Goal: Information Seeking & Learning: Learn about a topic

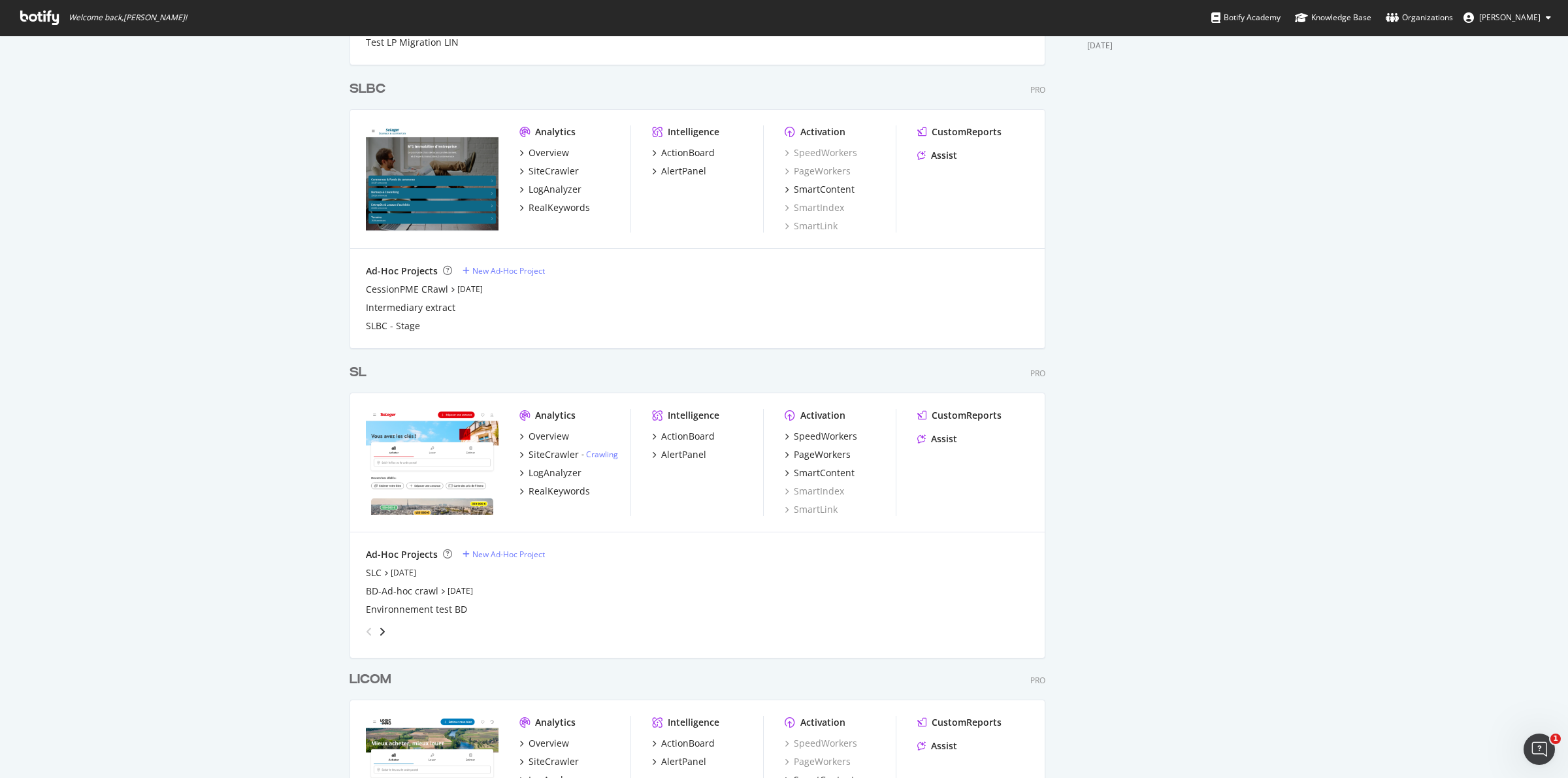
scroll to position [585, 0]
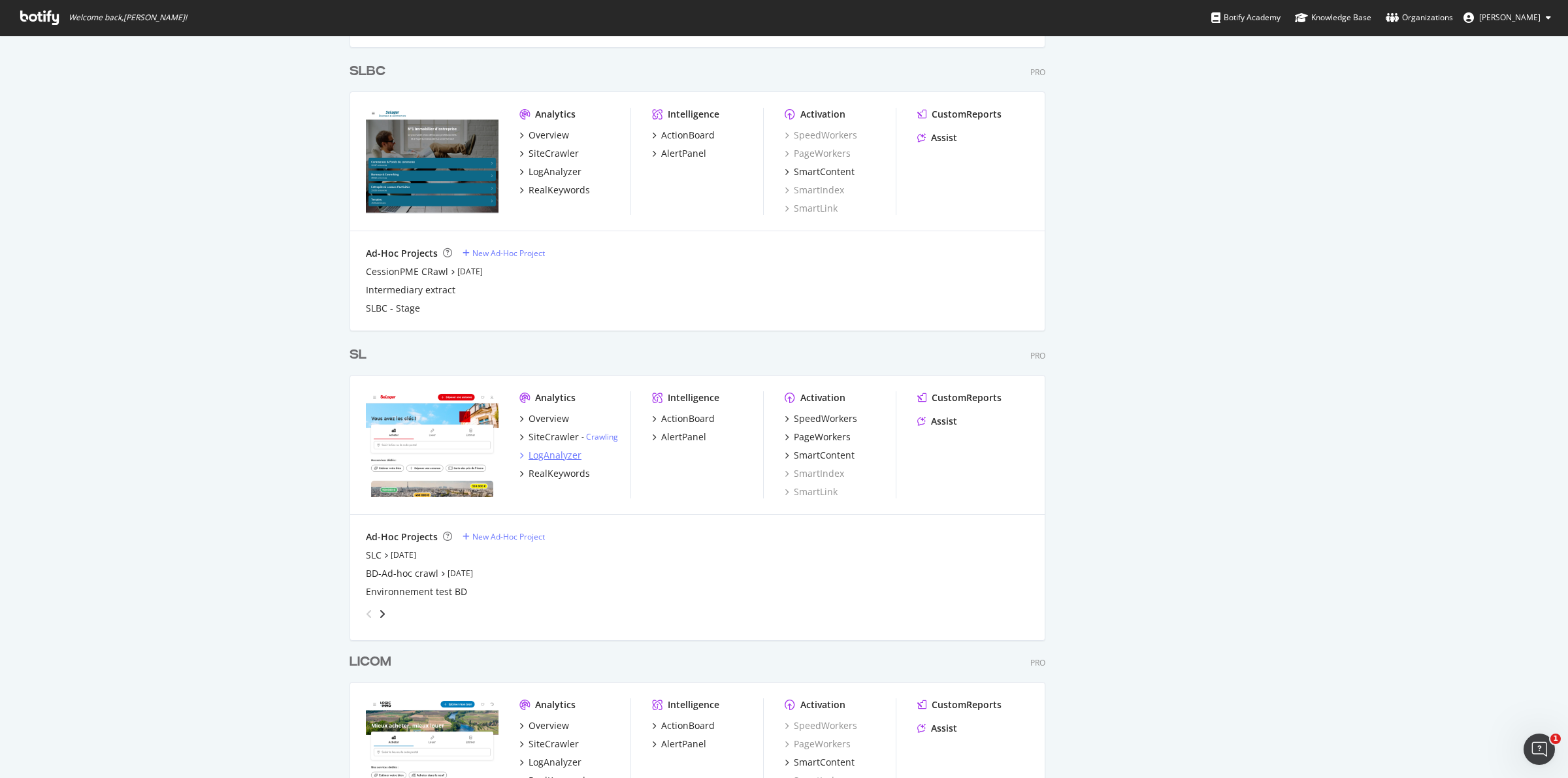
click at [551, 454] on div "LogAnalyzer" at bounding box center [555, 455] width 53 height 13
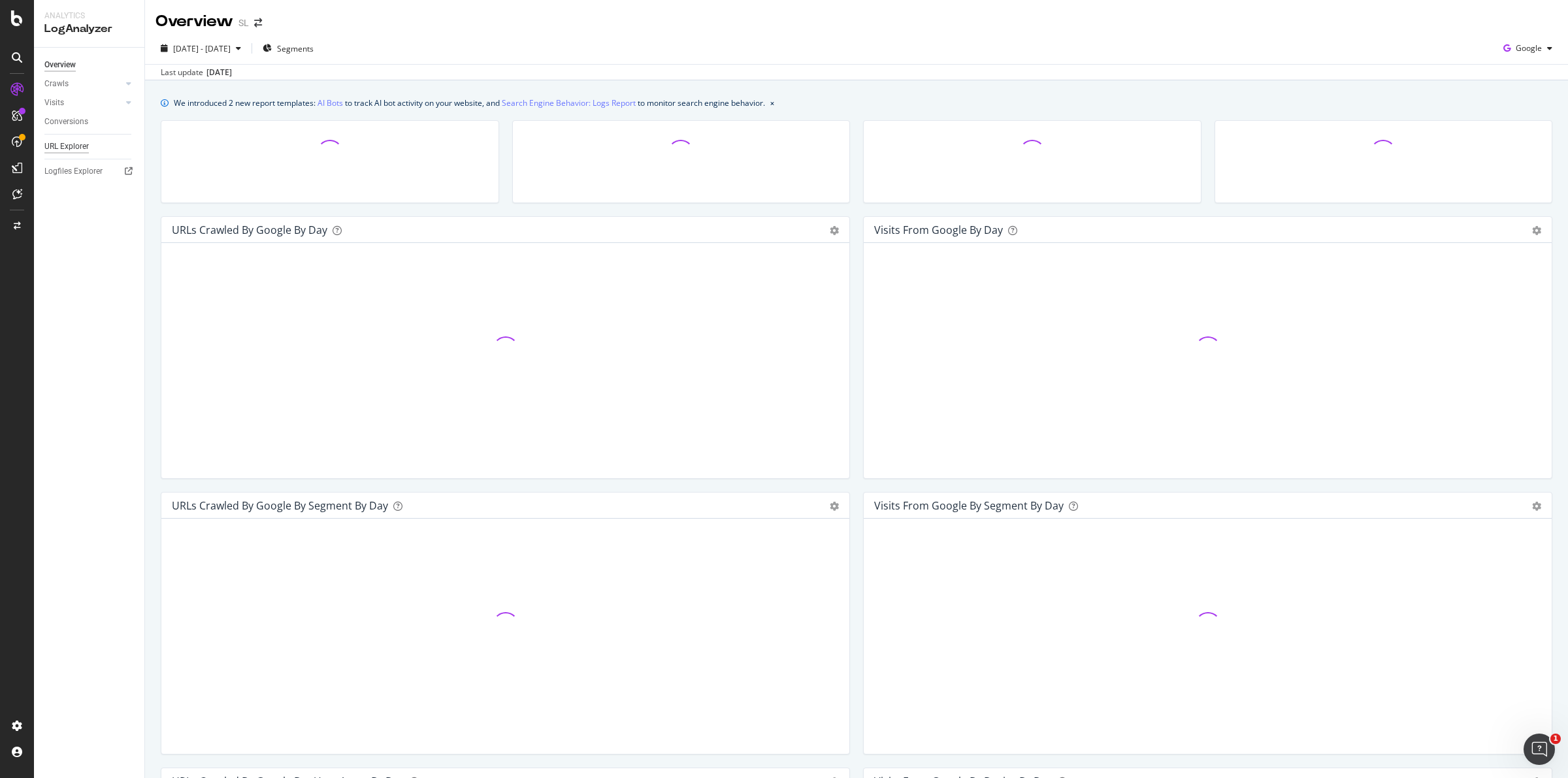
click at [81, 147] on div "URL Explorer" at bounding box center [67, 146] width 45 height 13
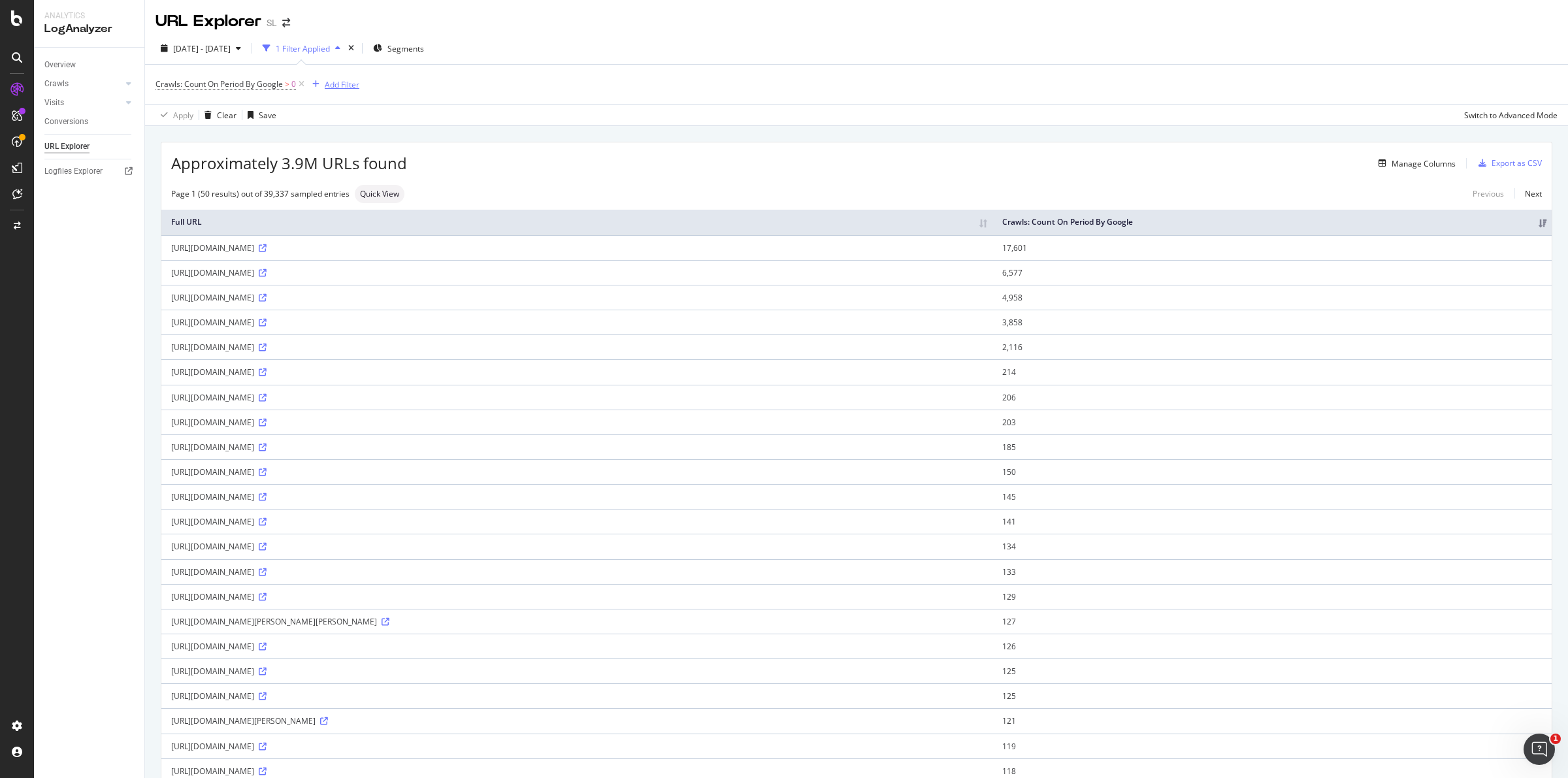
click at [342, 82] on div "Add Filter" at bounding box center [342, 85] width 35 height 11
click at [331, 176] on span "URLs (Logs)" at bounding box center [348, 177] width 42 height 11
click at [324, 171] on div at bounding box center [322, 177] width 8 height 13
click at [320, 175] on icon at bounding box center [321, 177] width 4 height 8
click at [367, 205] on div "URL Scheme Segments Crawls Visits" at bounding box center [423, 227] width 224 height 81
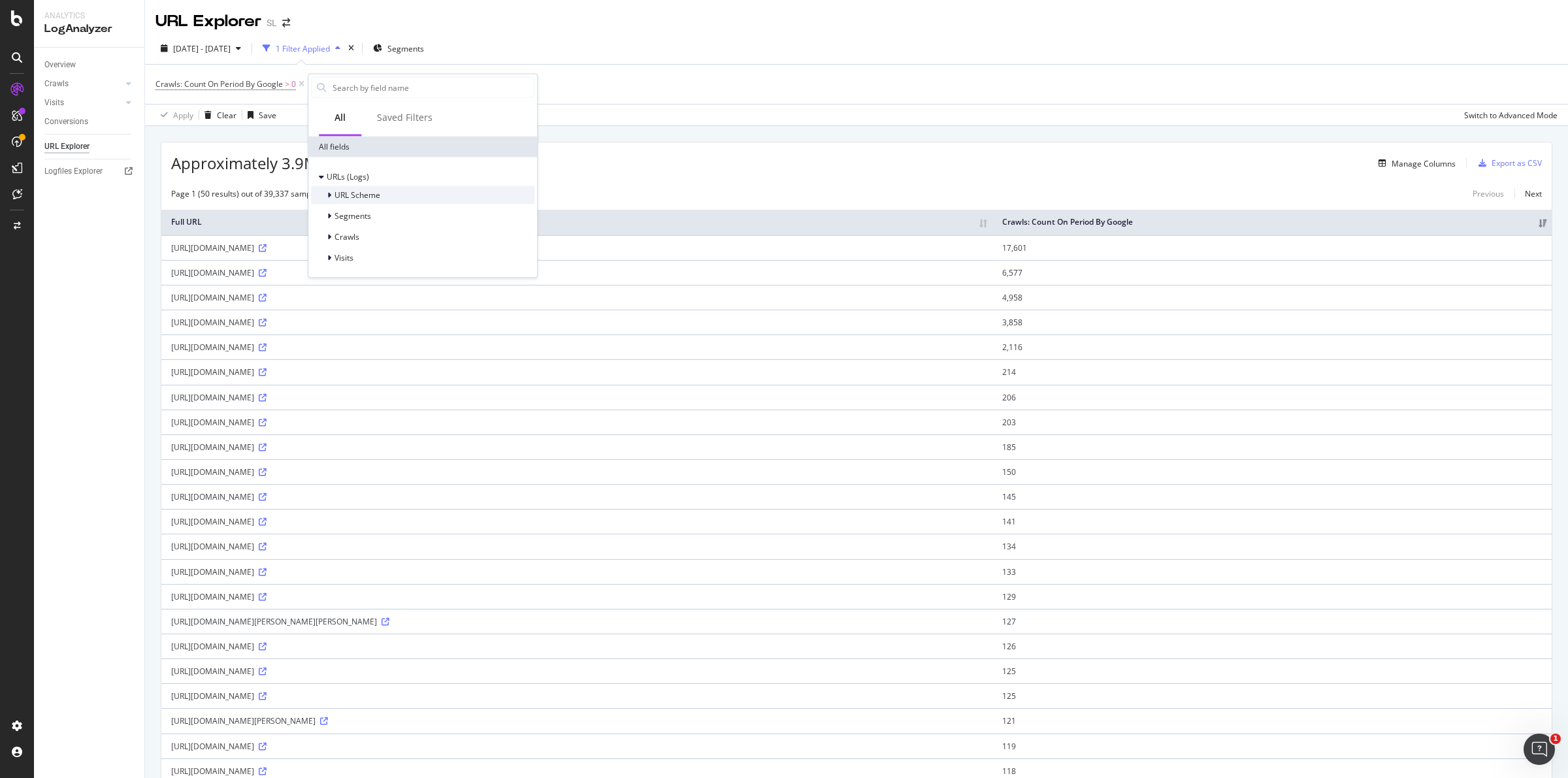
click at [364, 196] on span "URL Scheme" at bounding box center [357, 195] width 46 height 11
click at [394, 212] on div "Full URL" at bounding box center [435, 212] width 200 height 16
click at [304, 128] on input "checkbox" at bounding box center [305, 128] width 26 height 16
checkbox input "true"
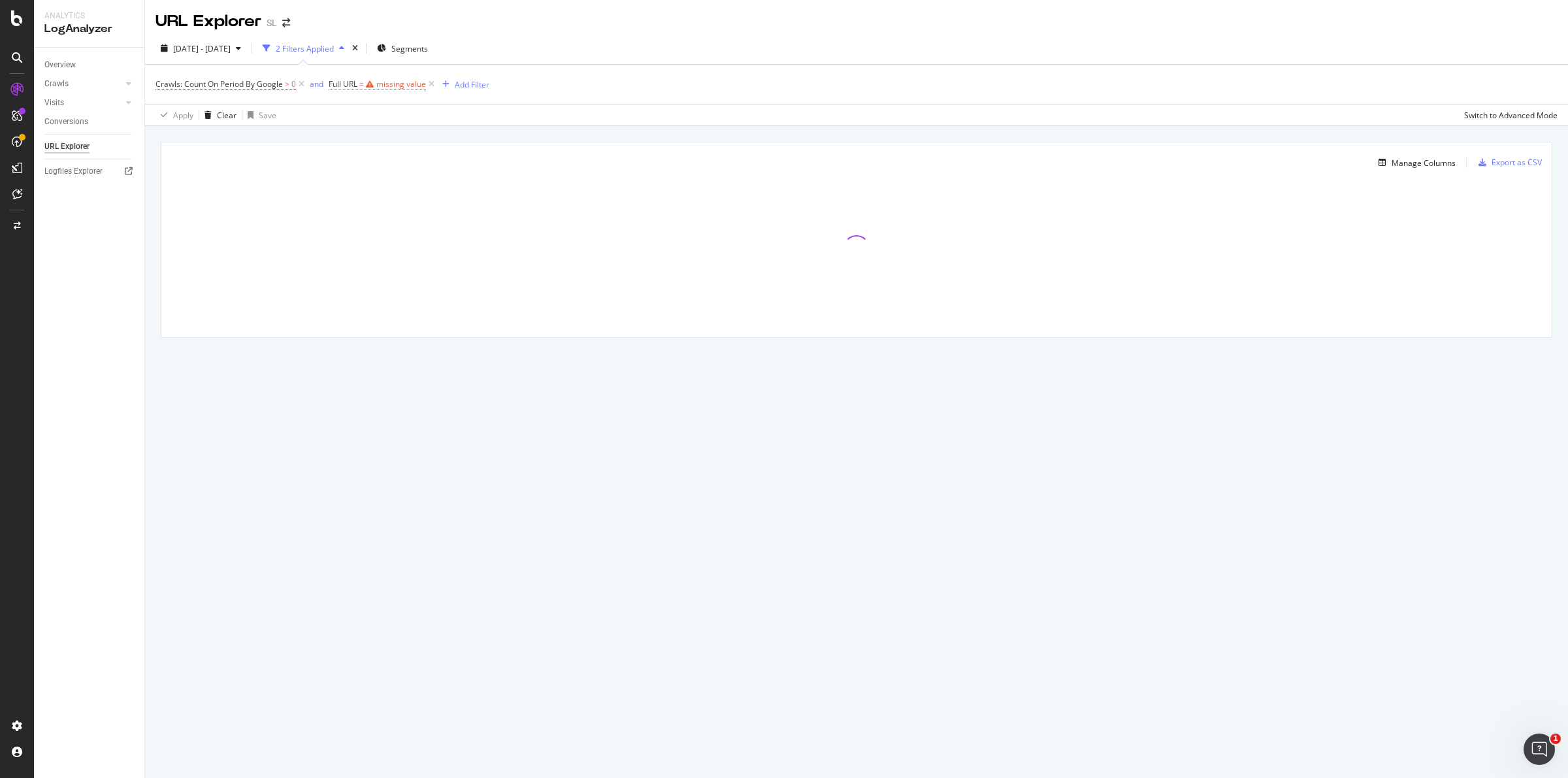
click at [396, 85] on div "missing value" at bounding box center [401, 84] width 50 height 11
click at [379, 139] on input "text" at bounding box center [413, 139] width 142 height 21
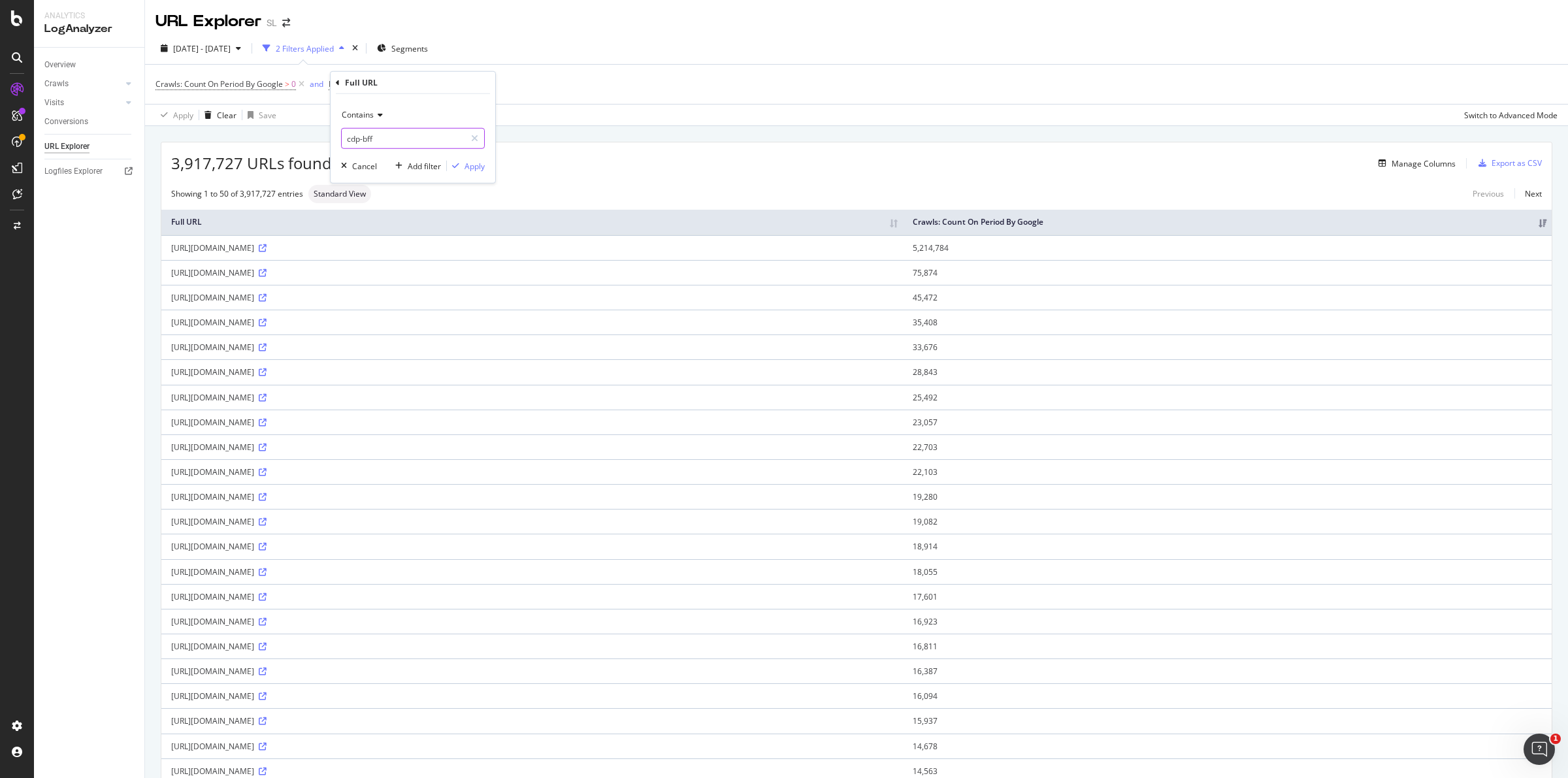
type input "cdp-bff"
click at [474, 168] on div "Apply" at bounding box center [474, 166] width 21 height 11
click at [1416, 161] on div "Manage Columns" at bounding box center [1424, 164] width 64 height 11
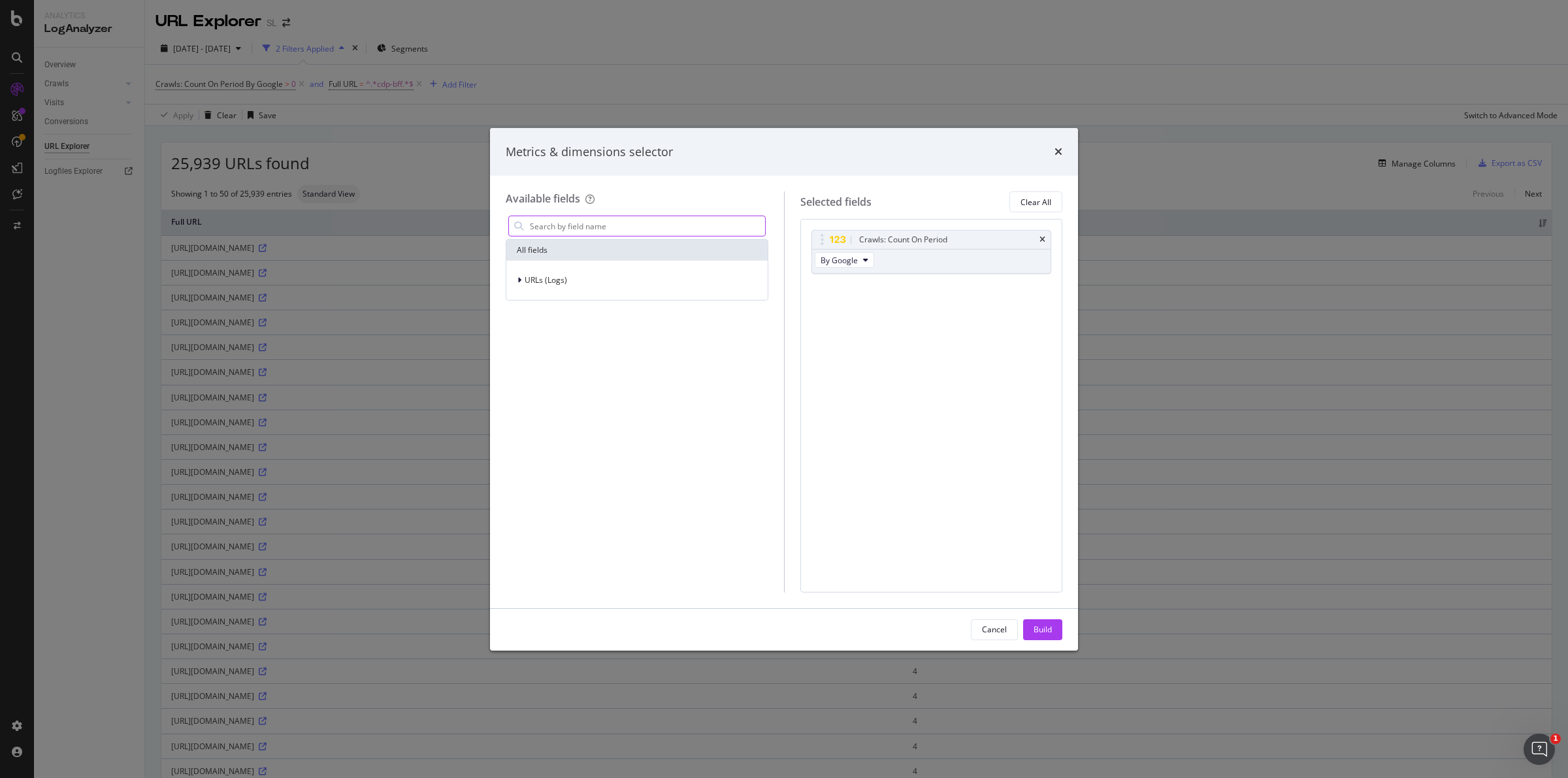
click at [585, 225] on input "modal" at bounding box center [647, 226] width 236 height 20
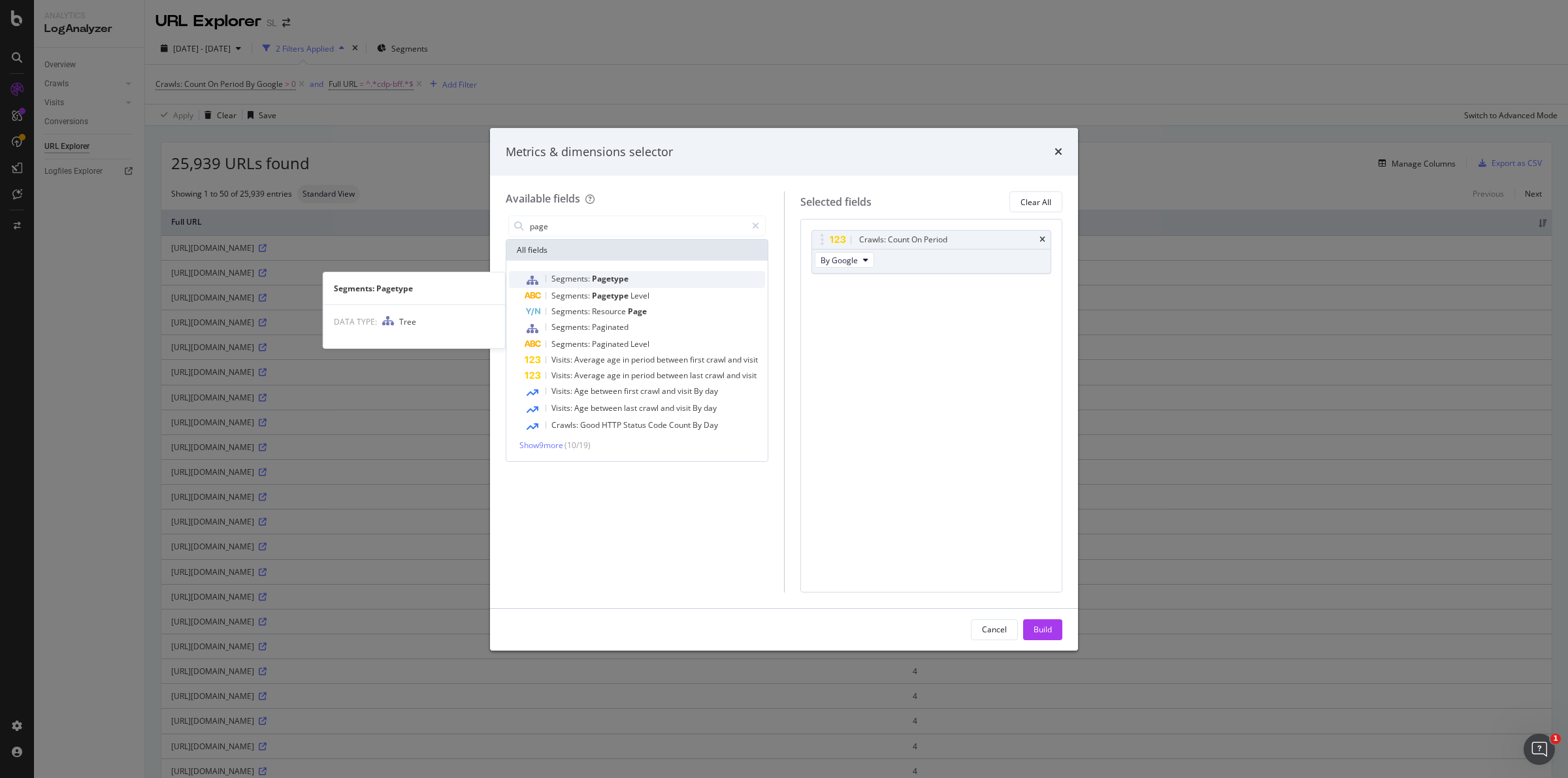
type input "page"
click at [627, 279] on span "Pagetype" at bounding box center [610, 279] width 37 height 11
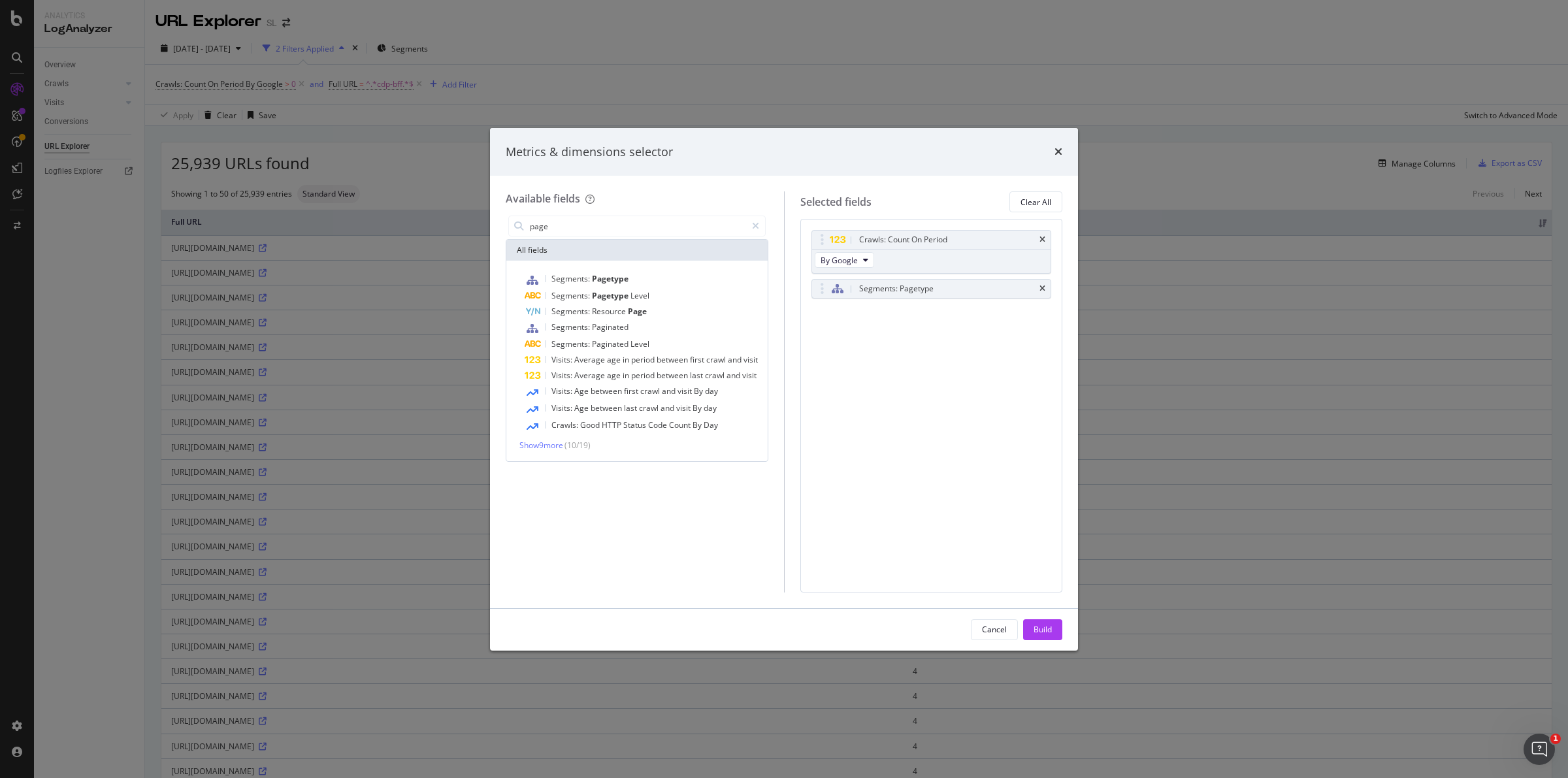
click at [1046, 631] on div "Build" at bounding box center [1043, 629] width 18 height 11
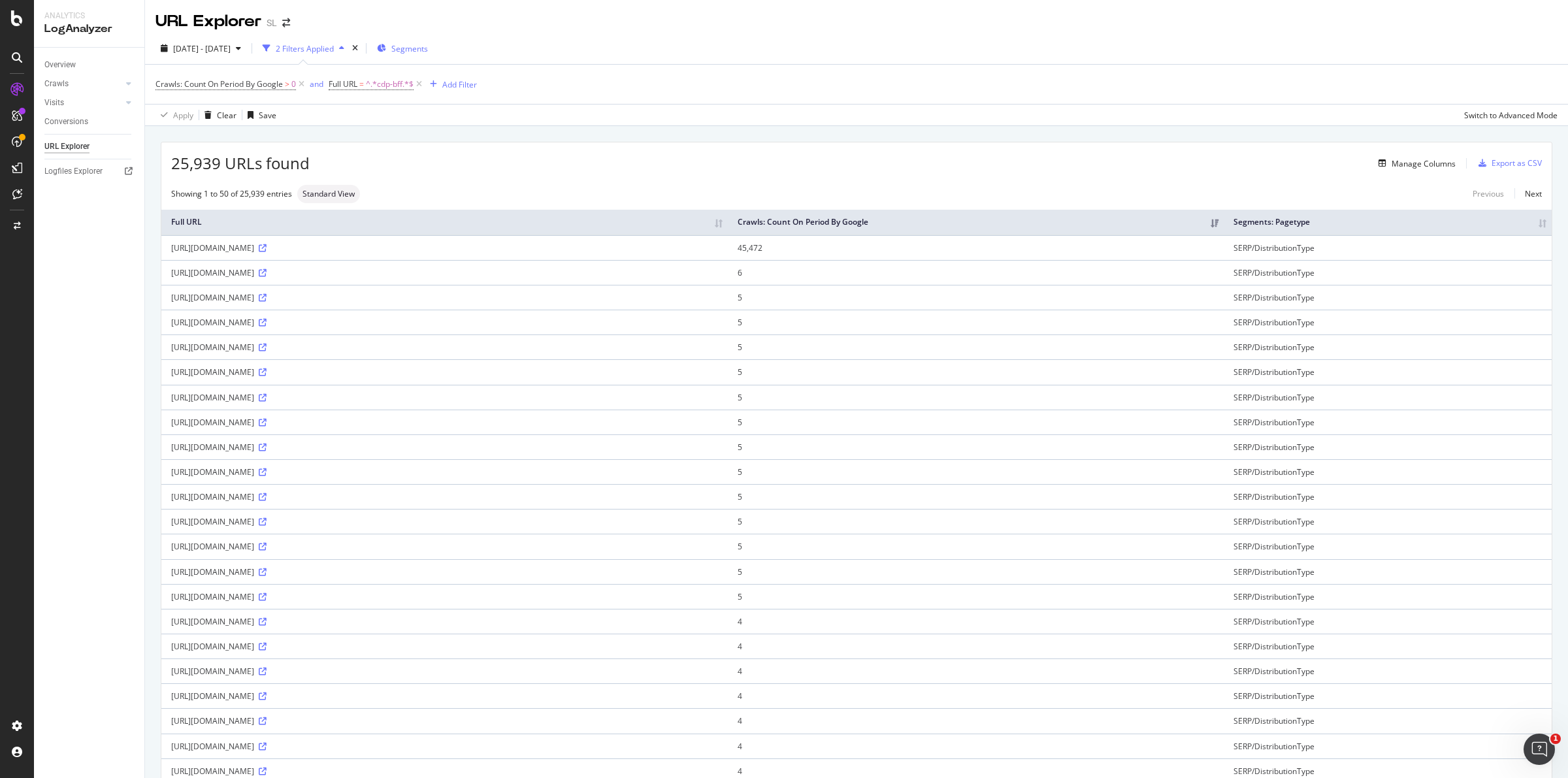
click at [428, 46] on span "Segments" at bounding box center [410, 49] width 37 height 11
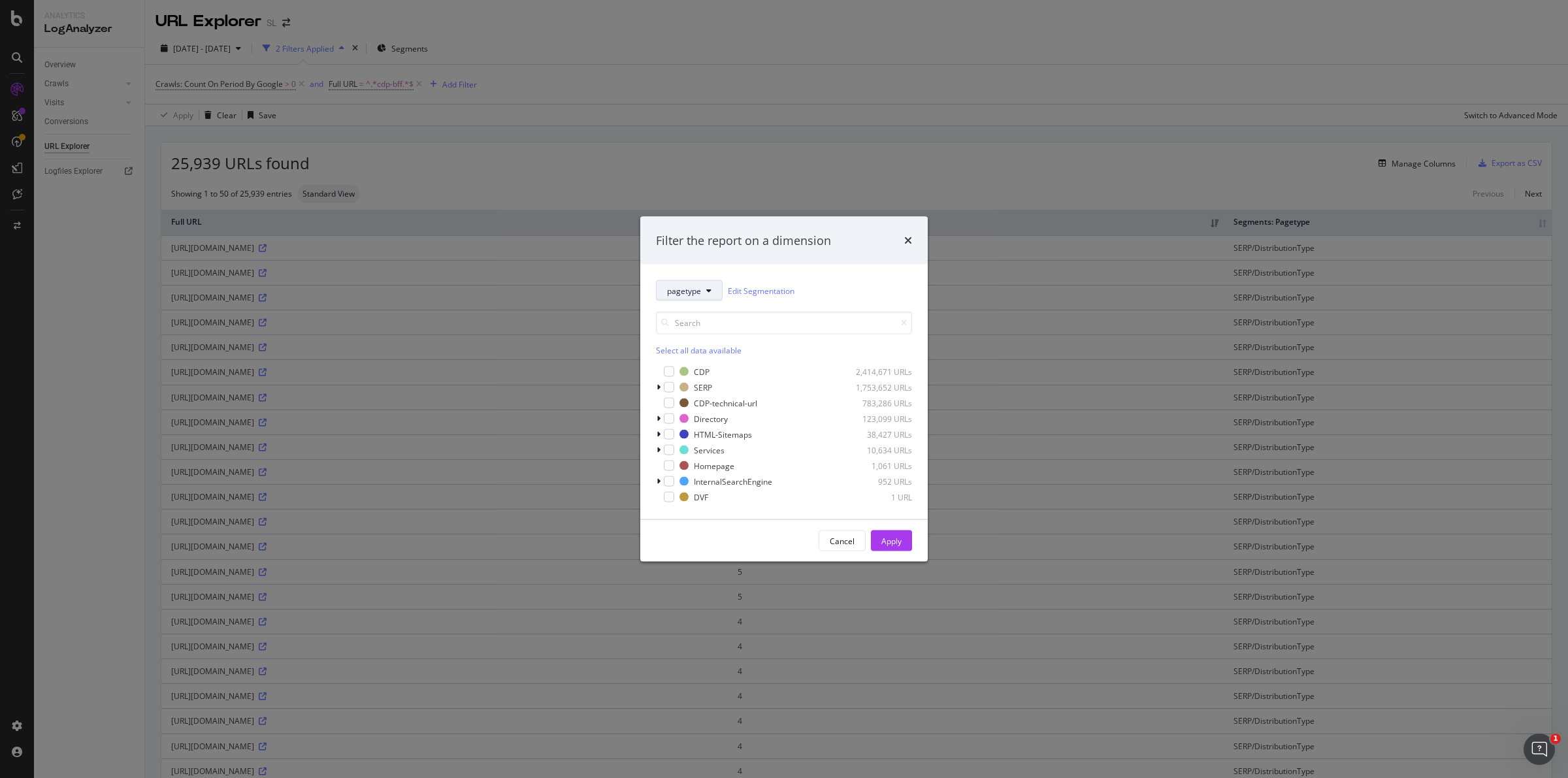
click at [699, 286] on span "pagetype" at bounding box center [684, 290] width 34 height 11
click at [1252, 118] on div "Filter the report on a dimension pagetype Edit Segmentation Select all data ava…" at bounding box center [784, 389] width 1568 height 778
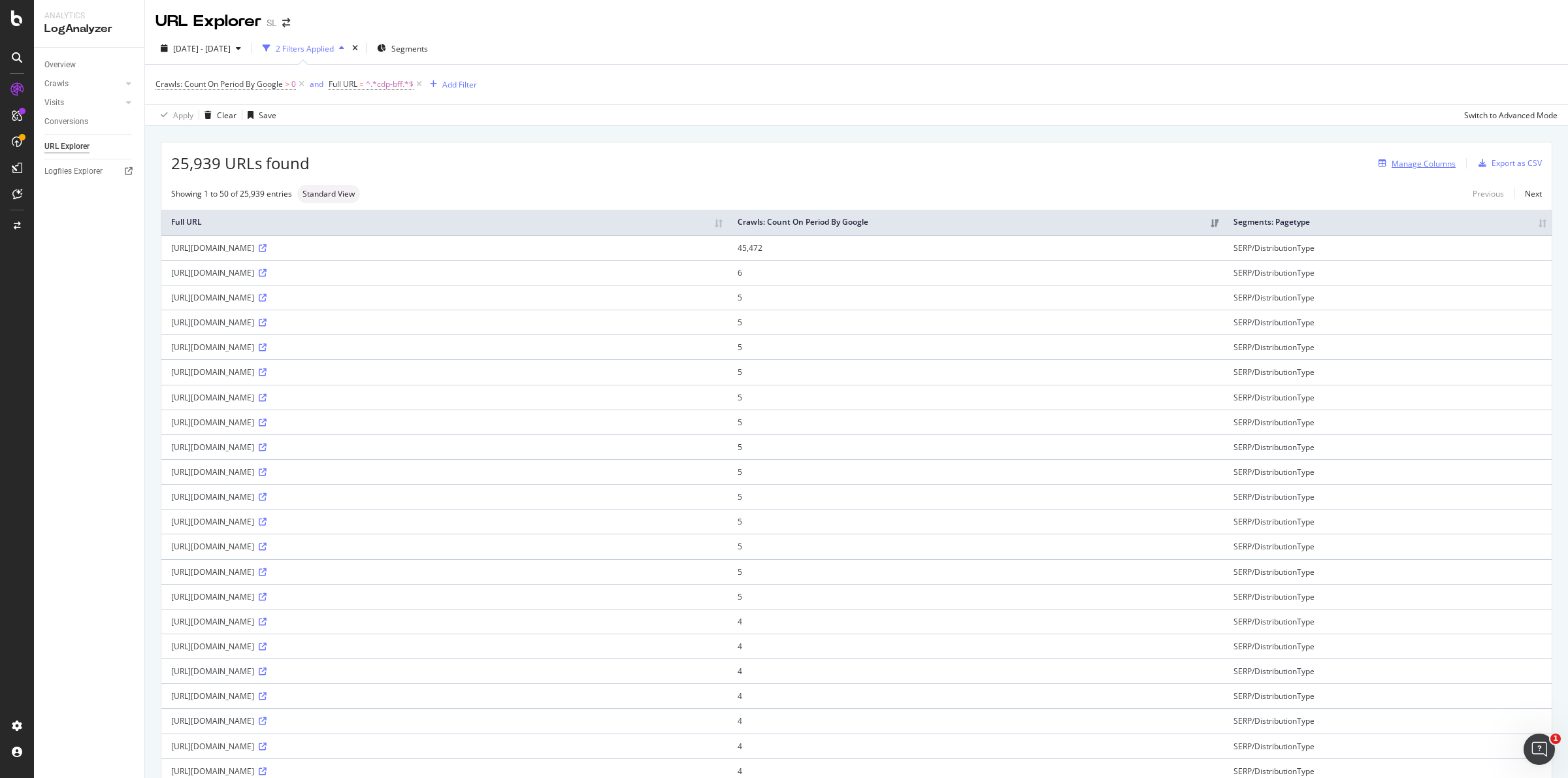
click at [1397, 164] on div "Manage Columns" at bounding box center [1424, 164] width 64 height 11
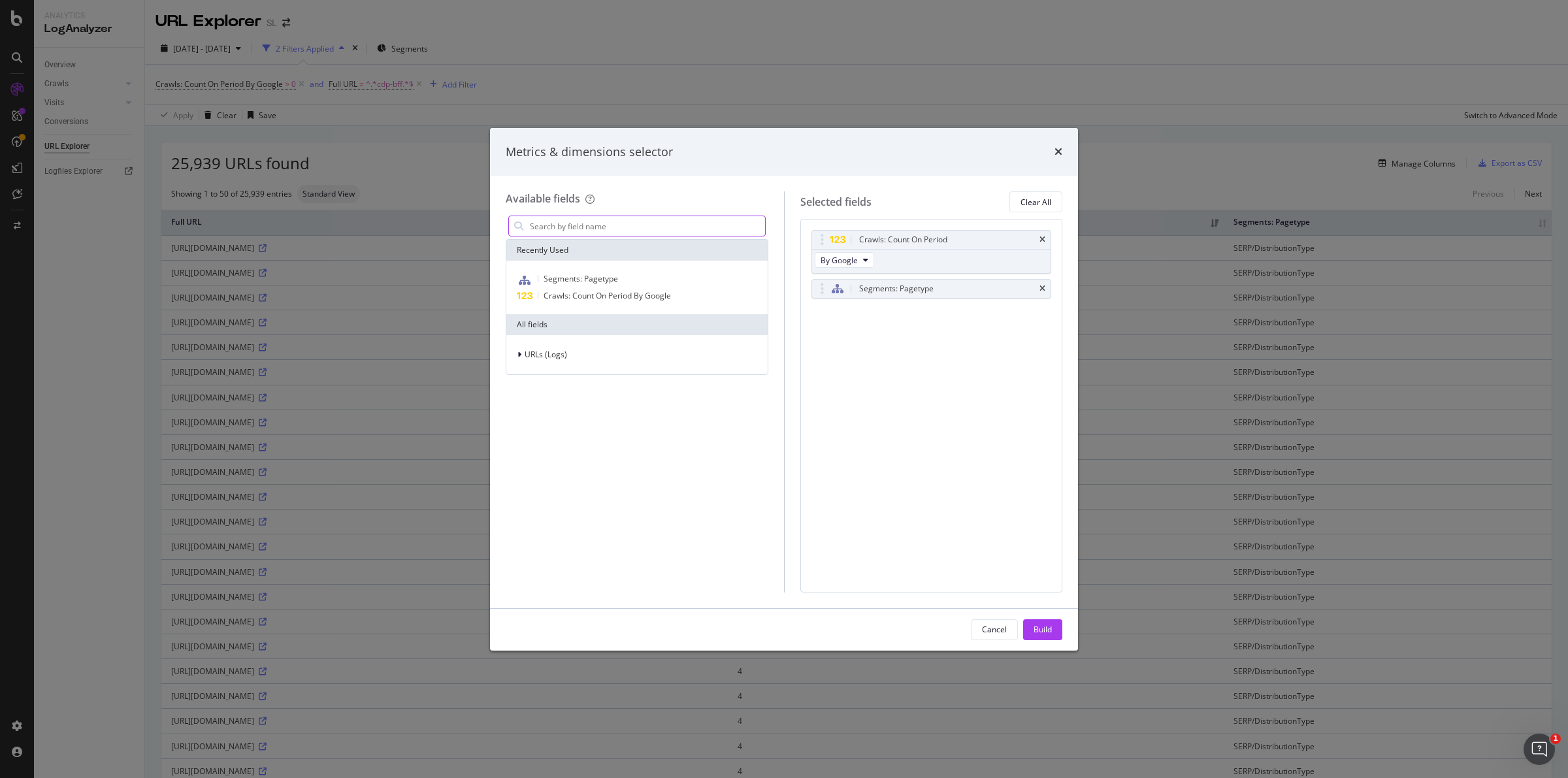
click at [656, 227] on input "modal" at bounding box center [647, 226] width 236 height 20
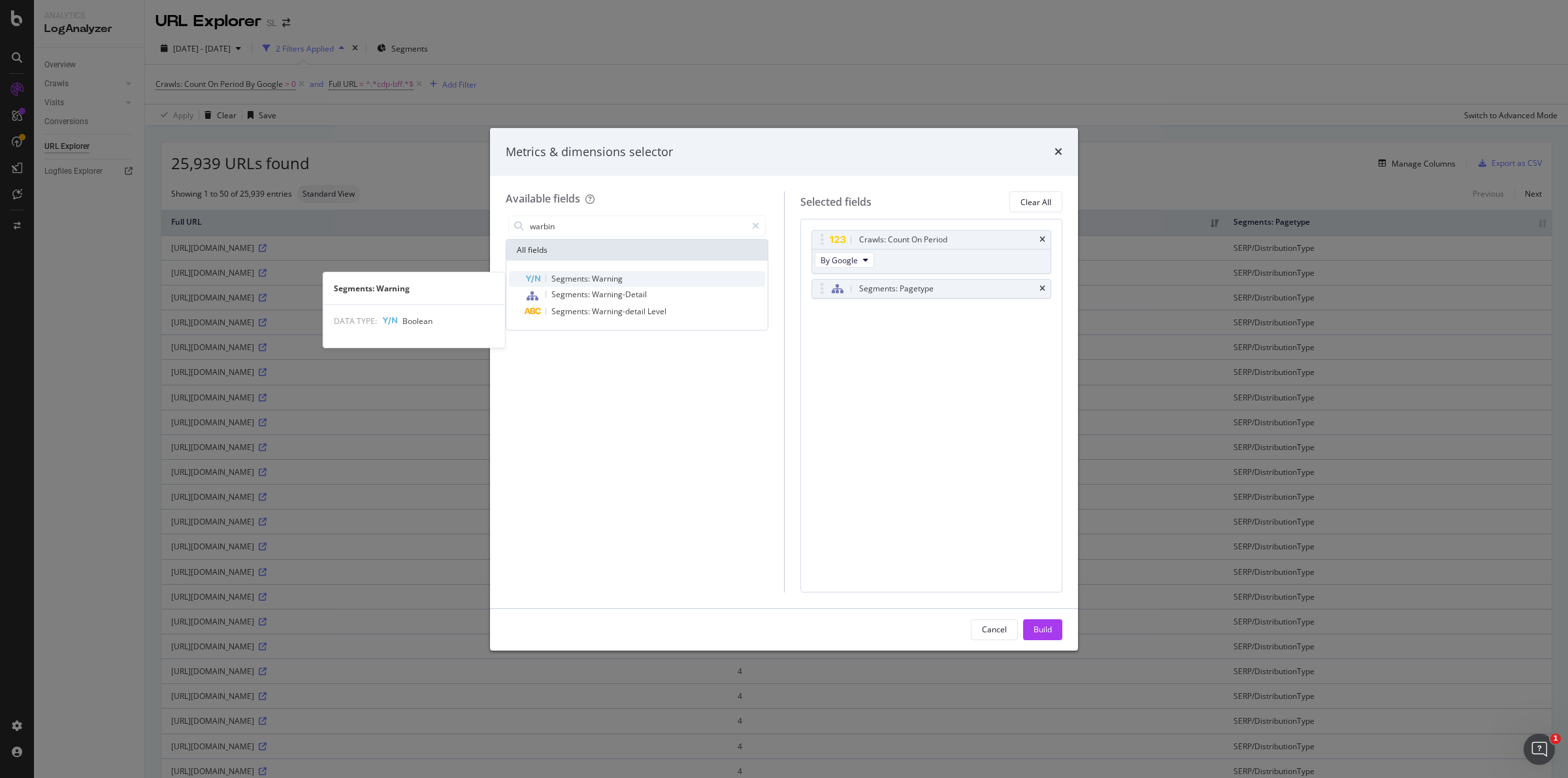
type input "warbin"
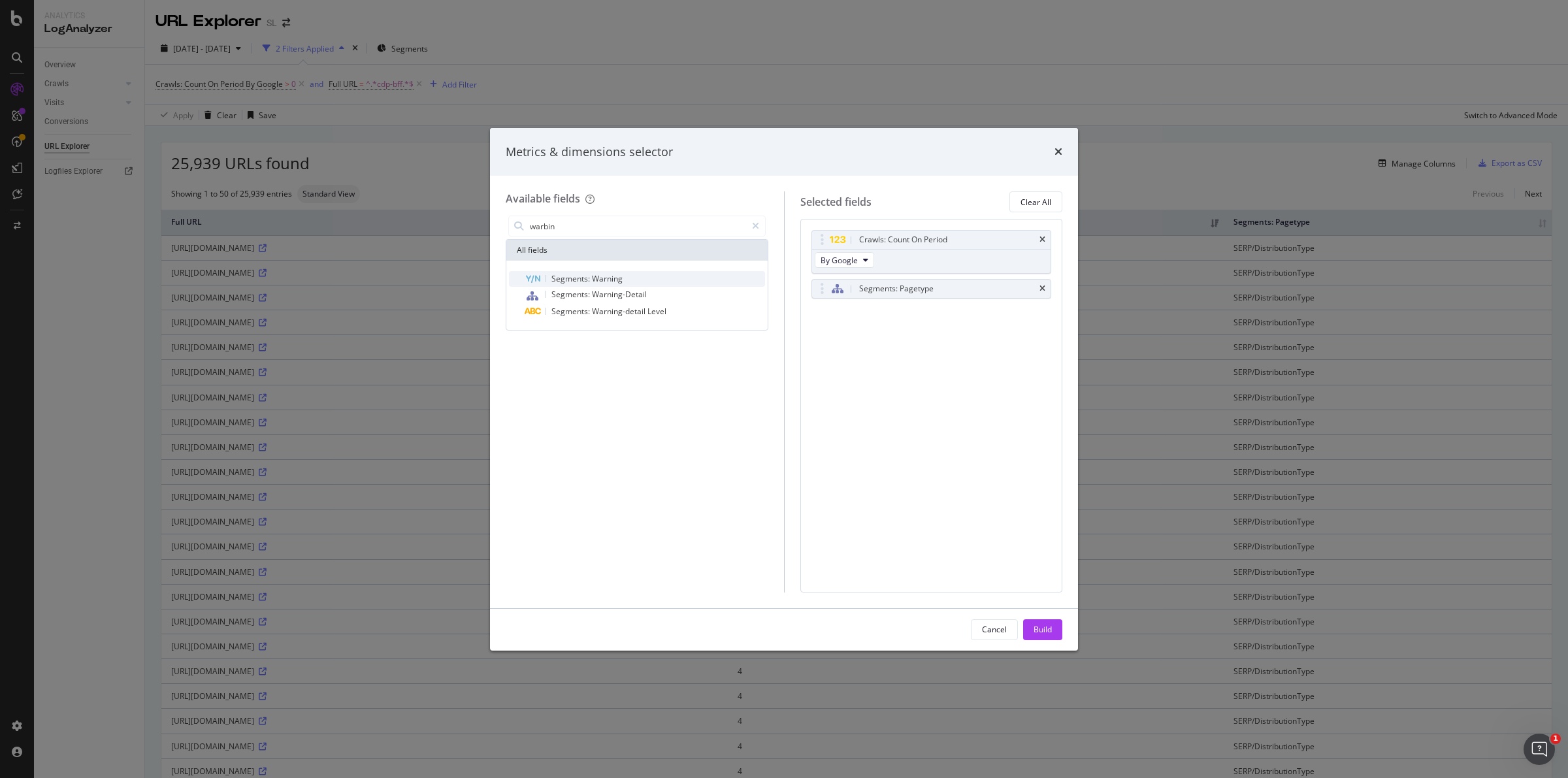
click at [611, 276] on span "Warning" at bounding box center [607, 279] width 30 height 11
click at [1052, 629] on div "Build" at bounding box center [1043, 629] width 18 height 11
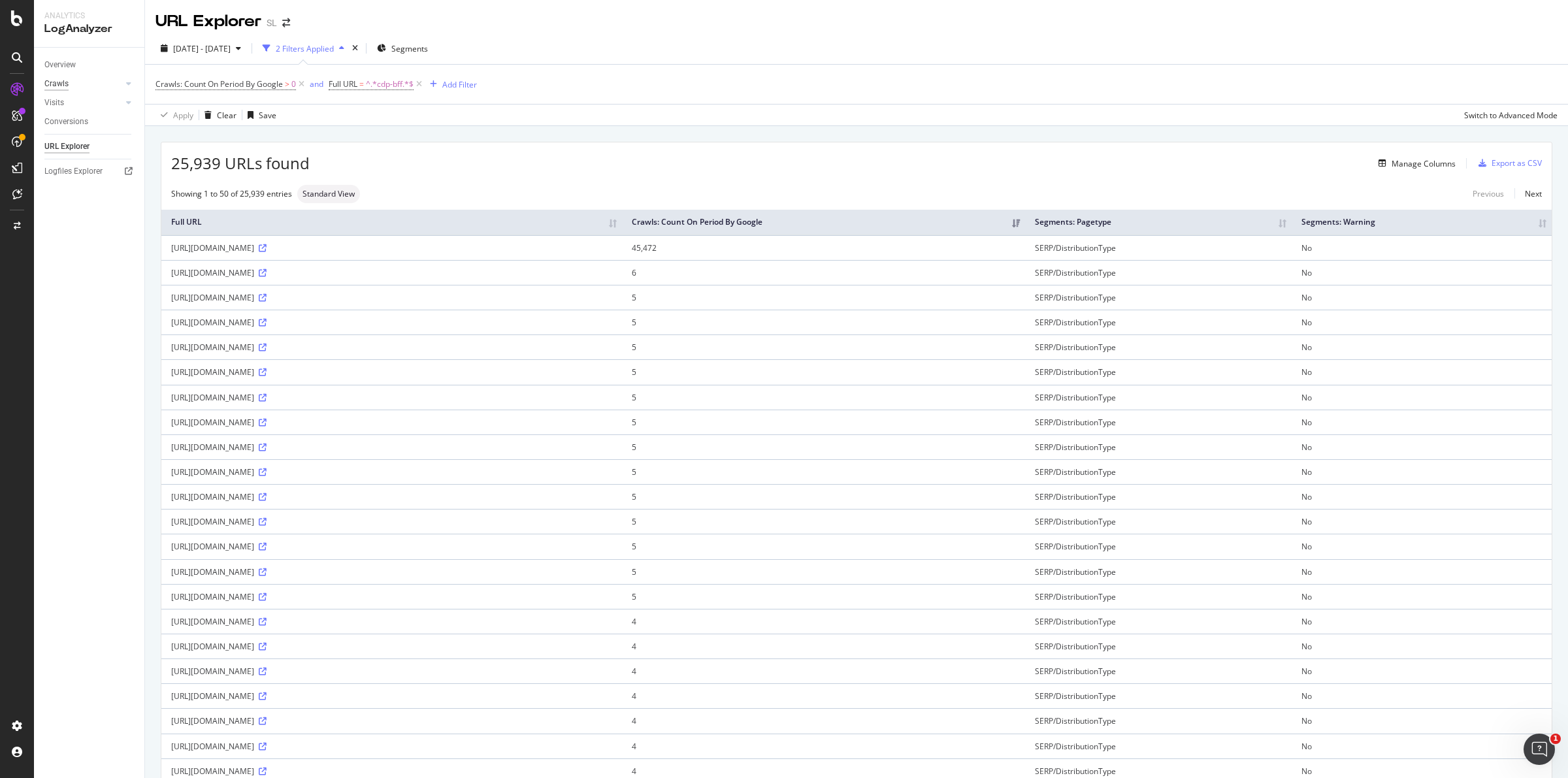
click at [66, 82] on div "Crawls" at bounding box center [57, 84] width 24 height 13
click at [267, 245] on icon at bounding box center [262, 248] width 8 height 8
click at [1025, 225] on th "Crawls: Count On Period By Google" at bounding box center [823, 222] width 403 height 25
click at [392, 82] on span "^.*cdp-bff.*$" at bounding box center [389, 84] width 47 height 18
click at [654, 67] on div "Crawls: Count On Period By Google > 0 and Full URL = ^.*cdp-bff.*$ Add Filter" at bounding box center [857, 84] width 1402 height 39
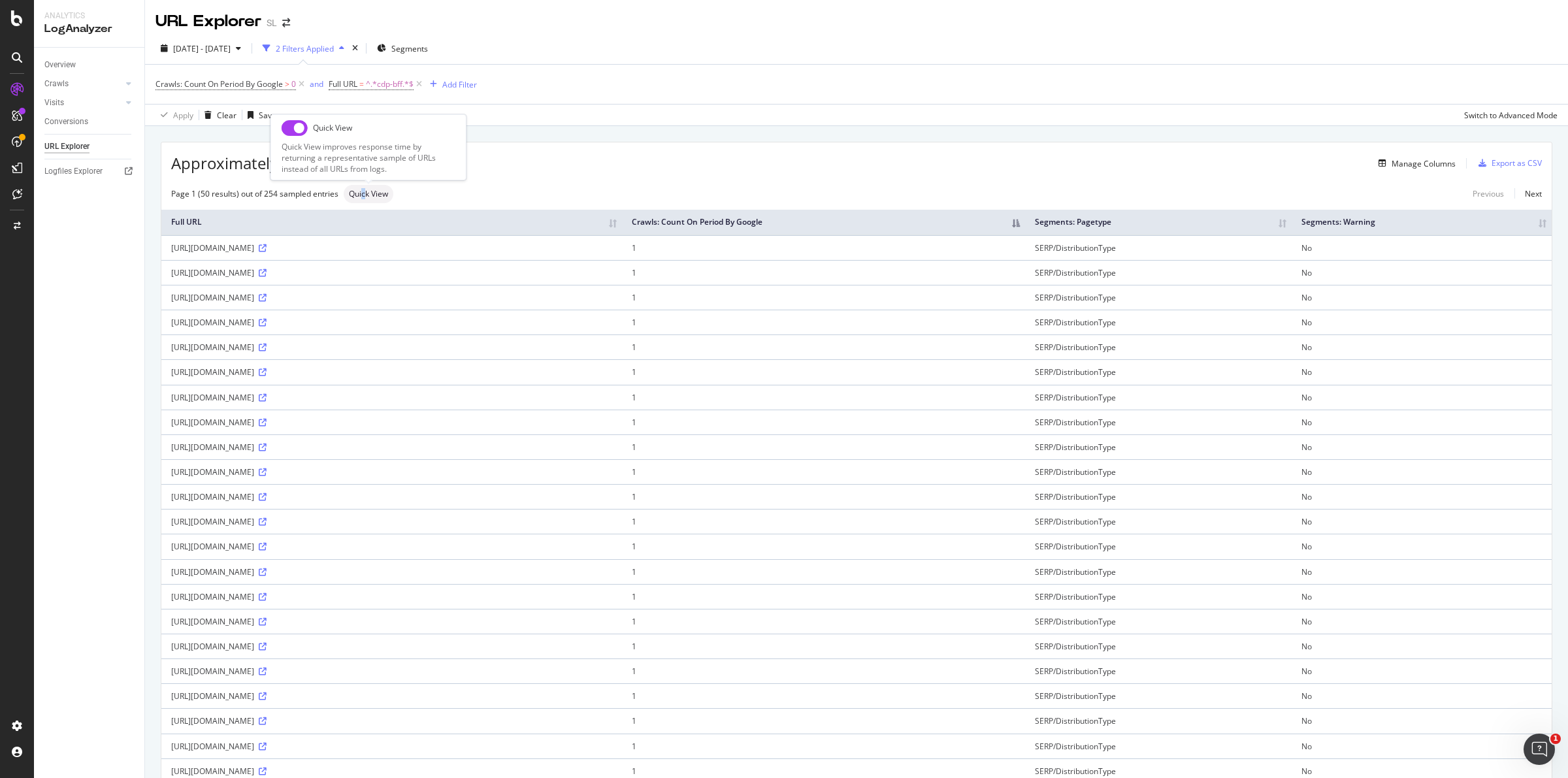
click at [363, 191] on span "Quick View" at bounding box center [368, 194] width 39 height 8
click at [287, 125] on input "checkbox" at bounding box center [294, 128] width 26 height 16
checkbox input "true"
click at [231, 52] on span "[DATE] - [DATE]" at bounding box center [202, 49] width 57 height 11
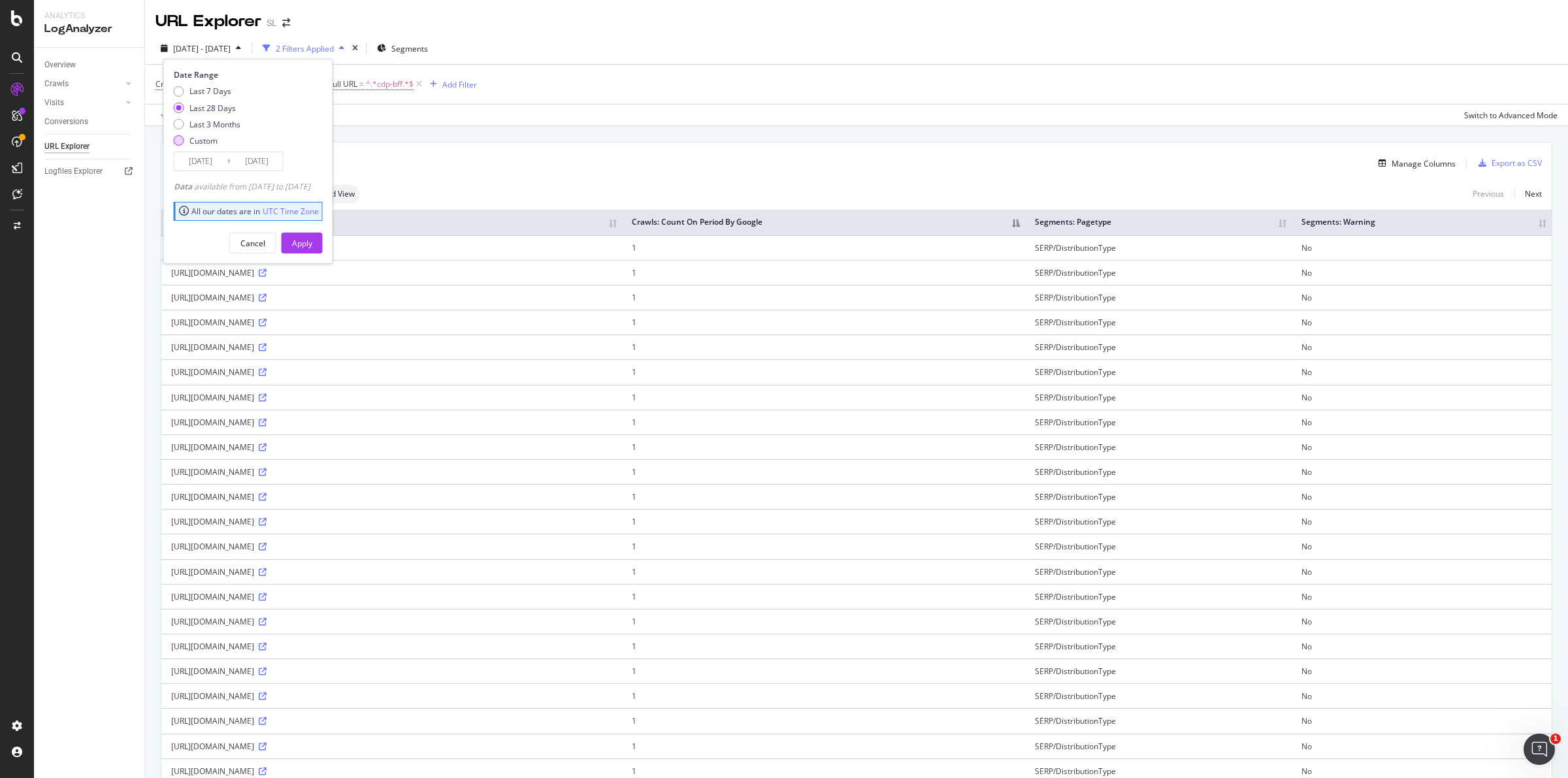
click at [178, 139] on div "Custom" at bounding box center [178, 140] width 11 height 11
click at [222, 159] on input "[DATE]" at bounding box center [200, 161] width 52 height 18
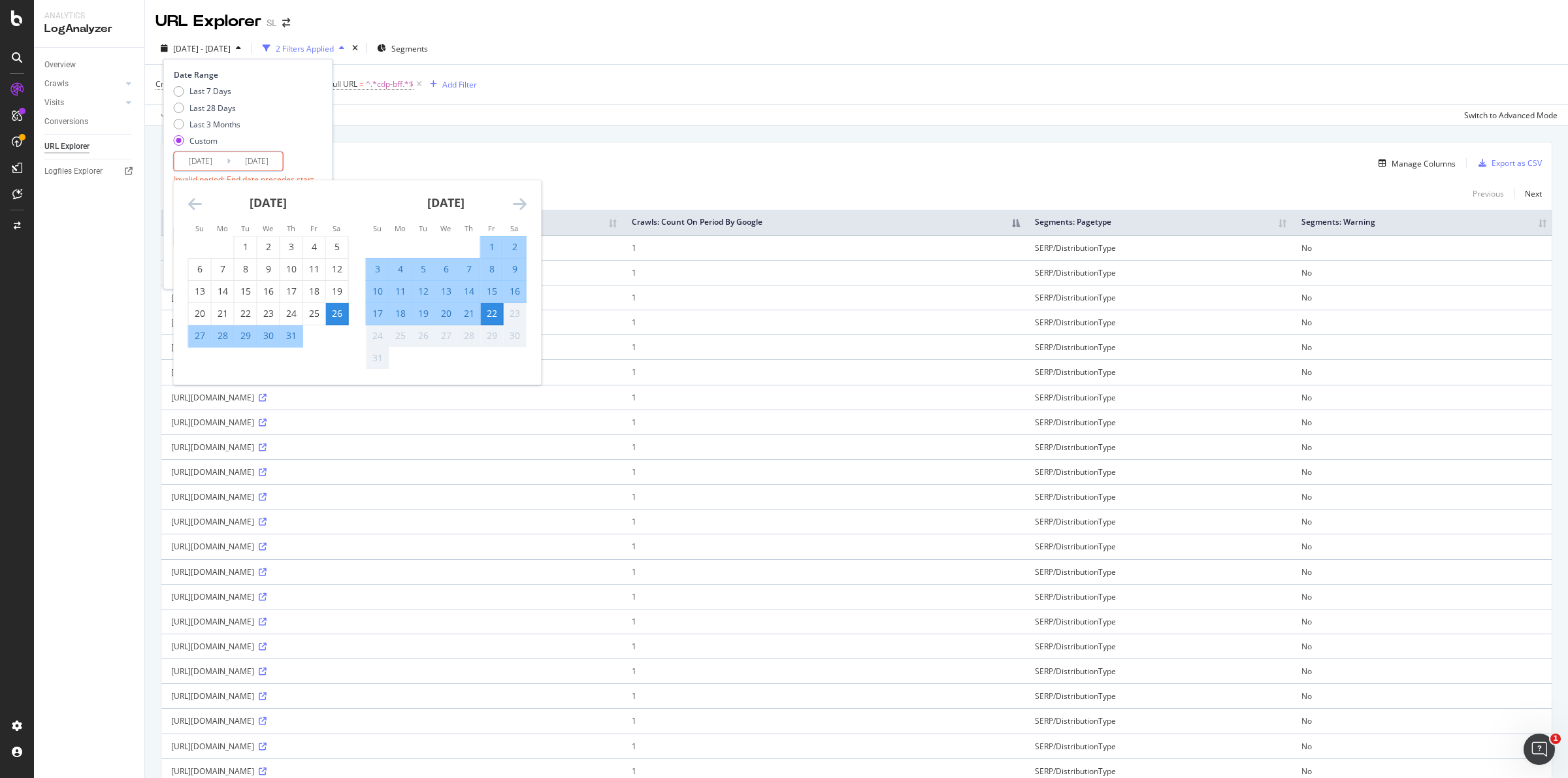
type input "[DATE]"
click at [220, 158] on input "[DATE]" at bounding box center [200, 161] width 52 height 18
click at [319, 144] on div "Last 7 Days Last 28 Days Last 3 Months Custom" at bounding box center [246, 118] width 146 height 66
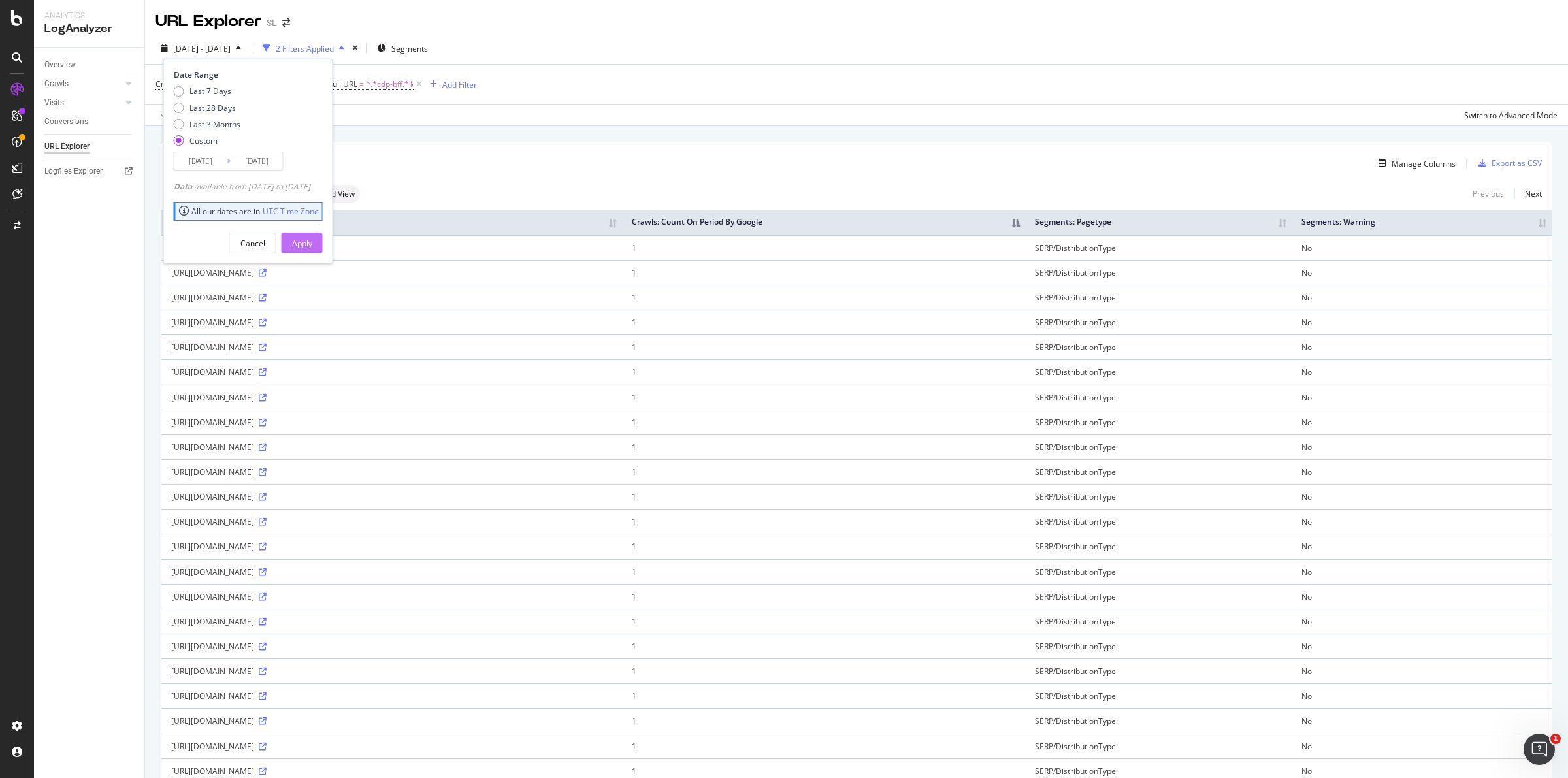
click at [323, 244] on button "Apply" at bounding box center [302, 244] width 41 height 21
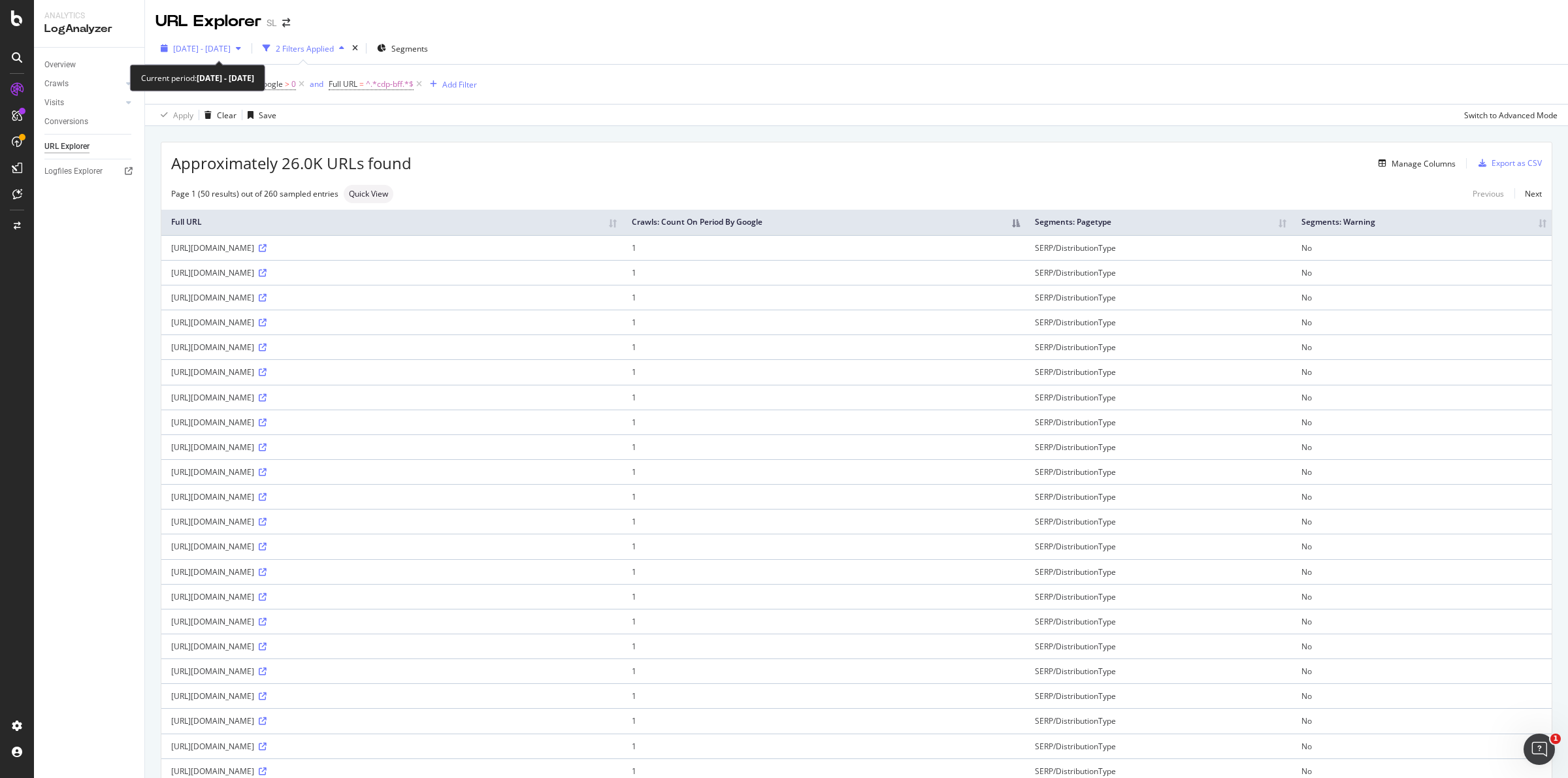
click at [231, 47] on span "[DATE] - [DATE]" at bounding box center [202, 49] width 57 height 11
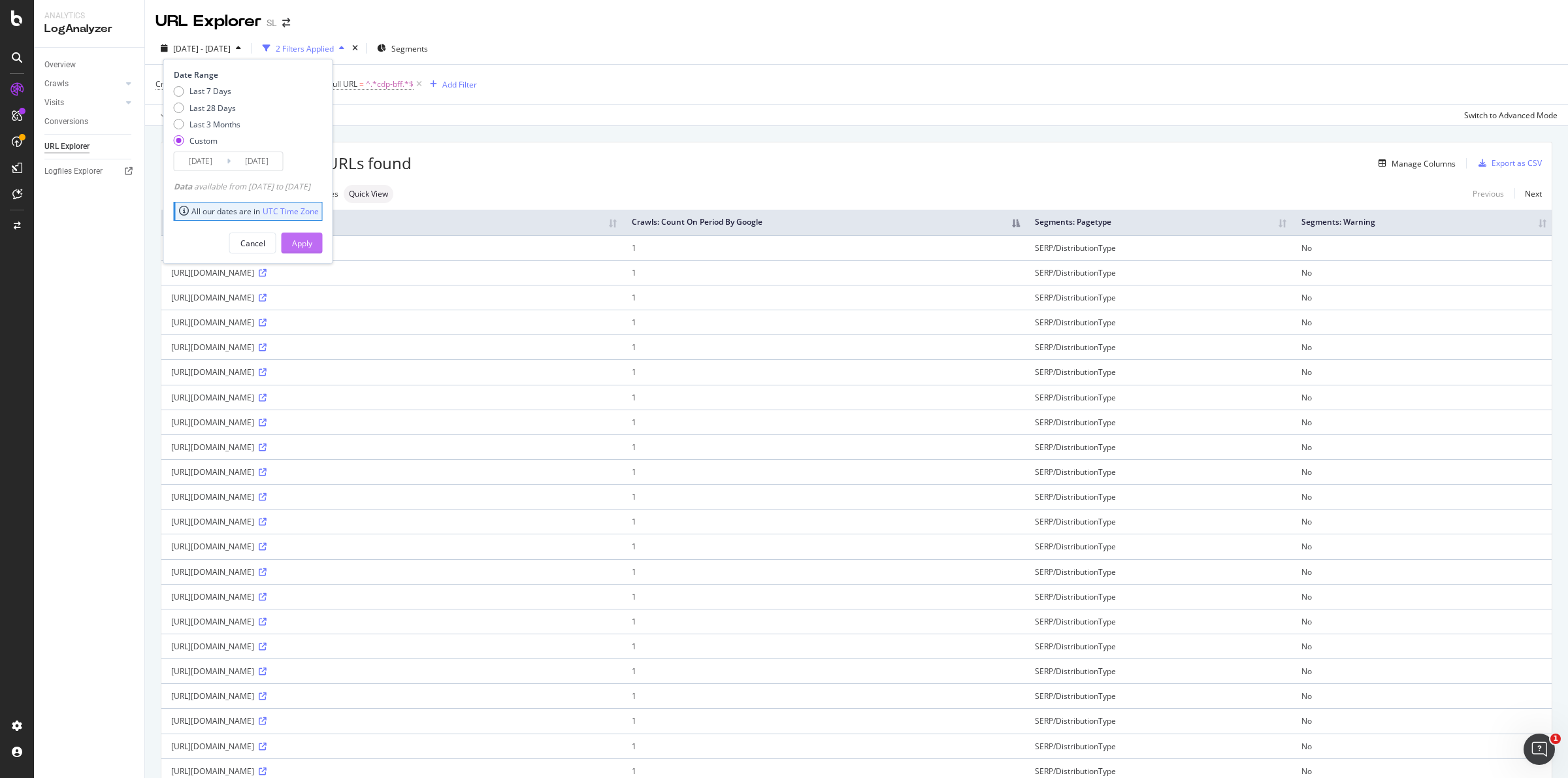
click at [312, 241] on div "Apply" at bounding box center [302, 244] width 21 height 11
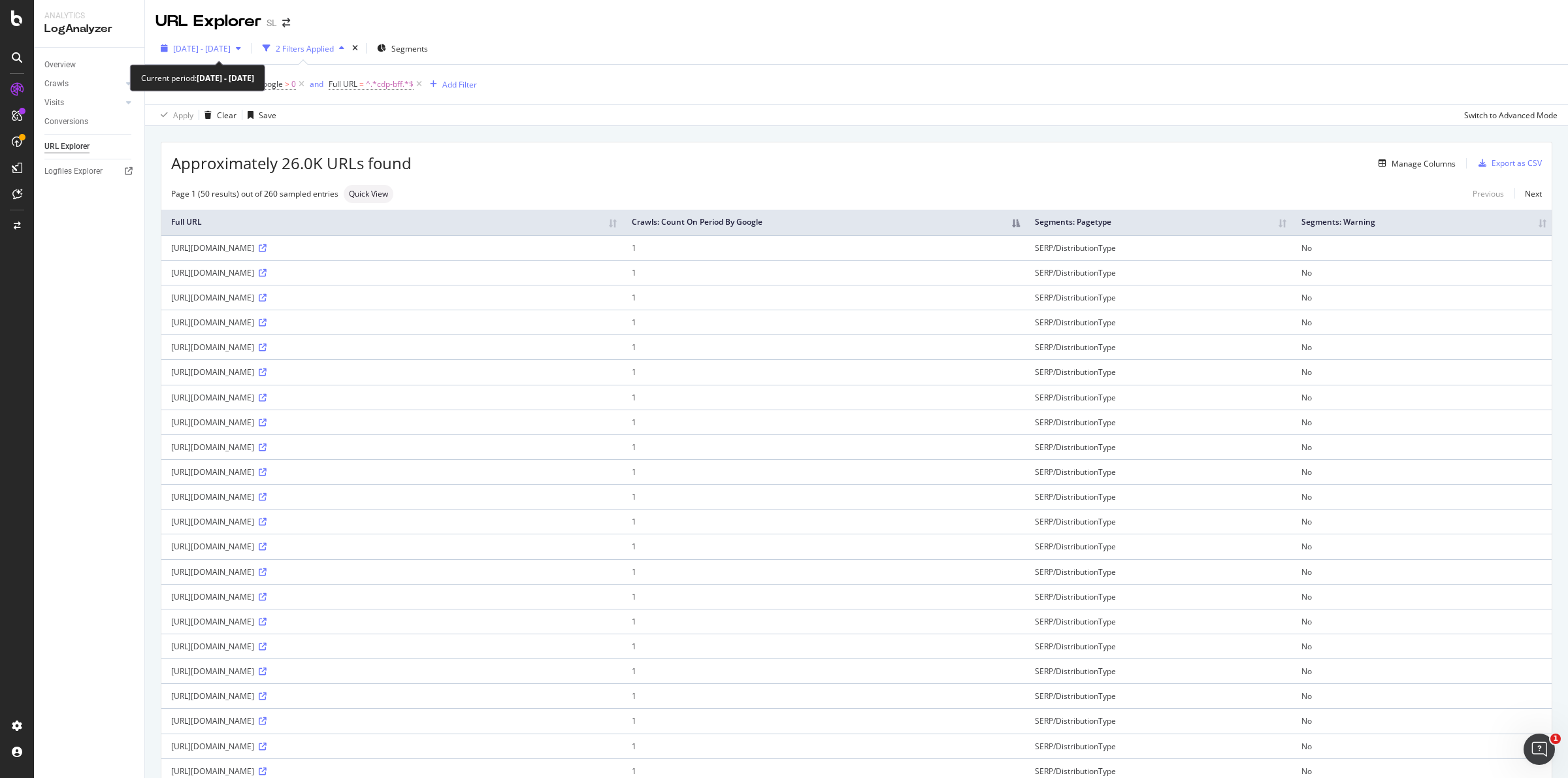
click at [231, 47] on span "[DATE] - [DATE]" at bounding box center [202, 49] width 57 height 11
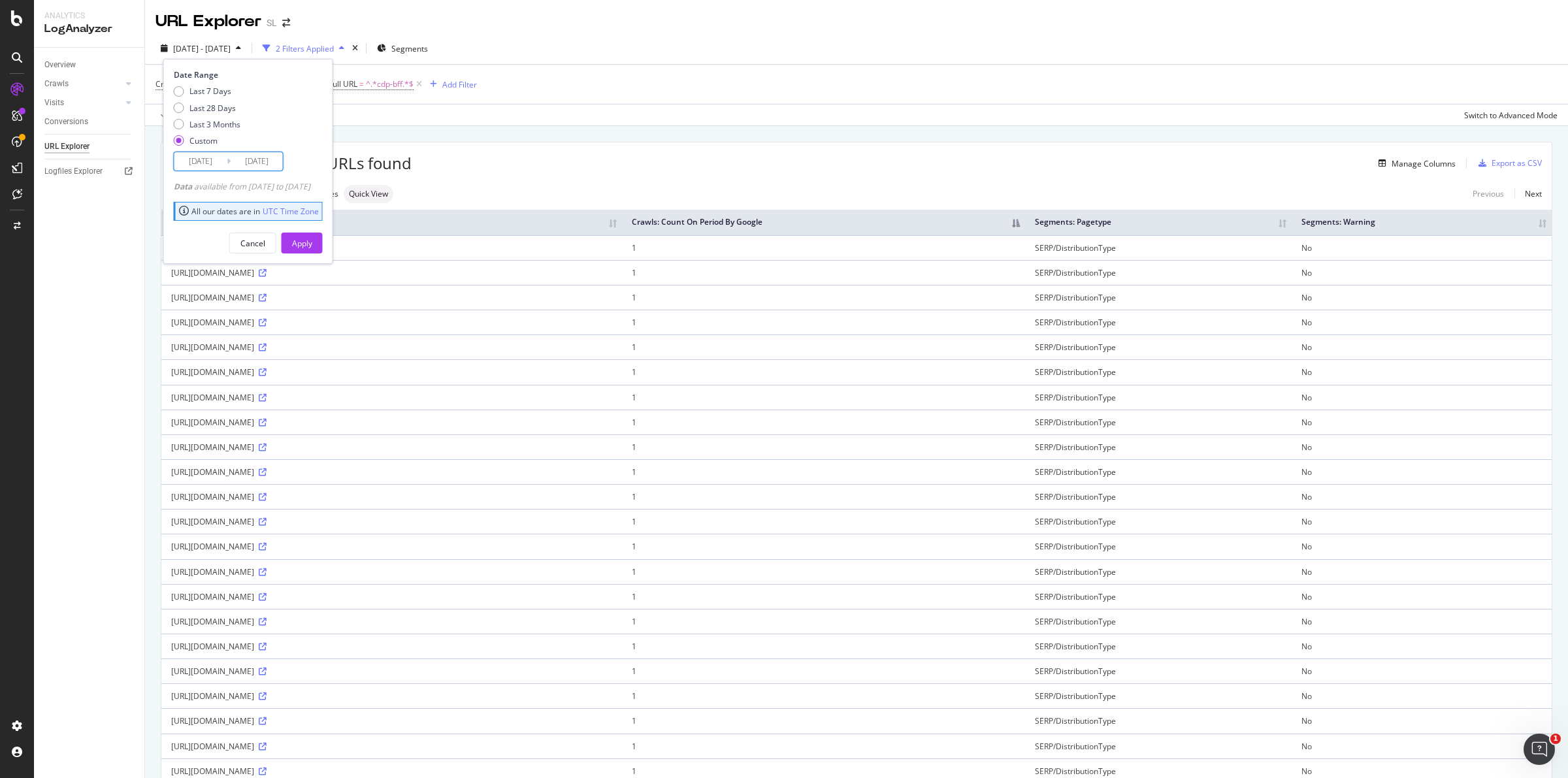
drag, startPoint x: 207, startPoint y: 157, endPoint x: 224, endPoint y: 150, distance: 18.4
click at [207, 157] on input "[DATE]" at bounding box center [200, 161] width 52 height 18
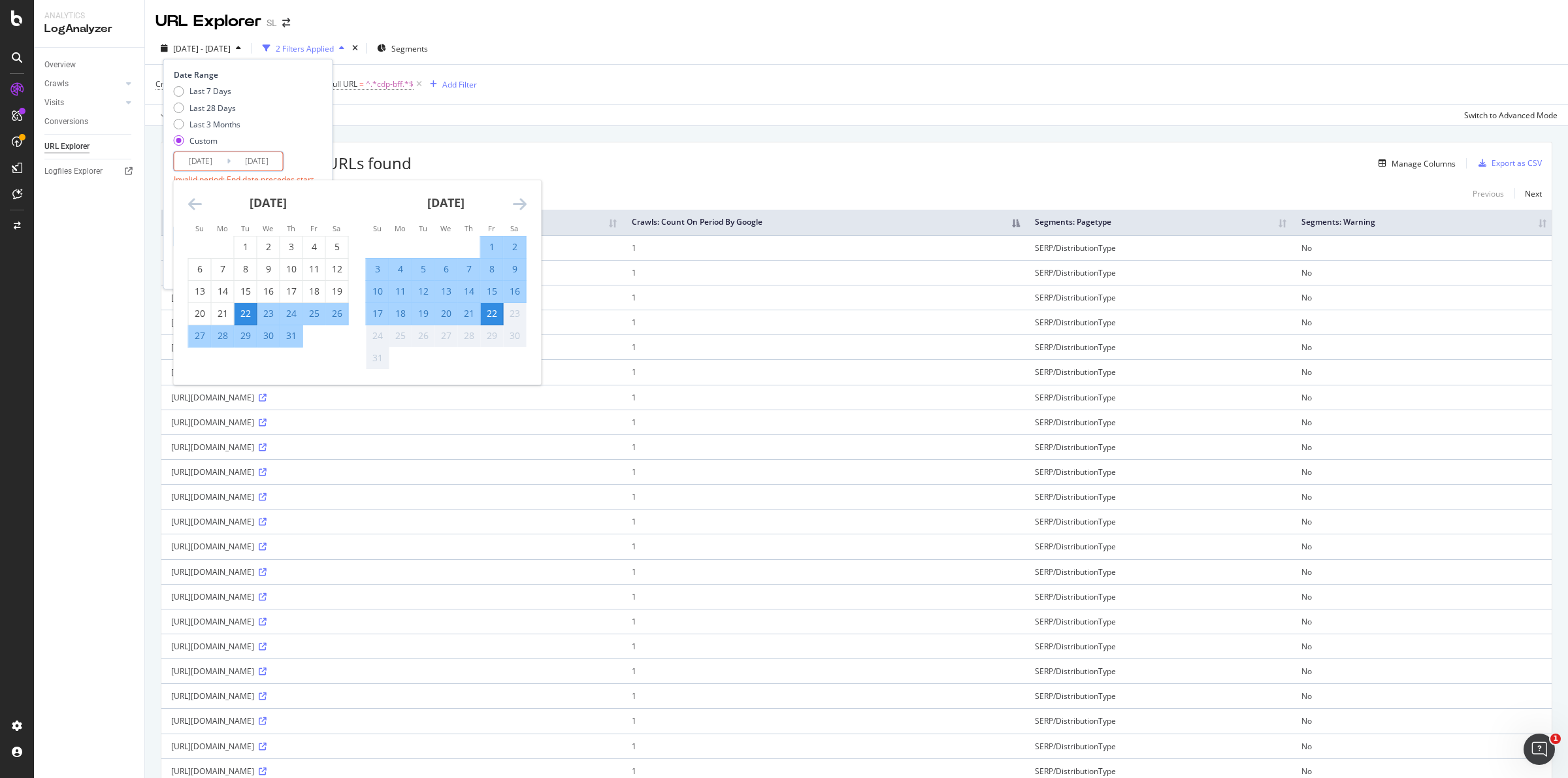
type input "[DATE]"
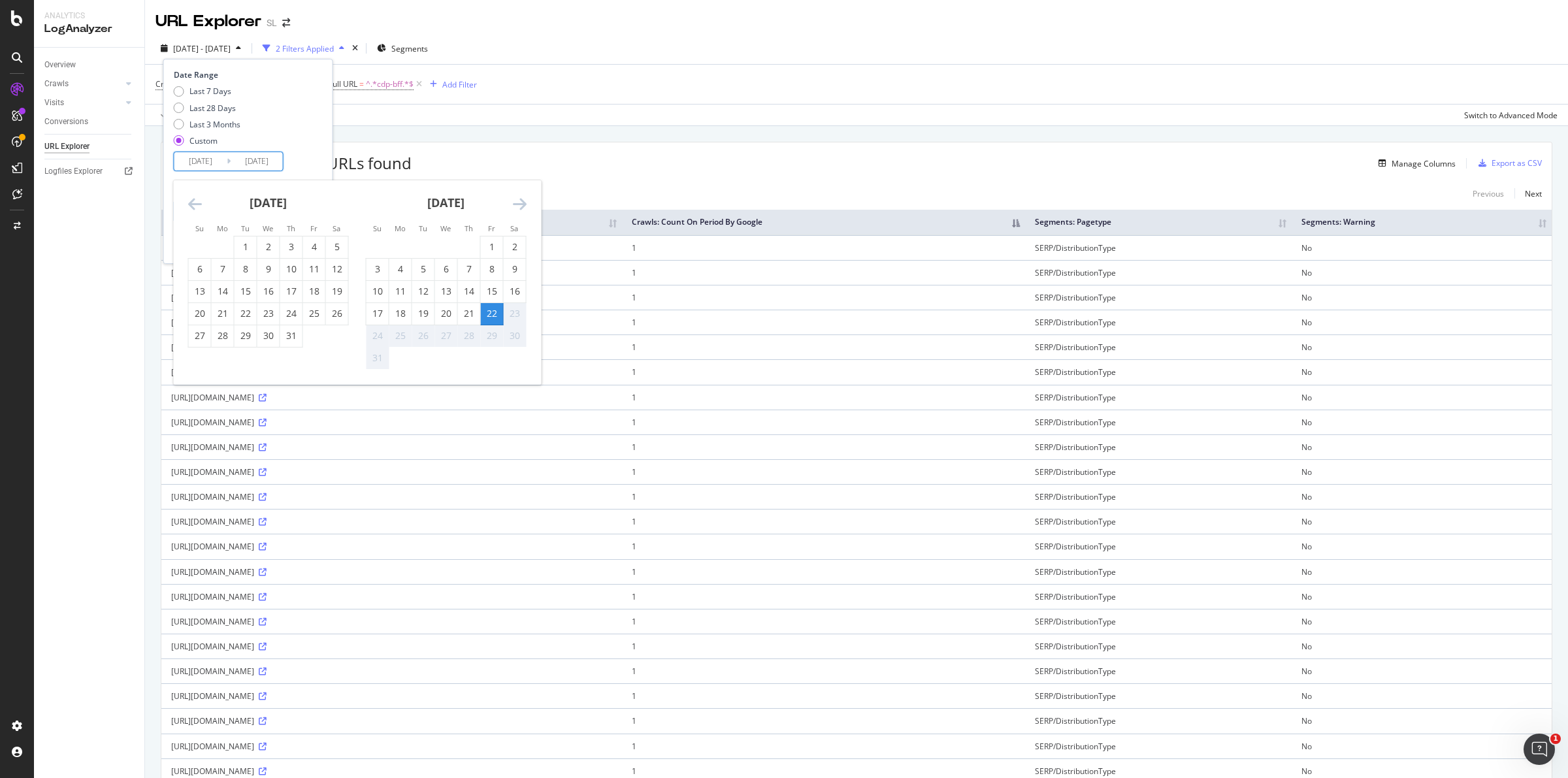
click at [298, 132] on div "Last 7 Days Last 28 Days Last 3 Months Custom" at bounding box center [246, 118] width 146 height 66
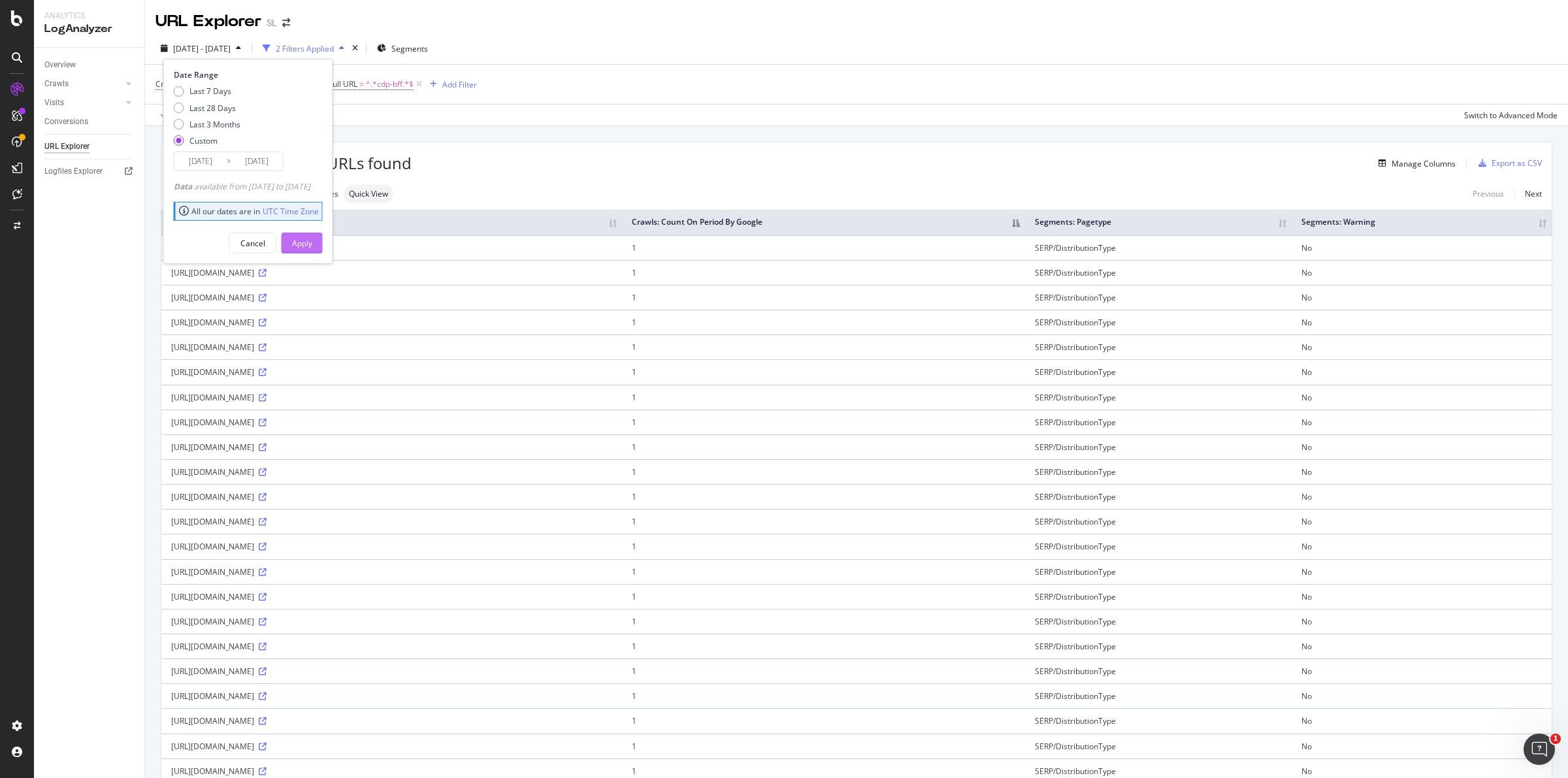
click at [323, 246] on button "Apply" at bounding box center [302, 244] width 41 height 21
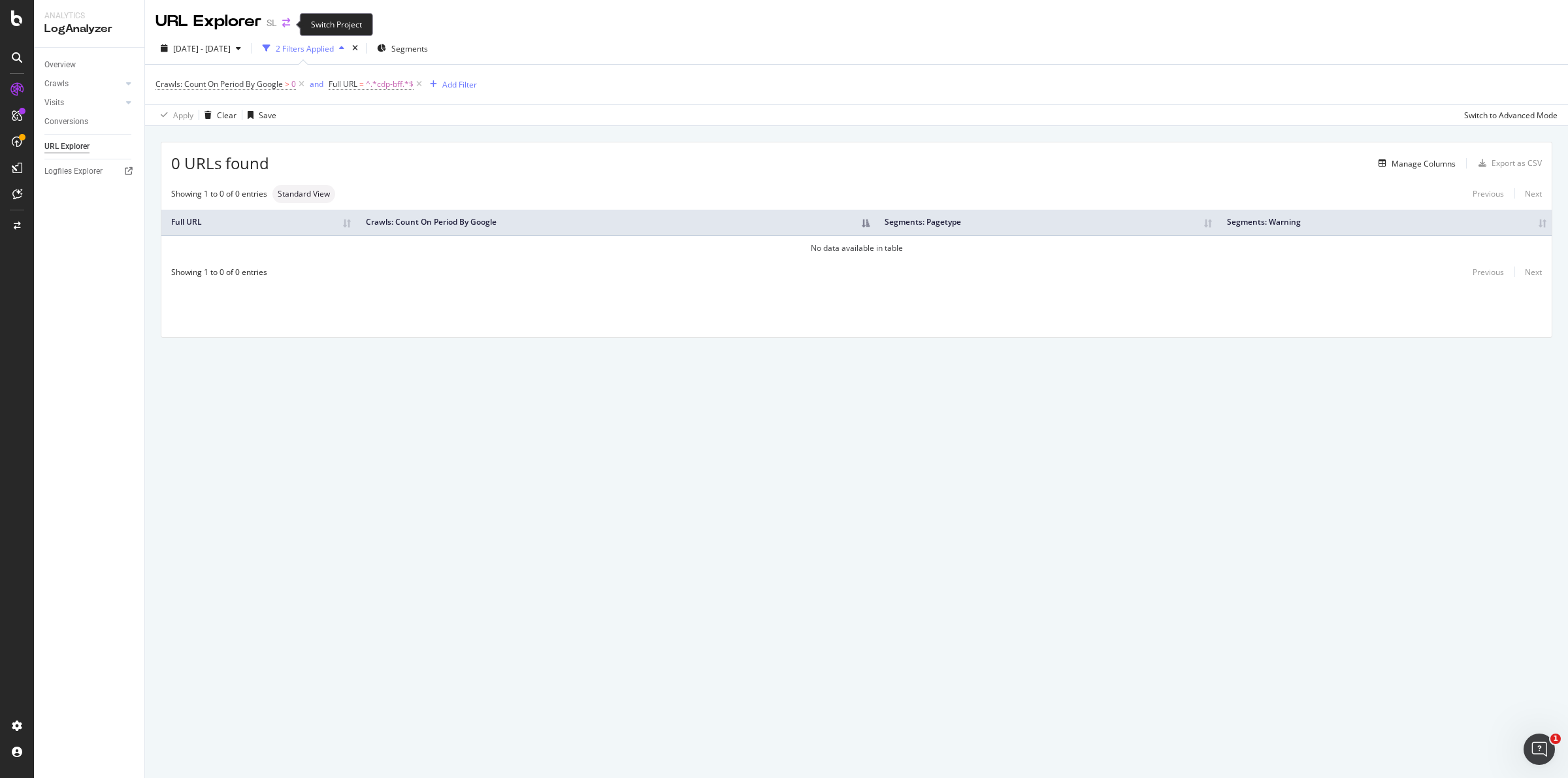
click at [287, 26] on icon "arrow-right-arrow-left" at bounding box center [286, 23] width 8 height 9
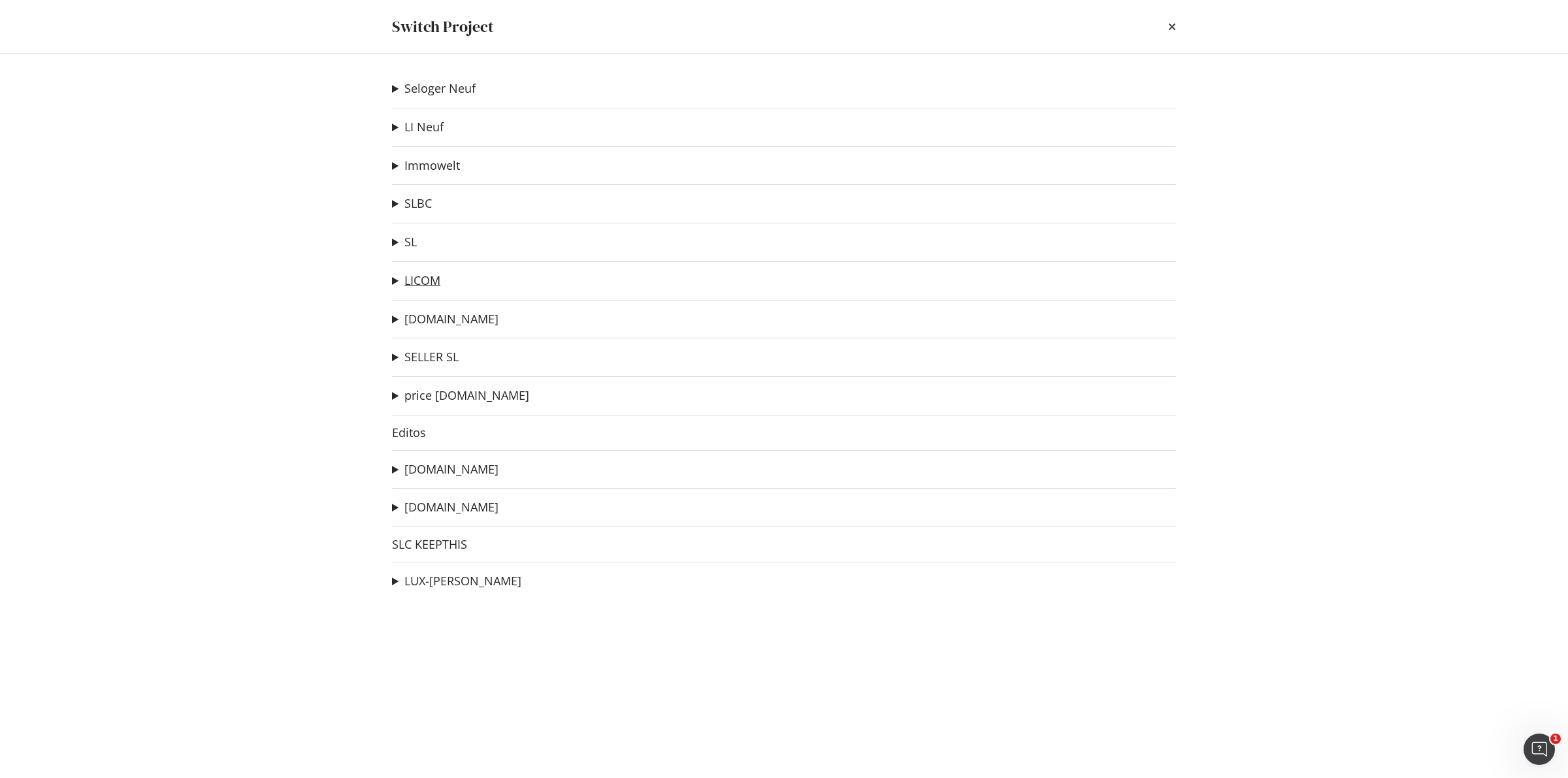
click at [427, 281] on link "LICOM" at bounding box center [422, 280] width 36 height 13
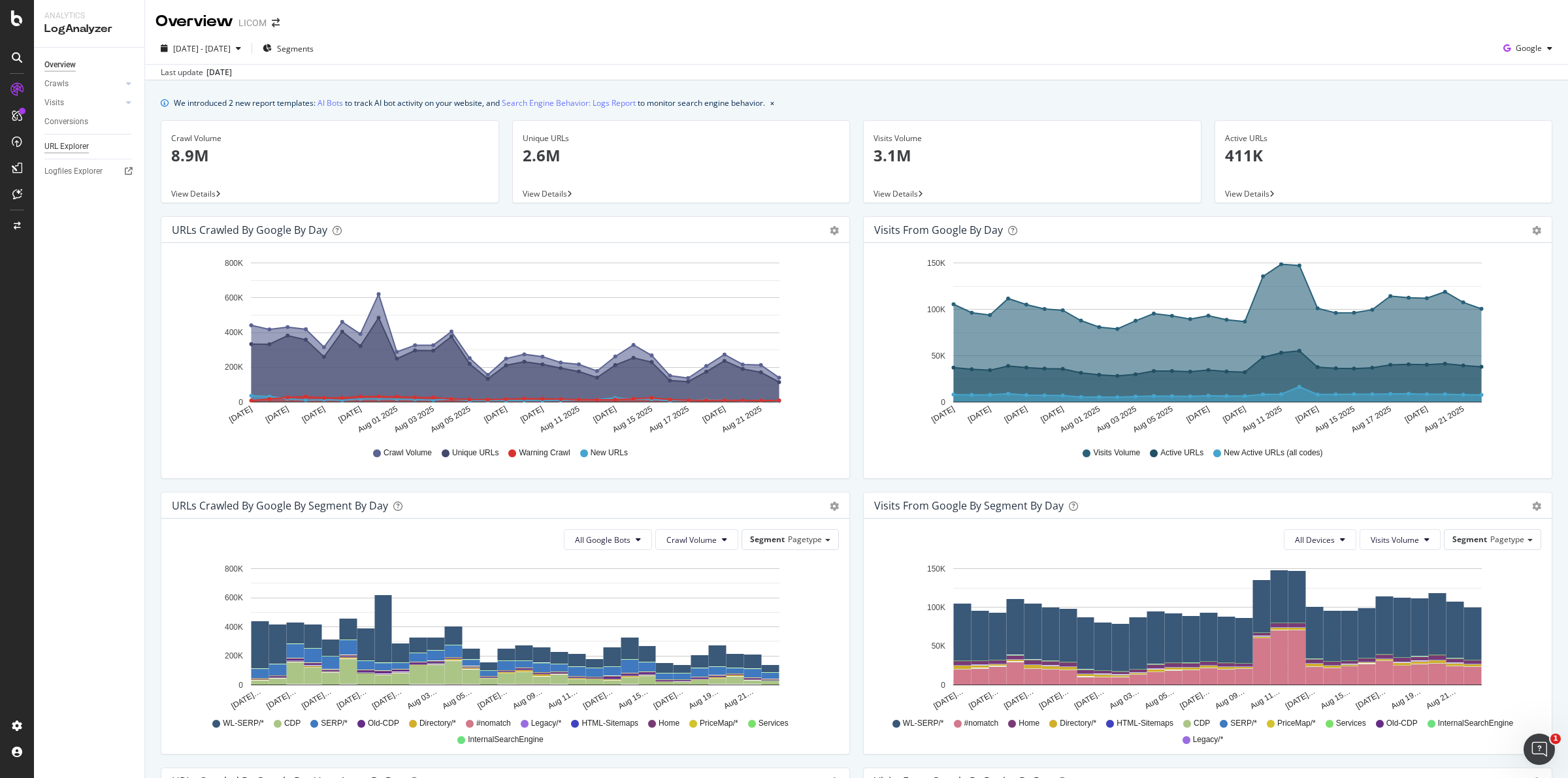
click at [71, 150] on div "URL Explorer" at bounding box center [67, 146] width 45 height 13
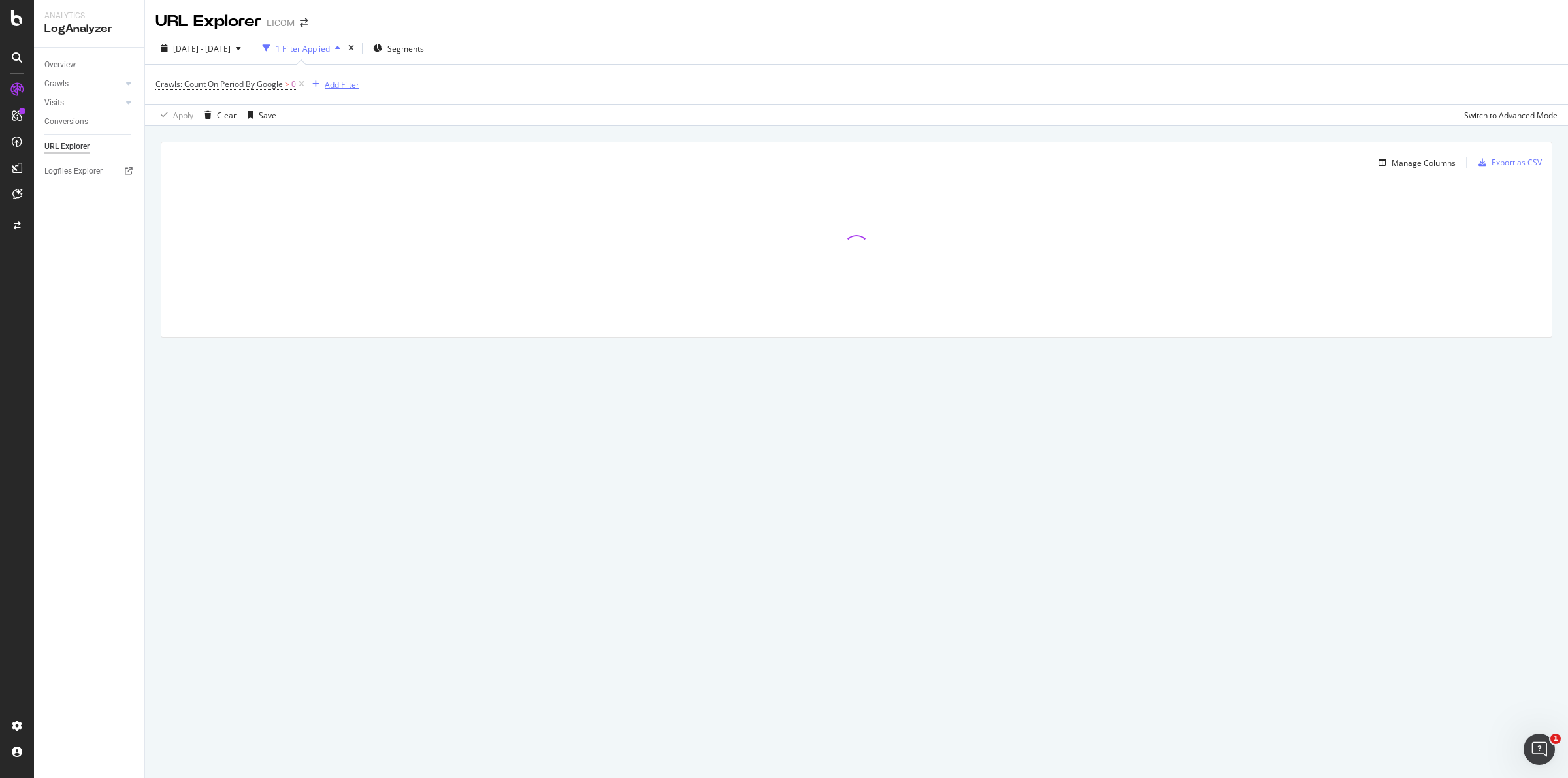
click at [348, 79] on div "Add Filter" at bounding box center [342, 85] width 35 height 11
click at [331, 177] on span "URLs (Logs)" at bounding box center [348, 177] width 42 height 11
click at [356, 193] on span "URL Scheme" at bounding box center [357, 195] width 46 height 11
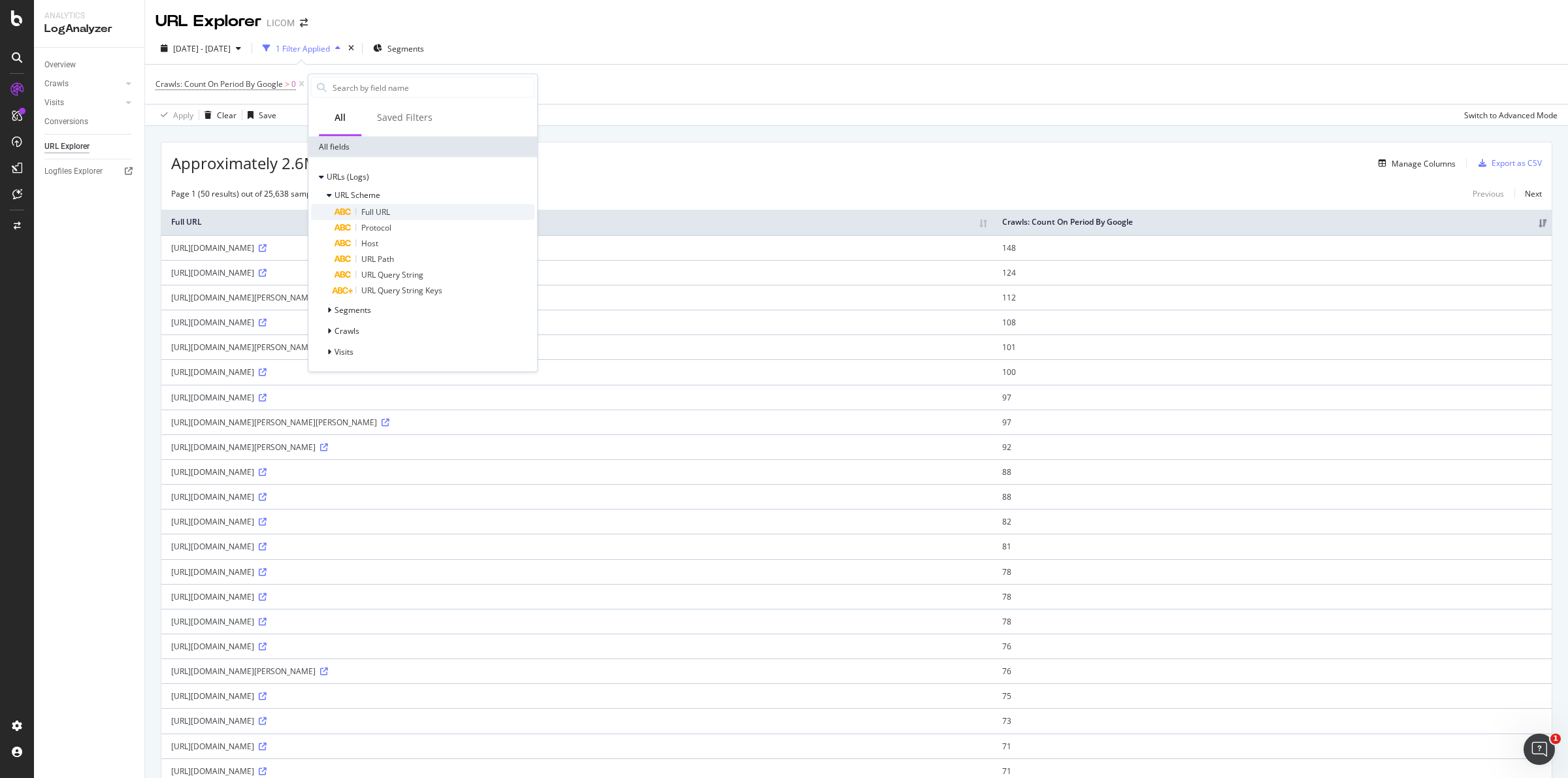
click at [397, 210] on div "Full URL" at bounding box center [435, 212] width 200 height 16
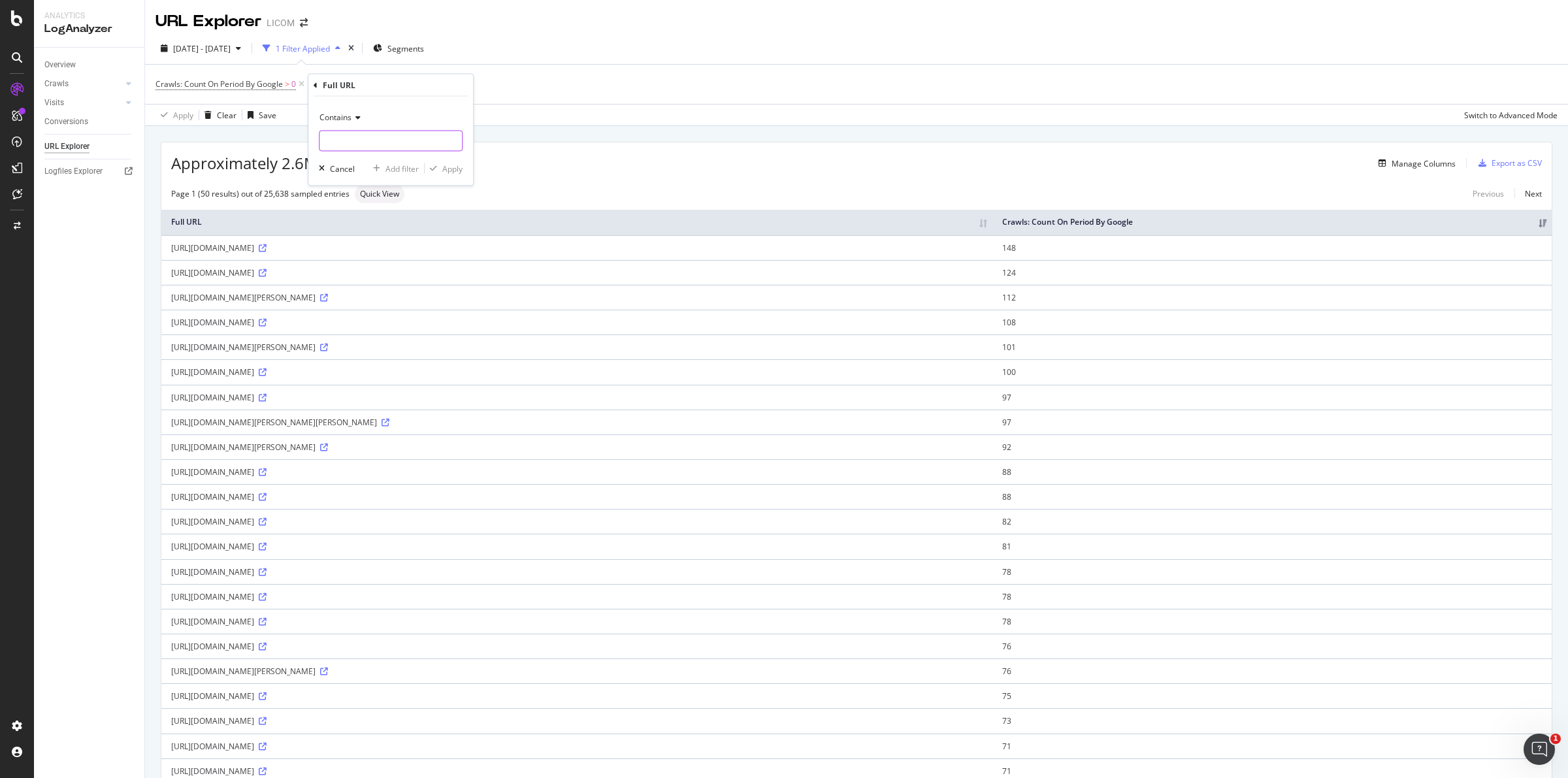
click at [343, 138] on input "text" at bounding box center [390, 142] width 142 height 21
type input "cdp-bff"
click at [456, 170] on div "Apply" at bounding box center [452, 168] width 21 height 11
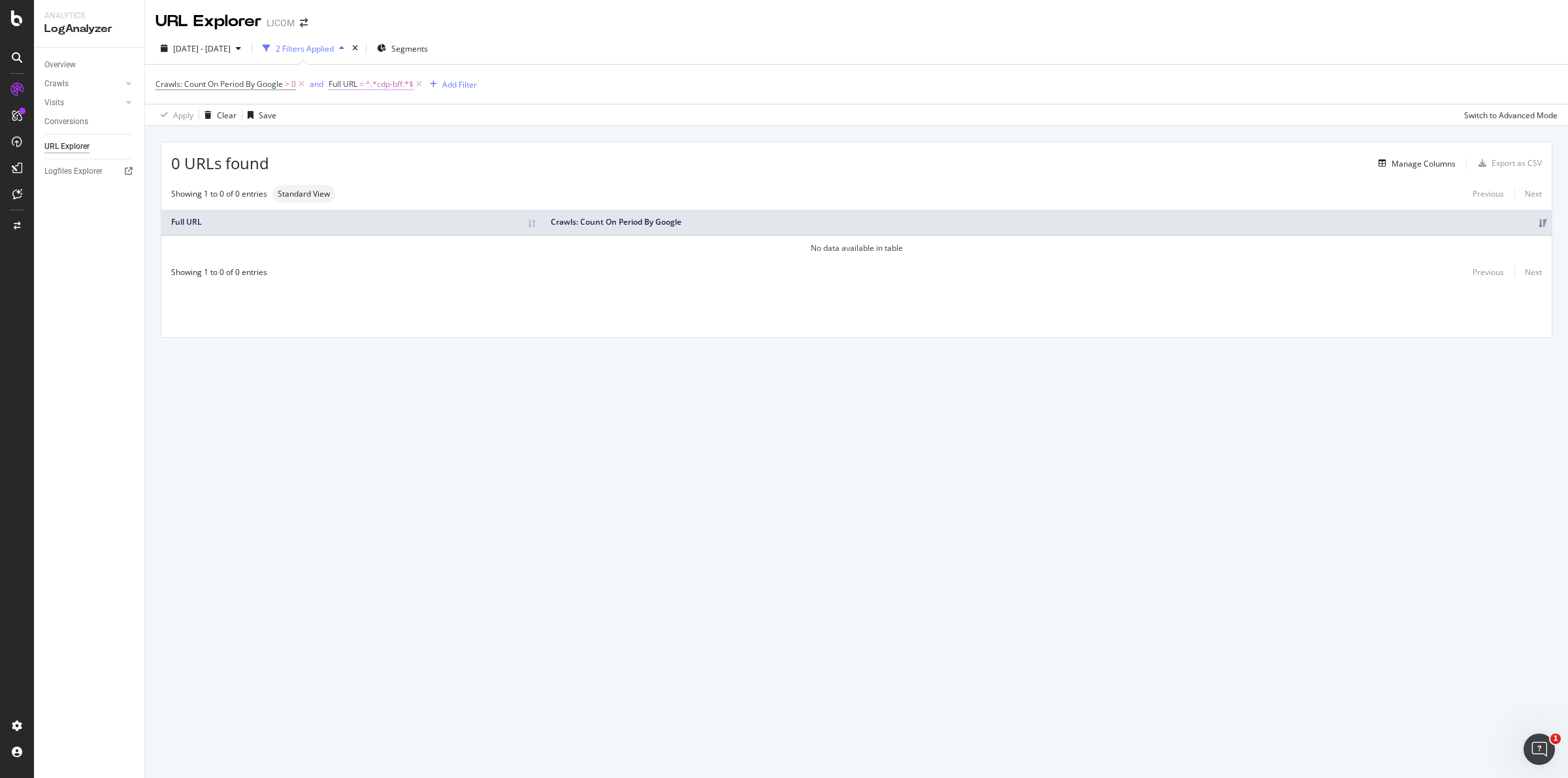
click at [389, 81] on span "^.*cdp-bff.*$" at bounding box center [389, 84] width 47 height 18
click at [638, 38] on div "[DATE] - [DATE] 2 Filters Applied Segments" at bounding box center [857, 51] width 1423 height 26
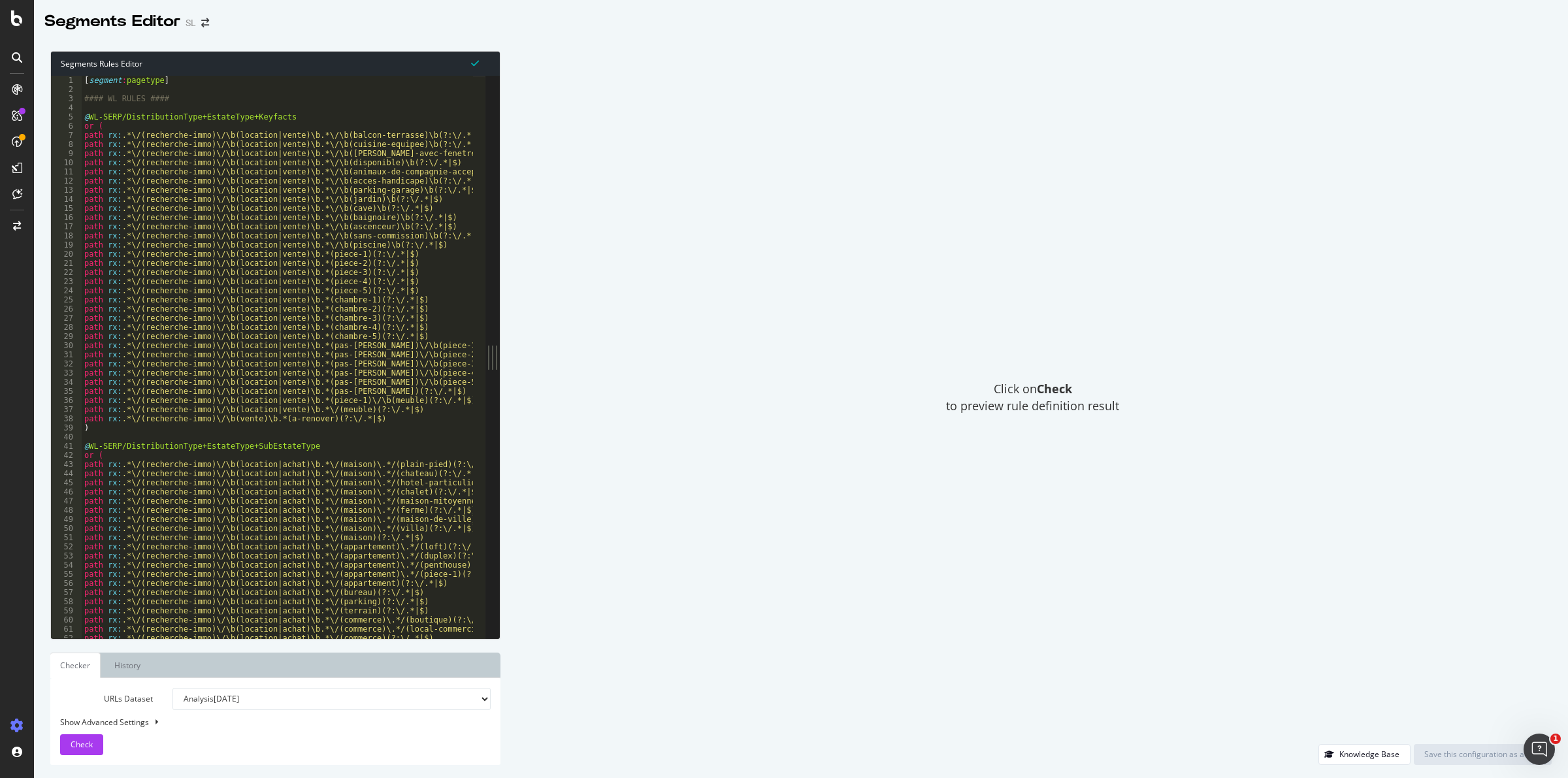
type textarea "path rx:.*\/(recherche-immo)\/\b(location|vente)\b.*\/\b(animaux-de-compagnie-a…"
click at [250, 175] on div "[ segment : pagetype ] #### WL RULES #### @ WL-SERP/DistributionType+EstateType…" at bounding box center [828, 360] width 1492 height 568
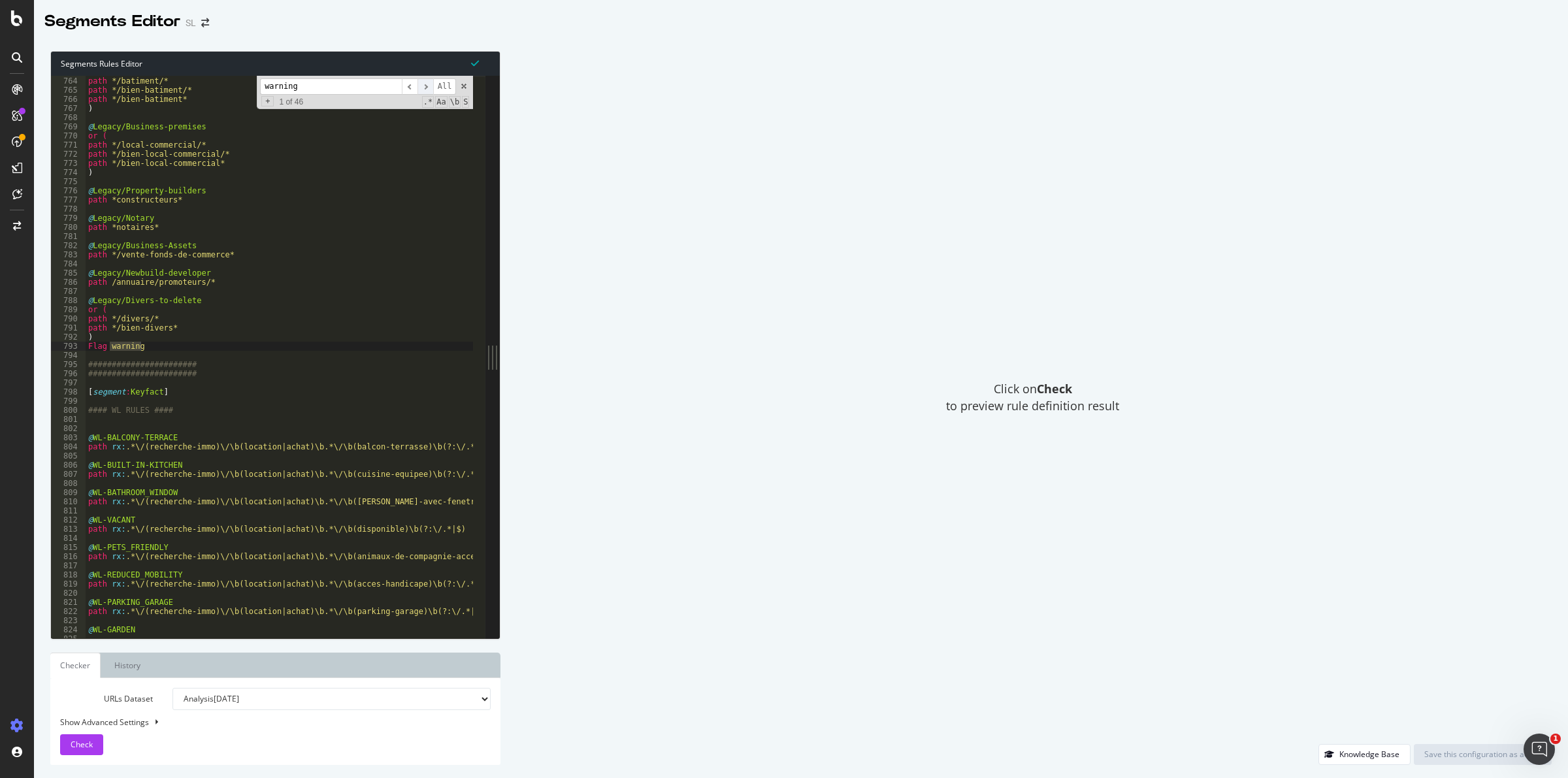
type input "warning"
click at [428, 86] on span "​" at bounding box center [425, 86] width 16 height 16
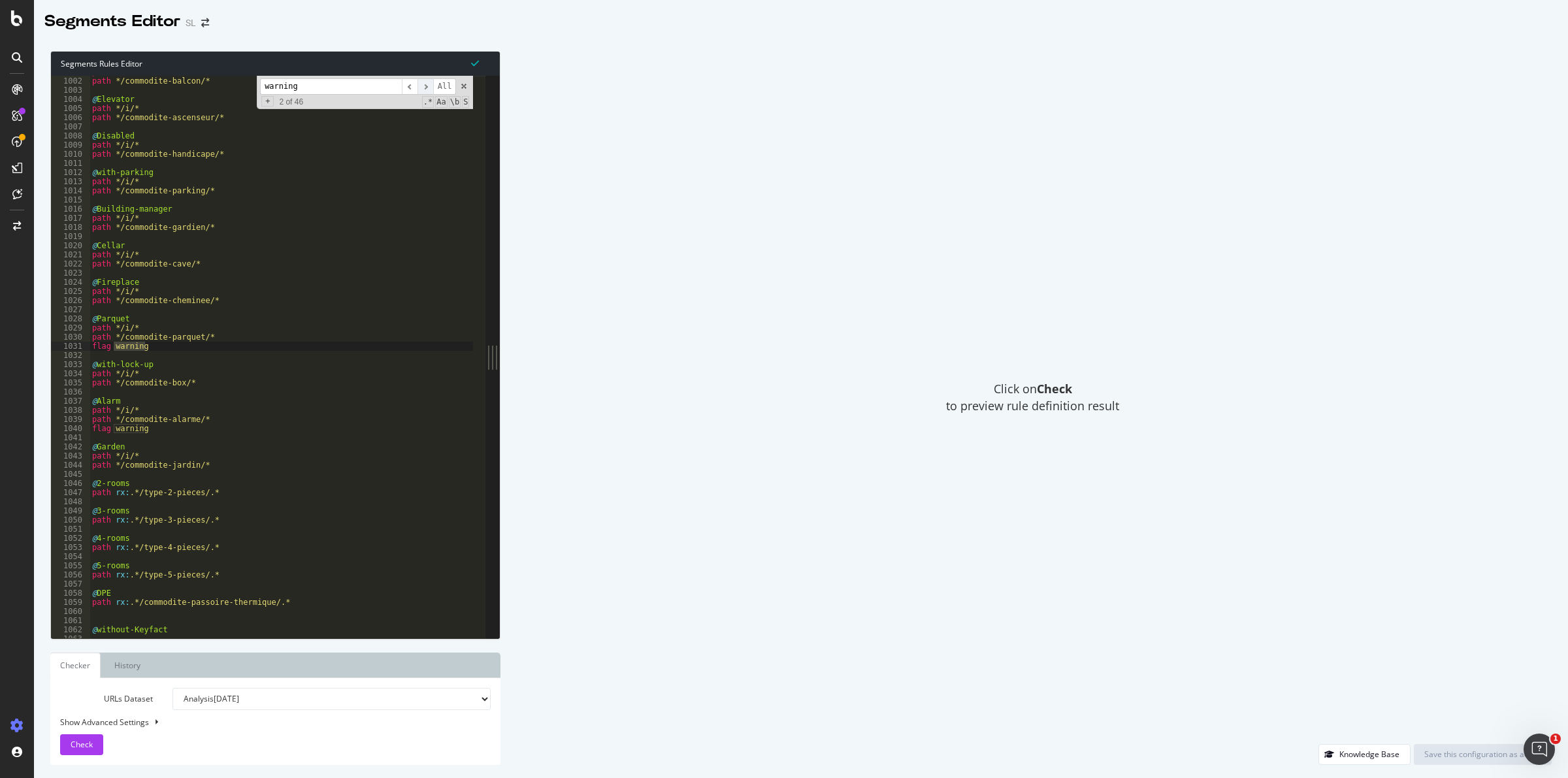
scroll to position [1115, 0]
click at [428, 86] on span "​" at bounding box center [425, 86] width 16 height 16
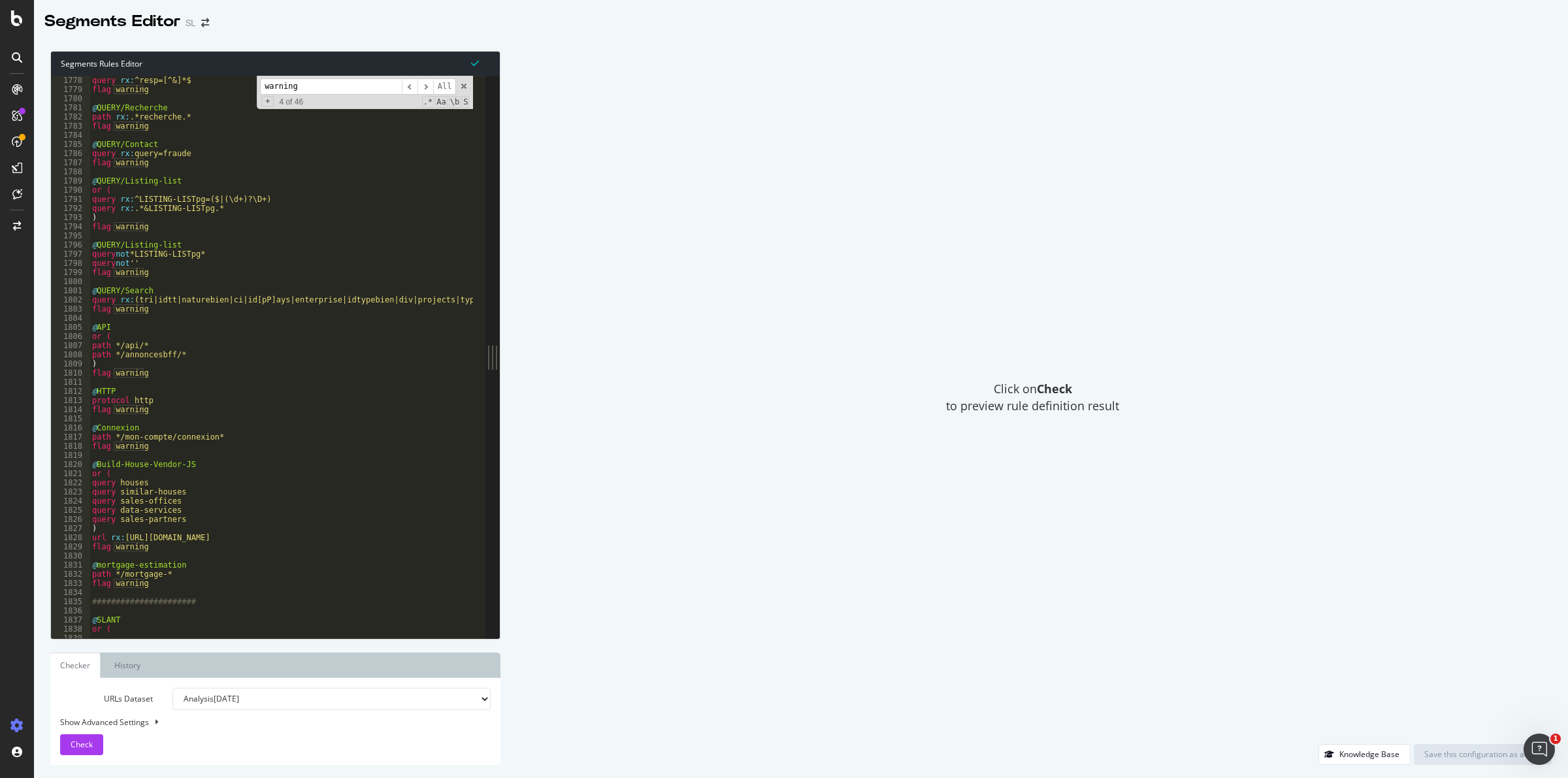
scroll to position [1993, 0]
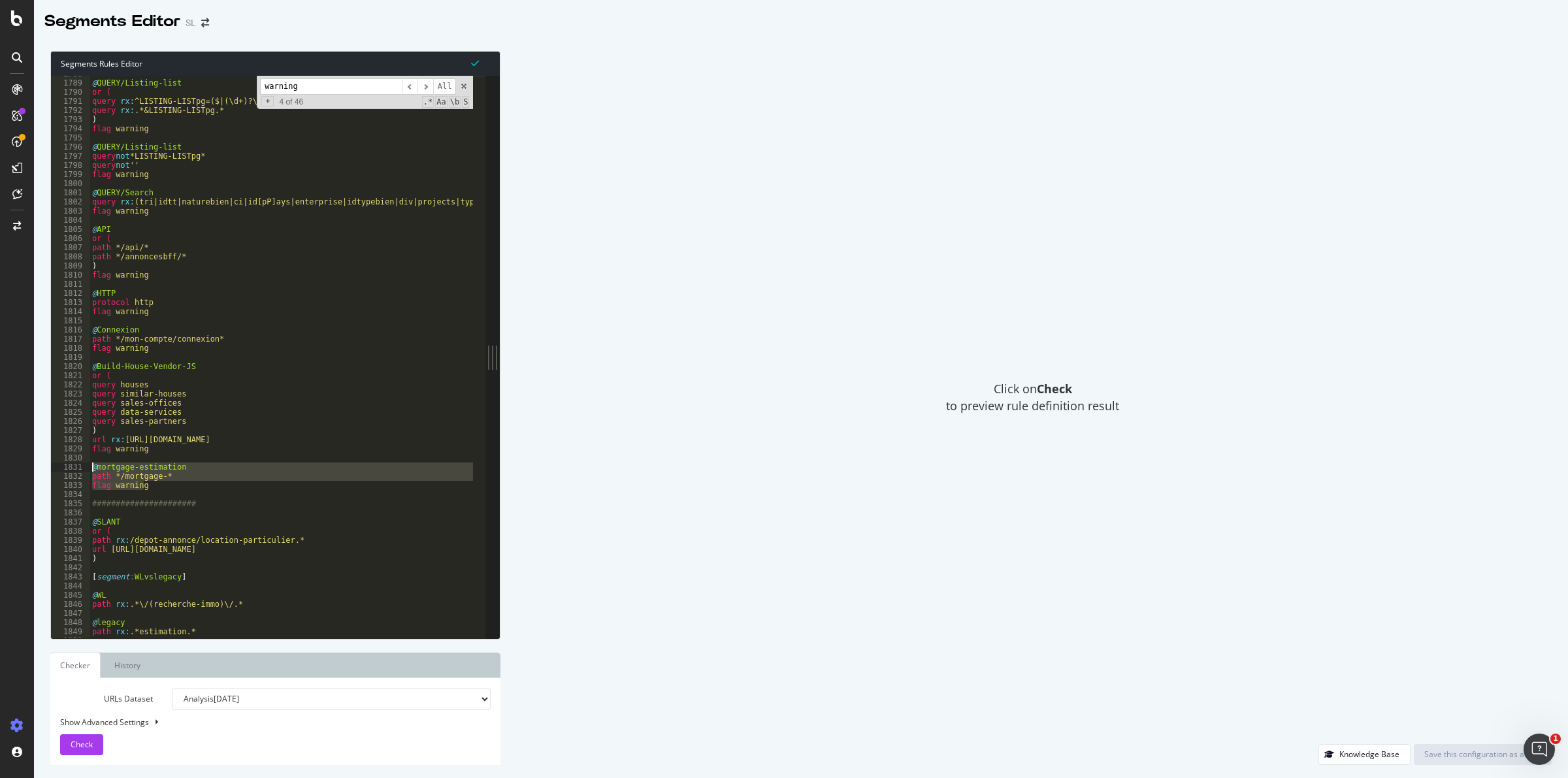
drag, startPoint x: 148, startPoint y: 486, endPoint x: 88, endPoint y: 465, distance: 63.6
click at [88, 465] on div "flag warning 1788 1789 1790 1791 1792 1793 1794 1795 1796 1797 1798 1799 1800 1…" at bounding box center [268, 357] width 435 height 563
click at [154, 490] on div "@ QUERY/Listing-list or ( query rx : ^LISTING-LISTpg=($|(\d+)?\D+) query rx : .…" at bounding box center [281, 357] width 384 height 563
type textarea "flag warning"
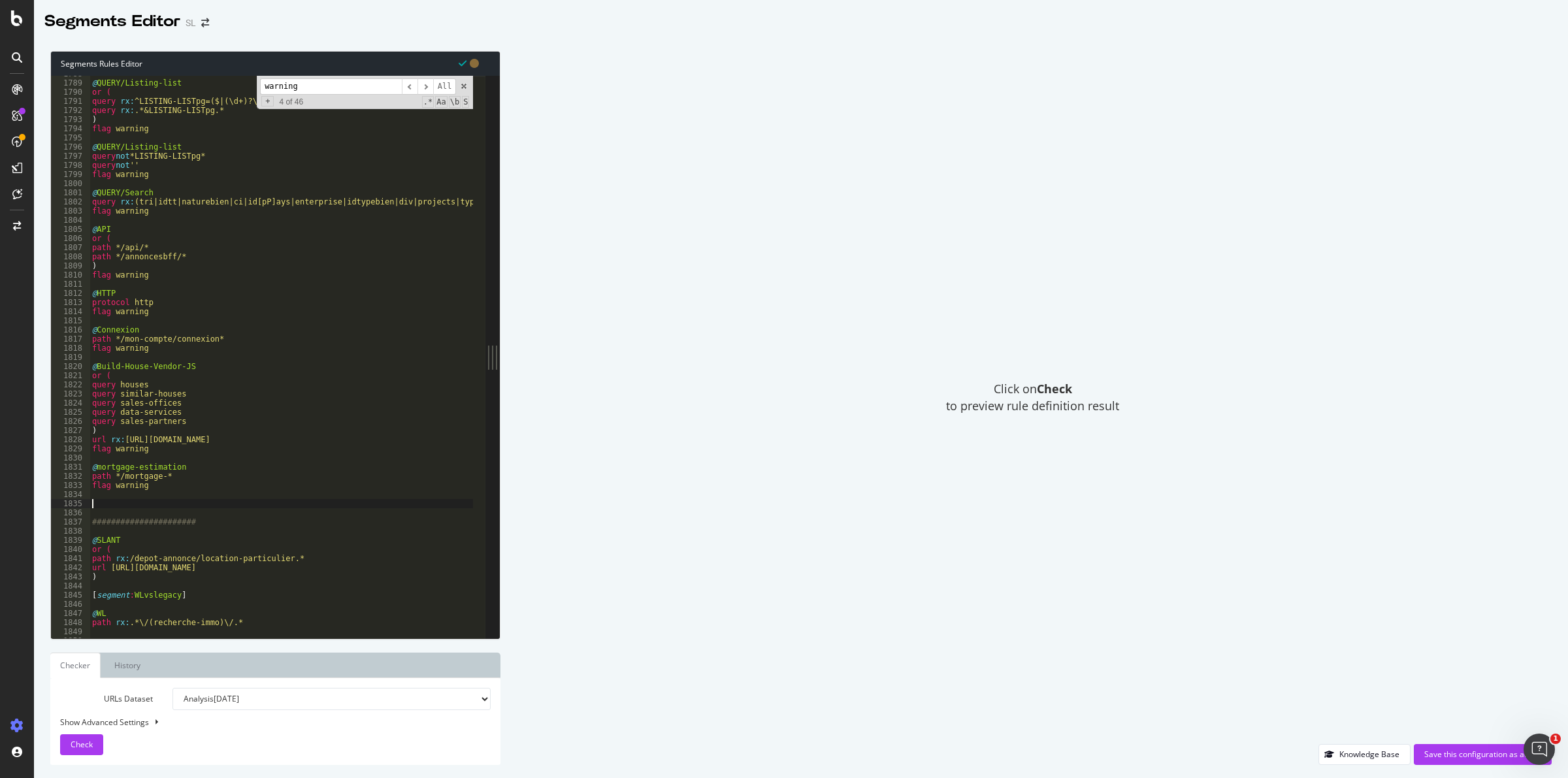
paste textarea "flag warning"
drag, startPoint x: 190, startPoint y: 508, endPoint x: 98, endPoint y: 504, distance: 92.1
click at [98, 504] on div "@ QUERY/Listing-list or ( query rx : ^LISTING-LISTpg=($|(\d+)?\D+) query rx : .…" at bounding box center [835, 353] width 1492 height 568
drag, startPoint x: 162, startPoint y: 510, endPoint x: 123, endPoint y: 510, distance: 39.0
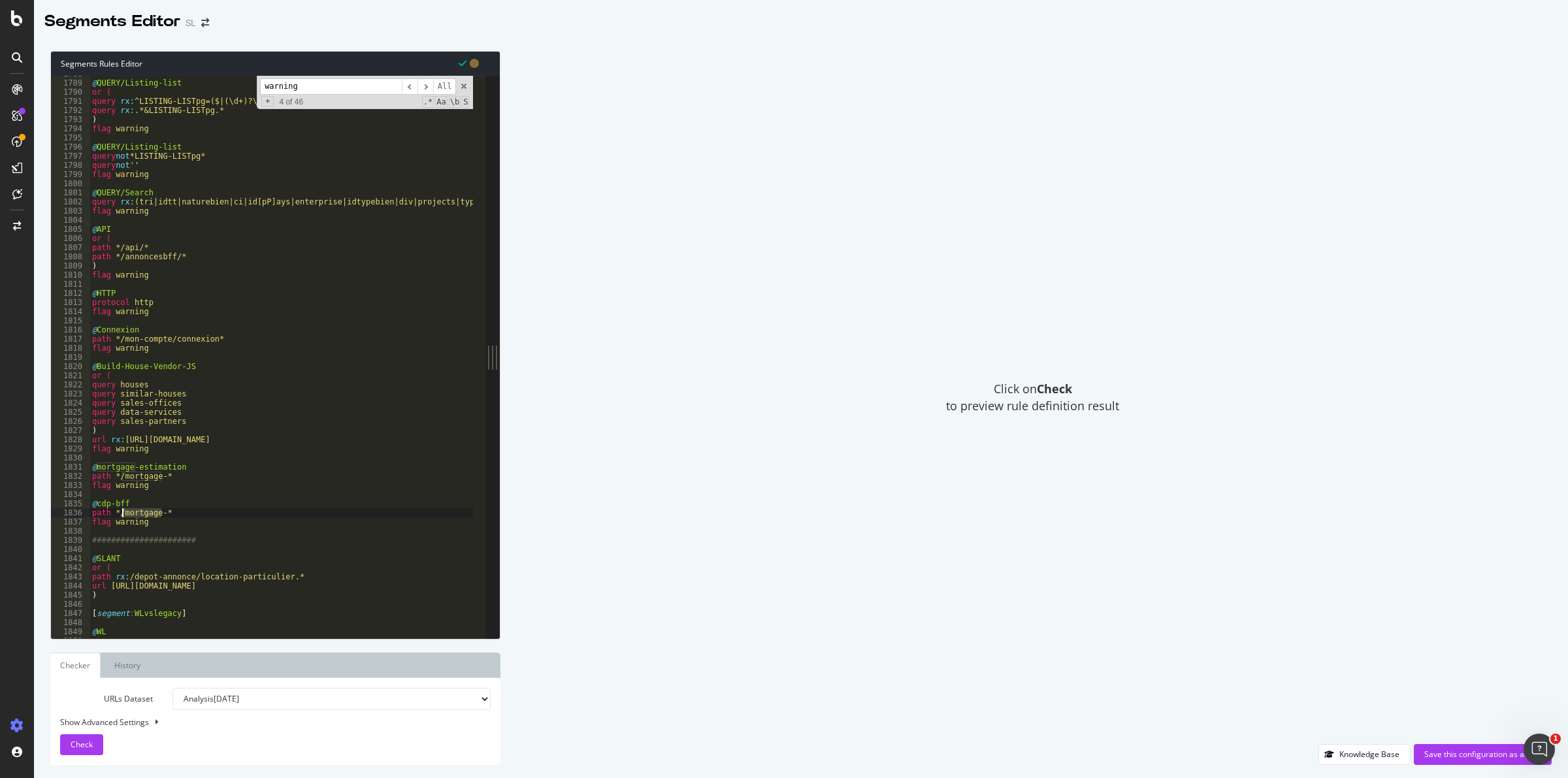
click at [123, 510] on div "@ QUERY/Listing-list or ( query rx : ^LISTING-LISTpg=($|(\d+)?\D+) query rx : .…" at bounding box center [835, 353] width 1492 height 568
type textarea "path */cdp-bff/*"
click at [87, 746] on span "Check" at bounding box center [81, 745] width 22 height 11
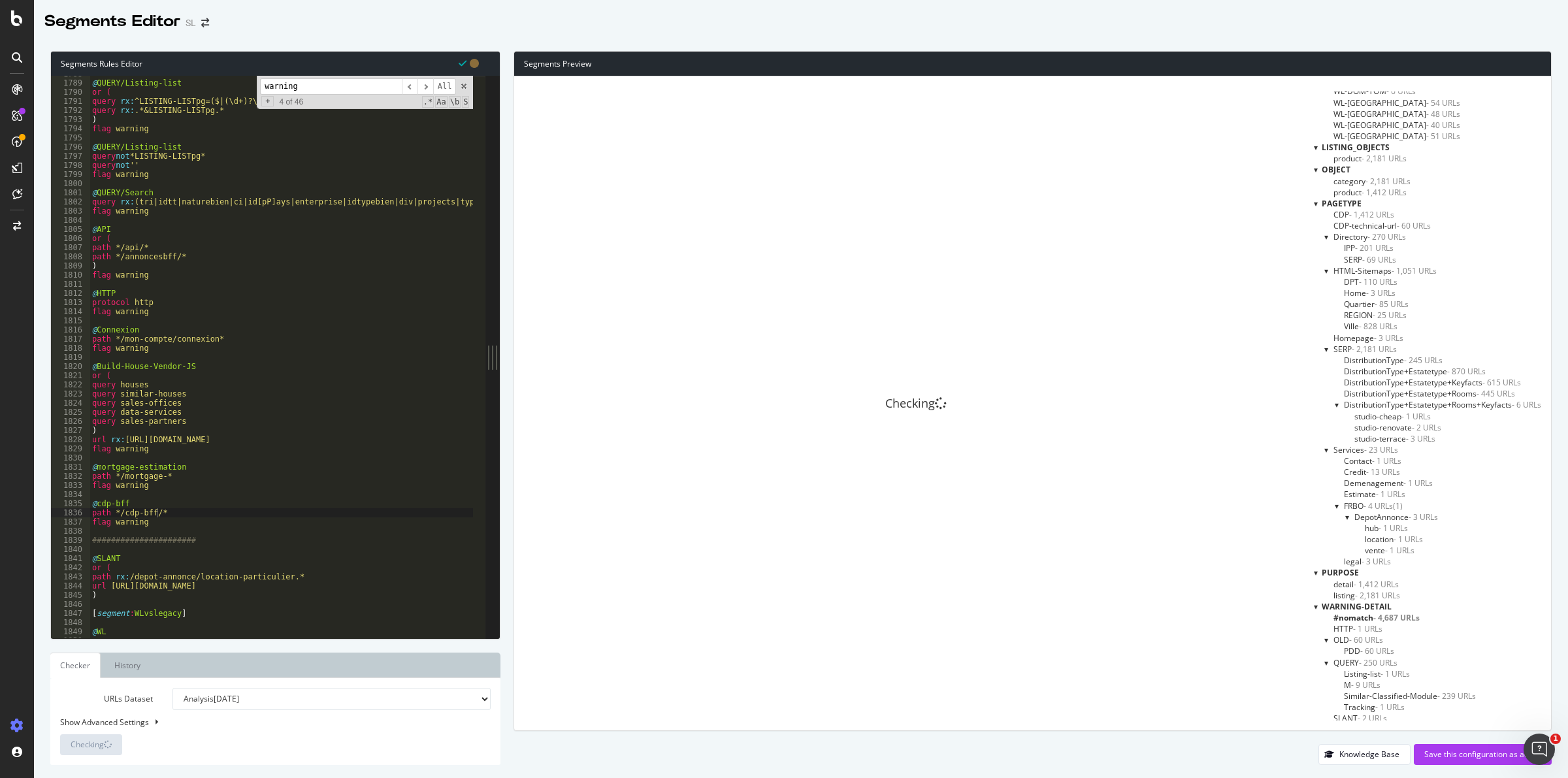
scroll to position [1441, 0]
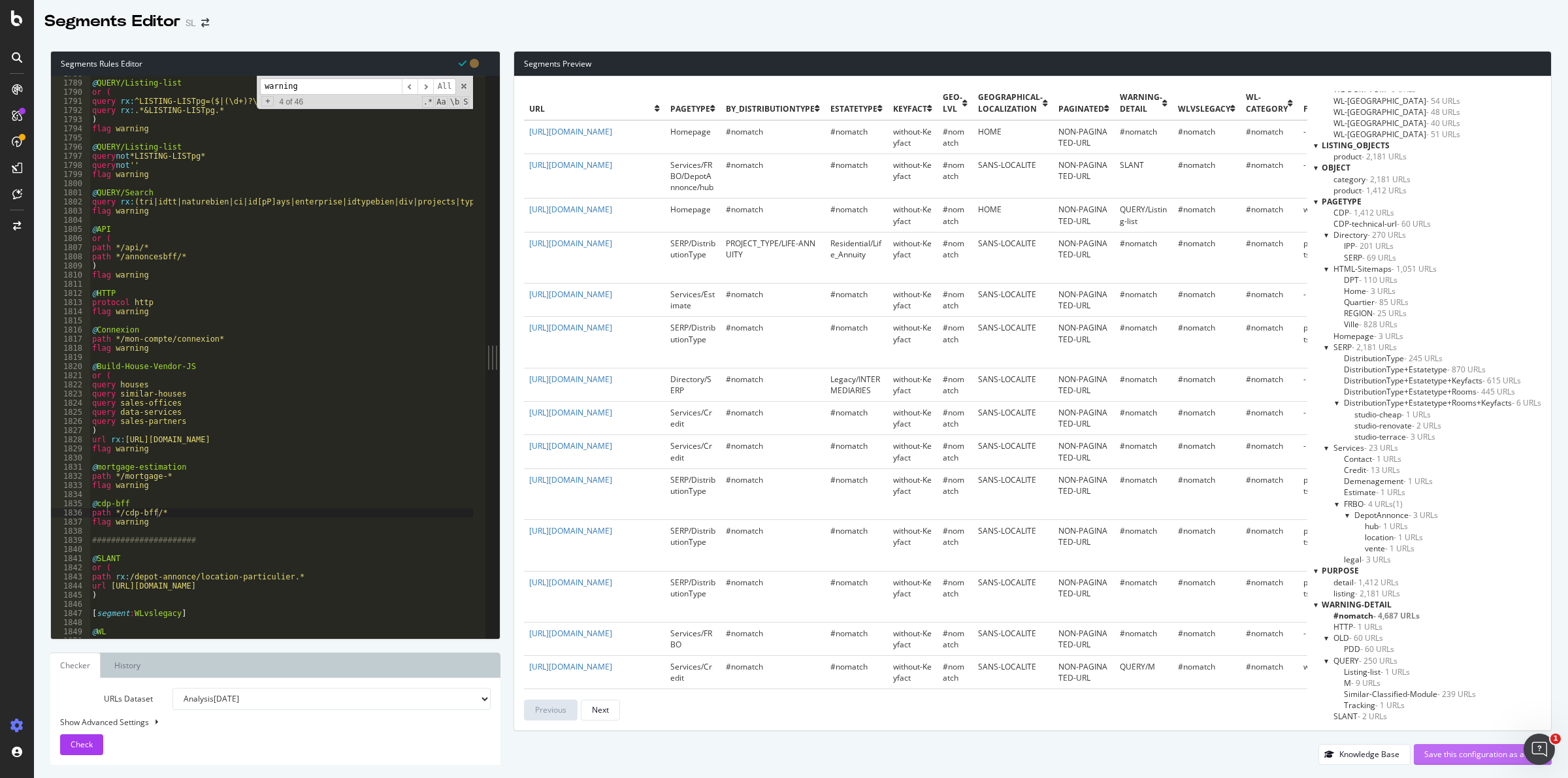
click at [1465, 748] on div "Save this configuration as active" at bounding box center [1482, 755] width 117 height 20
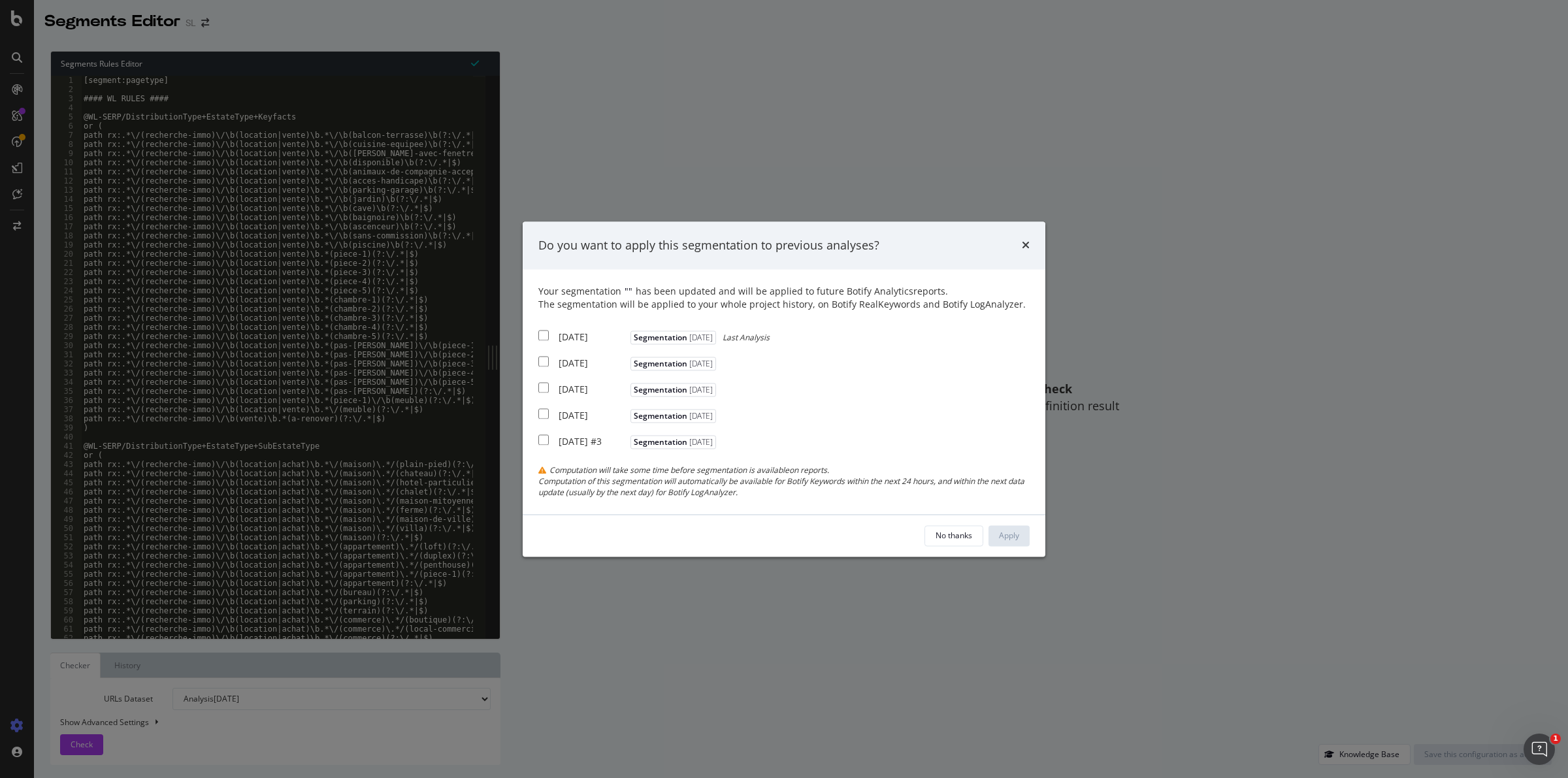
click at [546, 331] on input "modal" at bounding box center [543, 336] width 11 height 11
checkbox input "true"
click at [543, 357] on input "modal" at bounding box center [543, 362] width 11 height 11
checkbox input "true"
click at [542, 380] on div "2025 Aug. 1st Segmentation 2025-08-05" at bounding box center [629, 388] width 181 height 16
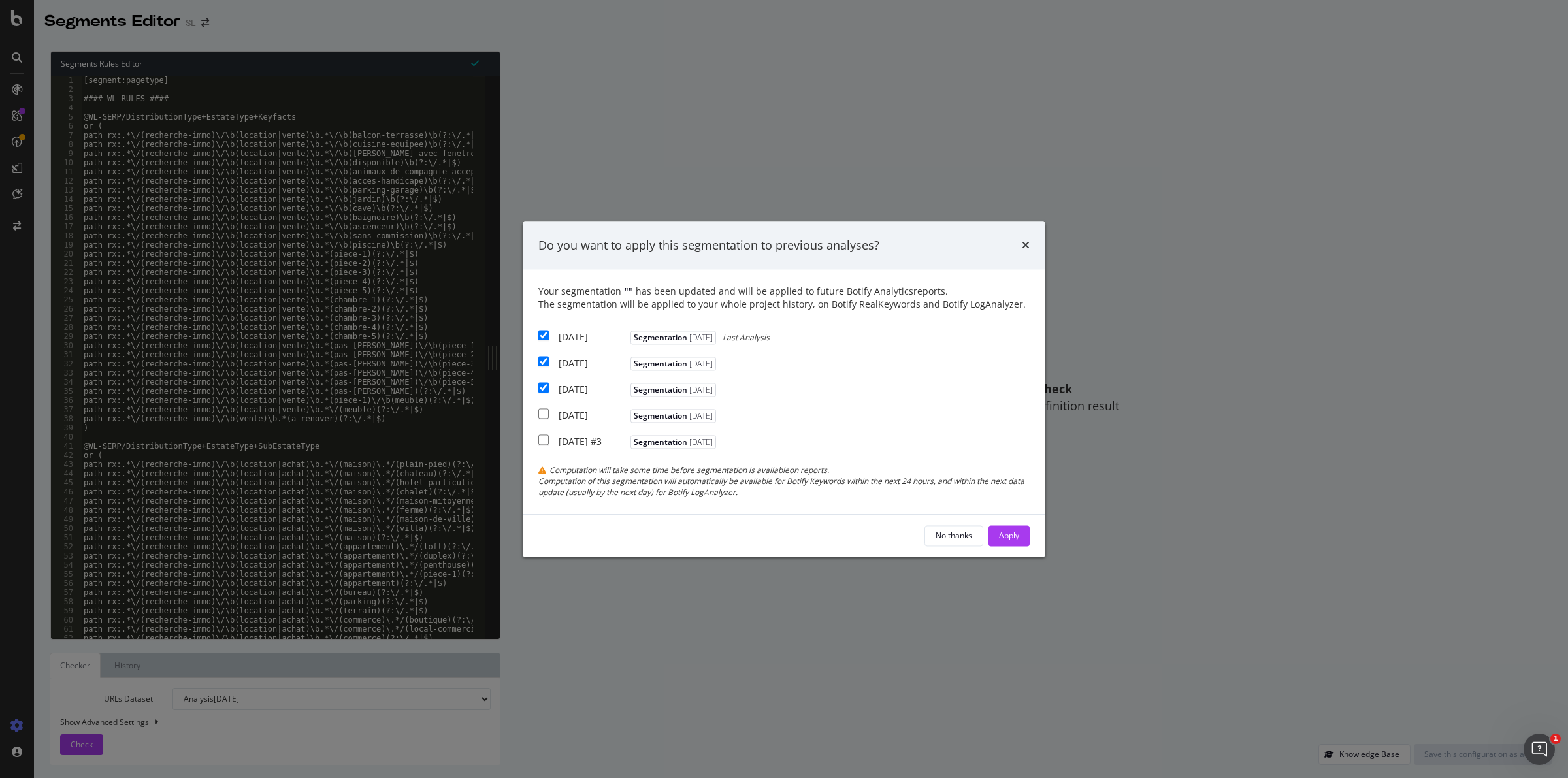
checkbox input "true"
click at [1014, 541] on div "Apply" at bounding box center [1009, 535] width 21 height 11
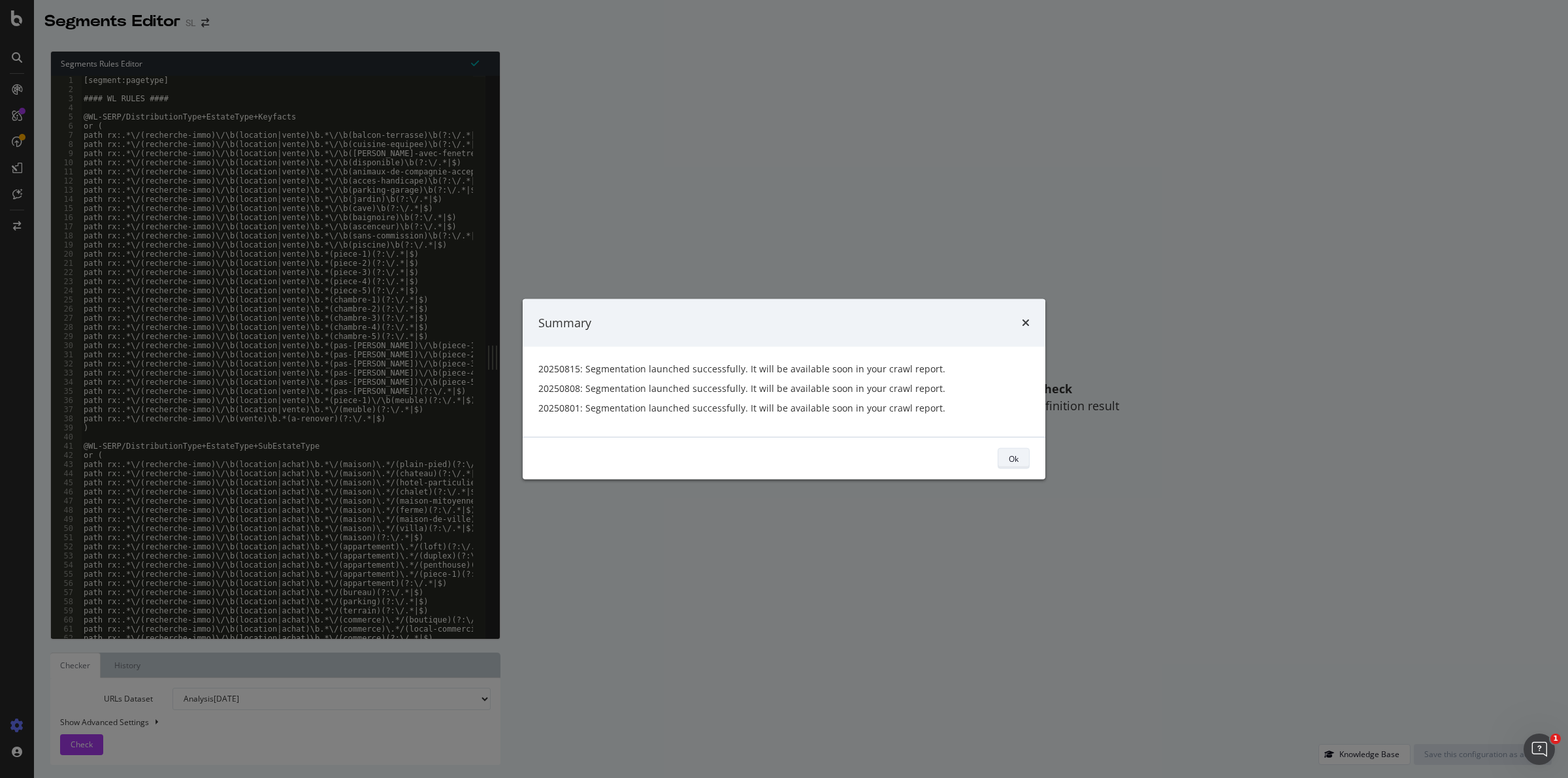
click at [1012, 457] on div "Ok" at bounding box center [1014, 459] width 10 height 11
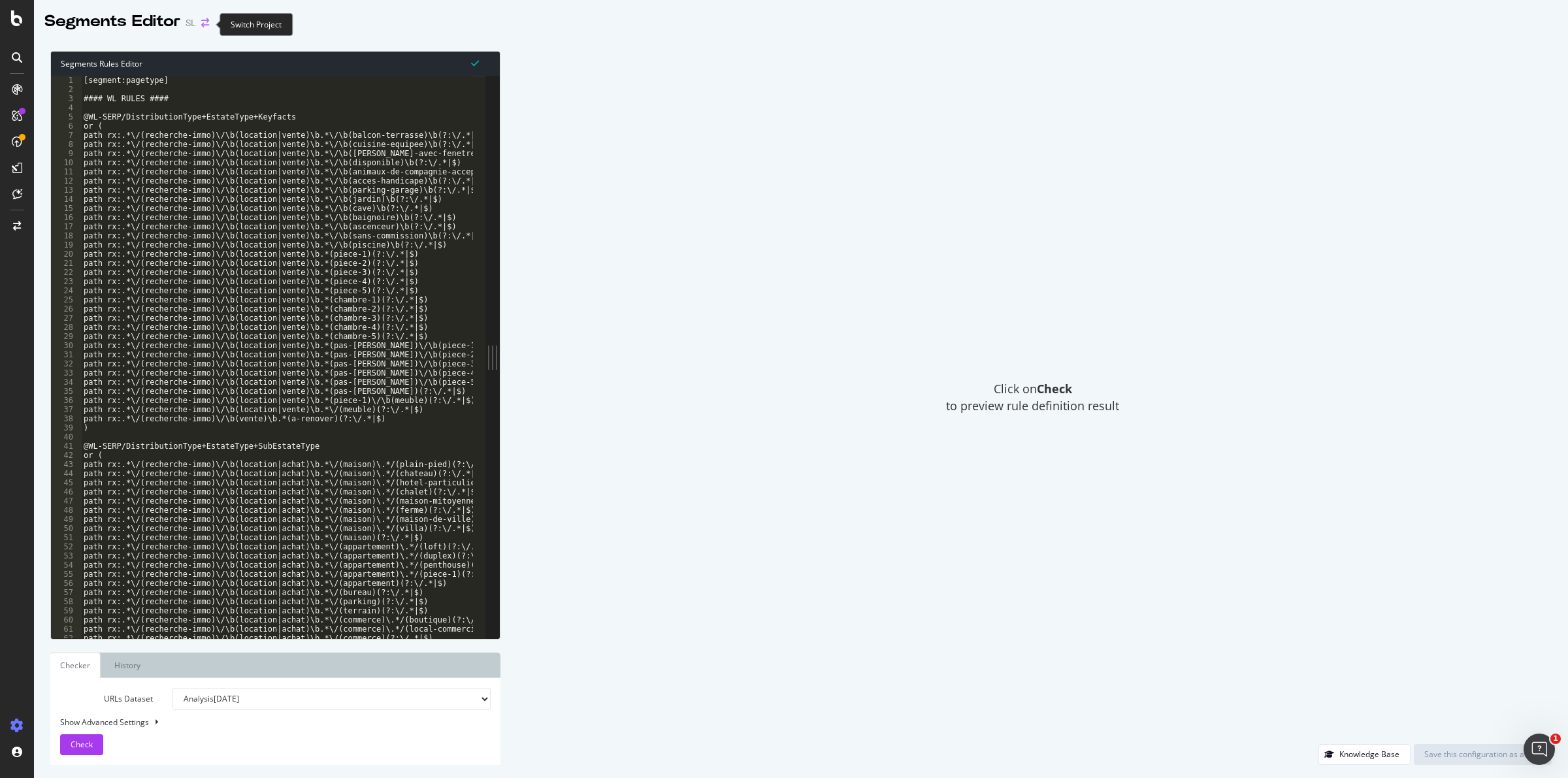
click at [207, 23] on icon "arrow-right-arrow-left" at bounding box center [205, 23] width 8 height 9
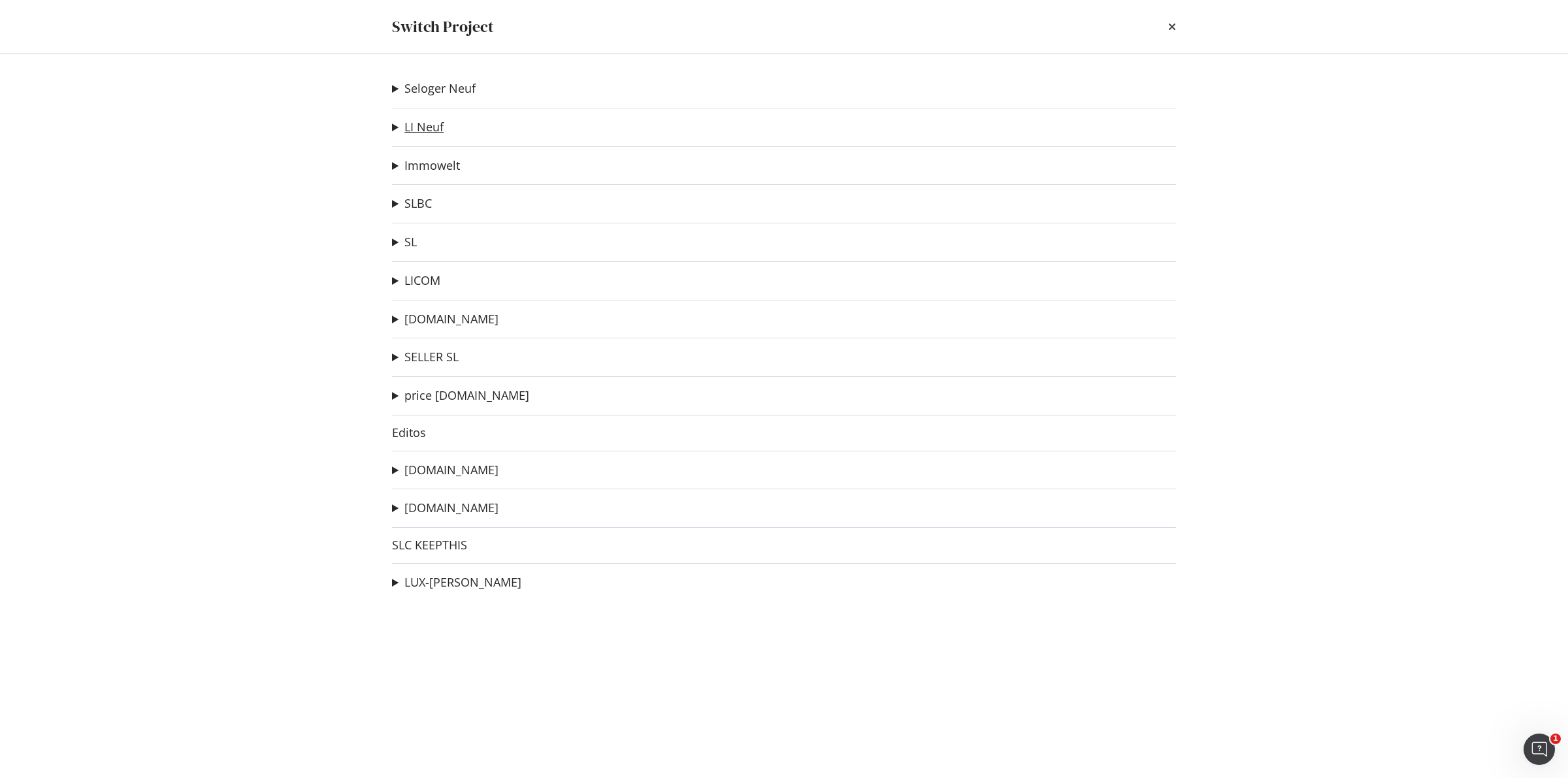
click at [426, 127] on link "LI Neuf" at bounding box center [423, 127] width 39 height 13
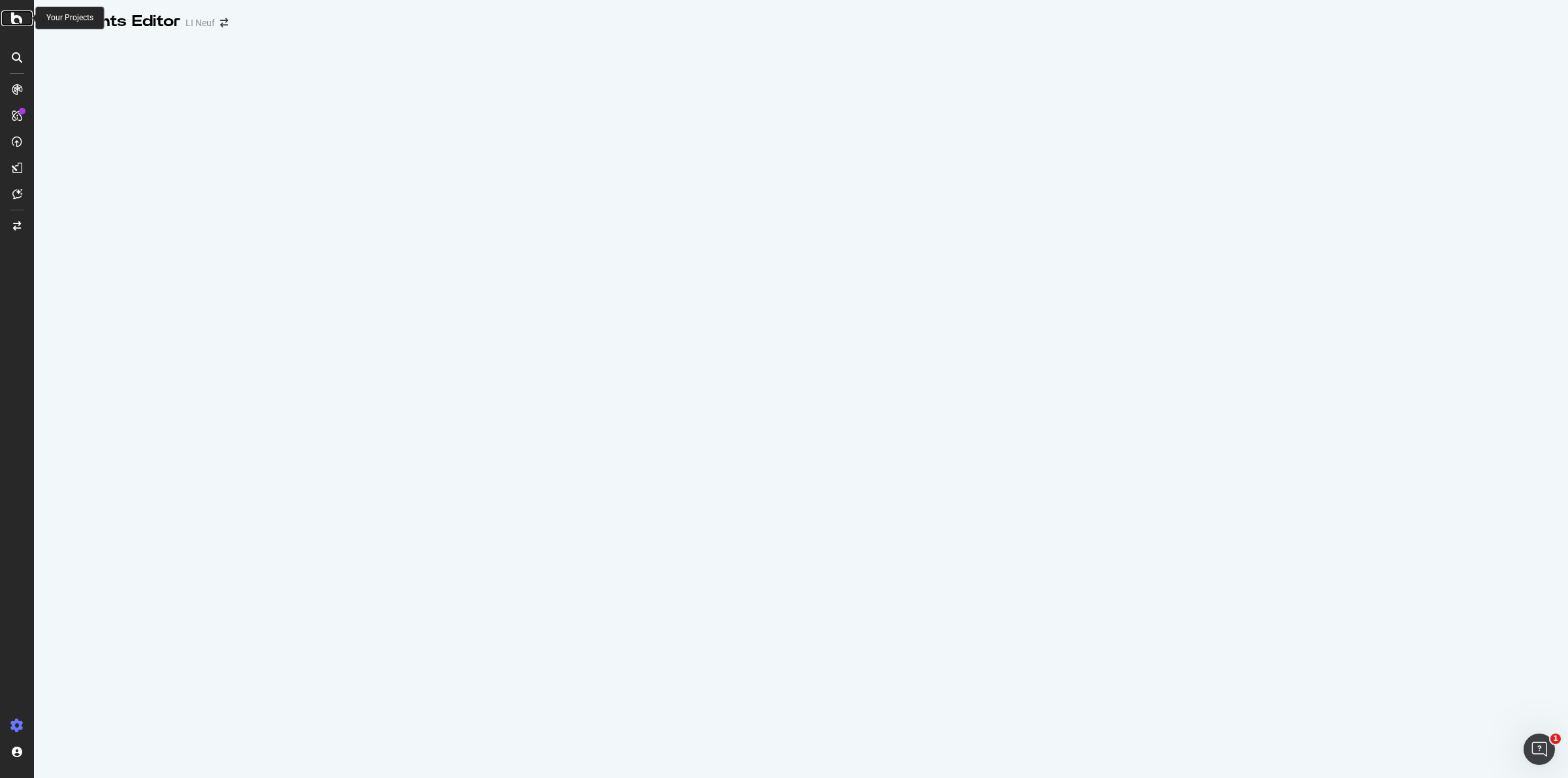
click at [15, 18] on icon at bounding box center [17, 18] width 12 height 16
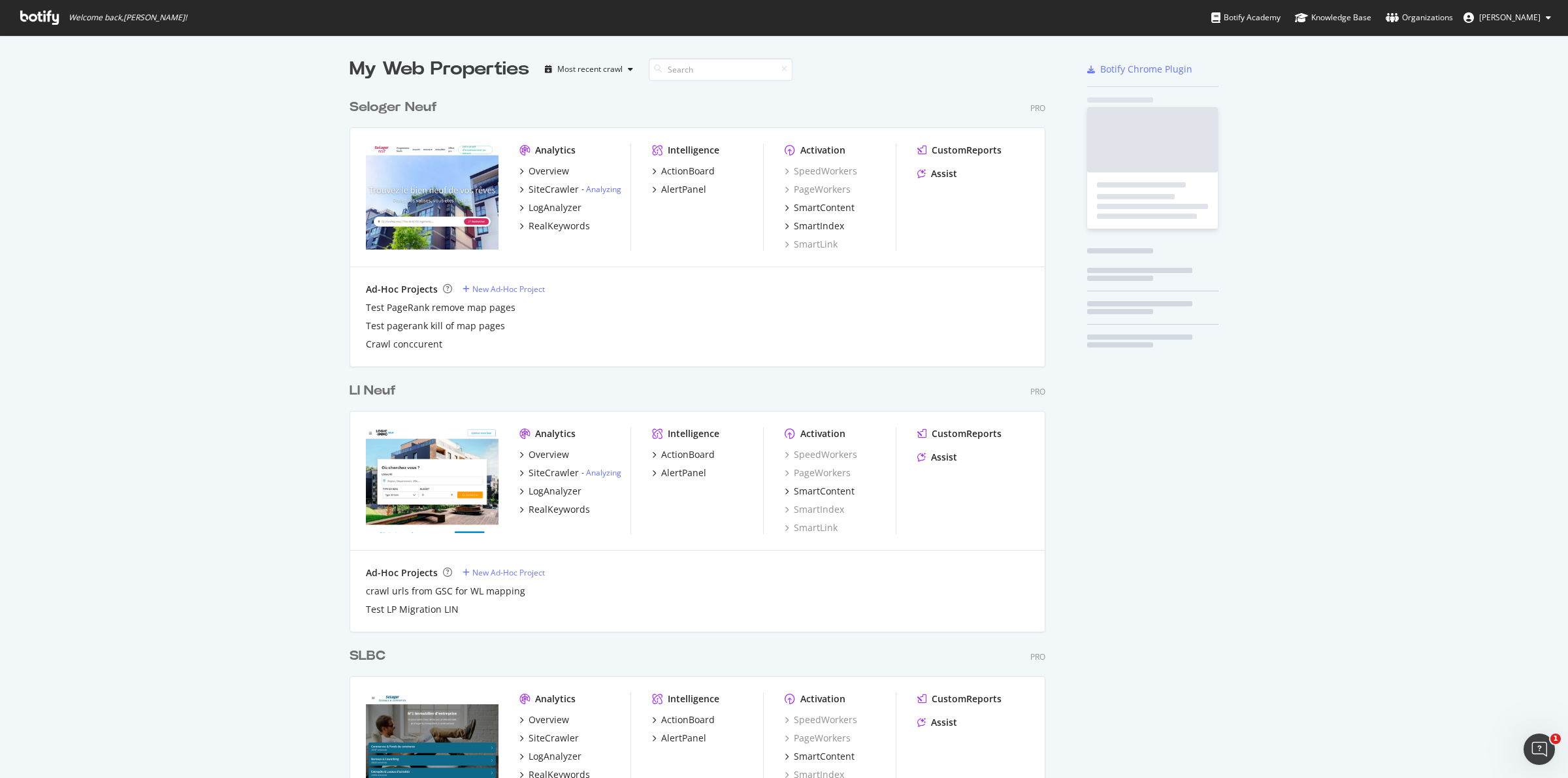
scroll to position [766, 1543]
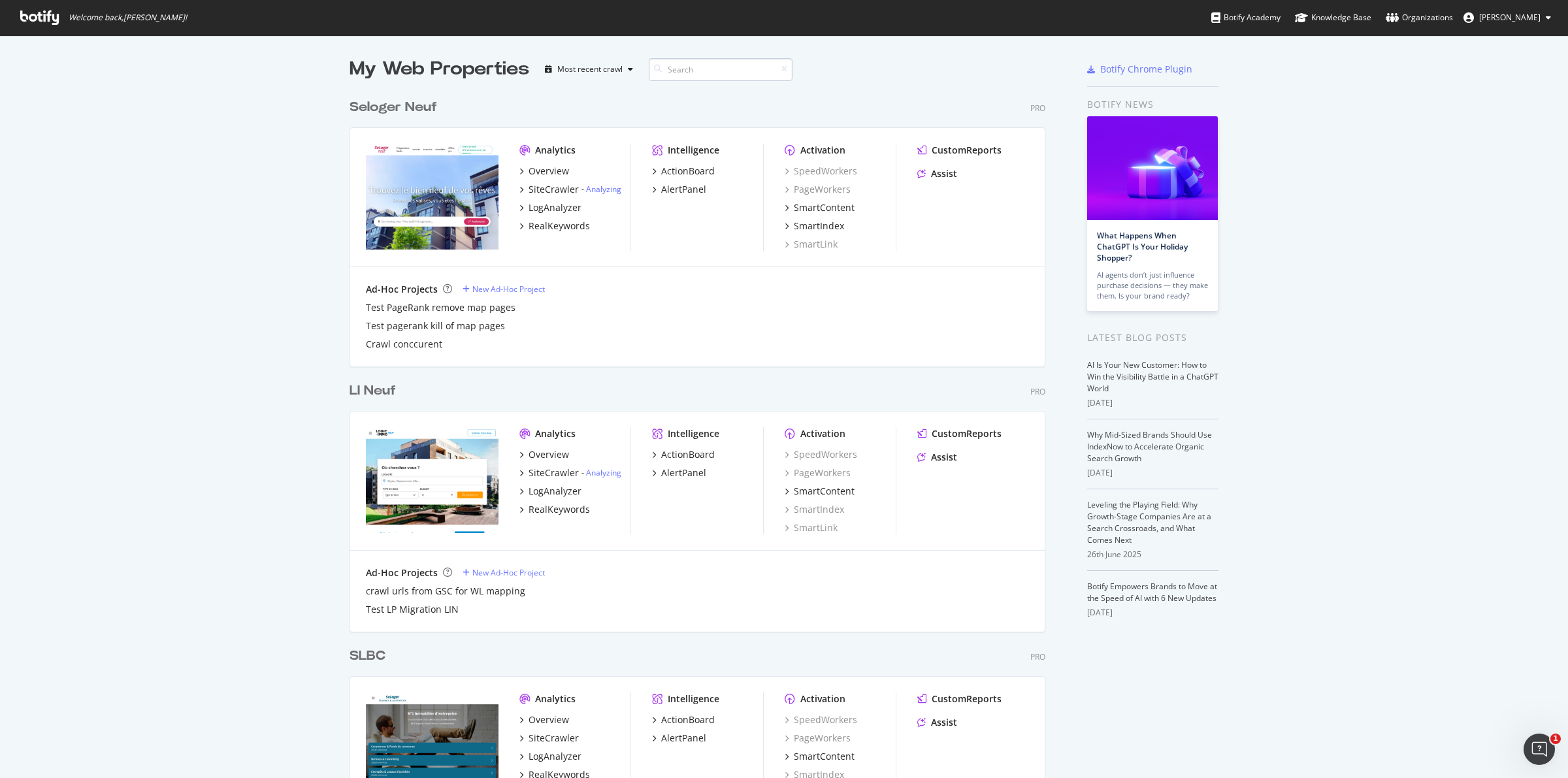
click at [690, 70] on input at bounding box center [720, 69] width 144 height 23
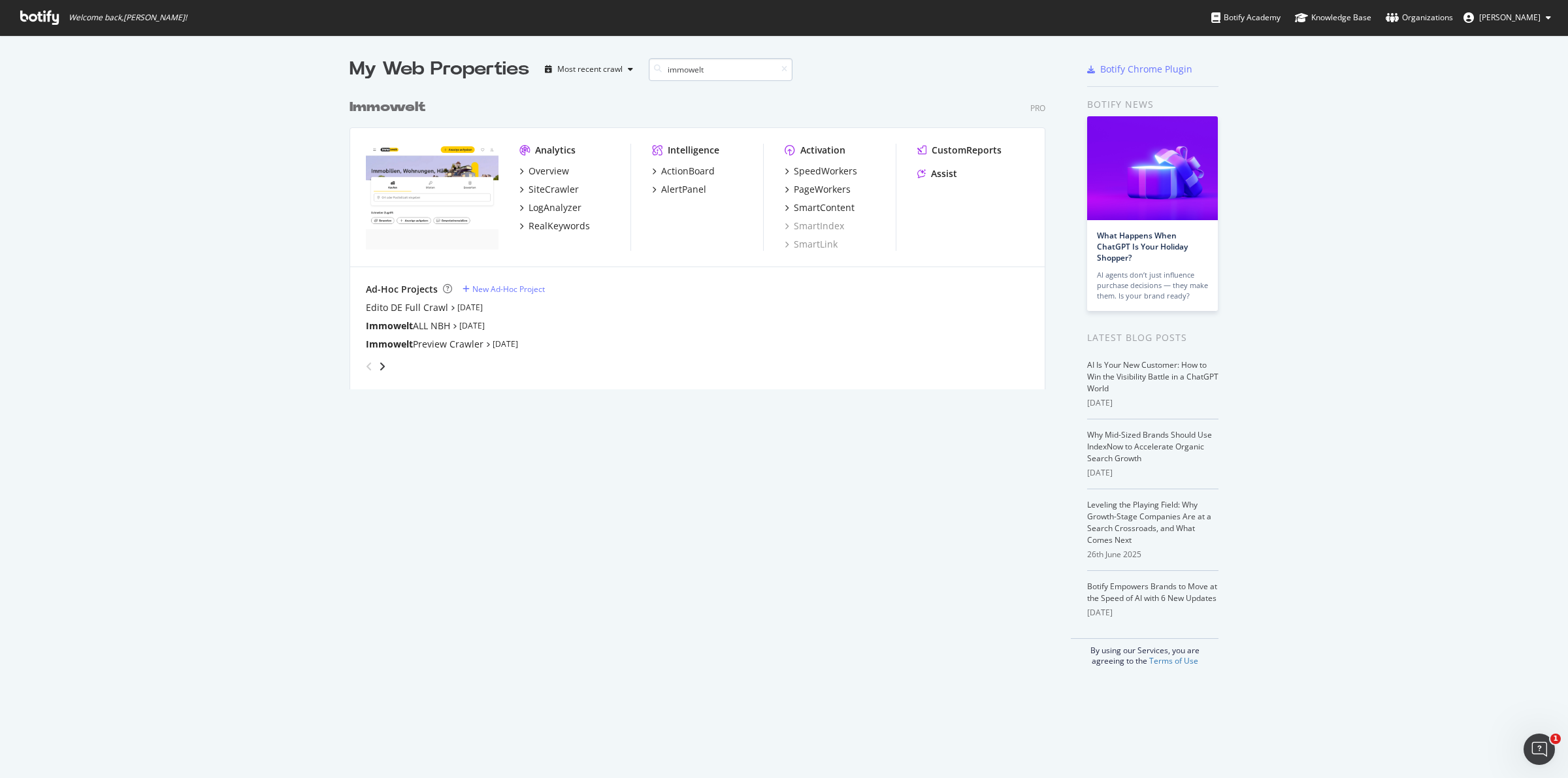
scroll to position [294, 694]
type input "immowelt"
click at [550, 207] on div "LogAnalyzer" at bounding box center [555, 207] width 53 height 13
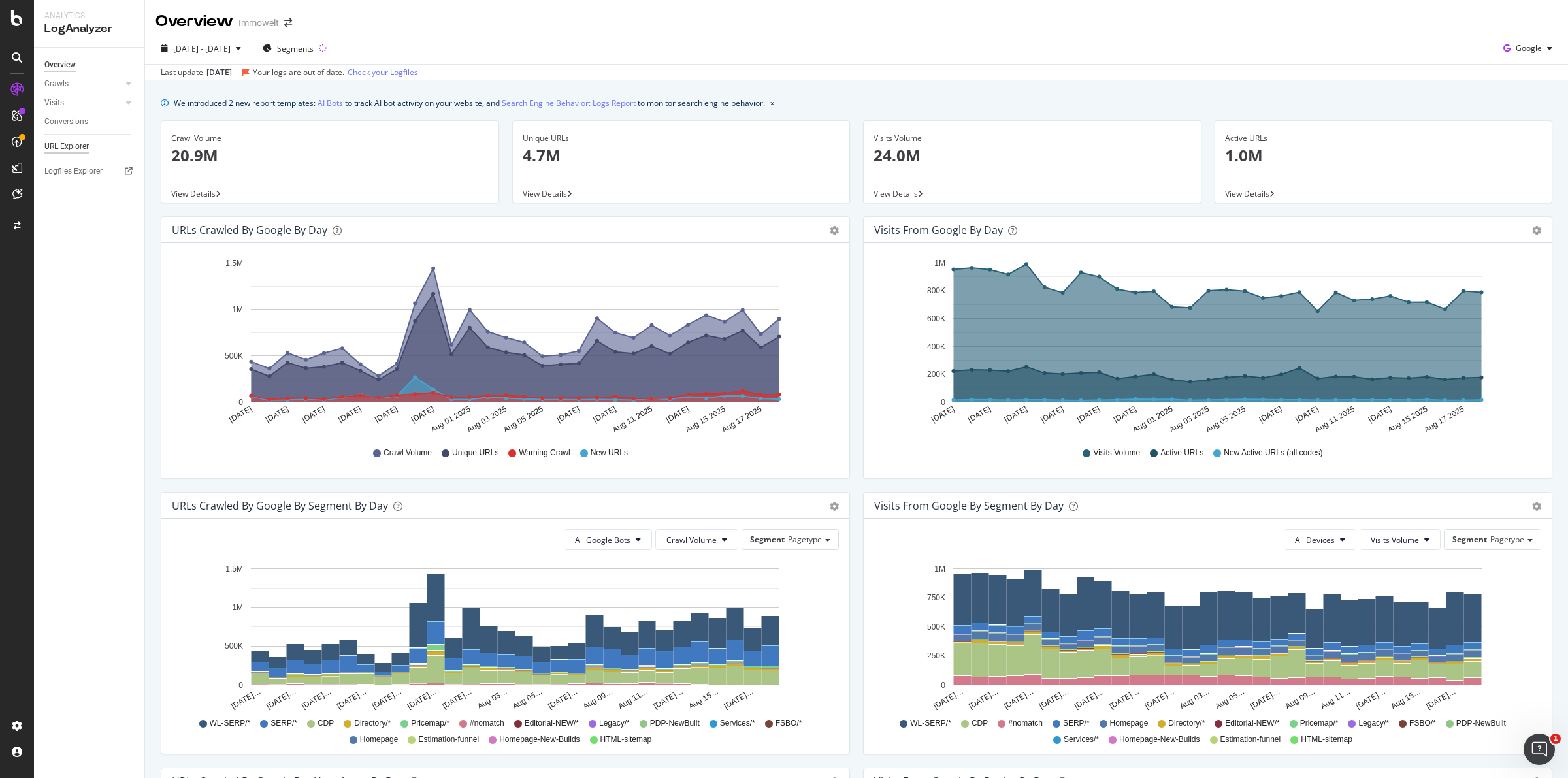
click at [79, 146] on div "URL Explorer" at bounding box center [67, 146] width 45 height 13
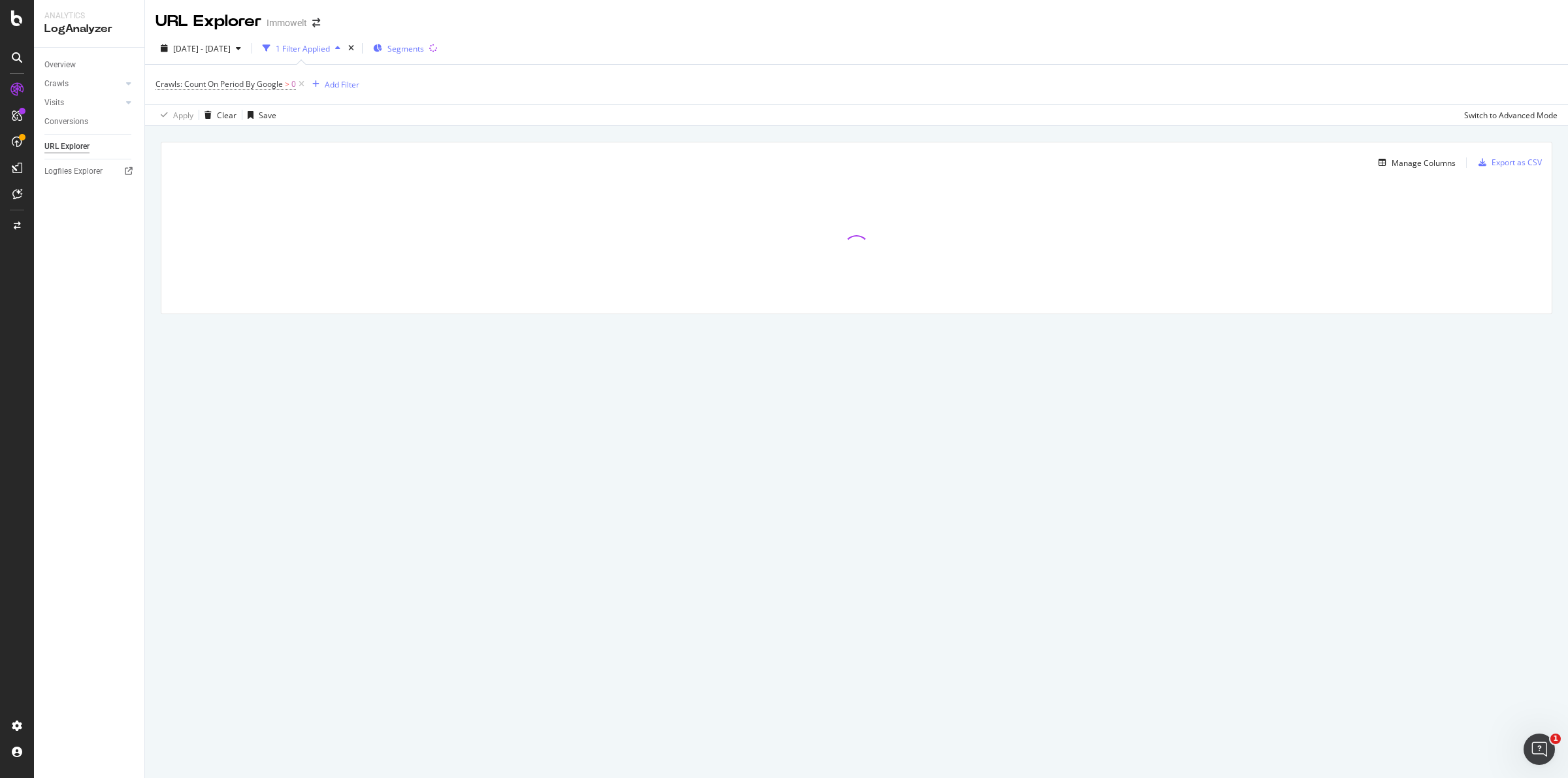
click at [424, 50] on span "Segments" at bounding box center [406, 49] width 37 height 11
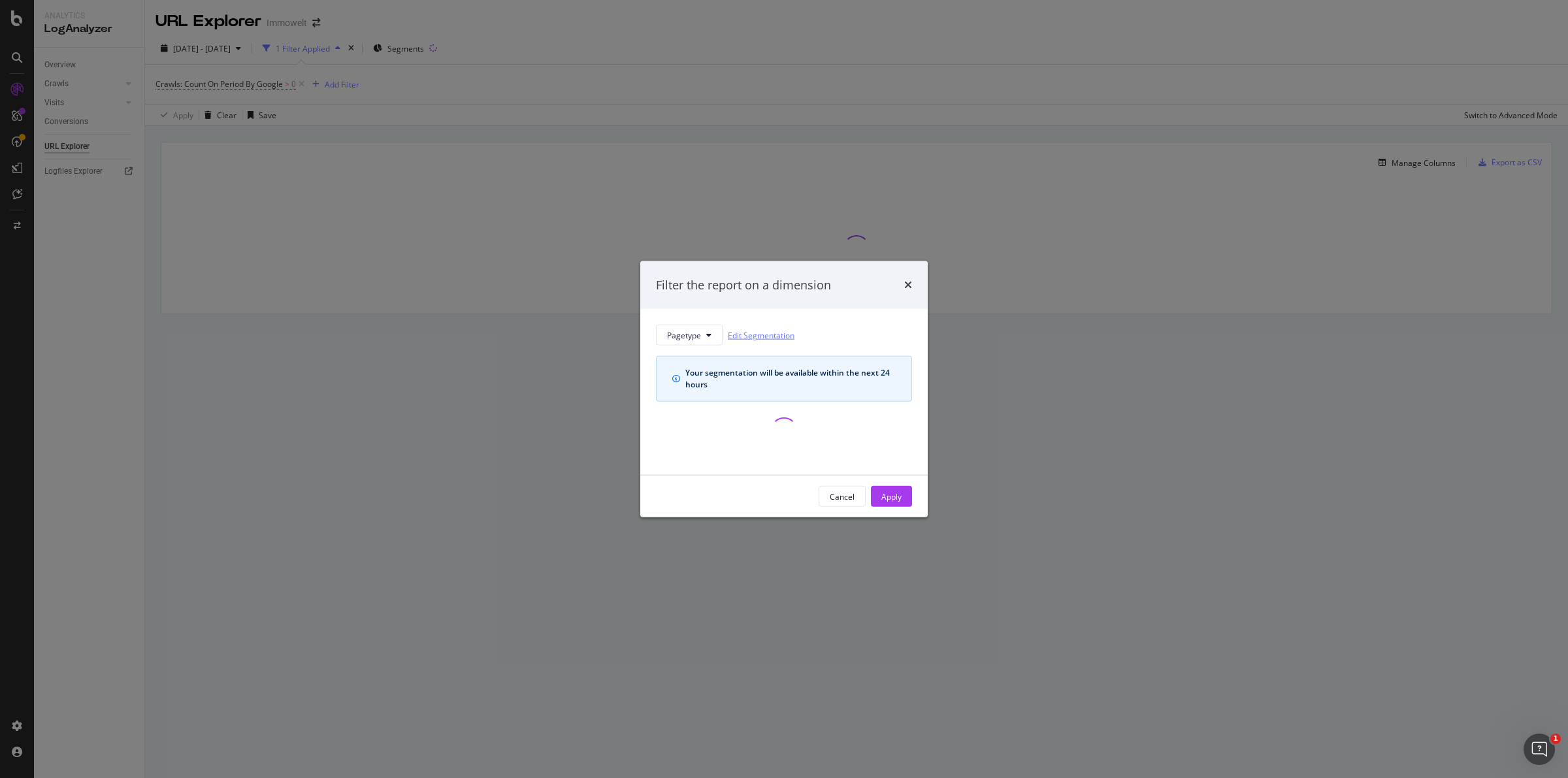
click at [758, 336] on link "Edit Segmentation" at bounding box center [761, 334] width 67 height 13
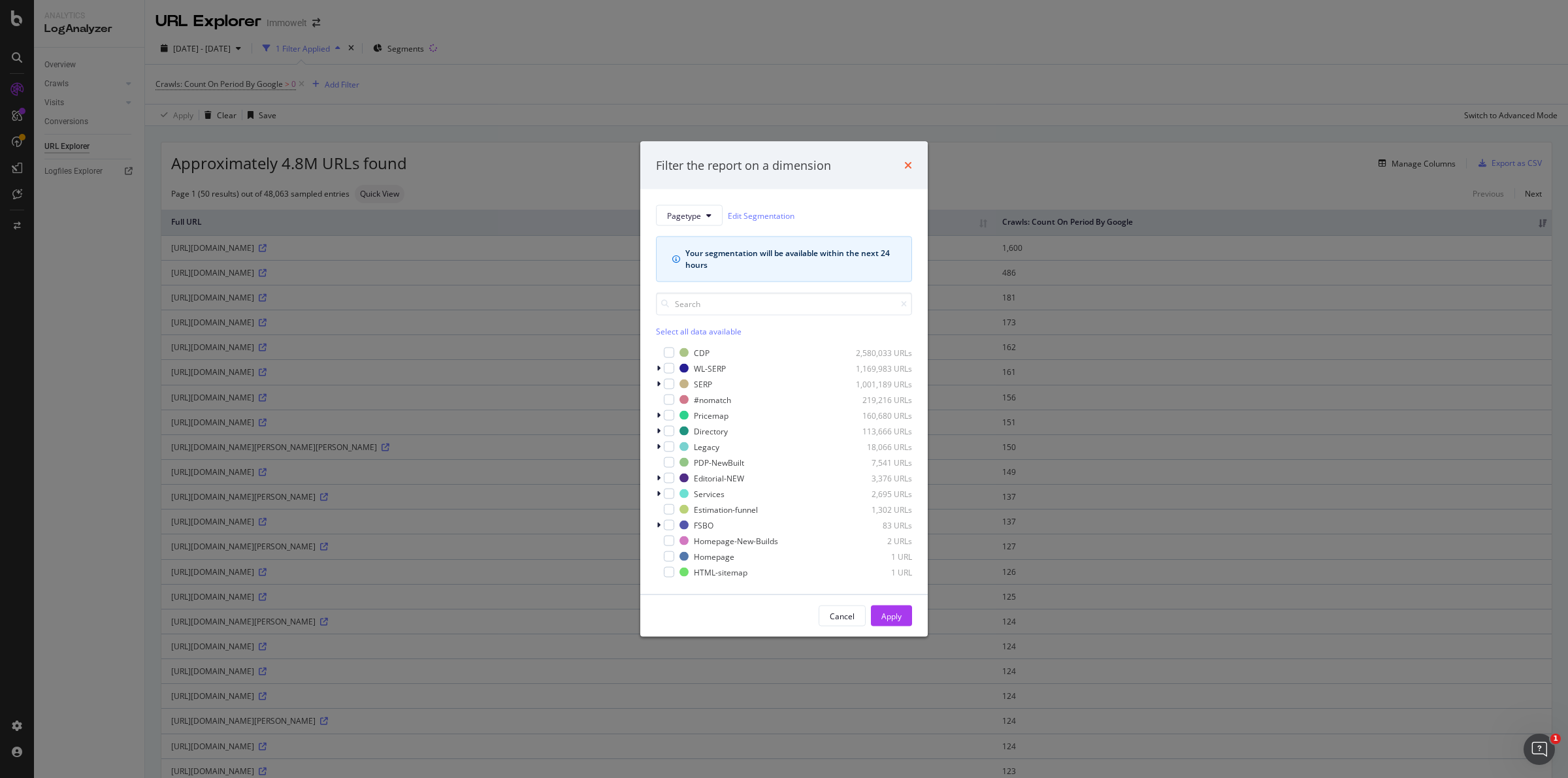
click at [904, 162] on icon "times" at bounding box center [908, 165] width 8 height 11
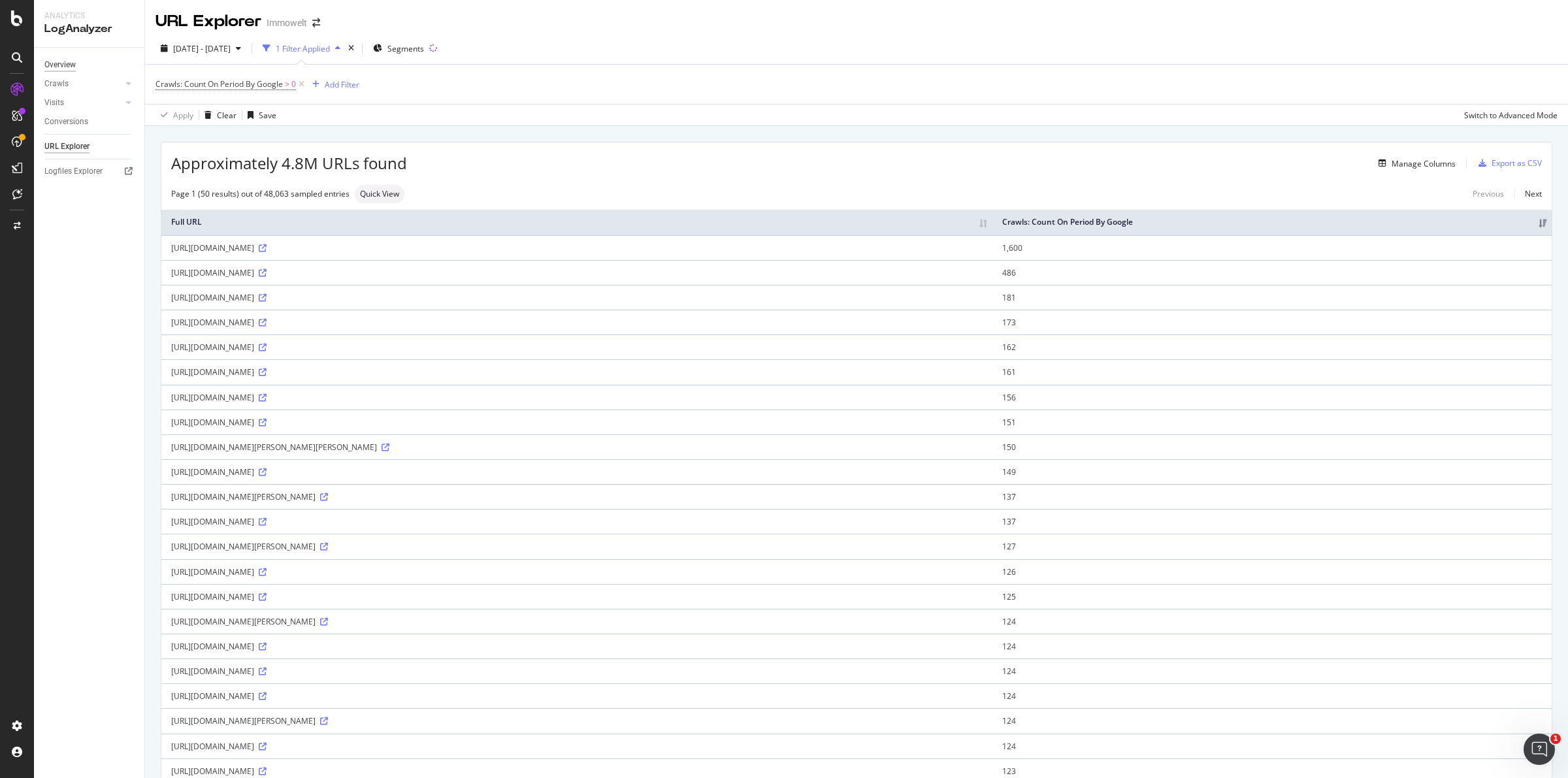
click at [72, 63] on div "Overview" at bounding box center [60, 64] width 31 height 13
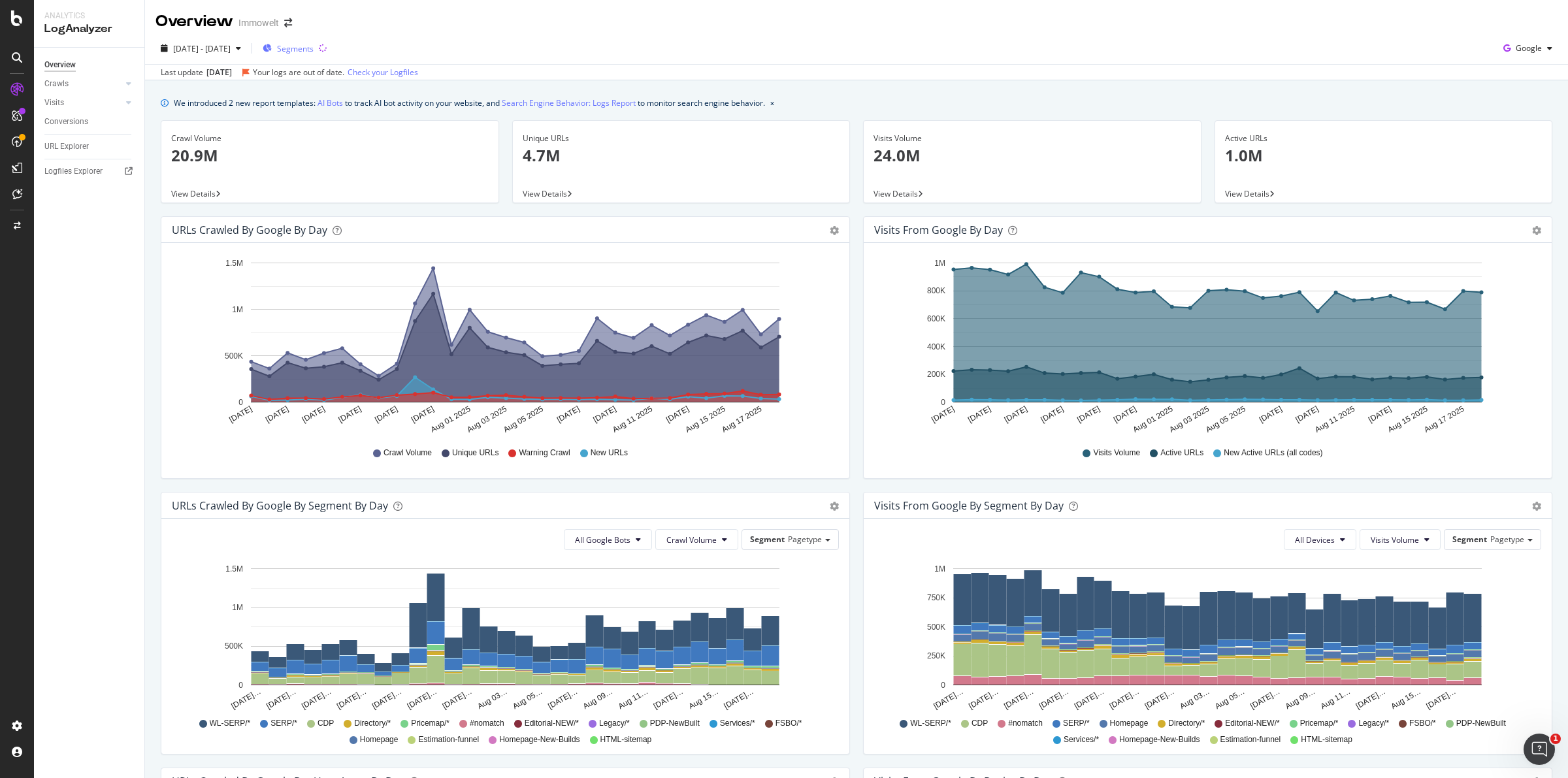
click at [314, 49] on span "Segments" at bounding box center [295, 49] width 37 height 11
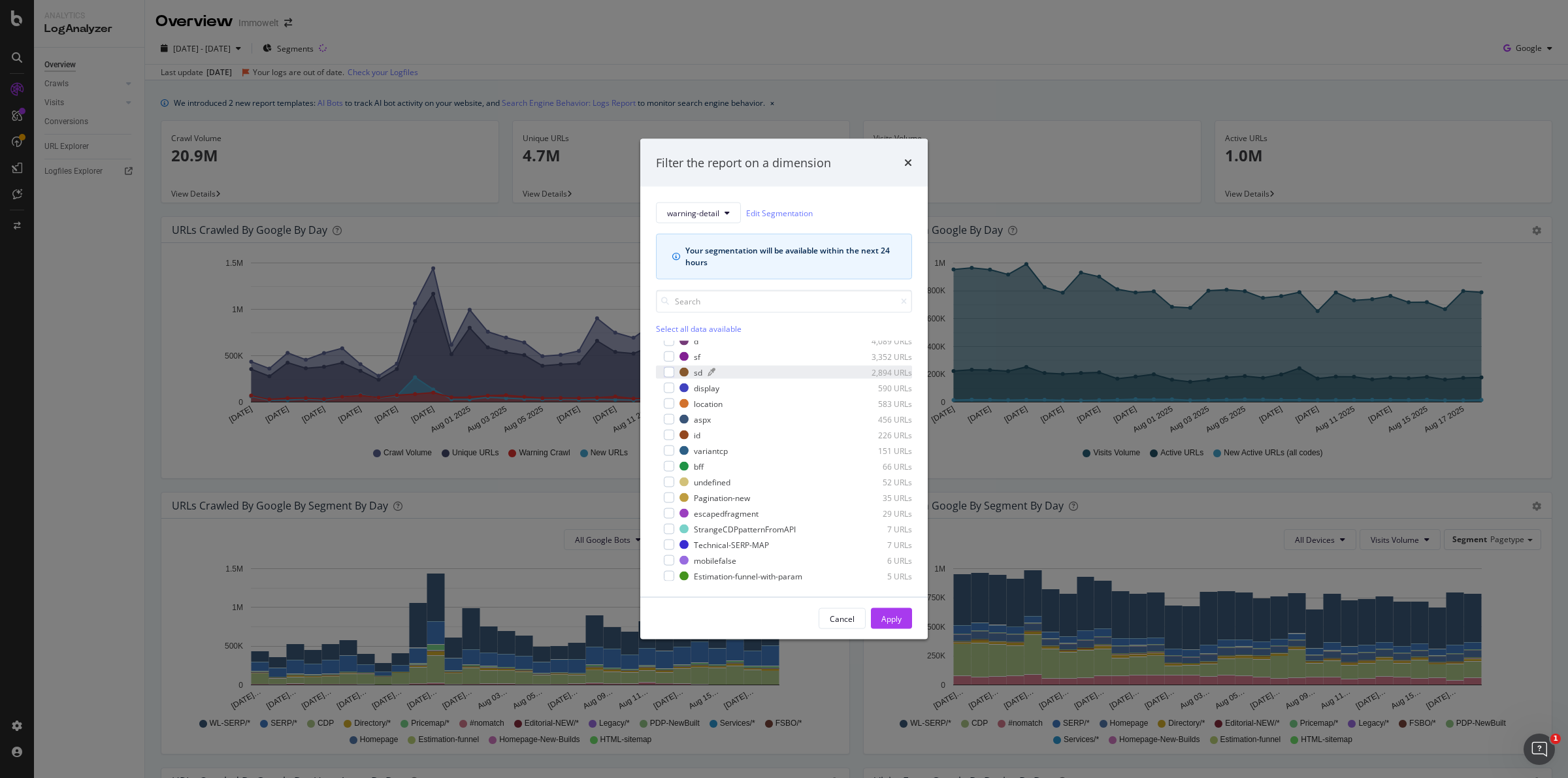
scroll to position [120, 0]
click at [668, 462] on div "modal" at bounding box center [669, 466] width 11 height 11
click at [888, 622] on div "Apply" at bounding box center [891, 619] width 21 height 11
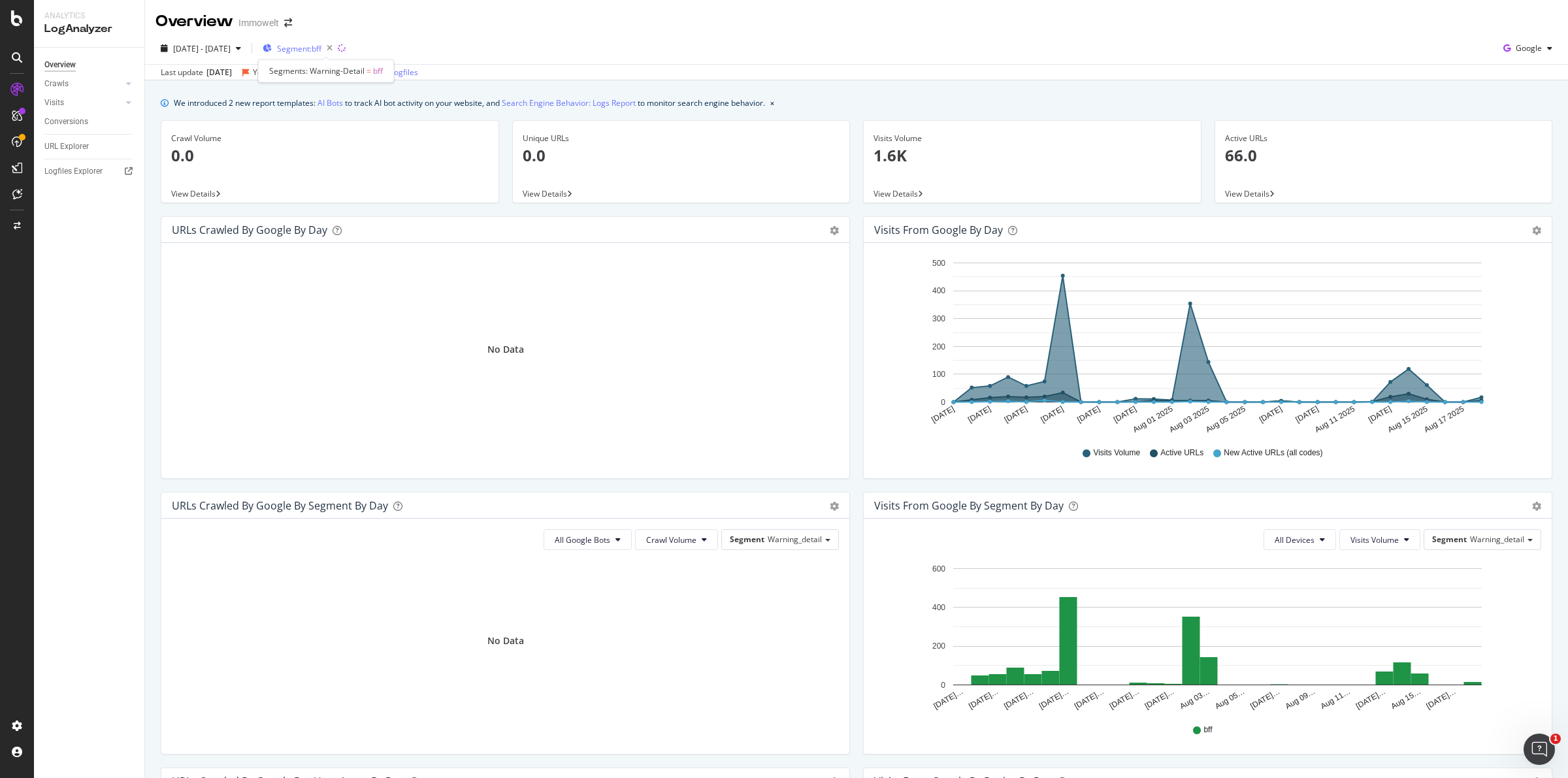
click at [321, 45] on span "Segment: bff" at bounding box center [299, 49] width 45 height 11
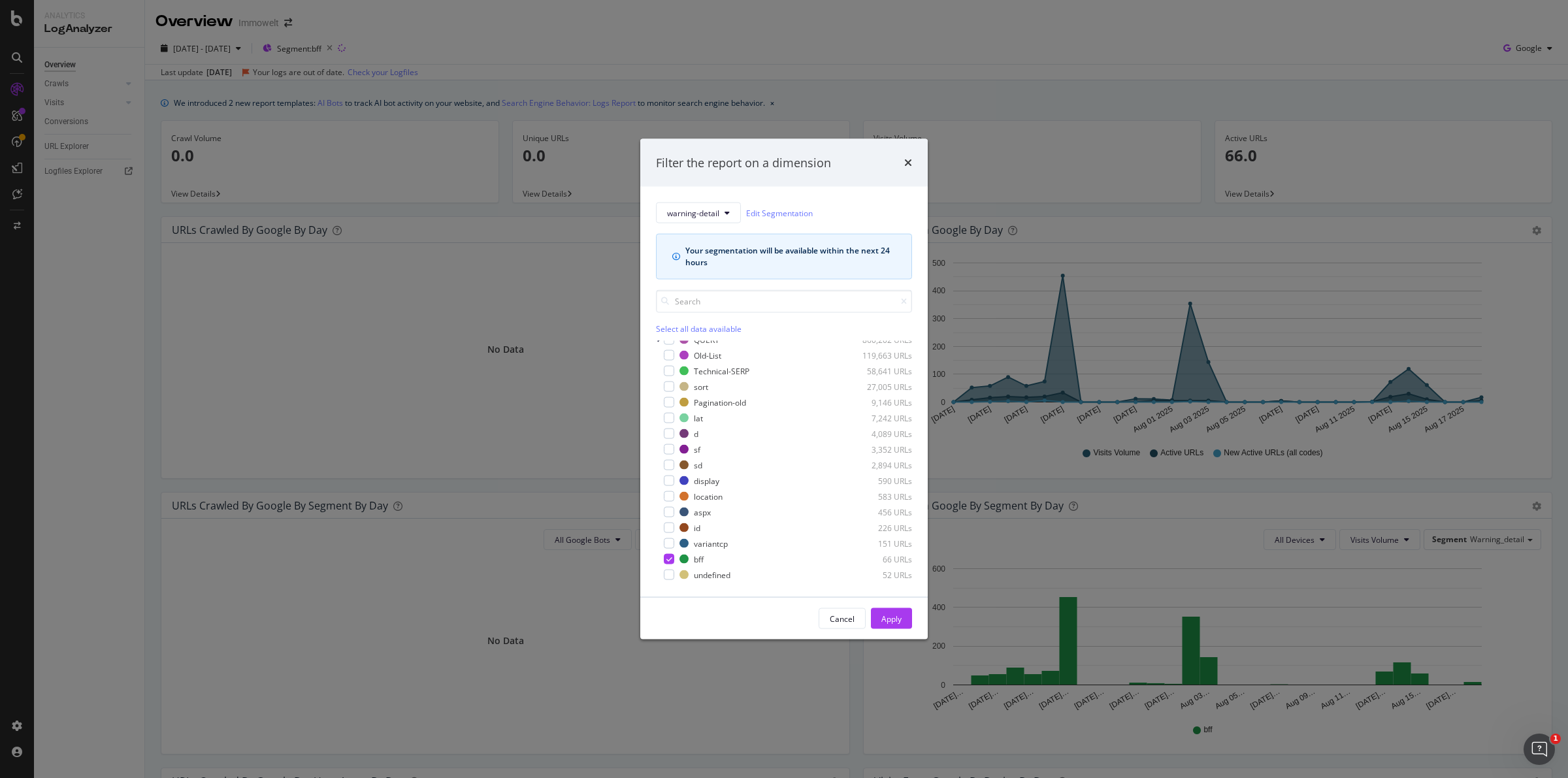
scroll to position [27, 0]
click at [915, 159] on div "Filter the report on a dimension" at bounding box center [784, 163] width 287 height 48
click at [907, 161] on icon "times" at bounding box center [908, 162] width 8 height 11
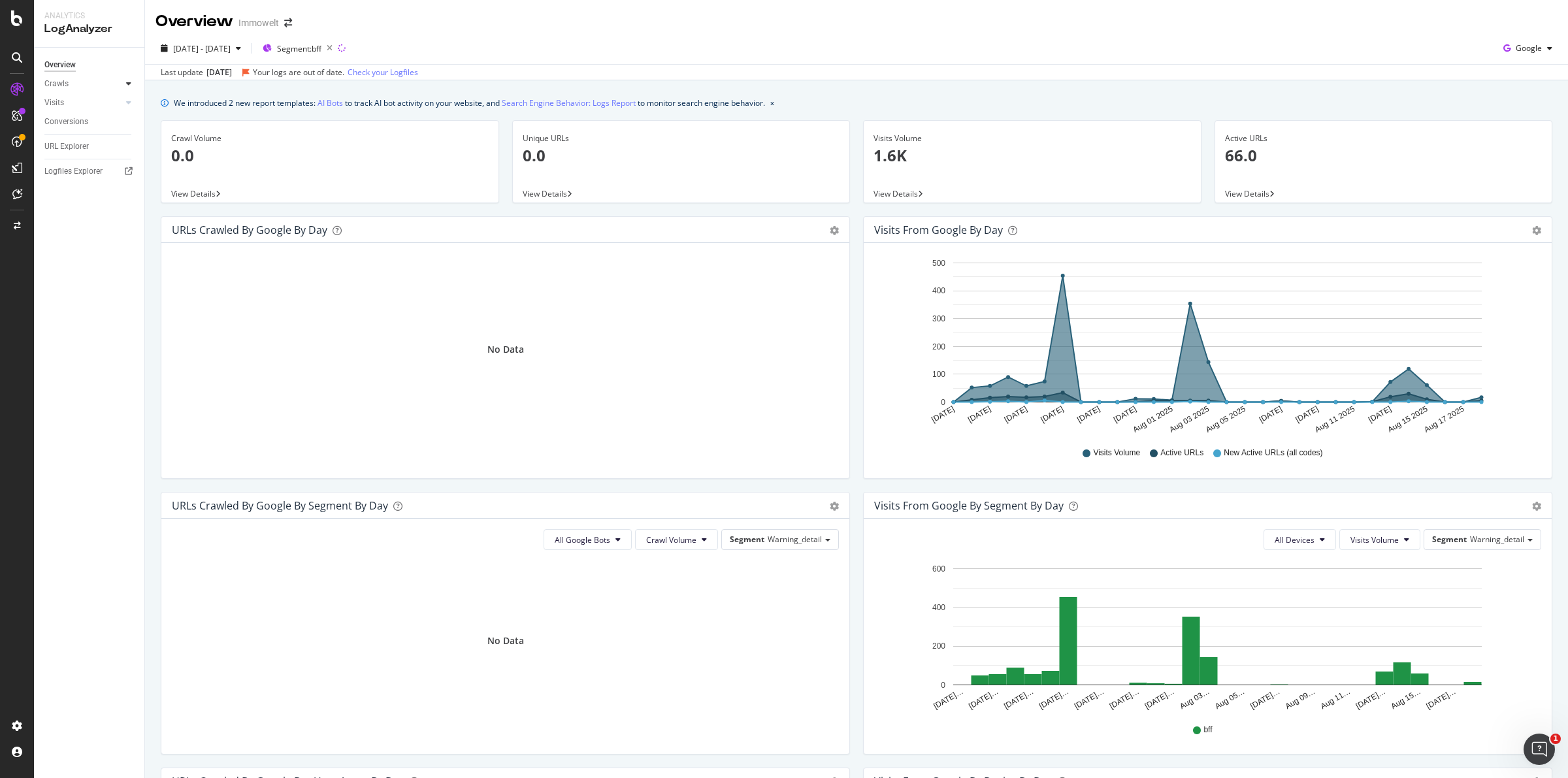
click at [129, 86] on icon at bounding box center [128, 84] width 5 height 8
click at [86, 97] on div "Daily Distribution" at bounding box center [81, 103] width 61 height 13
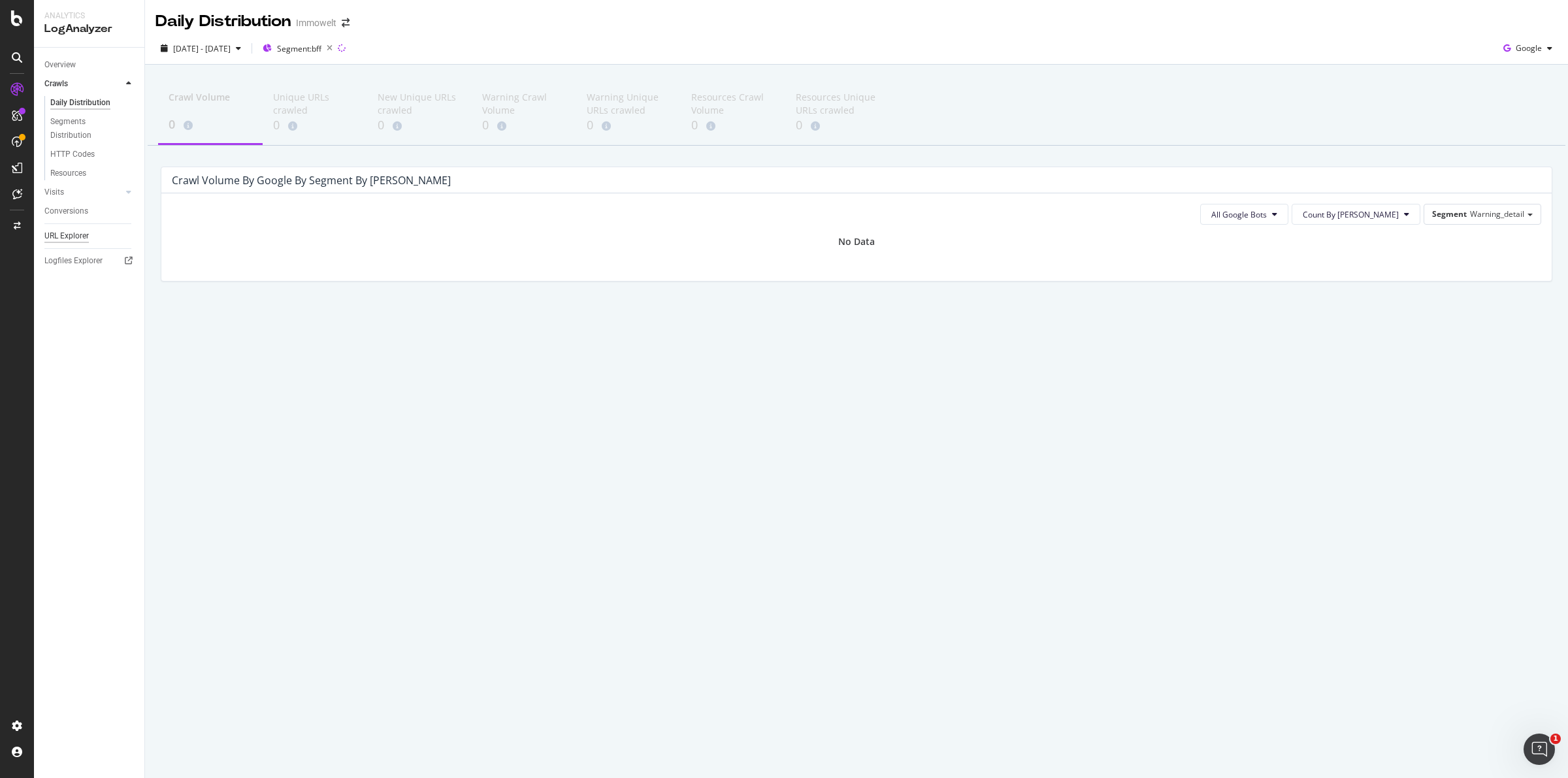
click at [69, 235] on div "URL Explorer" at bounding box center [67, 236] width 45 height 13
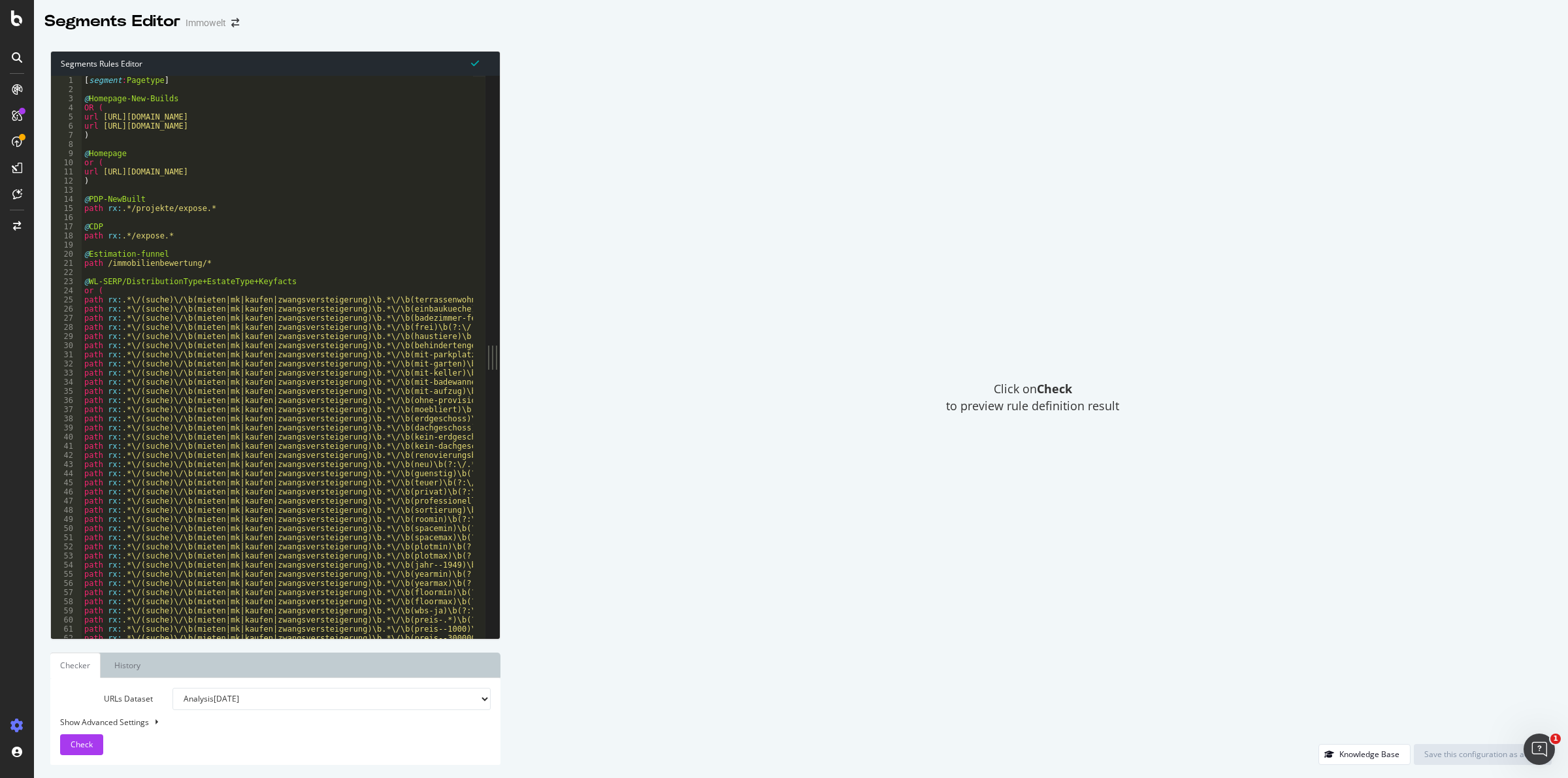
type textarea "url [URL][DOMAIN_NAME]"
click at [341, 173] on div "[ segment : Pagetype ] @ Homepage-New-Builds OR ( url [URL][DOMAIN_NAME] url [U…" at bounding box center [481, 360] width 799 height 568
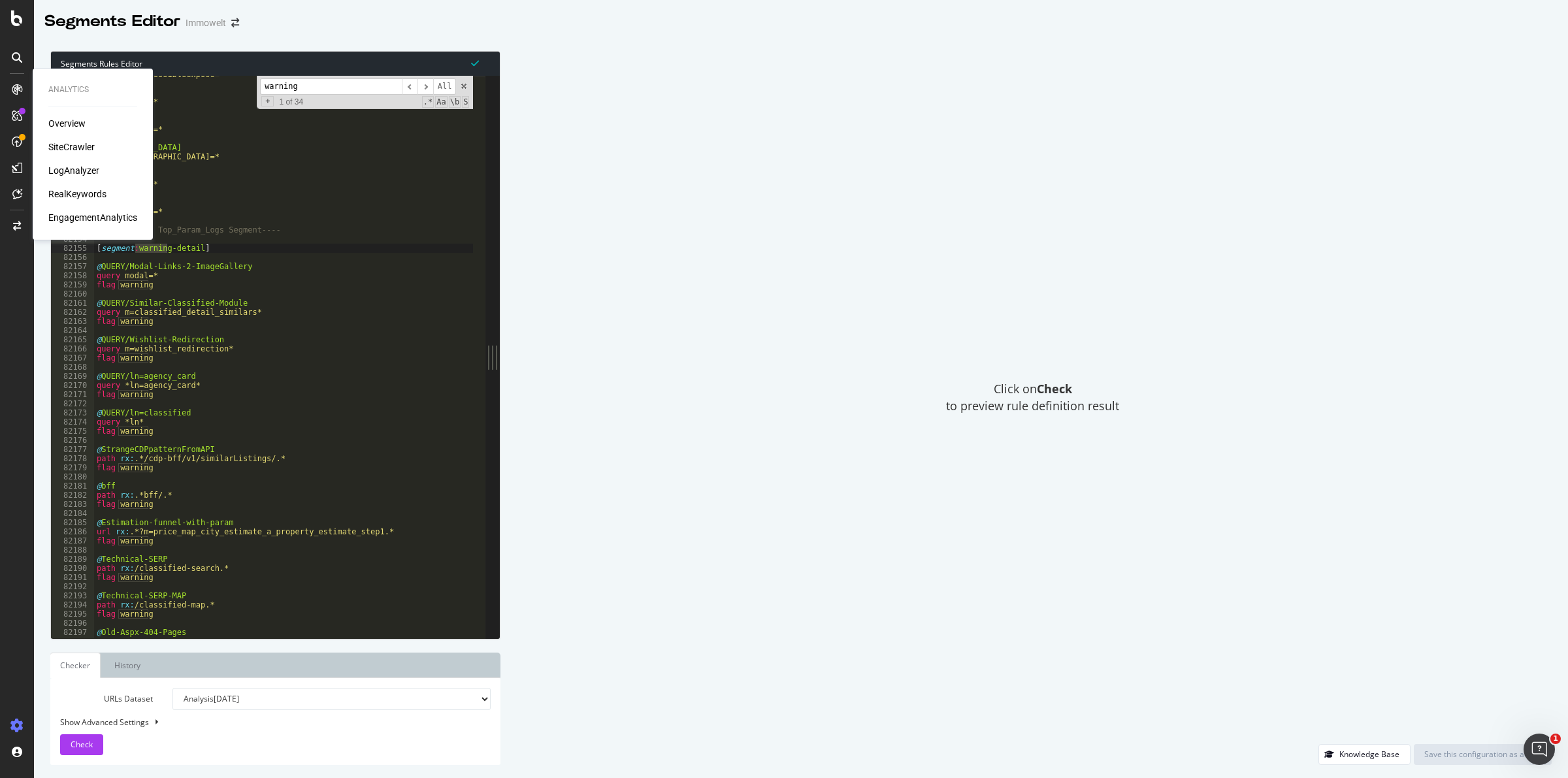
type input "warning"
click at [79, 170] on div "LogAnalyzer" at bounding box center [74, 171] width 51 height 13
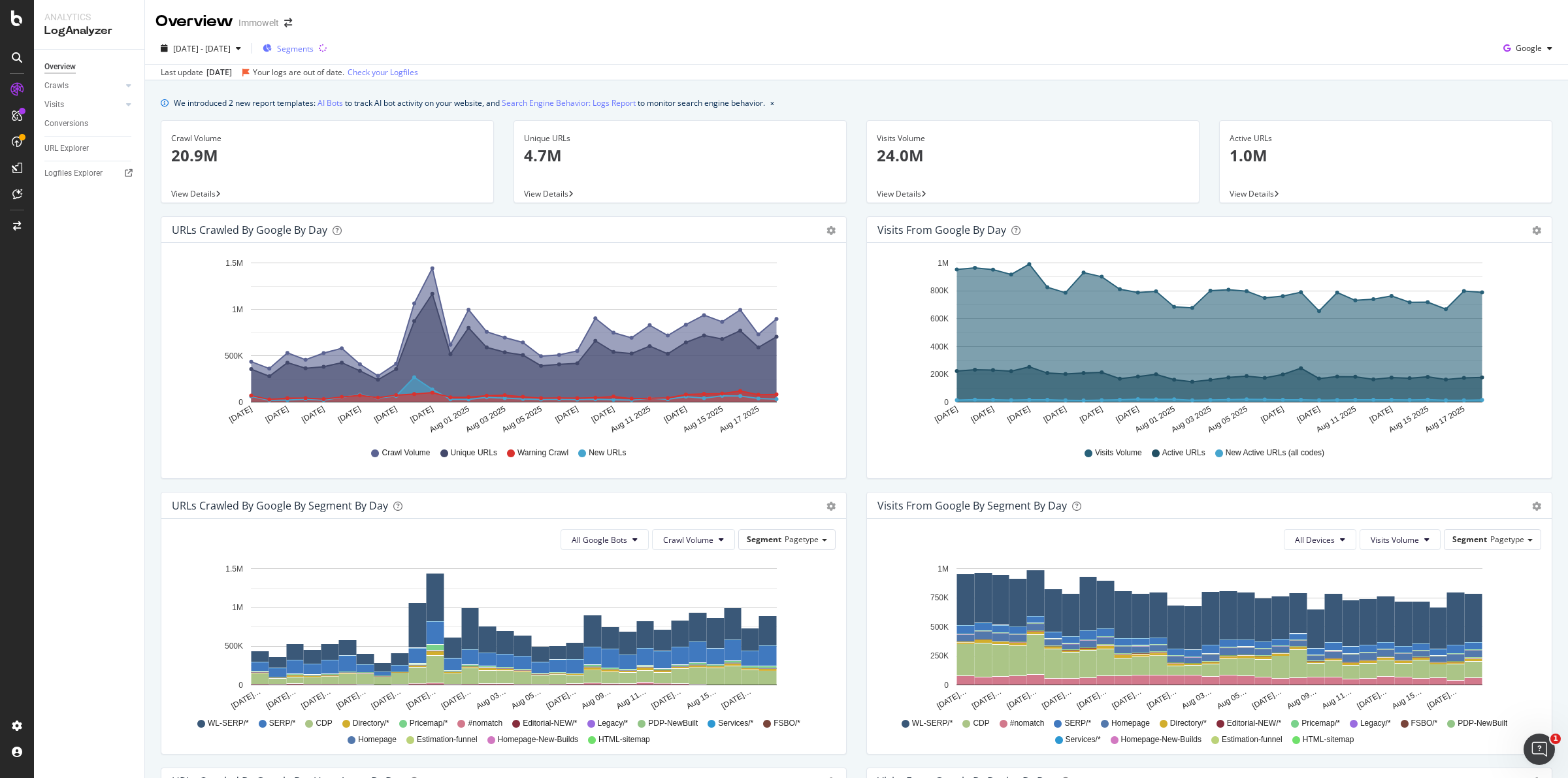
click at [314, 45] on span "Segments" at bounding box center [295, 49] width 37 height 11
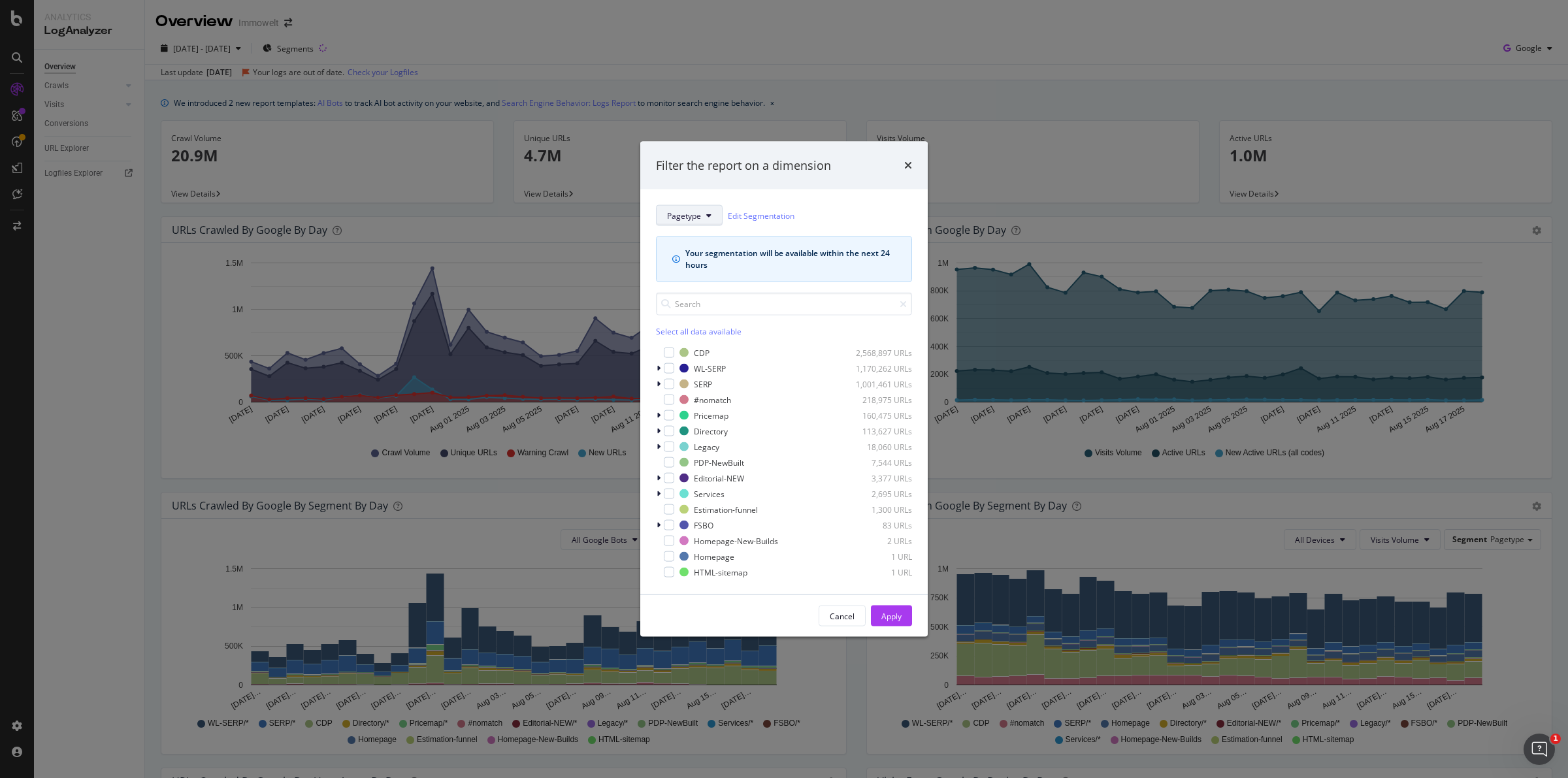
click at [709, 221] on button "Pagetype" at bounding box center [689, 216] width 67 height 21
click at [714, 342] on span "warning-detail" at bounding box center [707, 346] width 81 height 12
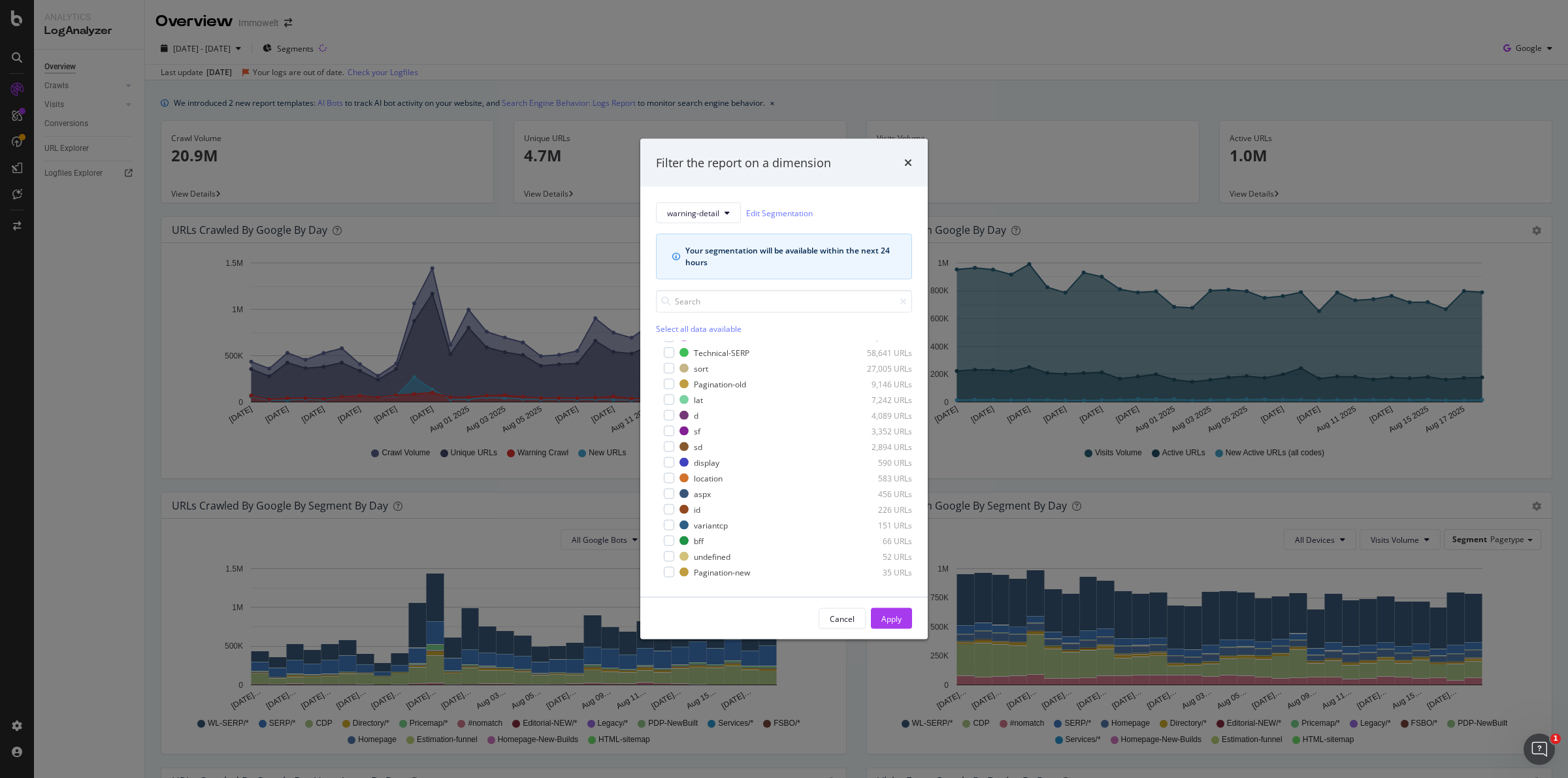
scroll to position [120, 0]
click at [707, 461] on div "bff 66 URLs" at bounding box center [796, 466] width 233 height 11
click at [888, 615] on div "Apply" at bounding box center [891, 619] width 21 height 11
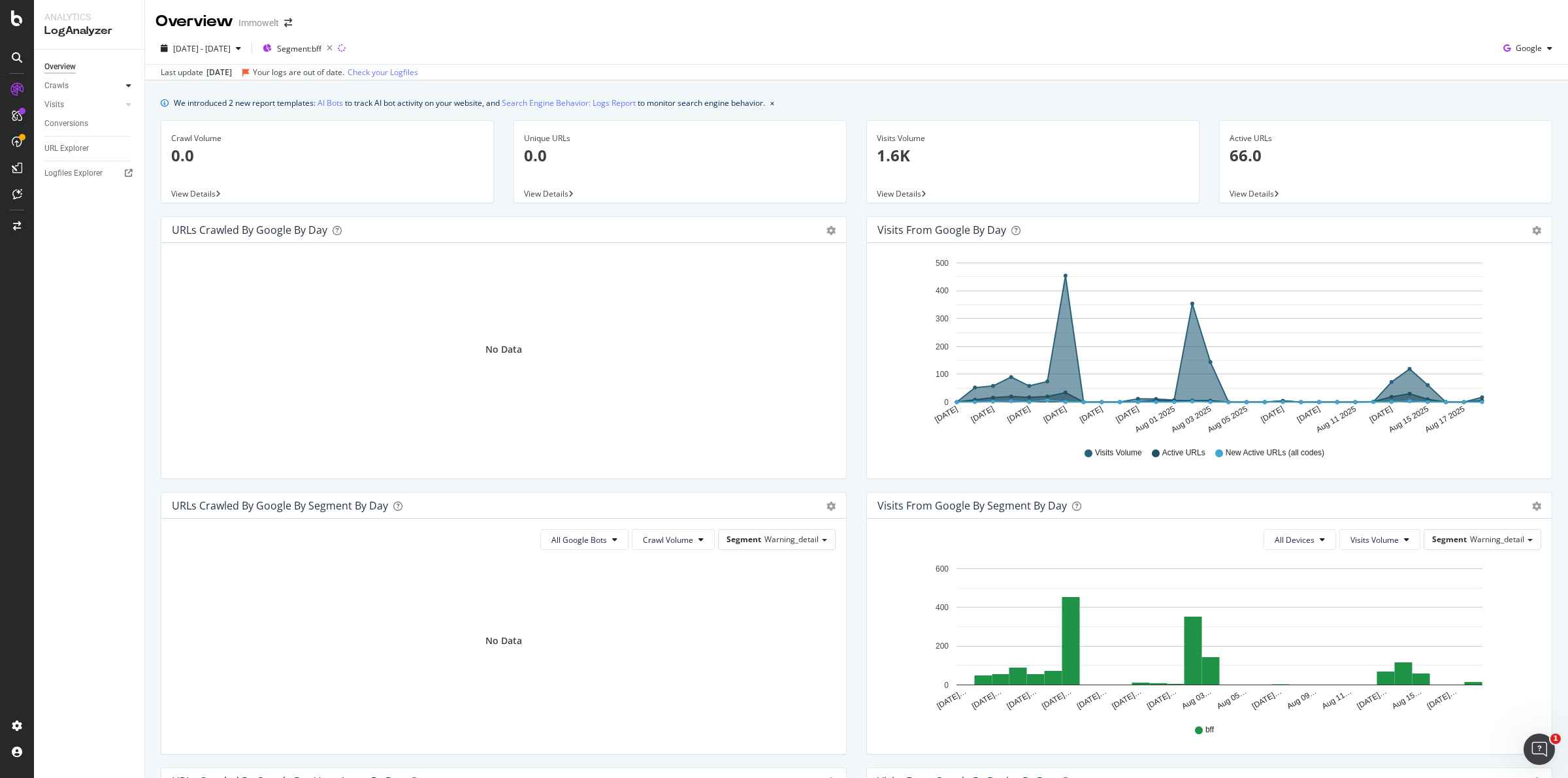
click at [122, 85] on div at bounding box center [129, 86] width 13 height 13
click at [103, 100] on div "Daily Distribution" at bounding box center [81, 104] width 61 height 13
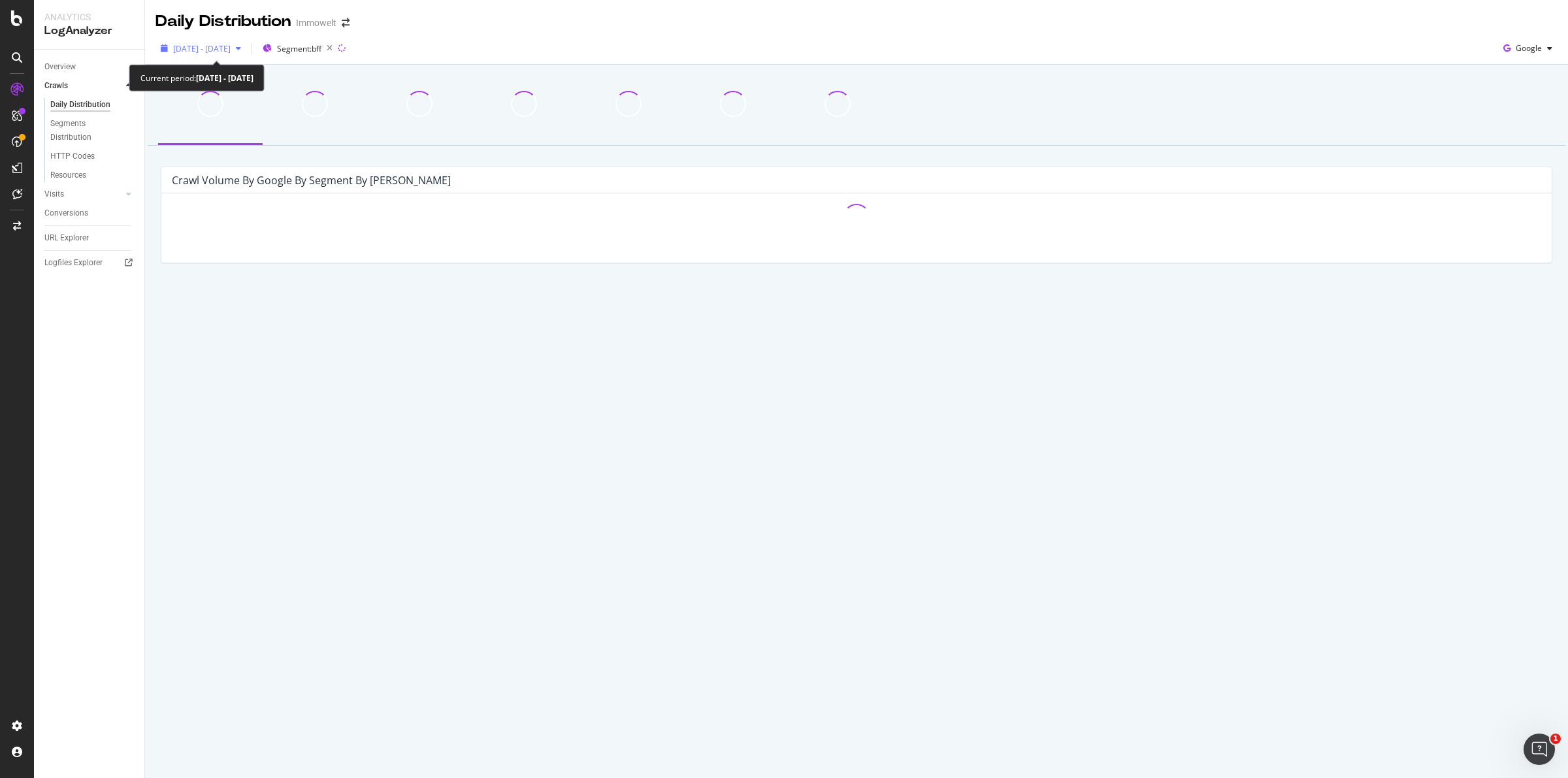
click at [231, 50] on span "2025 Jul. 20th - Aug. 18th" at bounding box center [202, 49] width 57 height 11
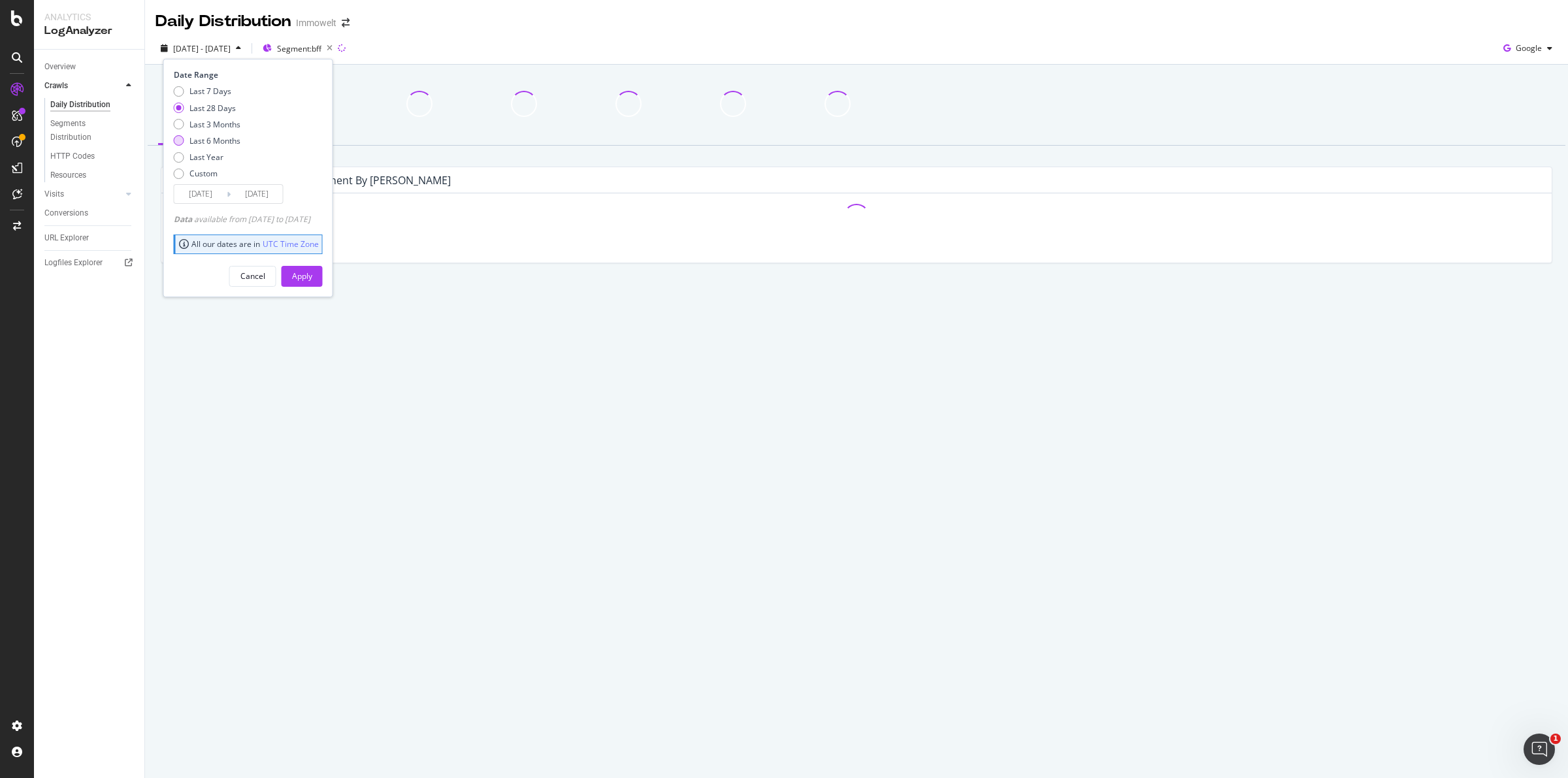
click at [219, 135] on div "Last 6 Months" at bounding box center [215, 141] width 51 height 11
type input "2025/02/19"
click at [311, 273] on div "Apply" at bounding box center [302, 276] width 21 height 11
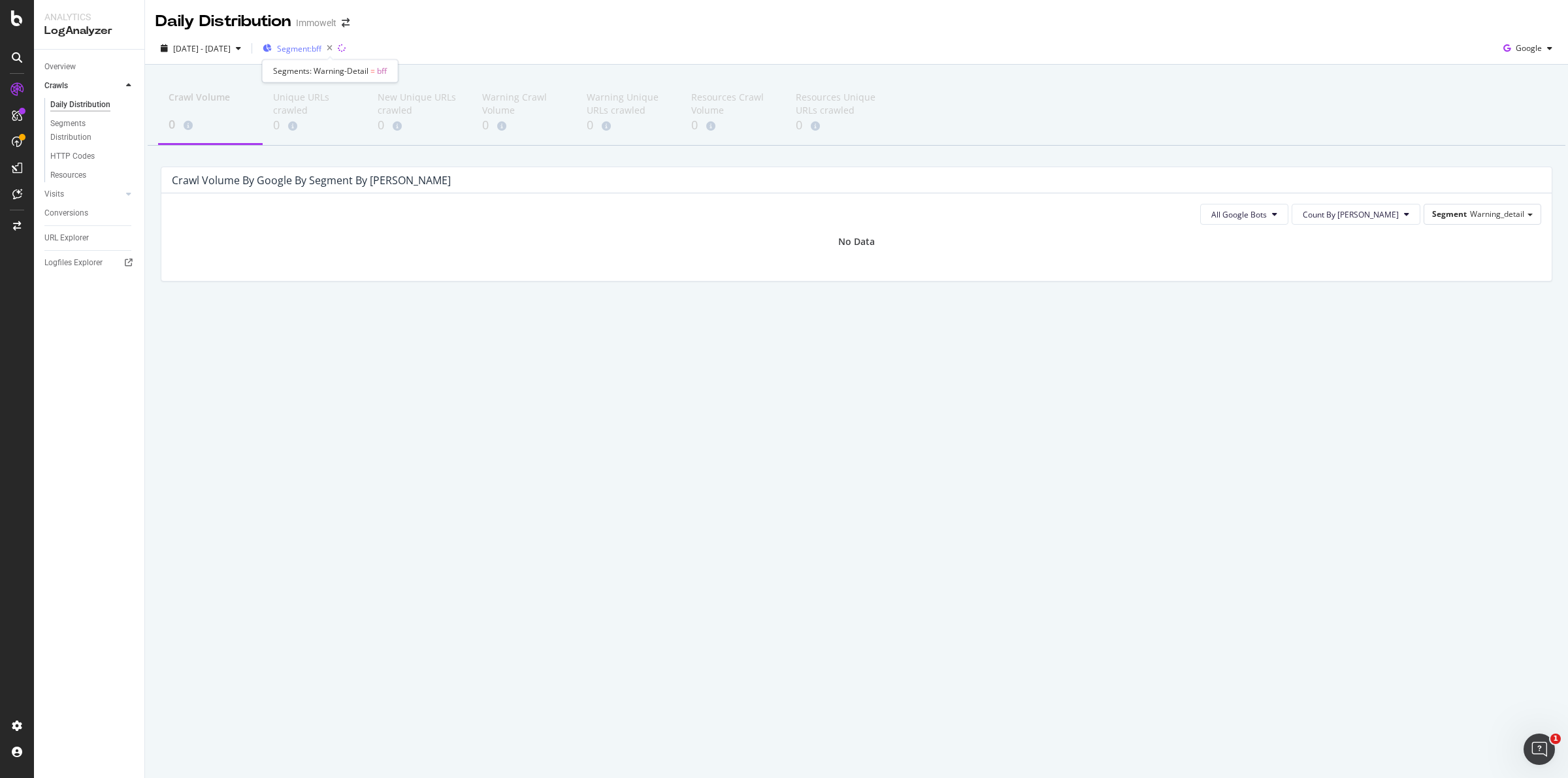
click at [321, 47] on span "Segment: bff" at bounding box center [299, 49] width 45 height 11
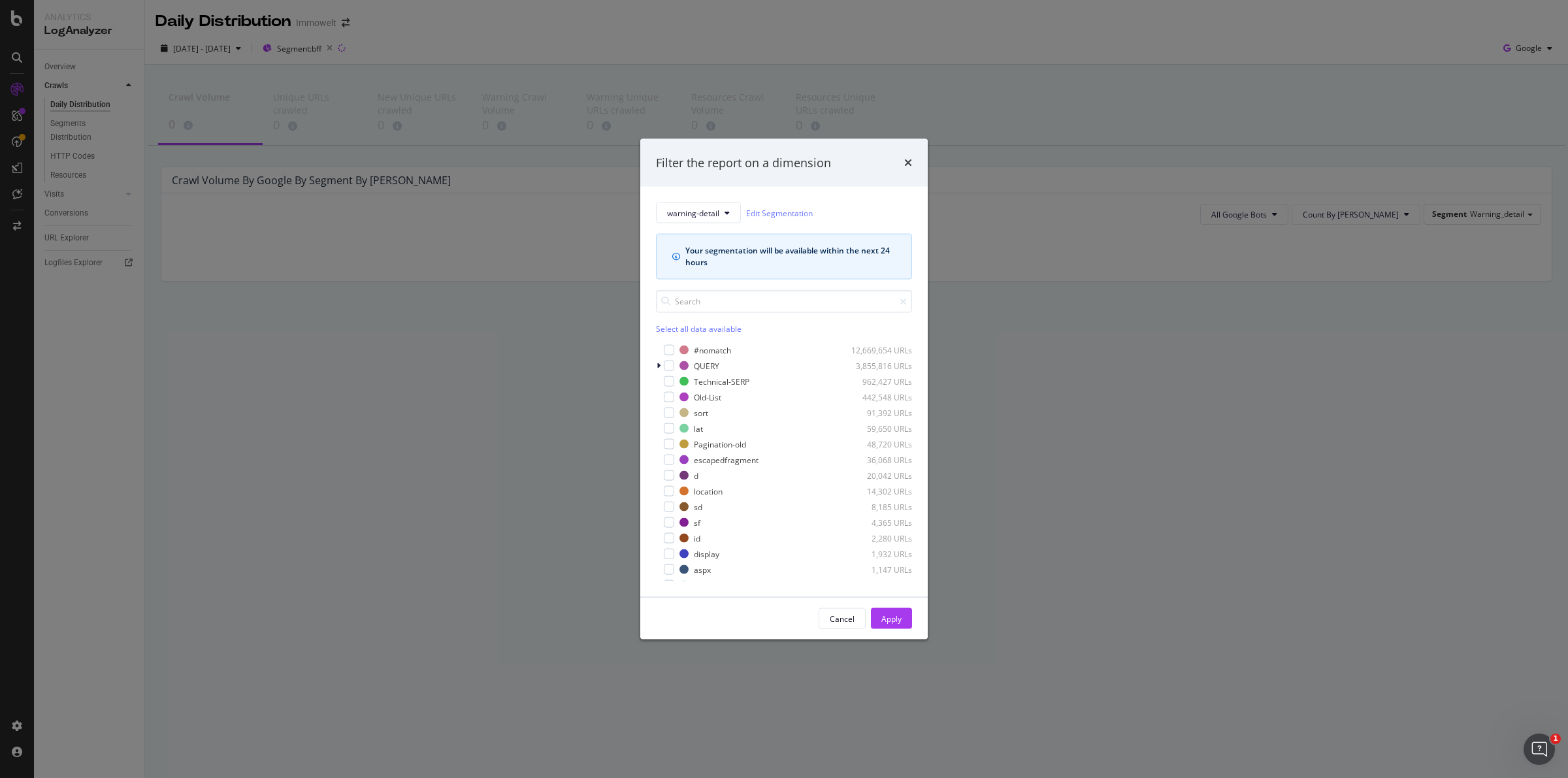
click at [484, 477] on div "Filter the report on a dimension warning-detail Edit Segmentation Your segmenta…" at bounding box center [784, 389] width 1568 height 778
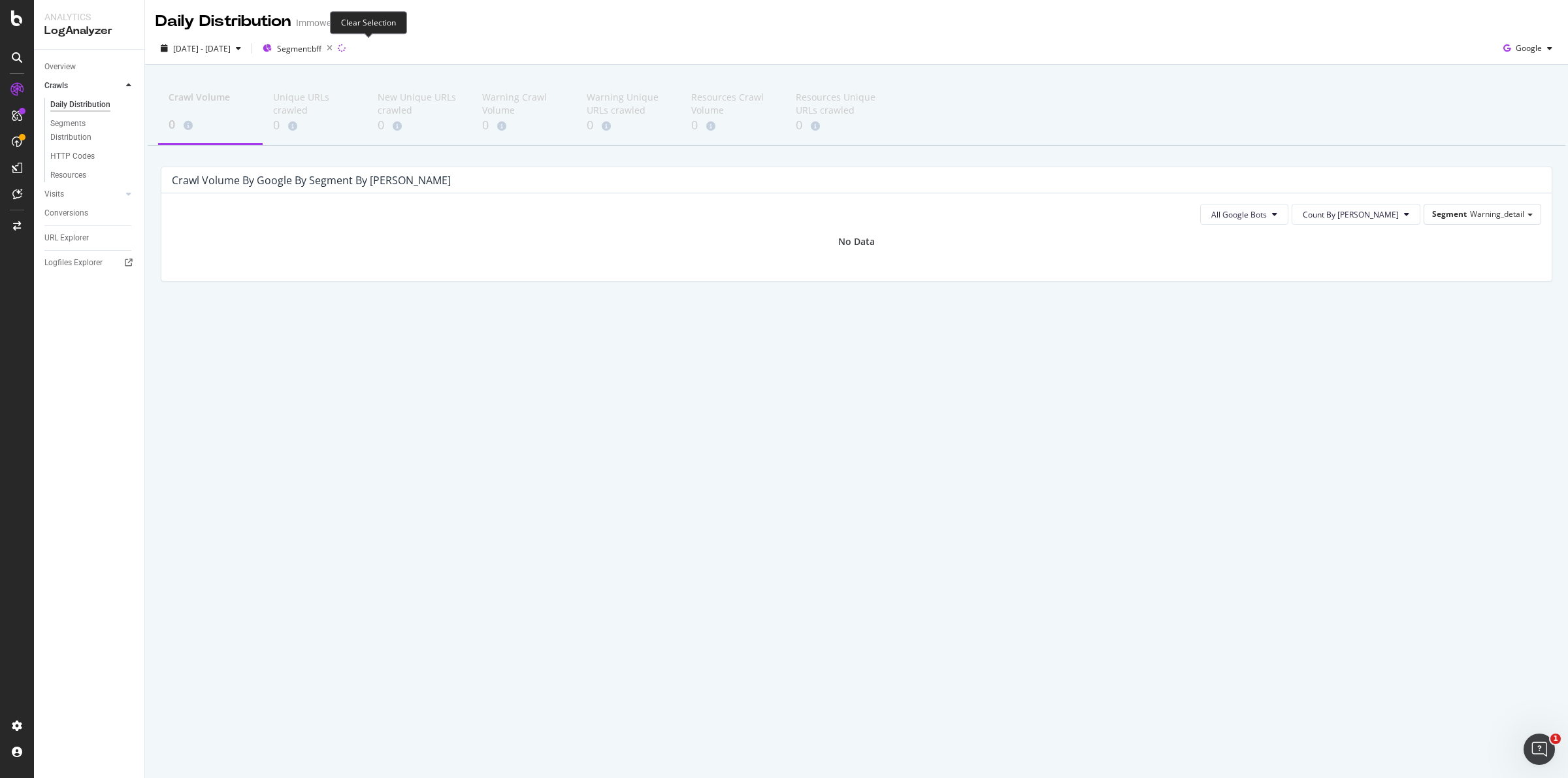
click at [338, 47] on icon "button" at bounding box center [329, 48] width 16 height 18
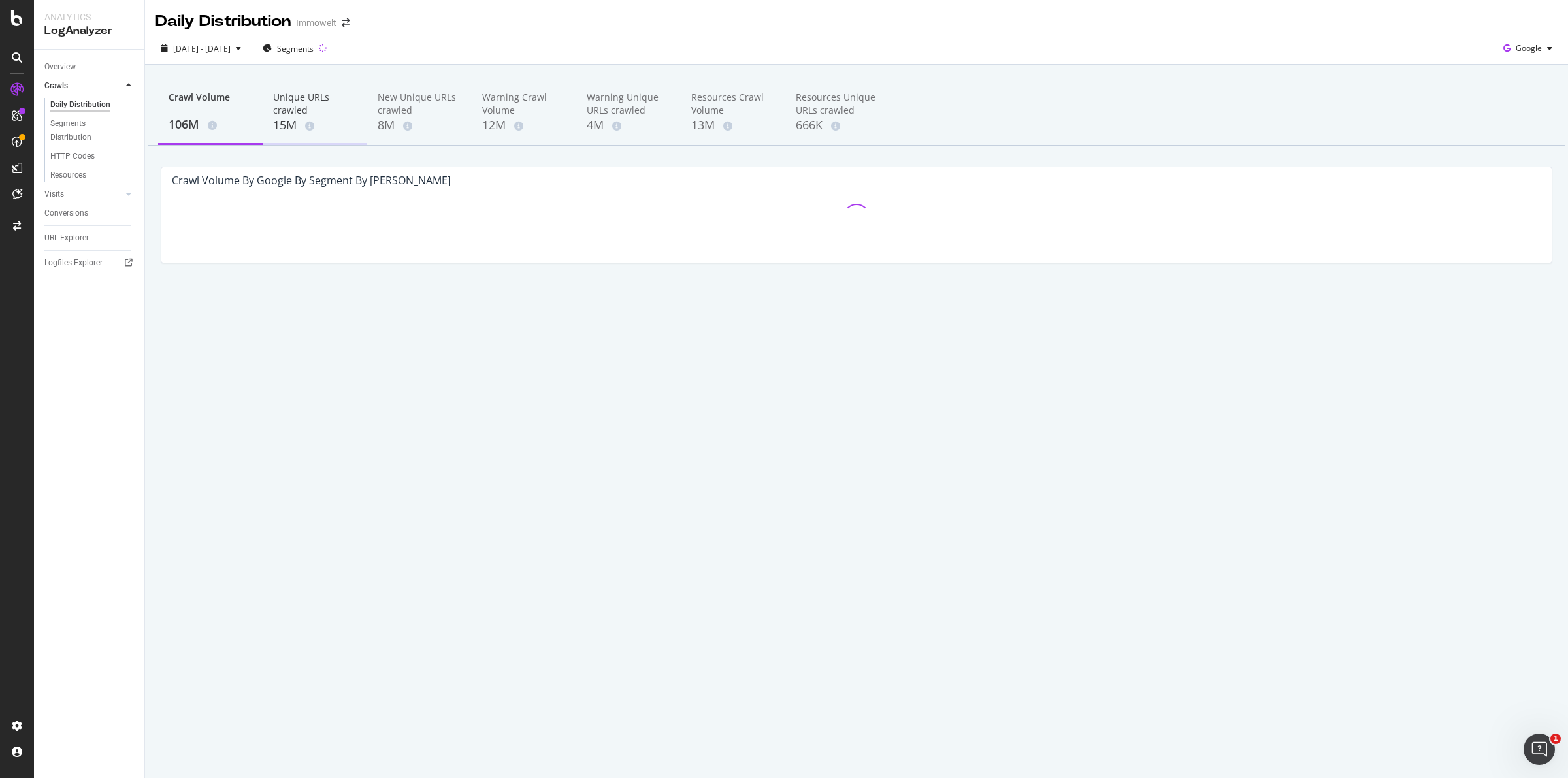
click at [299, 106] on div "Unique URLs crawled" at bounding box center [315, 103] width 84 height 26
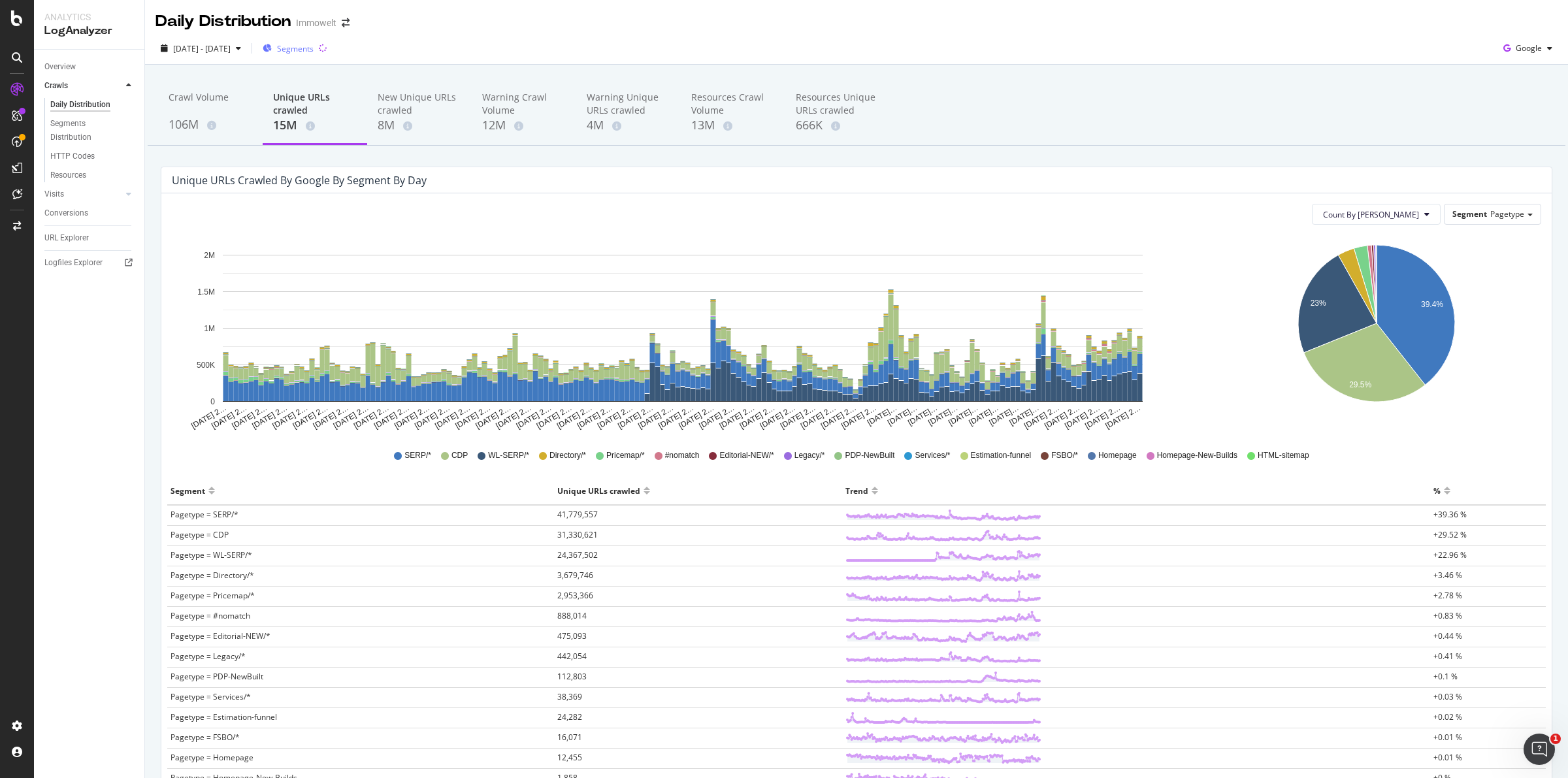
click at [314, 52] on span "Segments" at bounding box center [295, 49] width 37 height 11
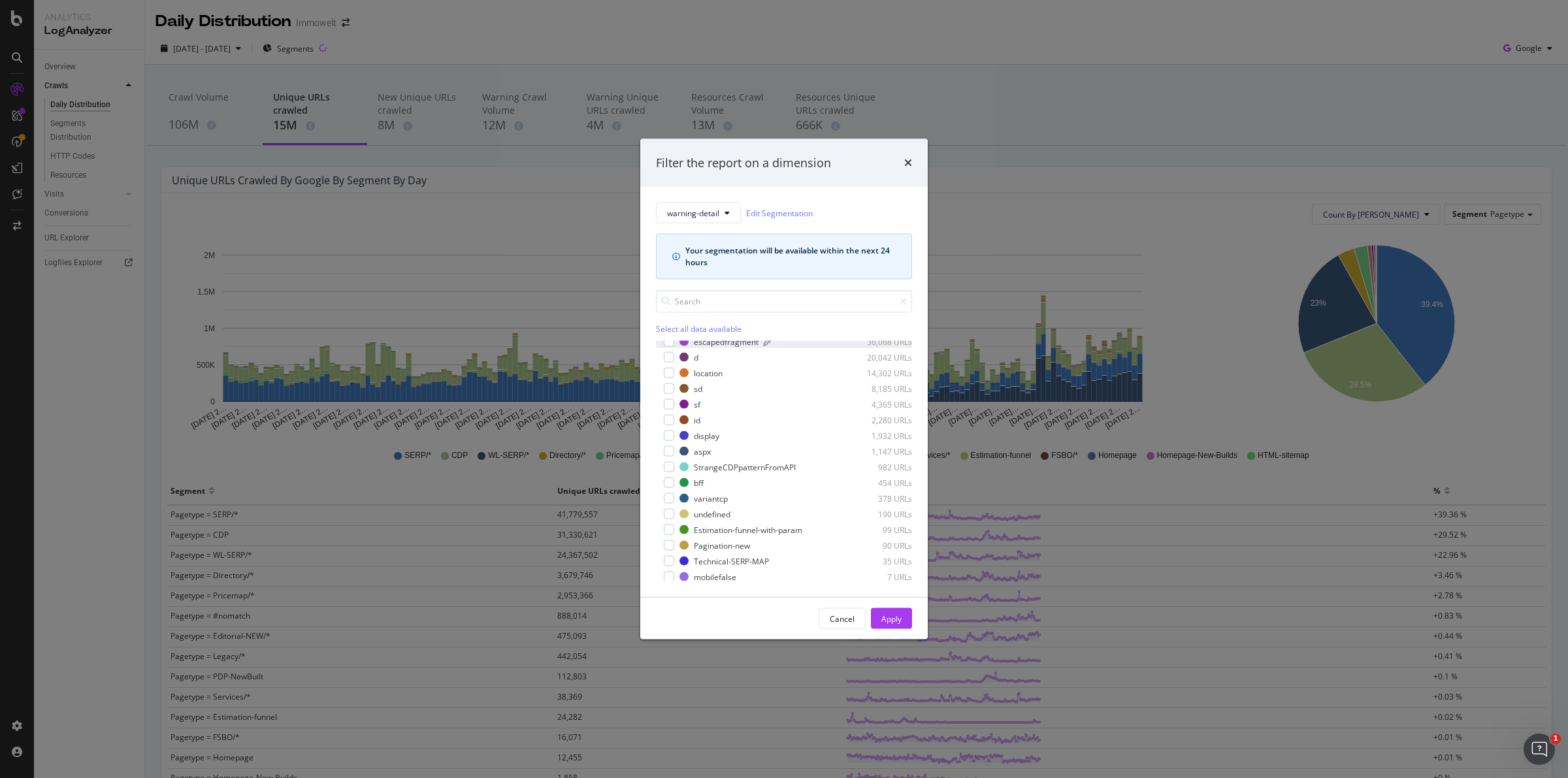
scroll to position [120, 0]
click at [671, 478] on div "modal" at bounding box center [669, 481] width 11 height 11
click at [900, 614] on div "Apply" at bounding box center [891, 619] width 21 height 11
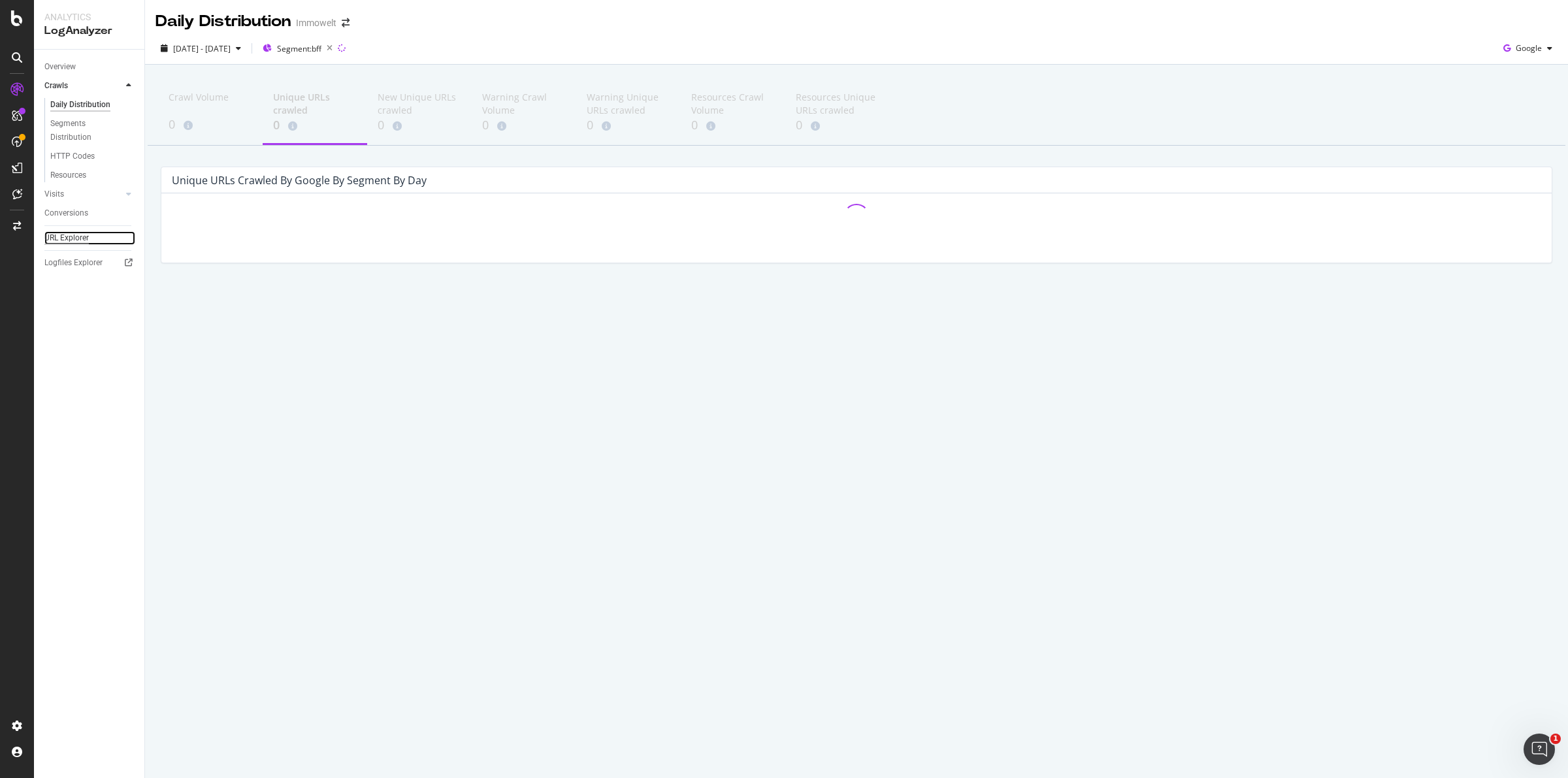
click at [79, 237] on div "URL Explorer" at bounding box center [67, 238] width 45 height 13
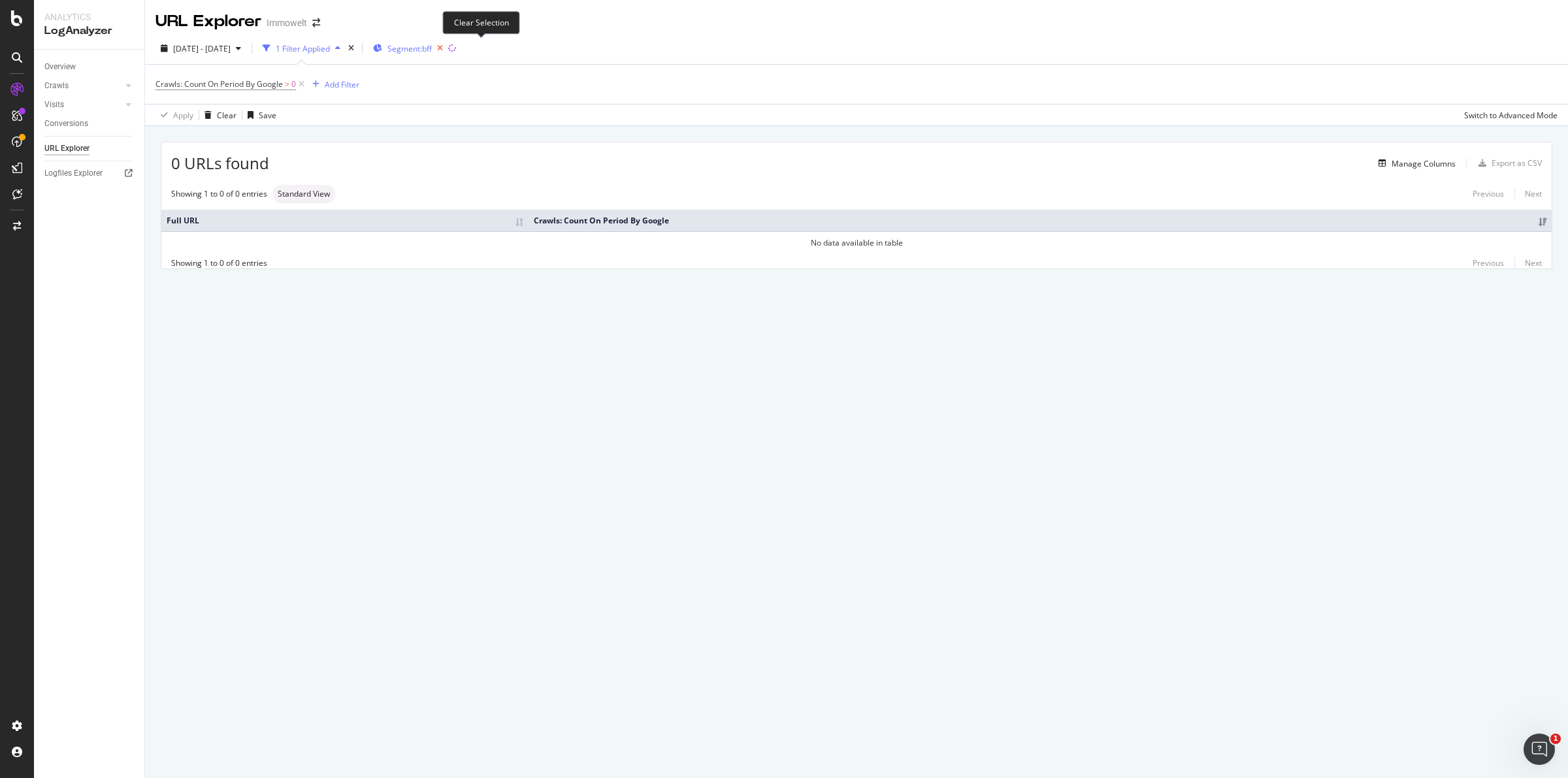
click at [448, 47] on icon "button" at bounding box center [440, 48] width 16 height 18
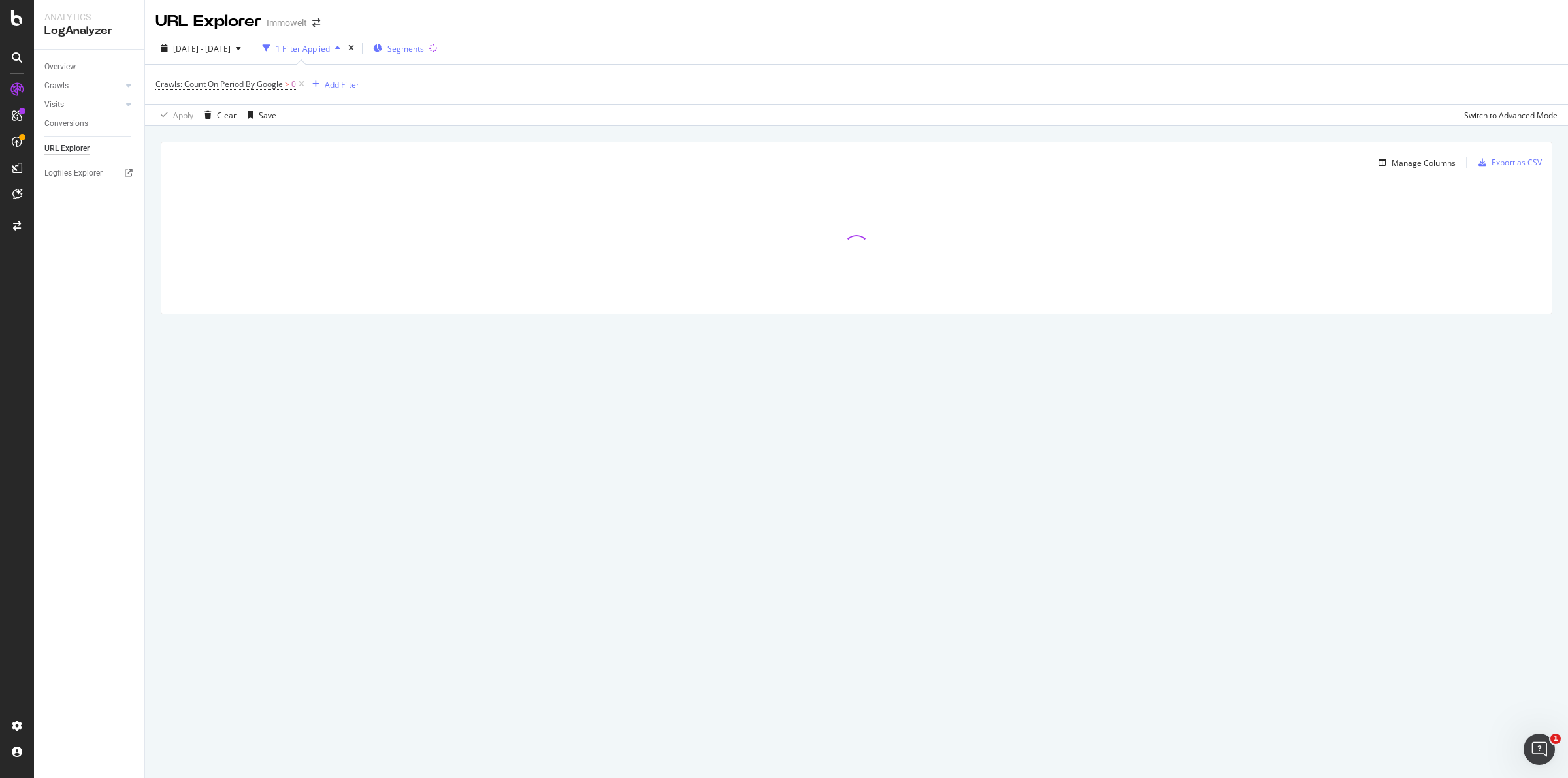
click at [424, 50] on span "Segments" at bounding box center [406, 49] width 37 height 11
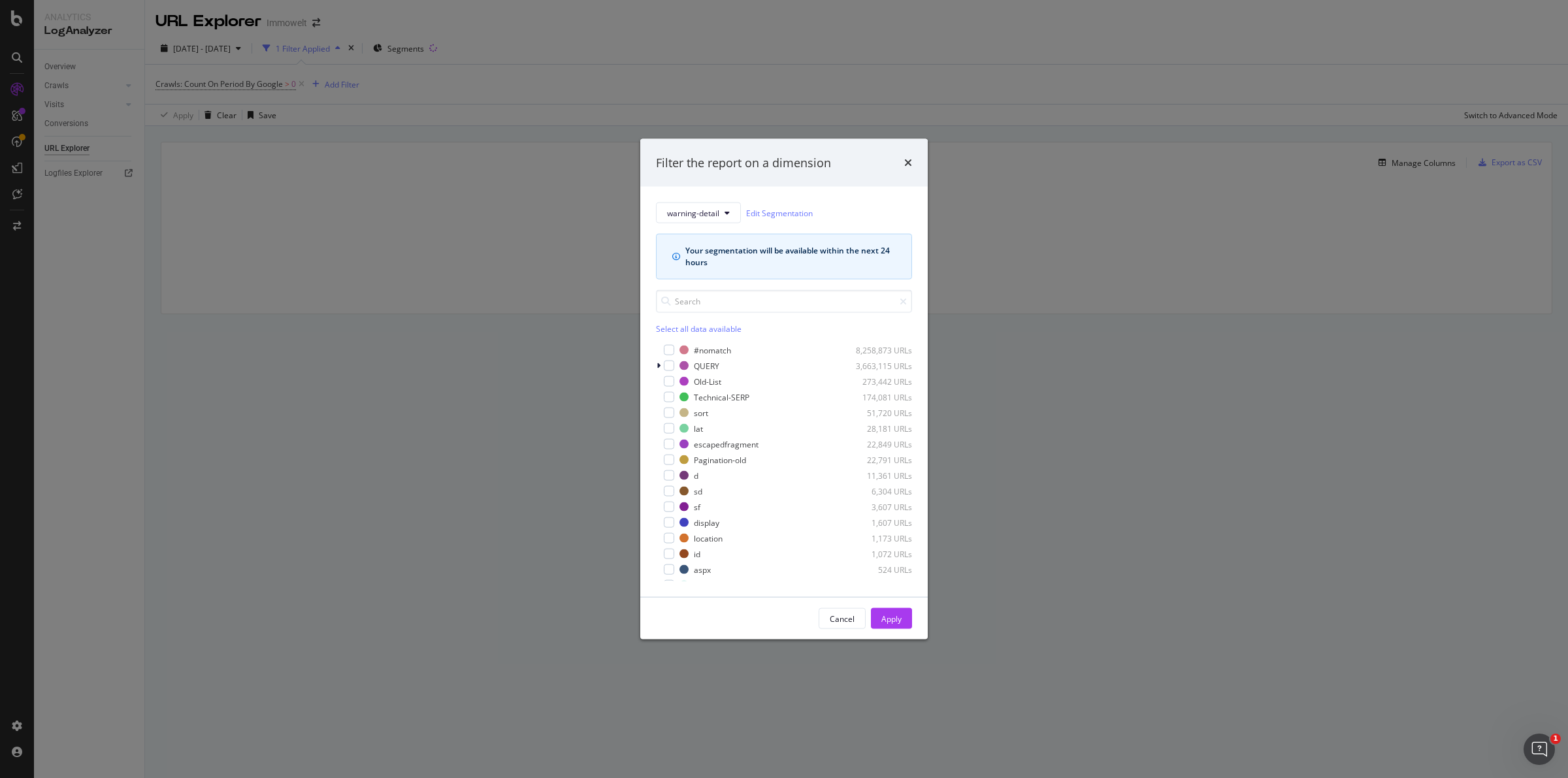
click at [609, 38] on div "Filter the report on a dimension warning-detail Edit Segmentation Your segmenta…" at bounding box center [784, 389] width 1568 height 778
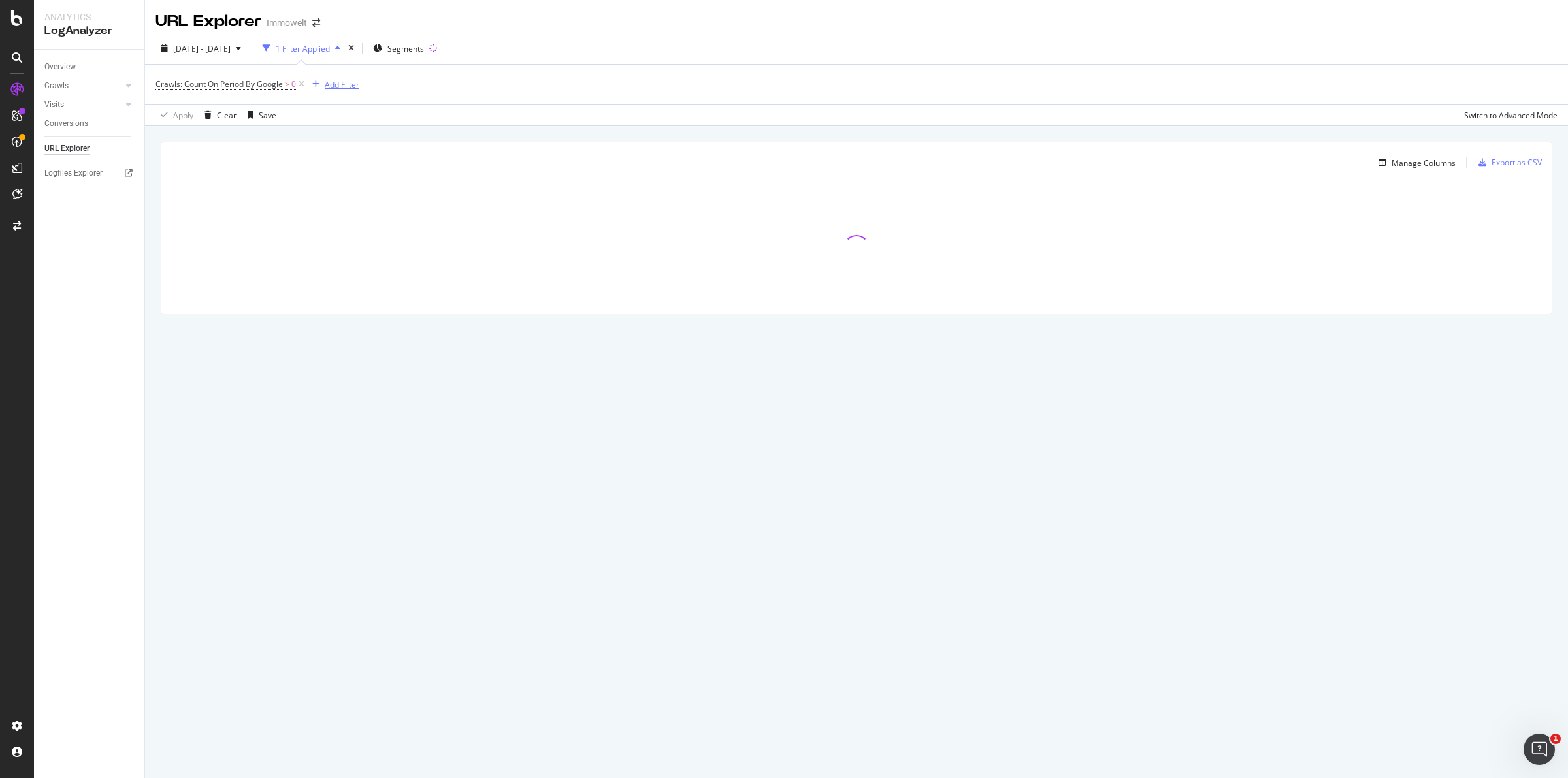
click at [335, 81] on div "Add Filter" at bounding box center [342, 85] width 35 height 11
click at [343, 174] on span "URLs (Logs)" at bounding box center [348, 177] width 42 height 11
click at [353, 216] on span "Segments" at bounding box center [353, 216] width 37 height 11
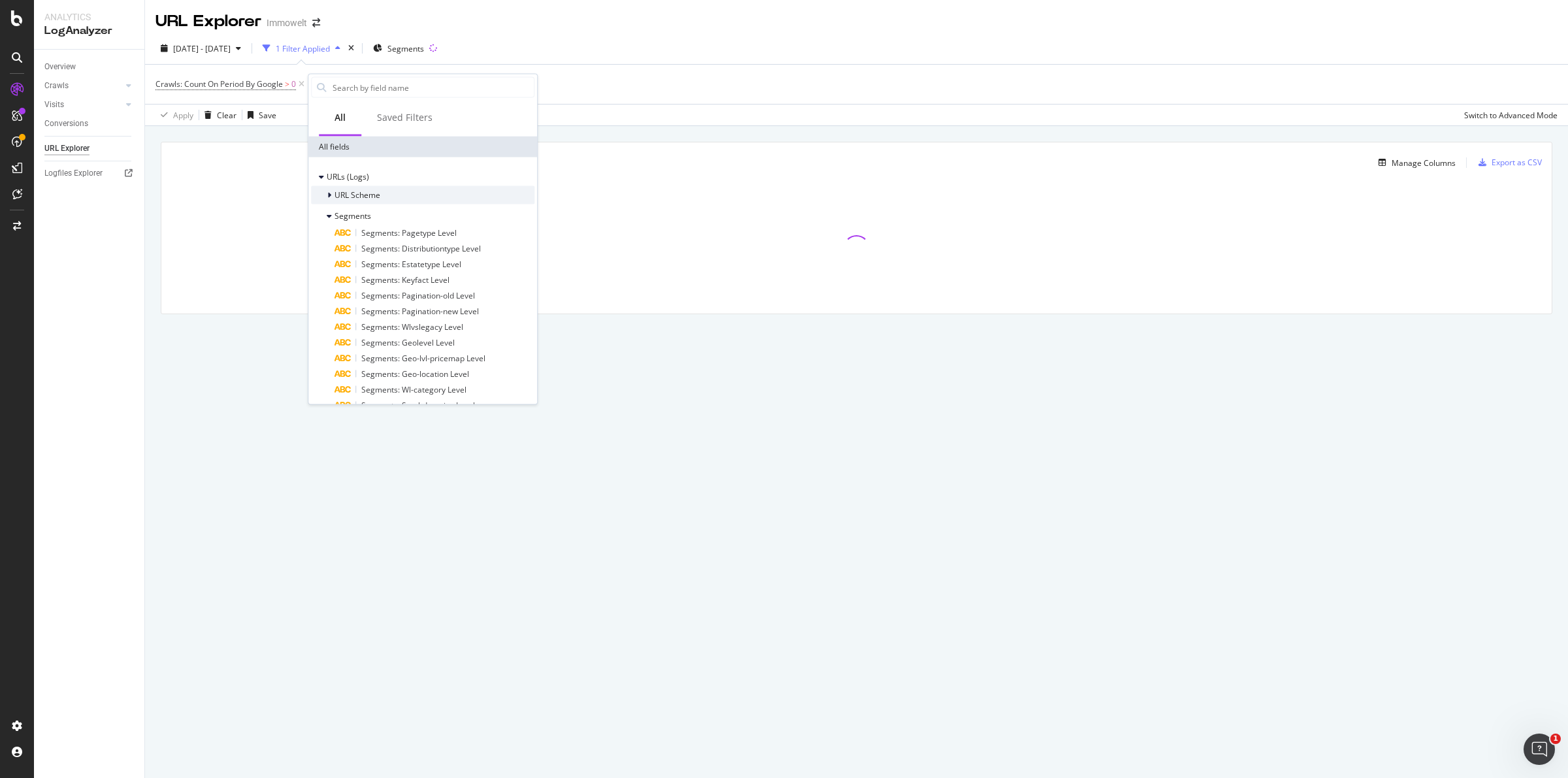
click at [352, 193] on span "URL Scheme" at bounding box center [357, 195] width 46 height 11
click at [377, 212] on span "Full URL" at bounding box center [375, 212] width 29 height 11
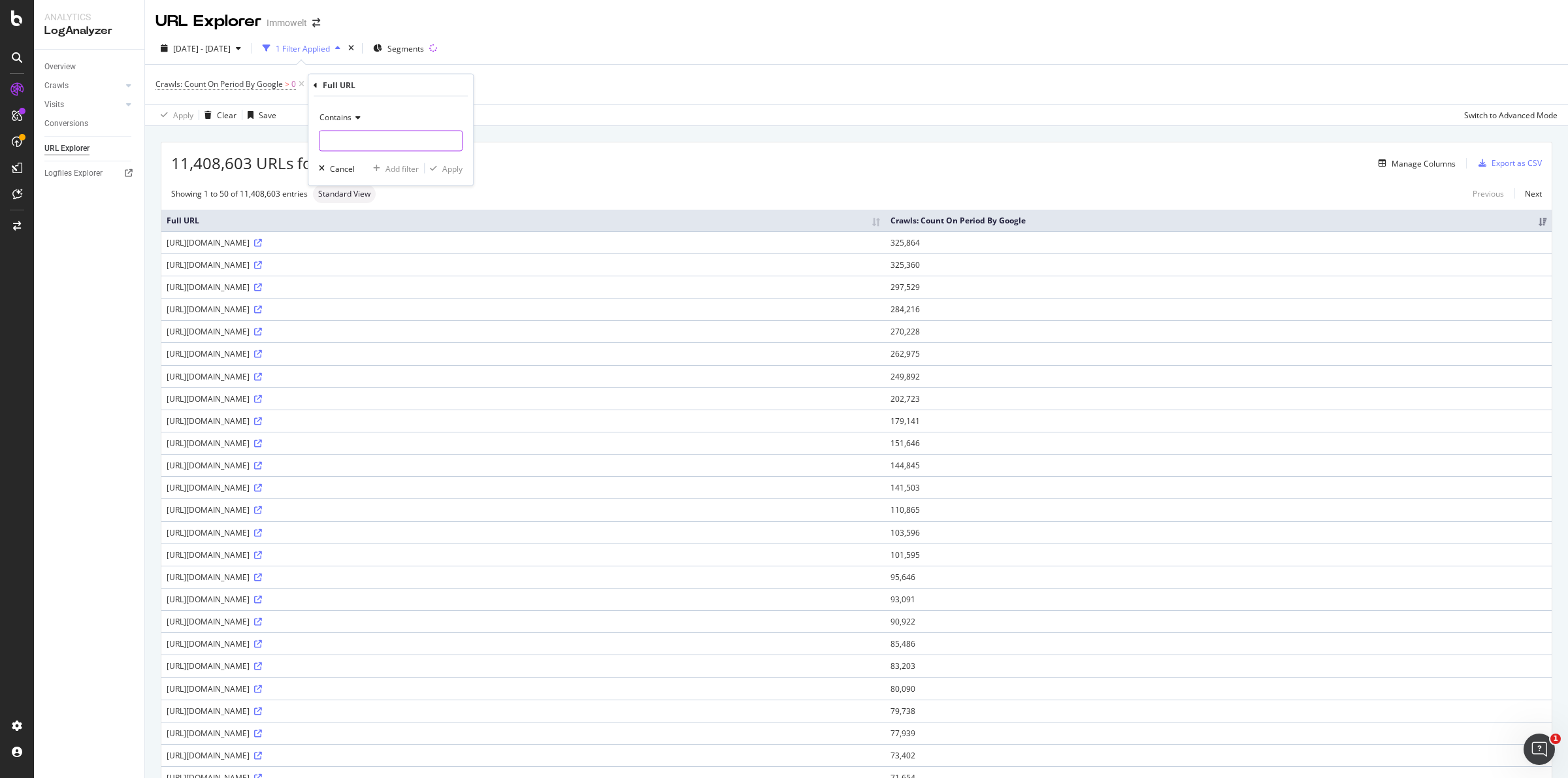
click at [374, 134] on input "text" at bounding box center [390, 142] width 142 height 21
type input "cdp-bff"
click at [442, 172] on div "Apply" at bounding box center [452, 168] width 21 height 11
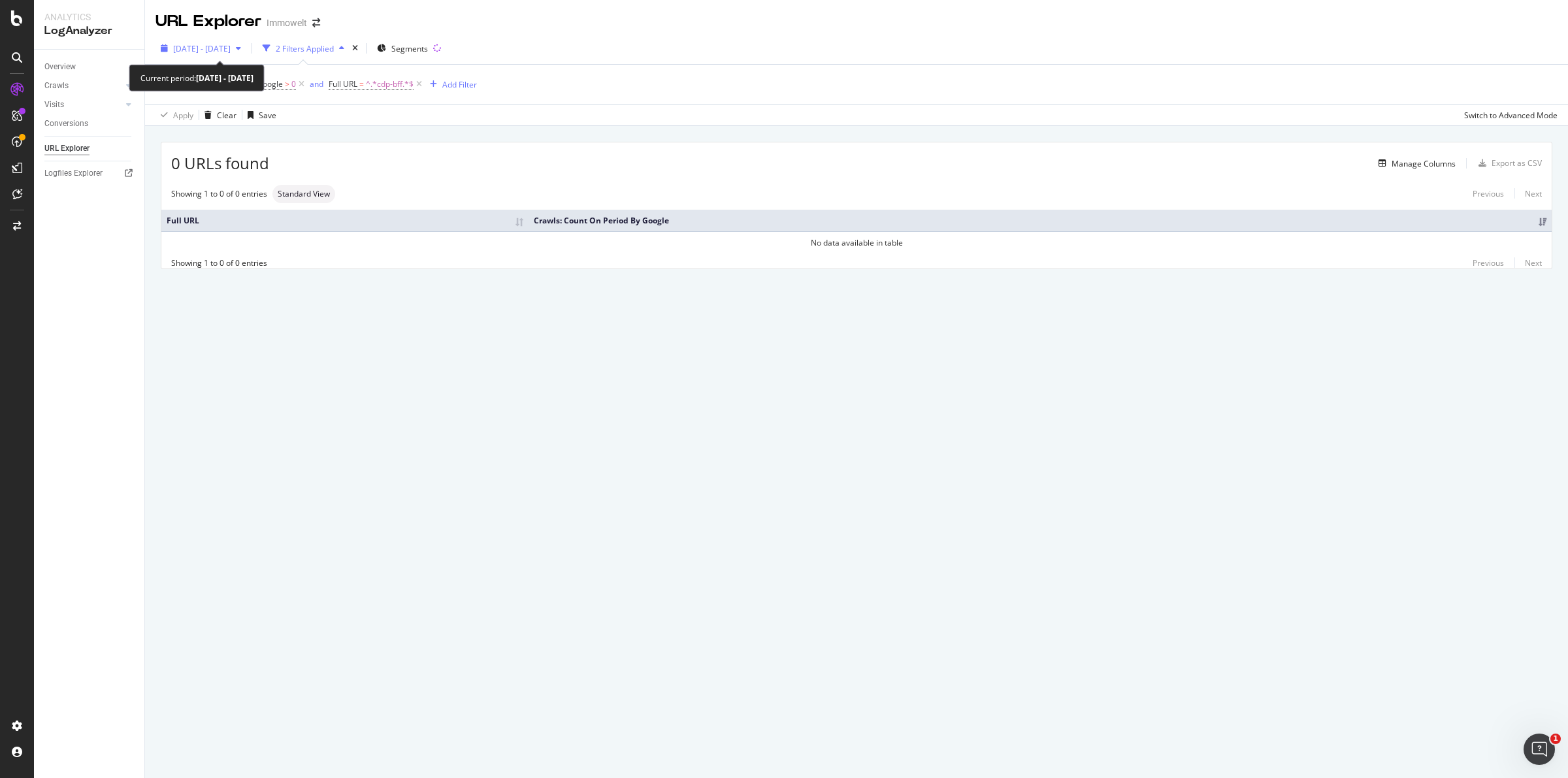
click at [231, 47] on span "2025 May. 19th - Aug. 18th" at bounding box center [202, 49] width 57 height 11
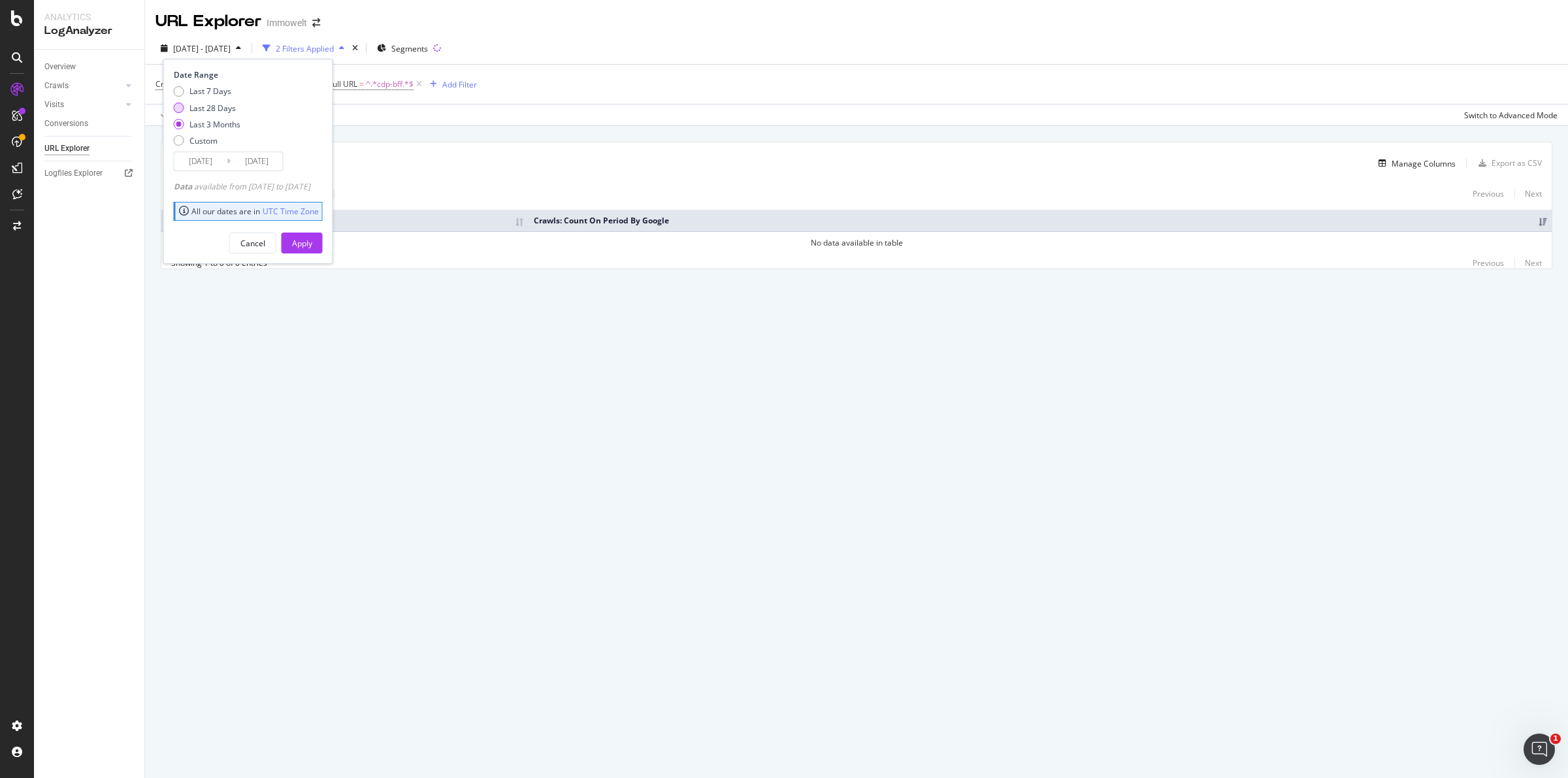
click at [214, 106] on div "Last 28 Days" at bounding box center [213, 108] width 47 height 11
type input "[DATE]"
click at [323, 247] on button "Apply" at bounding box center [302, 244] width 41 height 21
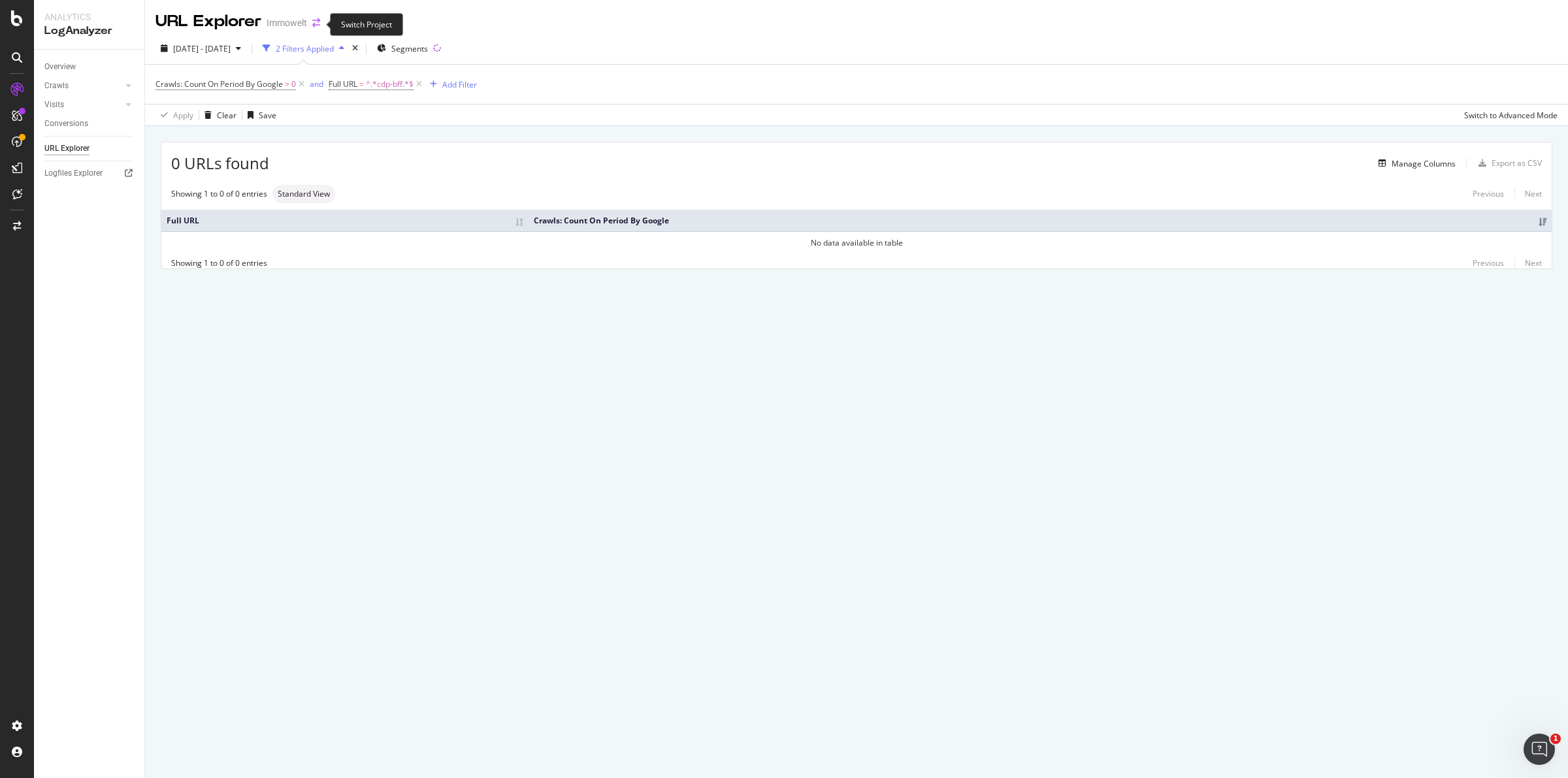
click at [318, 21] on icon "arrow-right-arrow-left" at bounding box center [316, 23] width 8 height 9
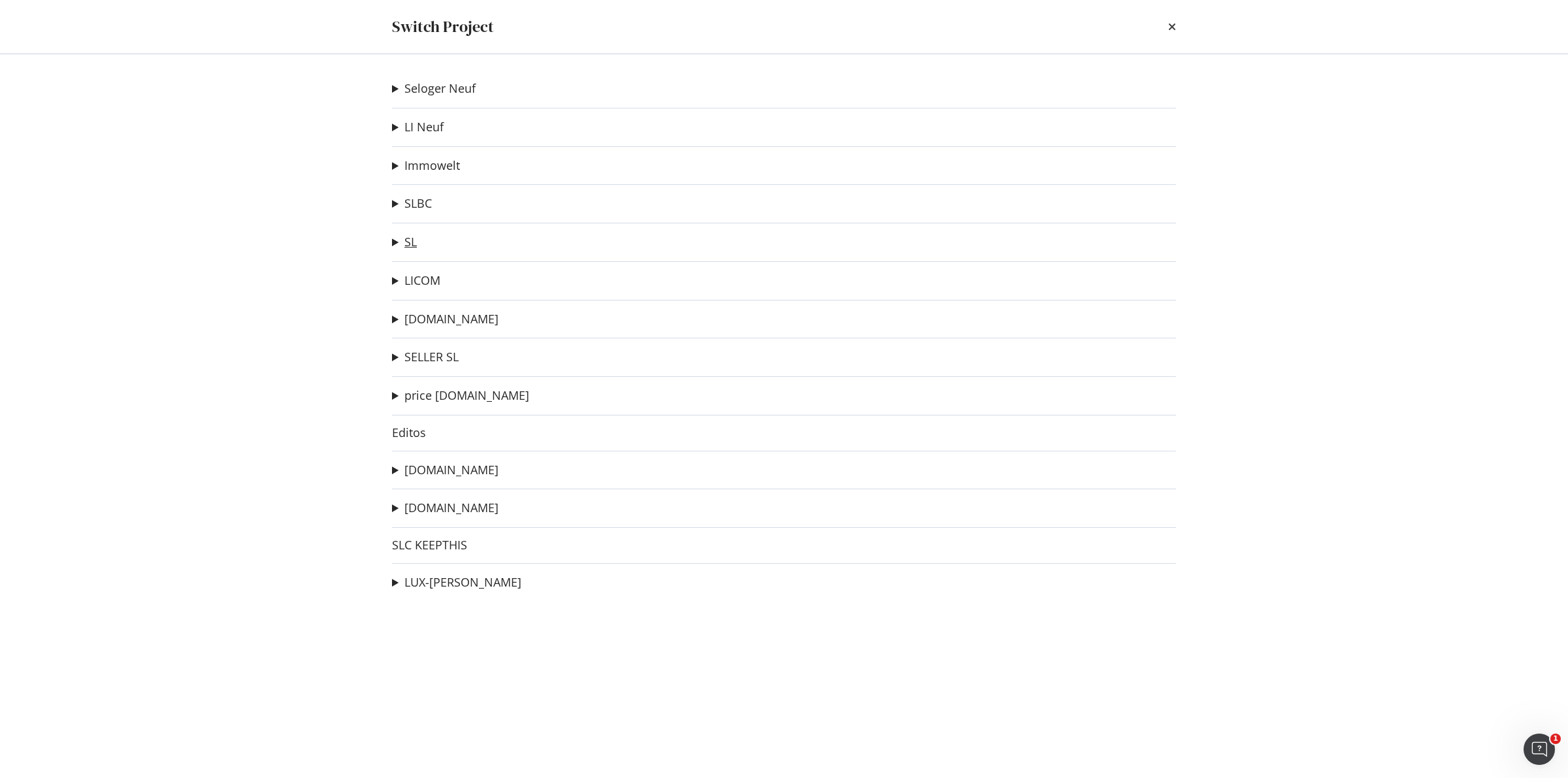
click at [409, 245] on link "SL" at bounding box center [411, 241] width 13 height 13
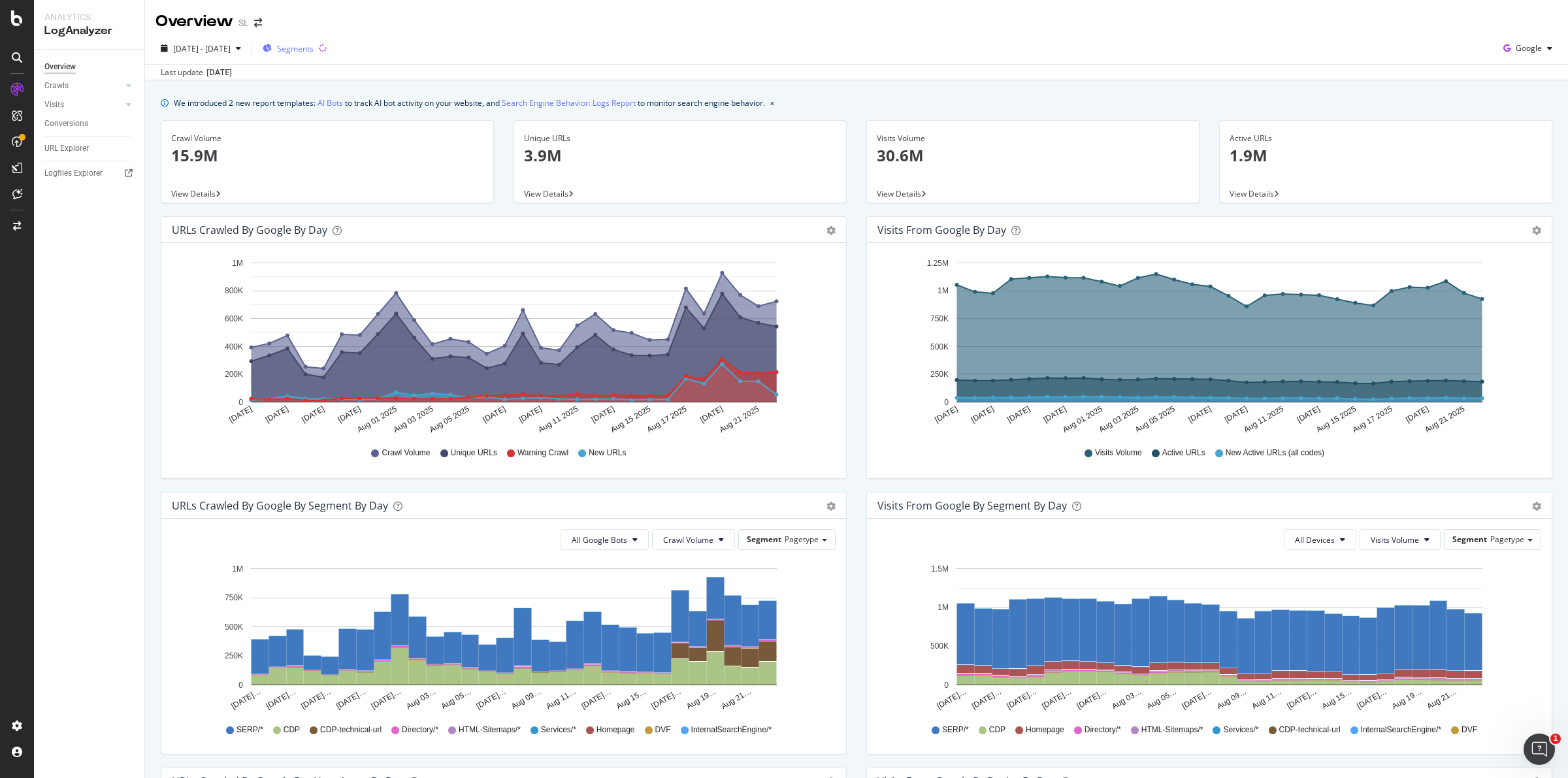
click at [314, 46] on span "Segments" at bounding box center [295, 49] width 37 height 11
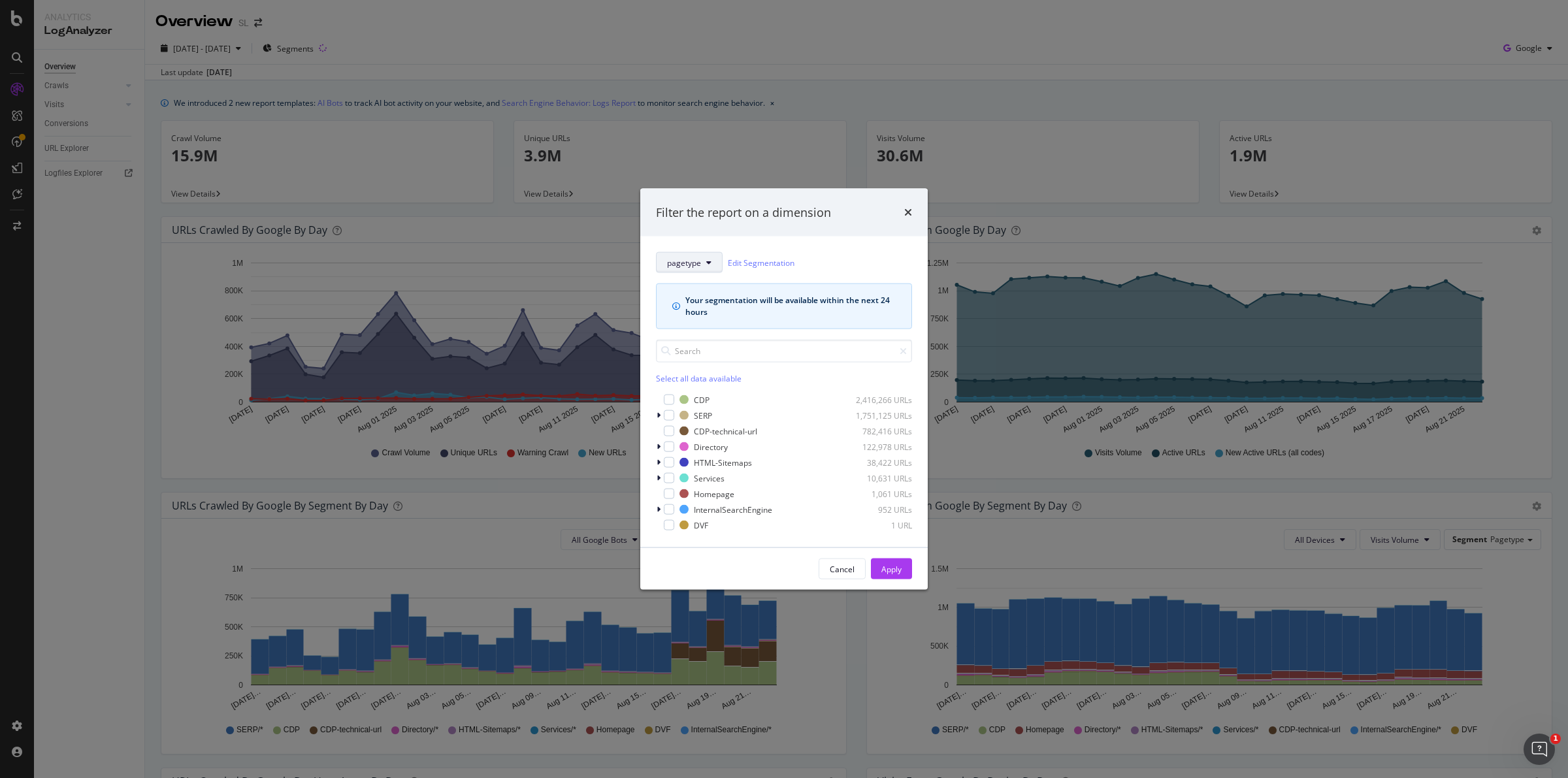
click at [711, 259] on button "pagetype" at bounding box center [689, 263] width 67 height 21
click at [704, 475] on span "warning-detail" at bounding box center [712, 478] width 91 height 12
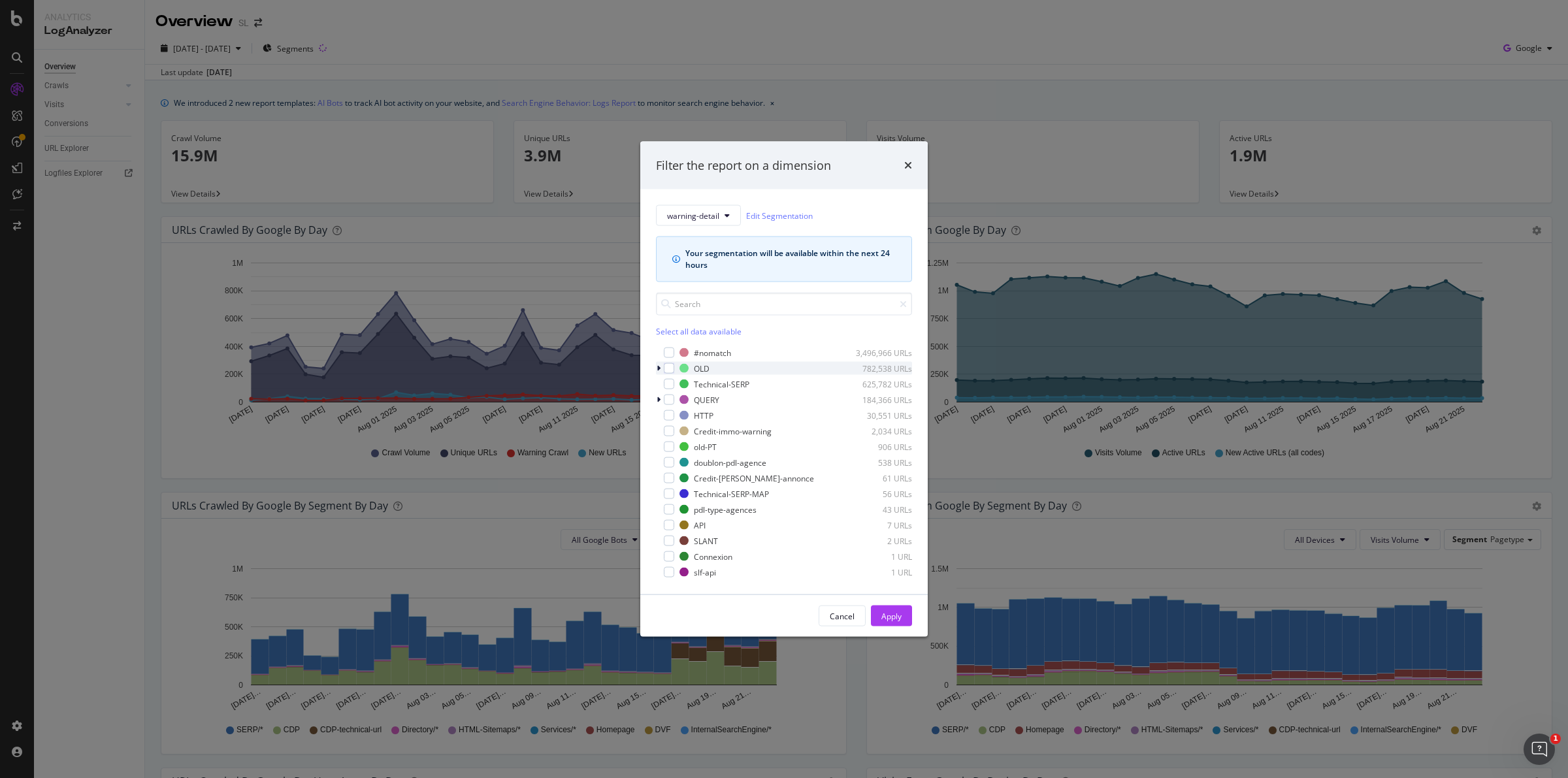
click at [661, 362] on div "modal" at bounding box center [660, 368] width 8 height 13
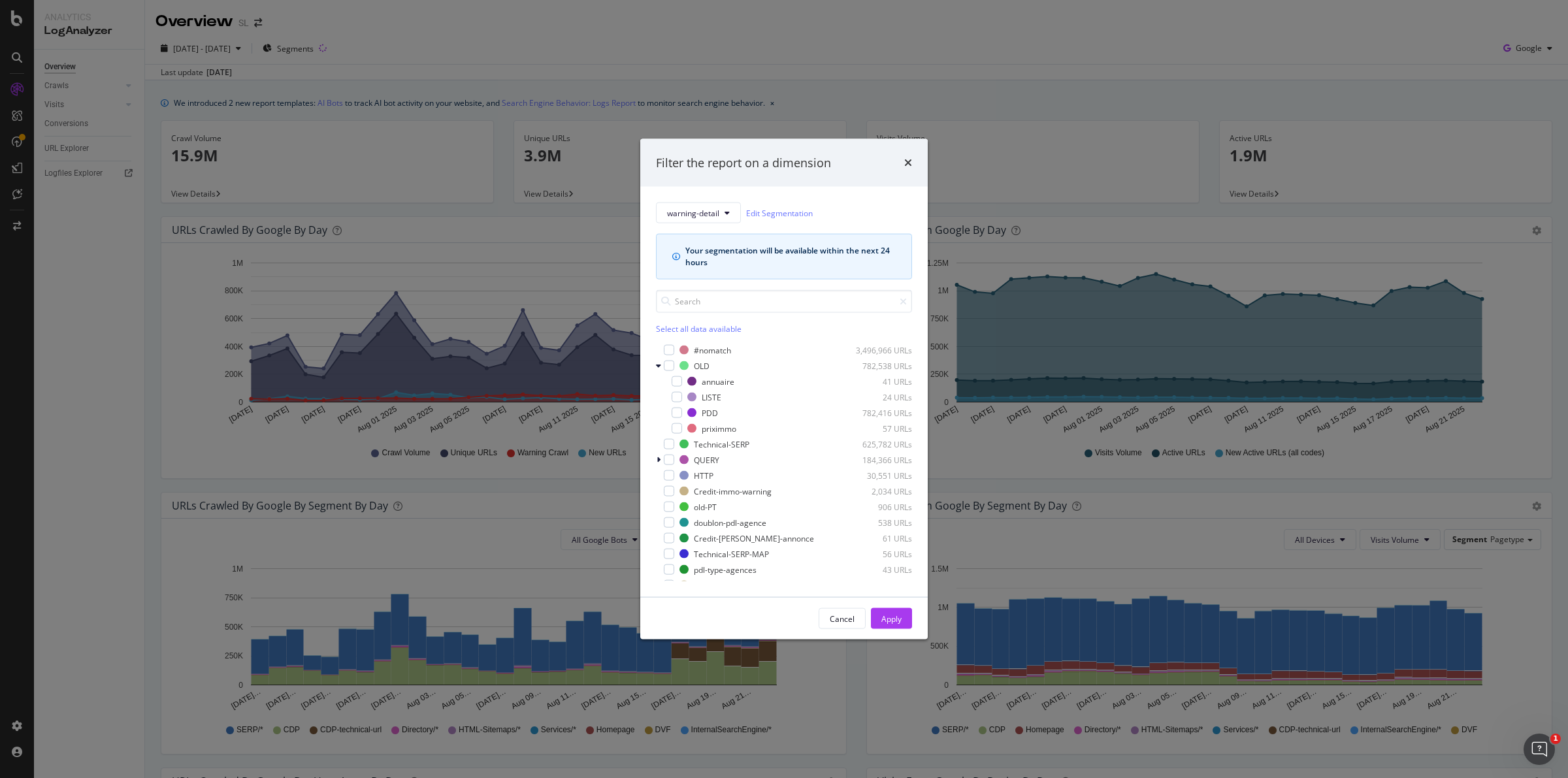
click at [654, 369] on div "warning-detail Edit Segmentation Your segmentation will be available within the…" at bounding box center [784, 392] width 287 height 411
click at [85, 196] on div "Filter the report on a dimension warning-detail Edit Segmentation Your segmenta…" at bounding box center [784, 389] width 1568 height 778
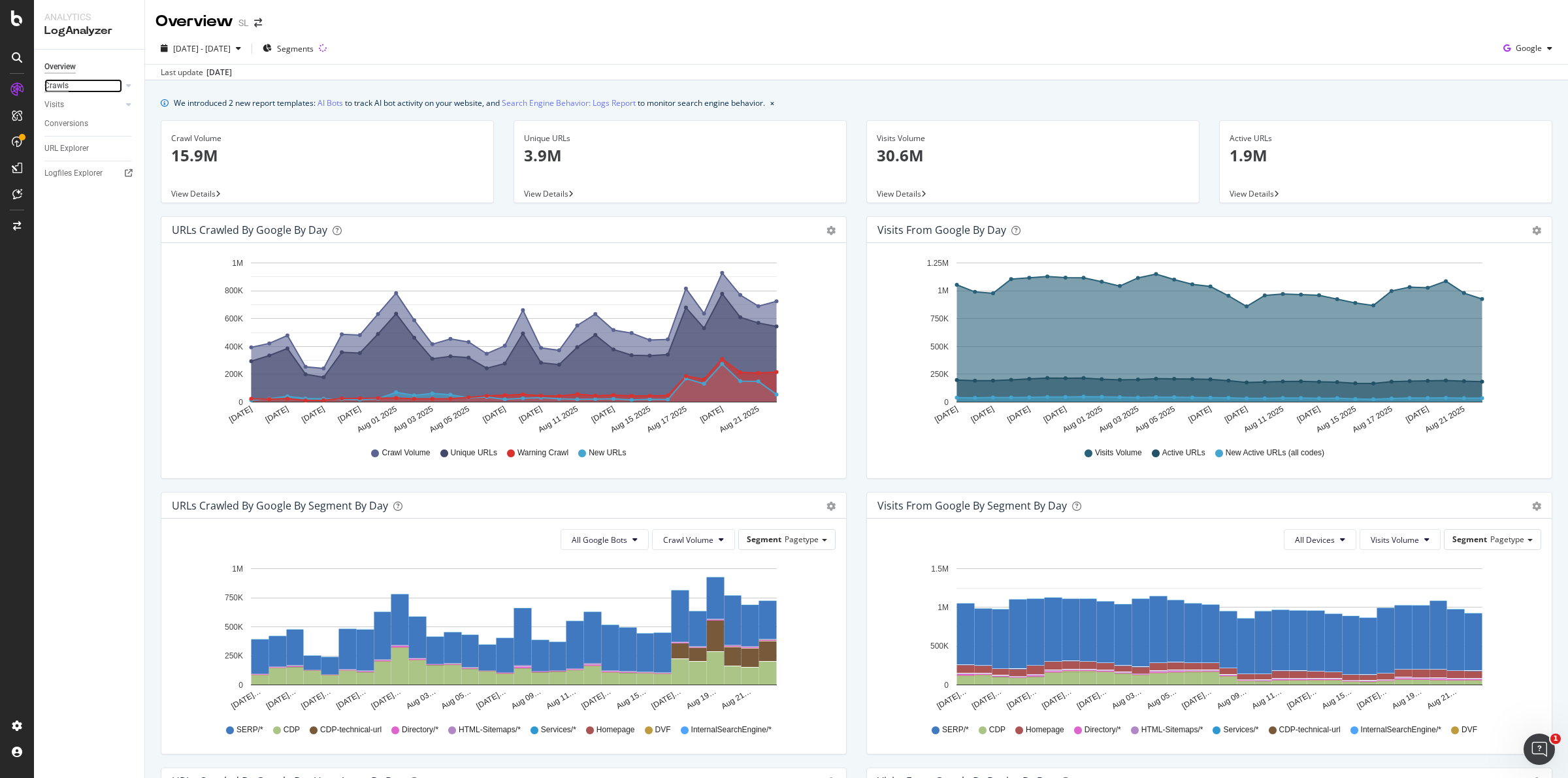
click at [62, 85] on div "Crawls" at bounding box center [57, 86] width 24 height 13
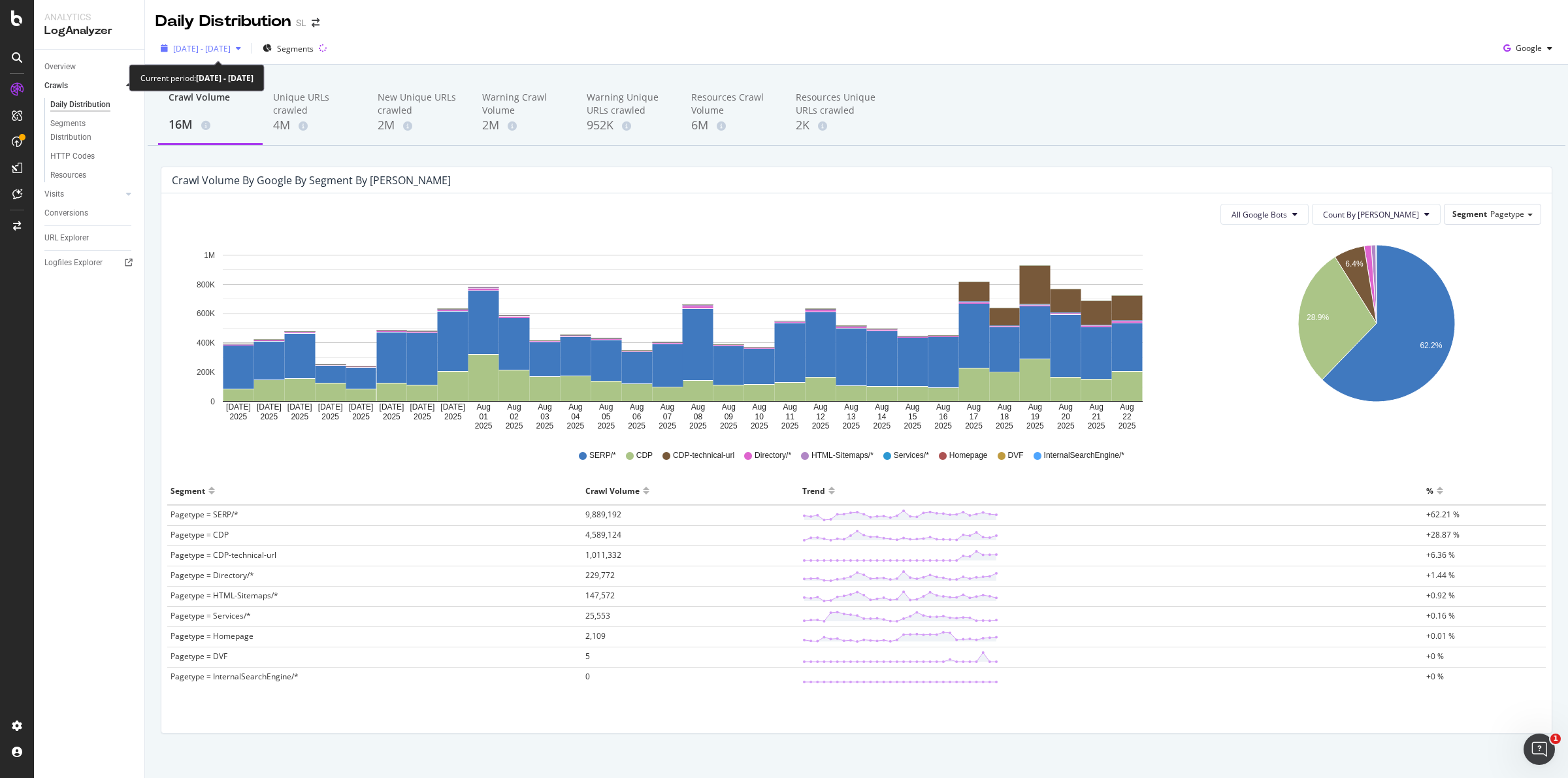
click at [231, 50] on span "[DATE] - [DATE]" at bounding box center [202, 49] width 57 height 11
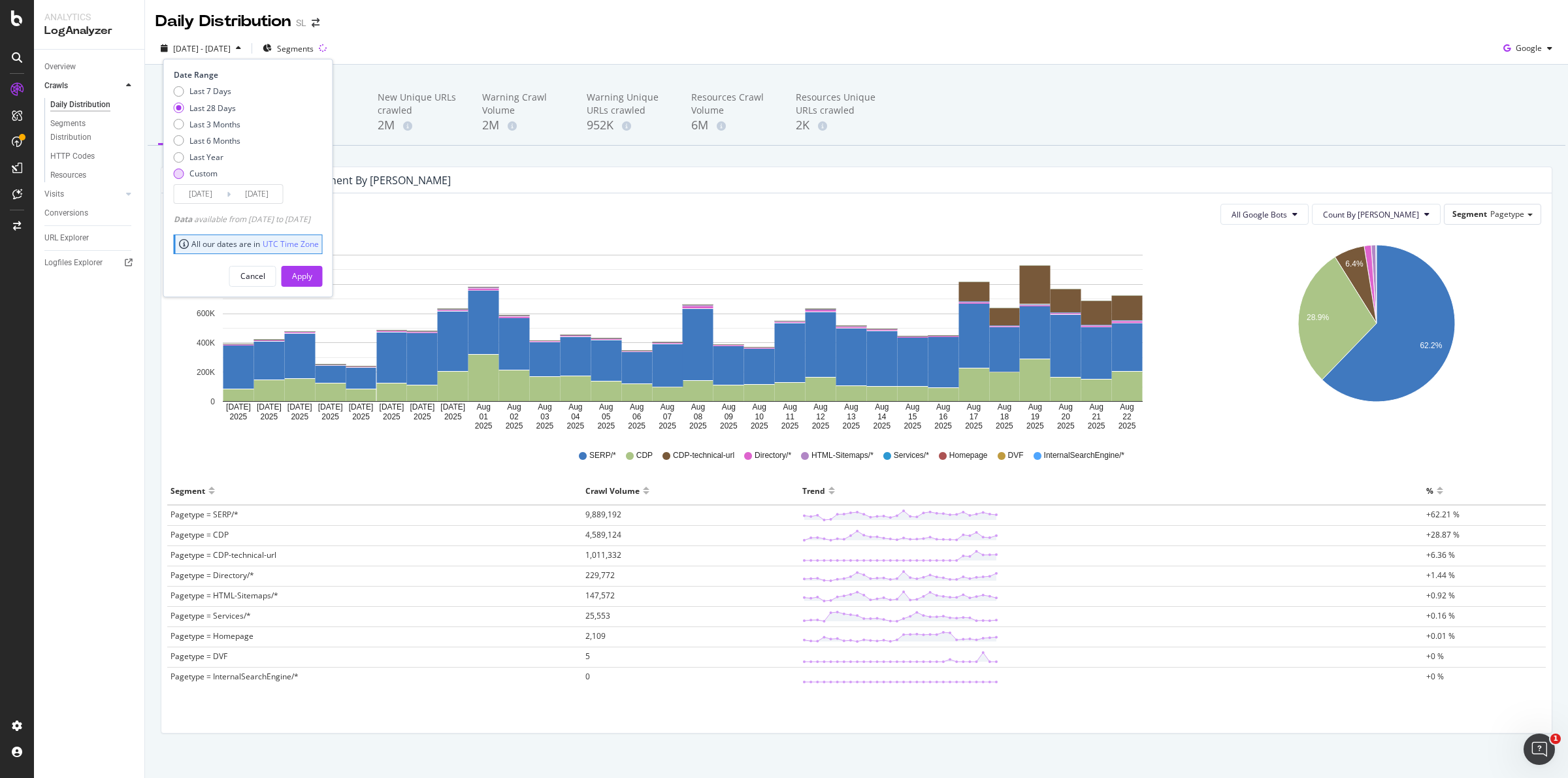
click at [182, 174] on div "Custom" at bounding box center [178, 173] width 11 height 11
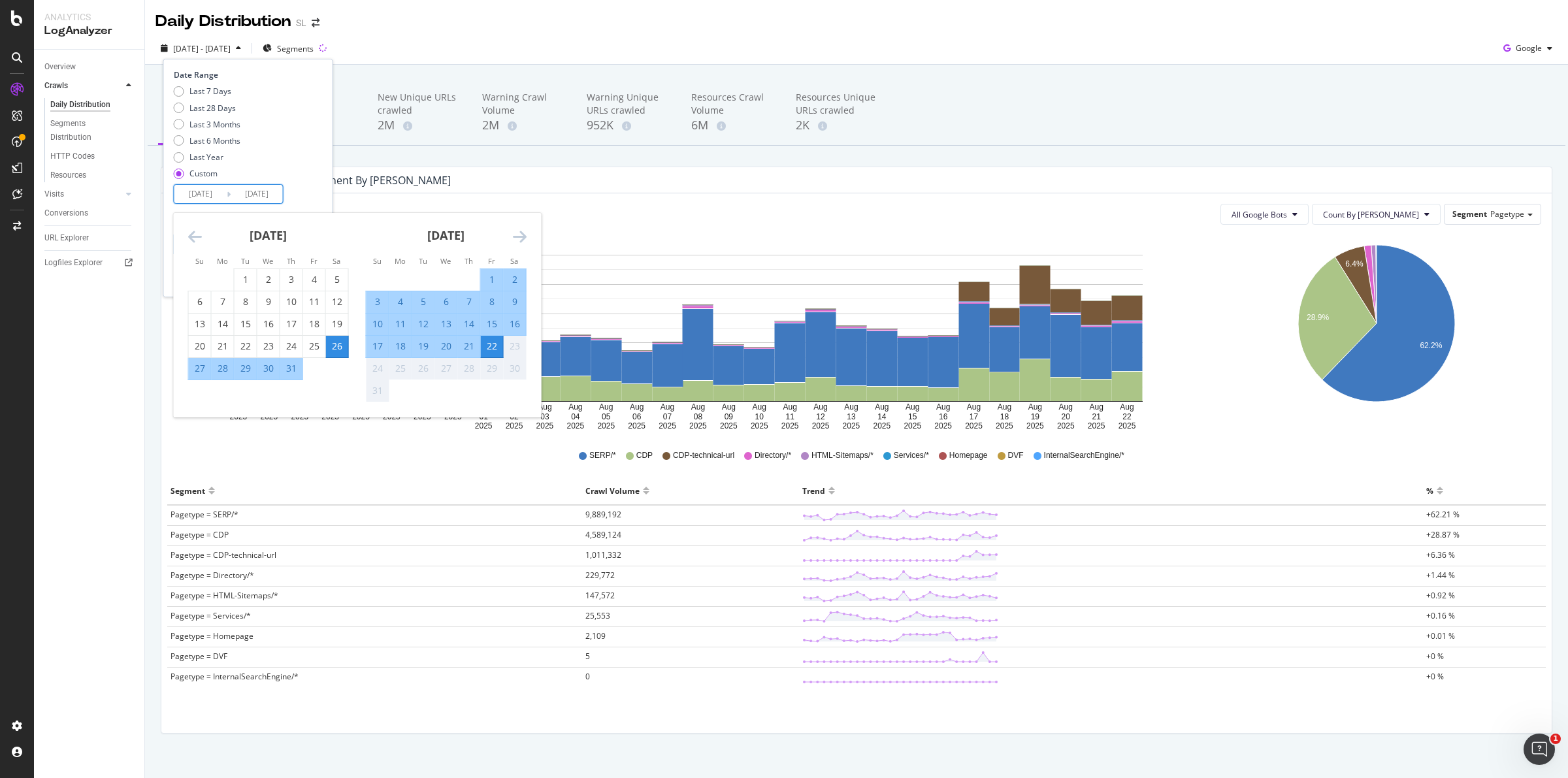
click at [219, 190] on input "[DATE]" at bounding box center [200, 194] width 52 height 18
click at [219, 92] on div "Last 7 Days" at bounding box center [210, 91] width 42 height 11
type input "2025/08/16"
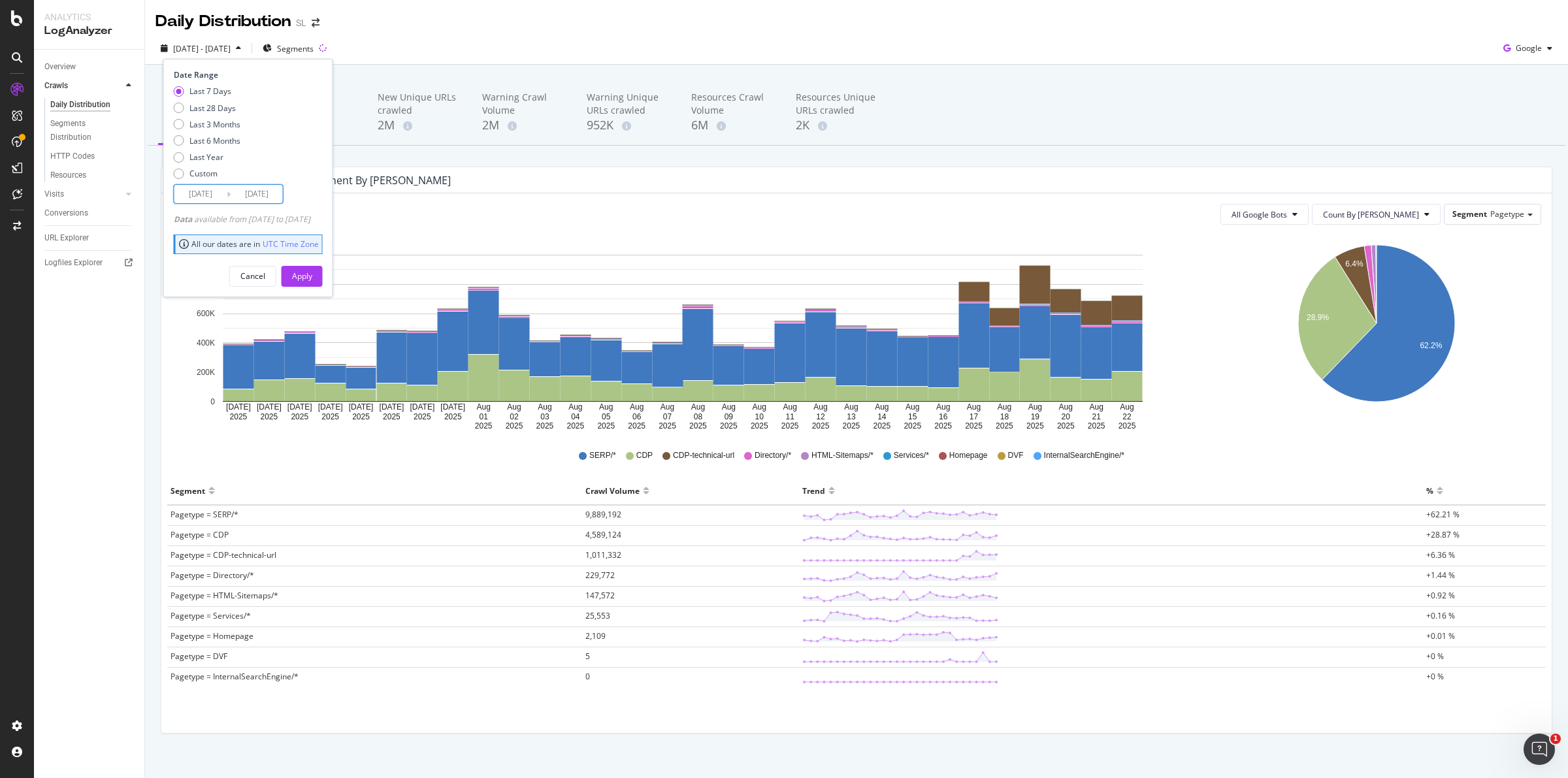
click at [258, 198] on input "[DATE]" at bounding box center [257, 194] width 52 height 18
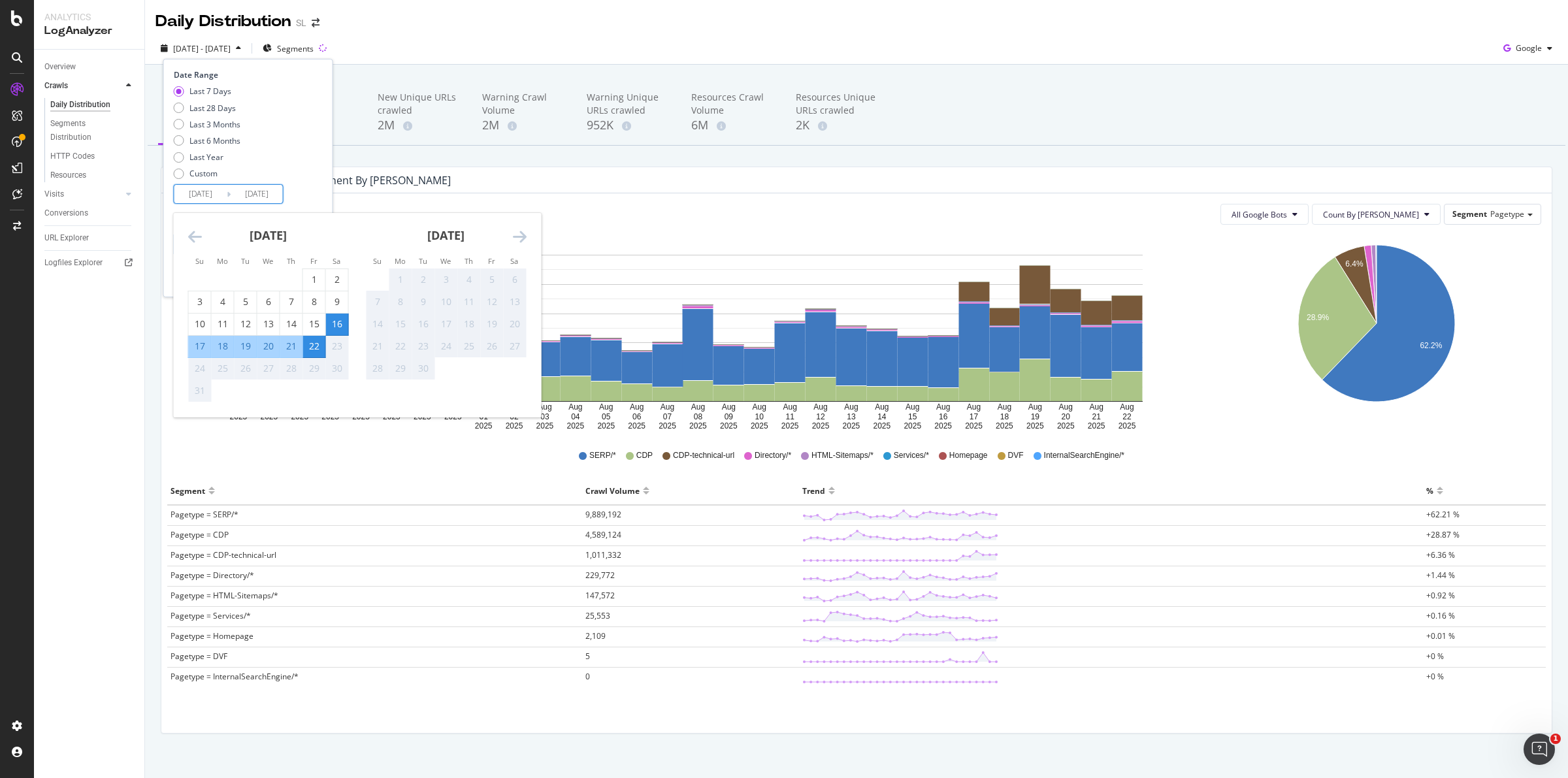
click at [273, 348] on div "20" at bounding box center [268, 346] width 22 height 13
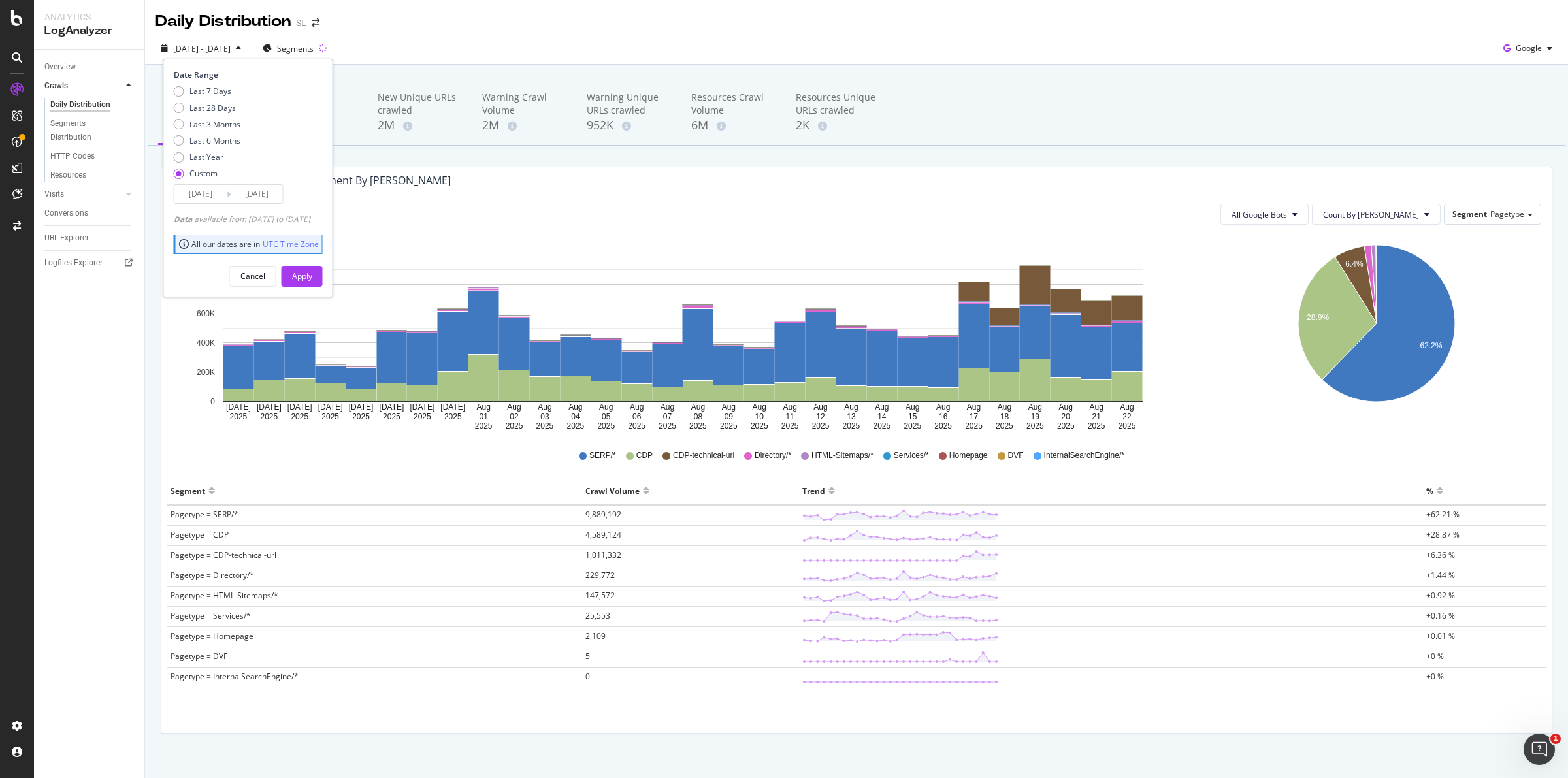
click at [256, 199] on input "2025/08/20" at bounding box center [257, 194] width 52 height 18
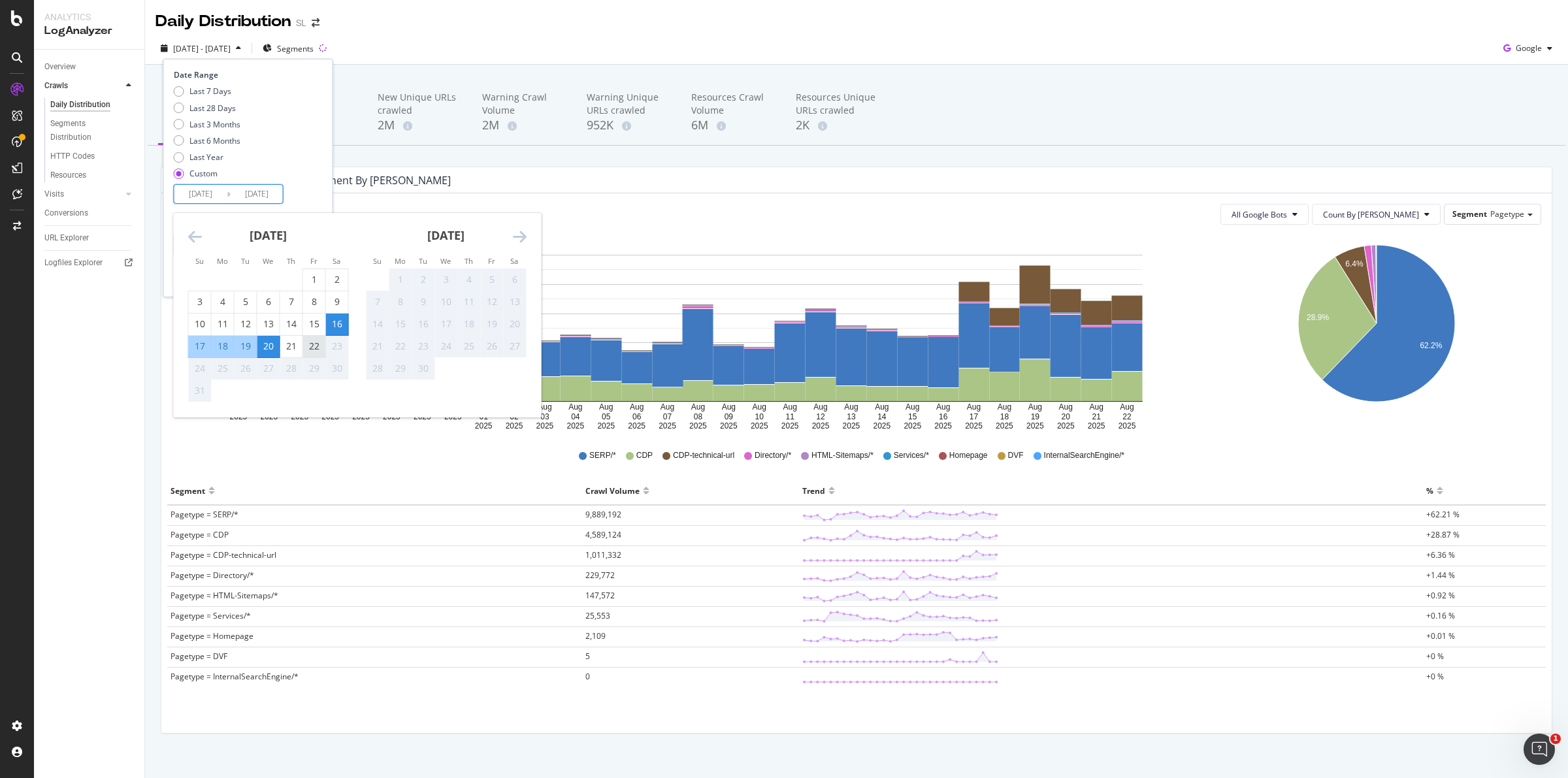
click at [315, 346] on div "22" at bounding box center [314, 346] width 22 height 13
type input "[DATE]"
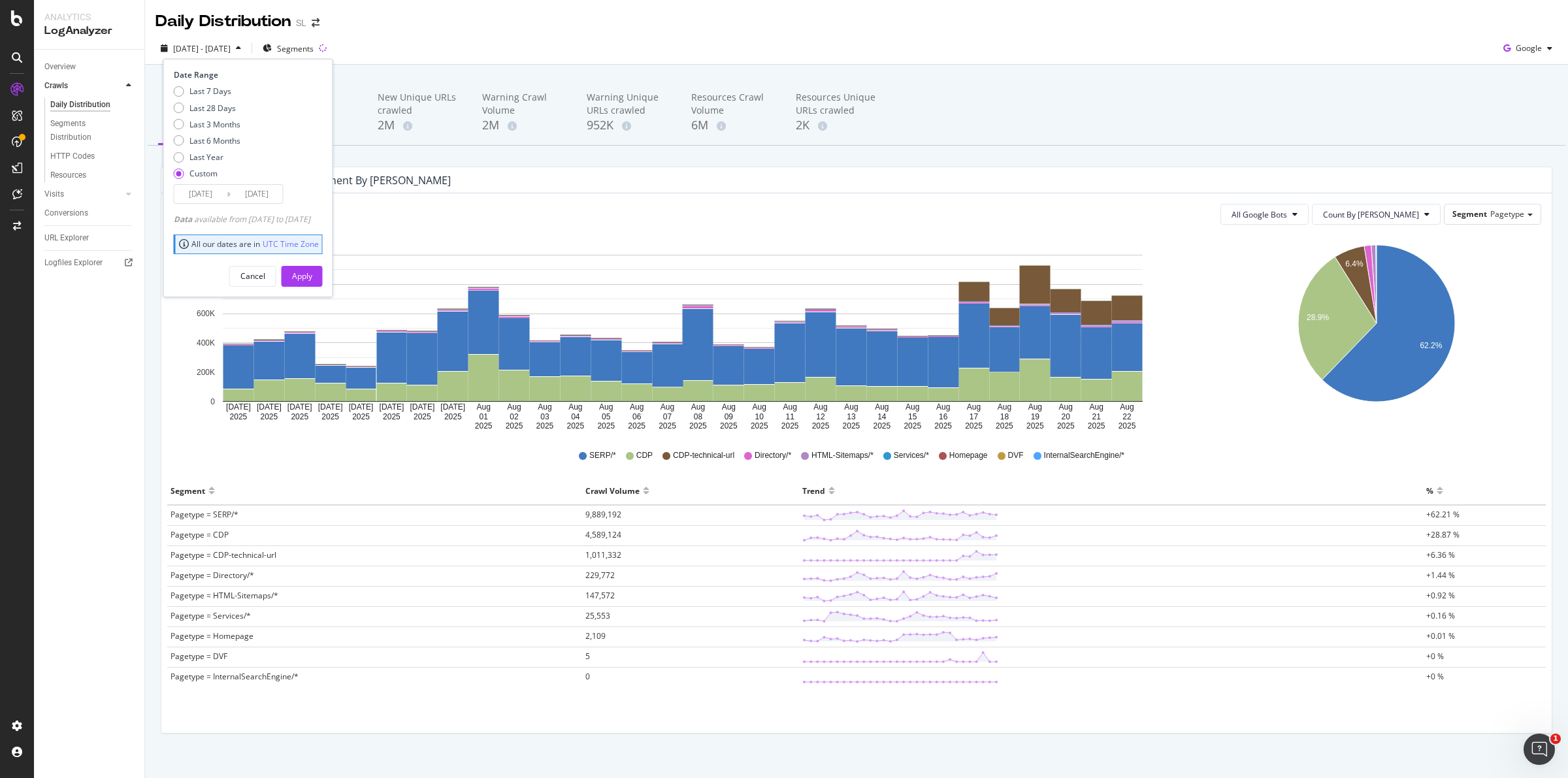
click at [212, 190] on input "2025/08/16" at bounding box center [200, 194] width 52 height 18
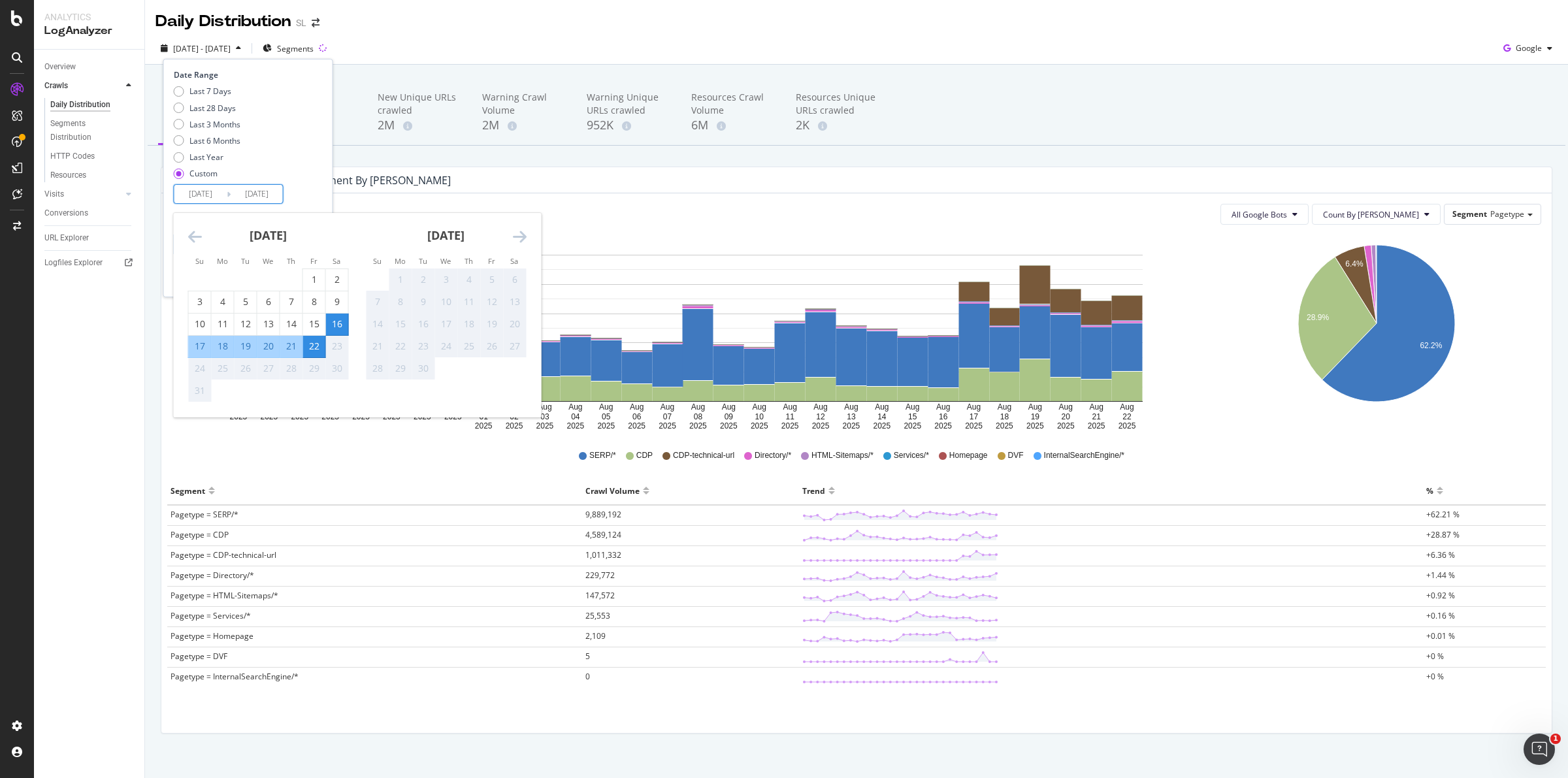
click at [316, 350] on div "22" at bounding box center [314, 346] width 22 height 13
type input "[DATE]"
click at [317, 156] on div "Last 7 Days Last 28 Days Last 3 Months Last 6 Months Last Year Custom" at bounding box center [246, 135] width 146 height 98
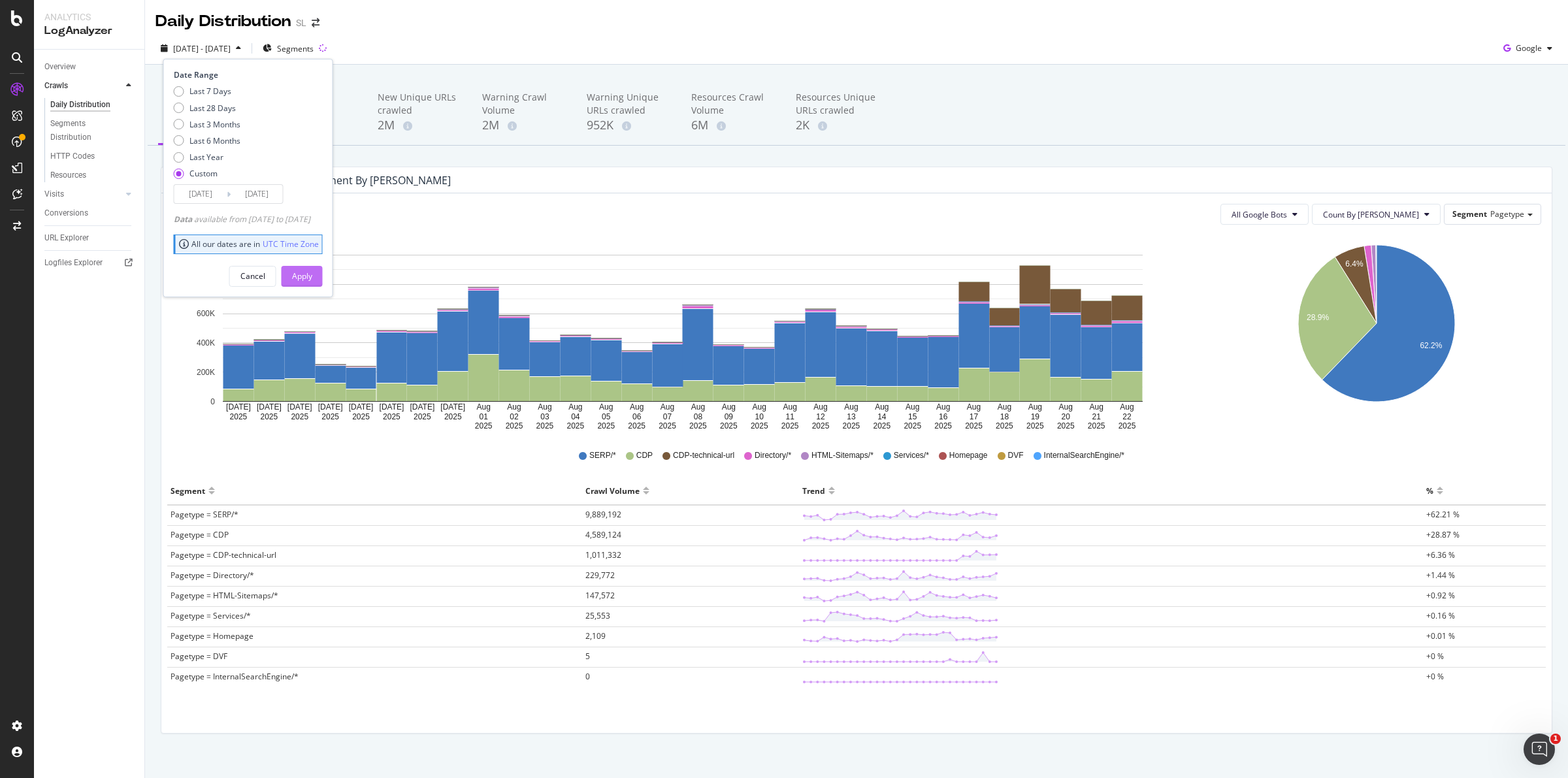
click at [312, 275] on div "Apply" at bounding box center [302, 276] width 21 height 11
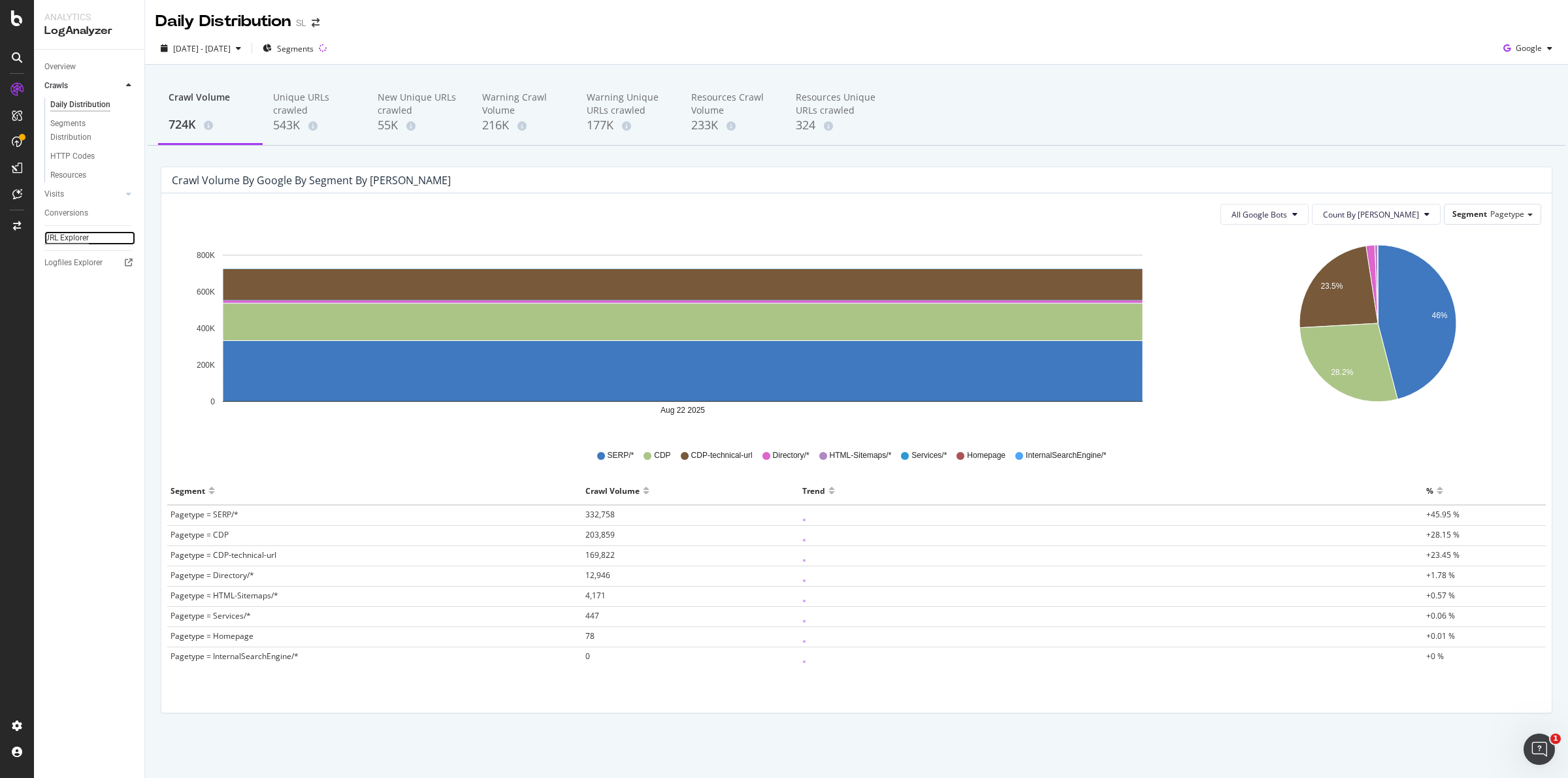
click at [76, 239] on div "URL Explorer" at bounding box center [67, 238] width 45 height 13
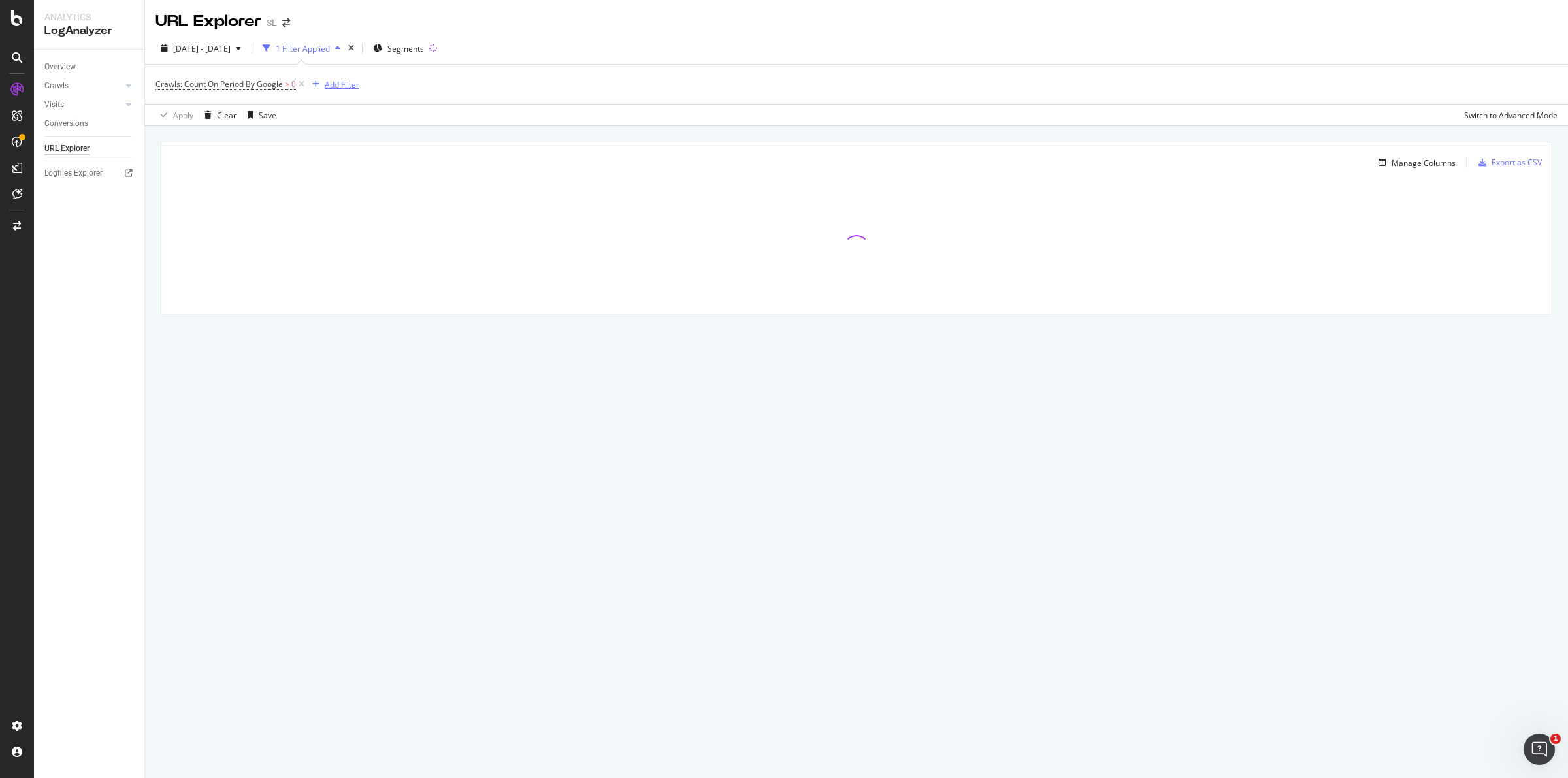
click at [345, 81] on div "Add Filter" at bounding box center [342, 85] width 35 height 11
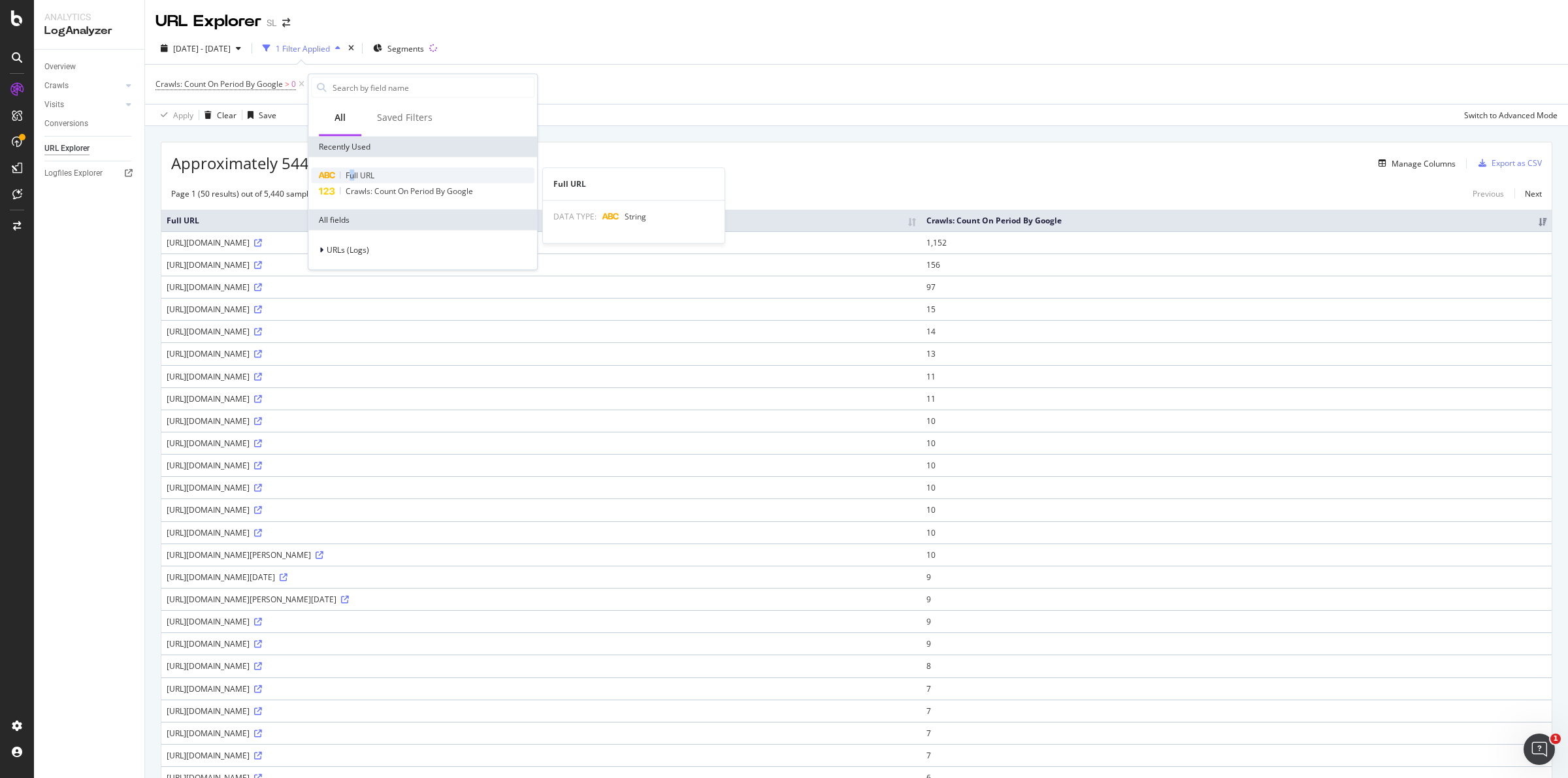
click at [353, 180] on span "Full URL" at bounding box center [360, 176] width 29 height 11
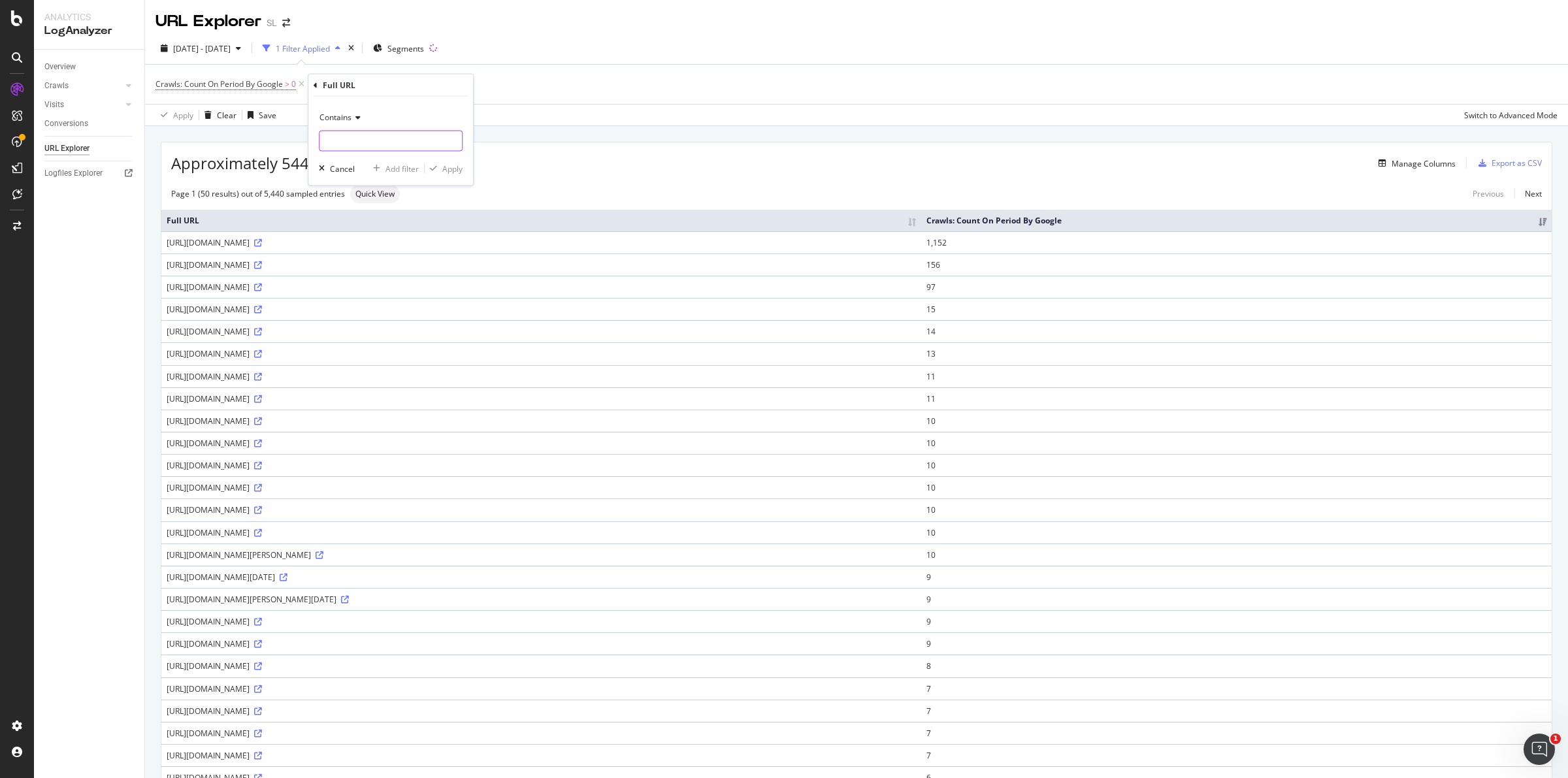
click at [345, 137] on input "text" at bounding box center [390, 142] width 142 height 21
type input "C"
type input "cdp-bff"
click at [452, 167] on div "Apply" at bounding box center [452, 168] width 21 height 11
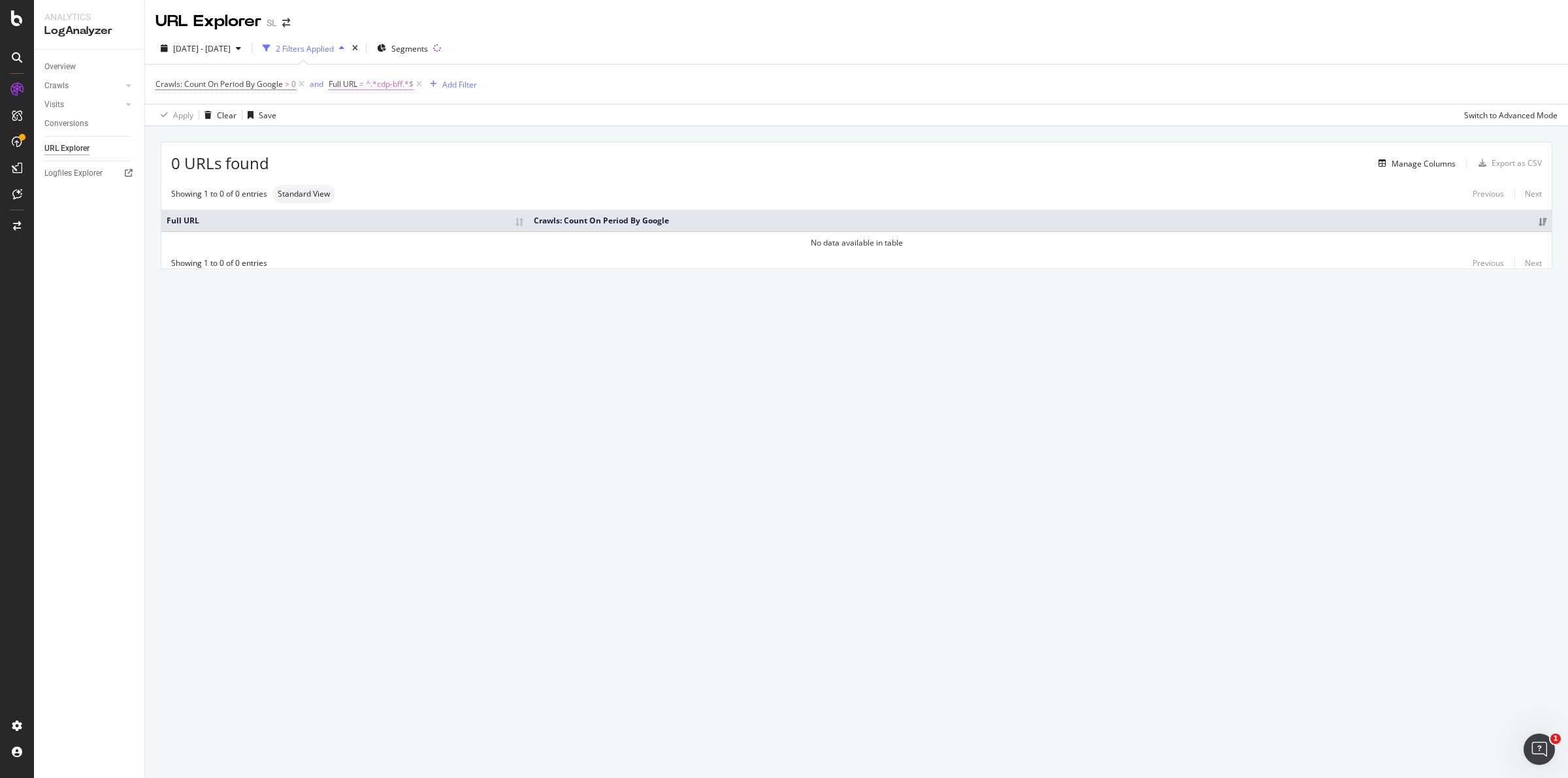
click at [402, 84] on span "^.*cdp-bff.*$" at bounding box center [389, 84] width 47 height 18
click at [231, 44] on span "[DATE] - [DATE]" at bounding box center [202, 49] width 57 height 11
click at [600, 81] on div "Crawls: Count On Period By Google > 0 and Full URL = ^.*cdp-bff.*$ Add Filter" at bounding box center [857, 84] width 1402 height 39
click at [231, 46] on span "[DATE] - [DATE]" at bounding box center [202, 49] width 57 height 11
click at [181, 89] on div "Last 7 Days" at bounding box center [178, 91] width 11 height 11
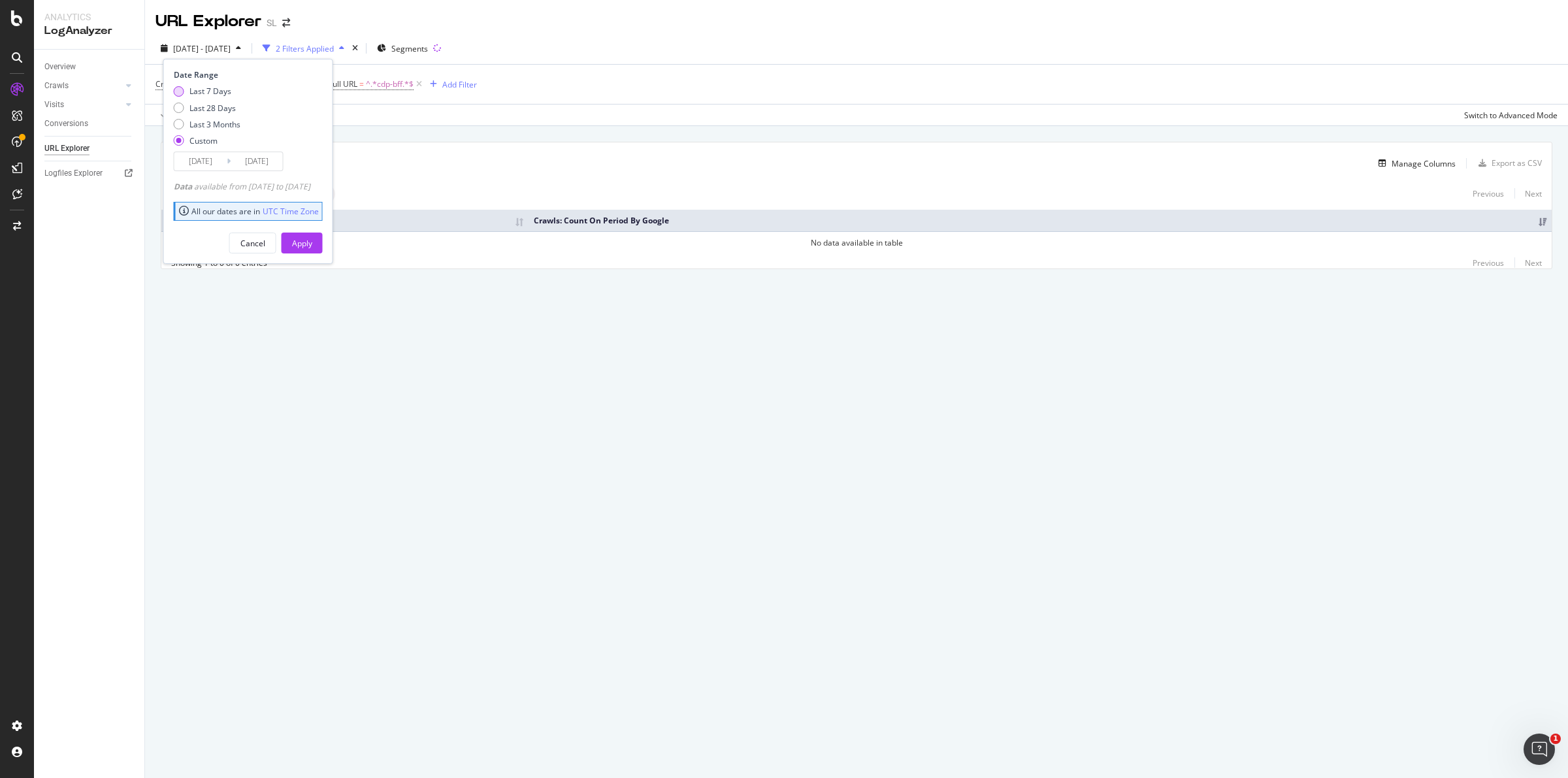
type input "2025/08/16"
click at [312, 239] on div "Apply" at bounding box center [302, 244] width 21 height 11
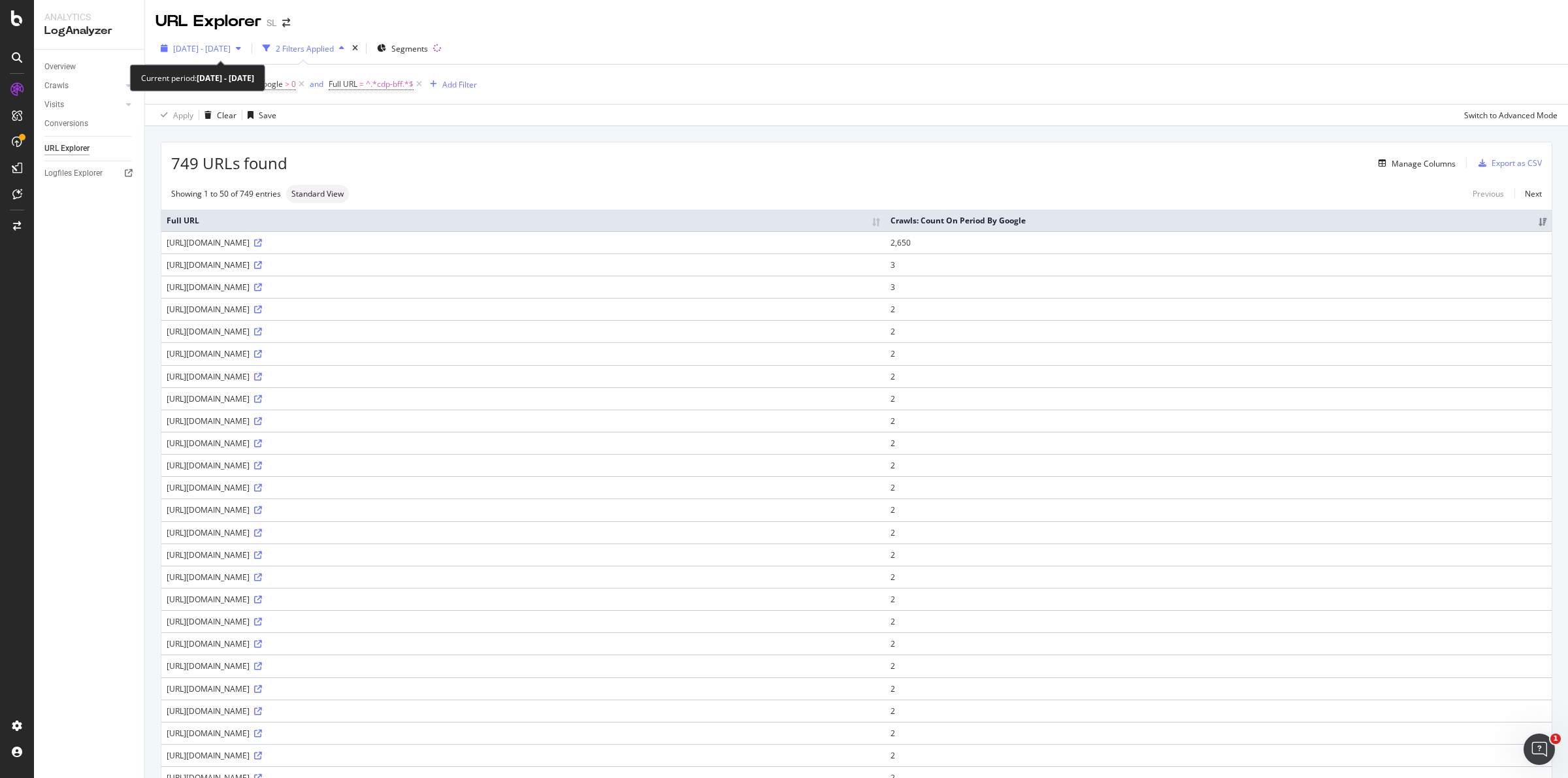
click at [246, 49] on div "button" at bounding box center [239, 48] width 16 height 8
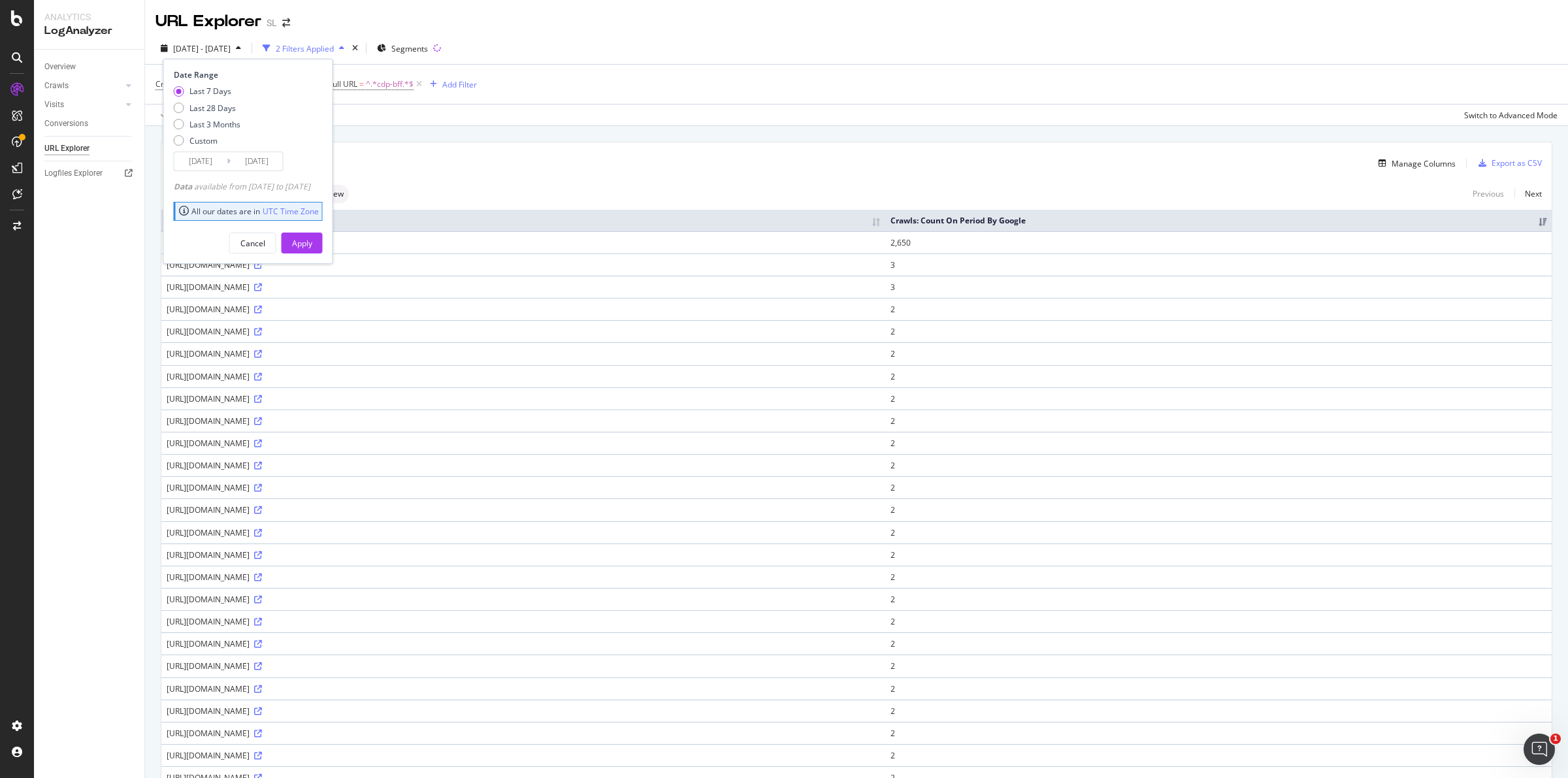
click at [653, 43] on div "2025 Aug. 16th - Aug. 22nd 2 Filters Applied Segments Date Range Last 7 Days La…" at bounding box center [857, 51] width 1423 height 26
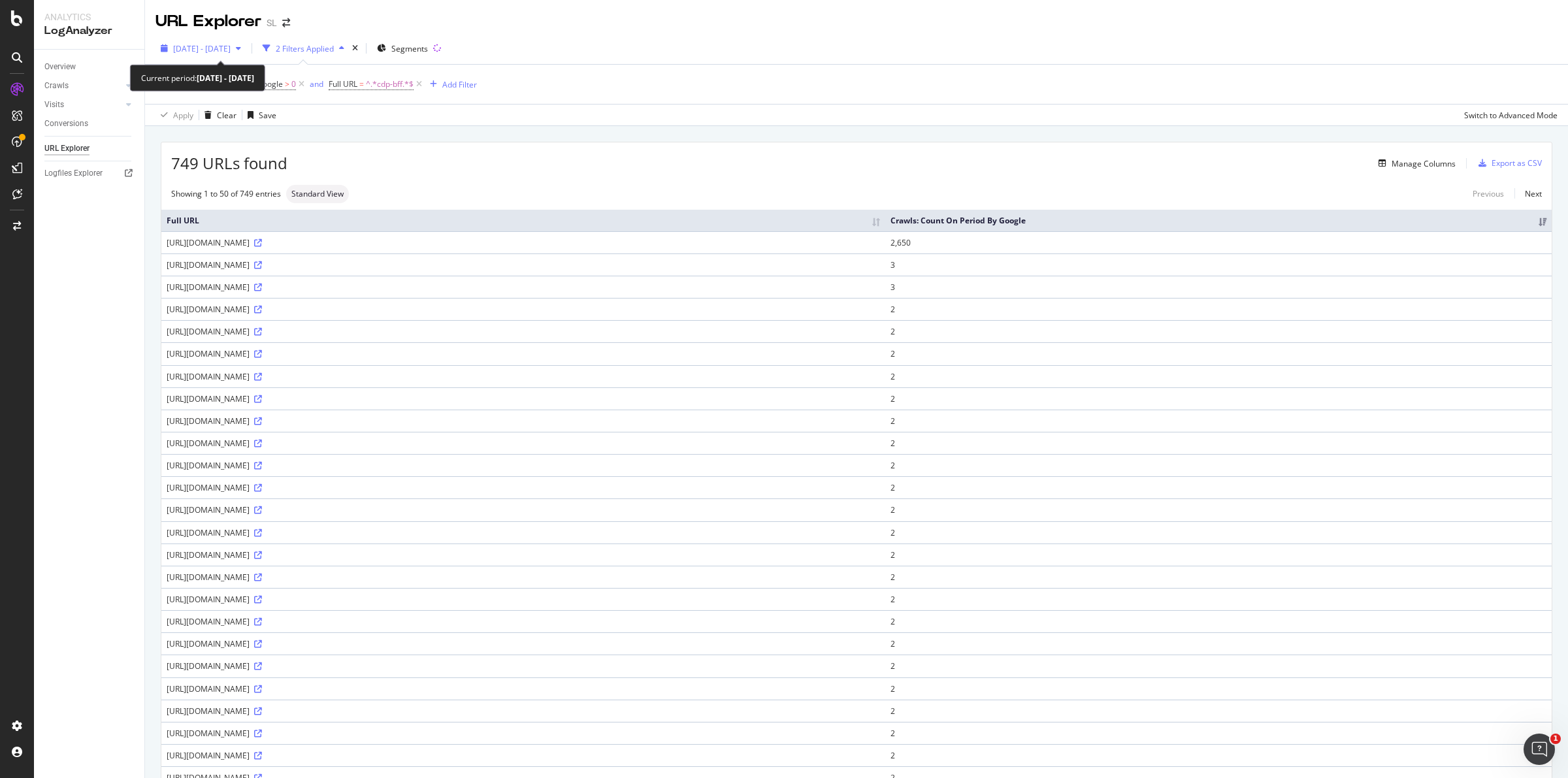
click at [231, 45] on span "2025 Aug. 16th - Aug. 22nd" at bounding box center [202, 49] width 57 height 11
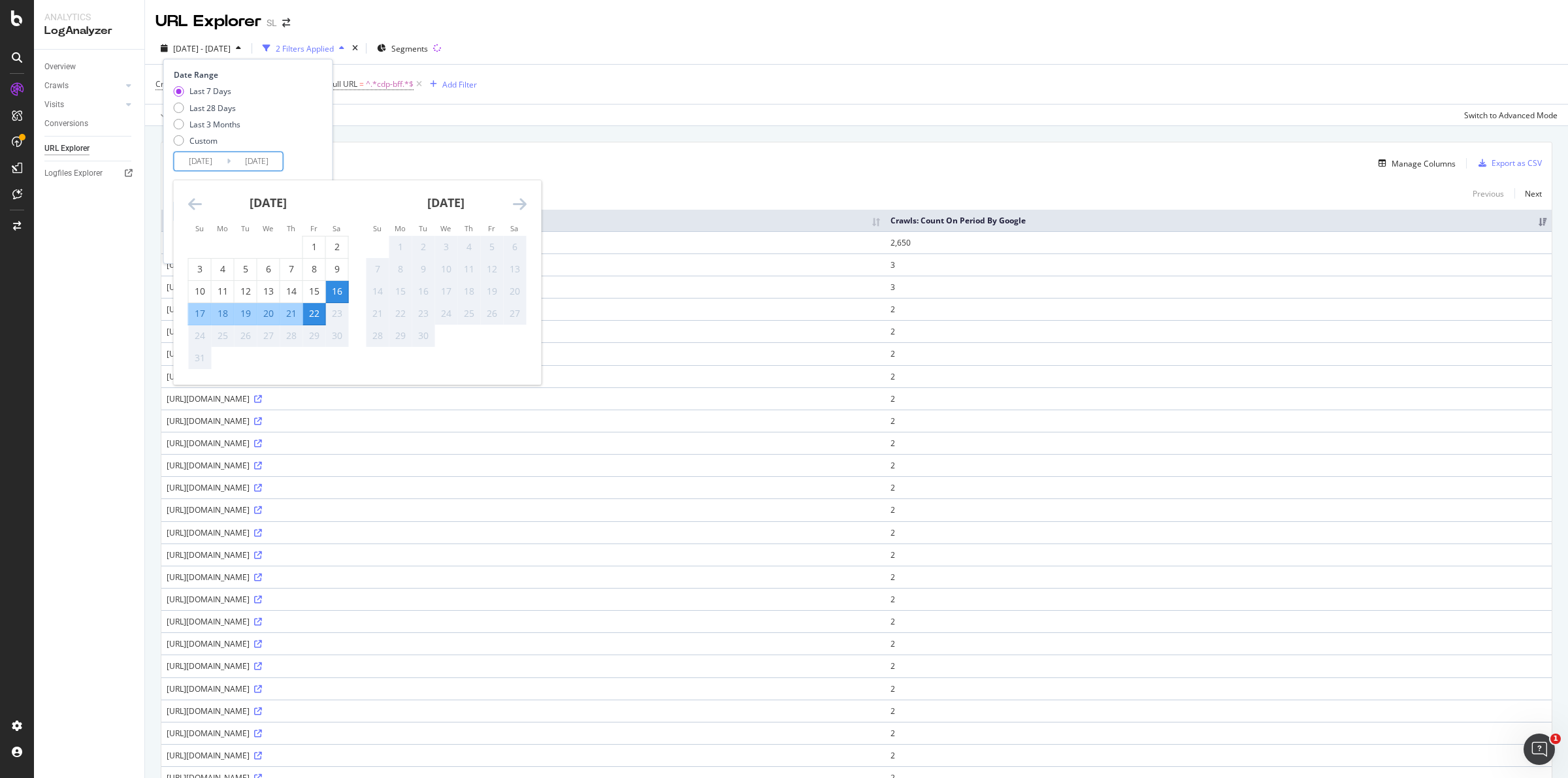
click at [273, 158] on input "[DATE]" at bounding box center [257, 161] width 52 height 18
click at [272, 311] on div "20" at bounding box center [268, 314] width 22 height 13
type input "2025/08/20"
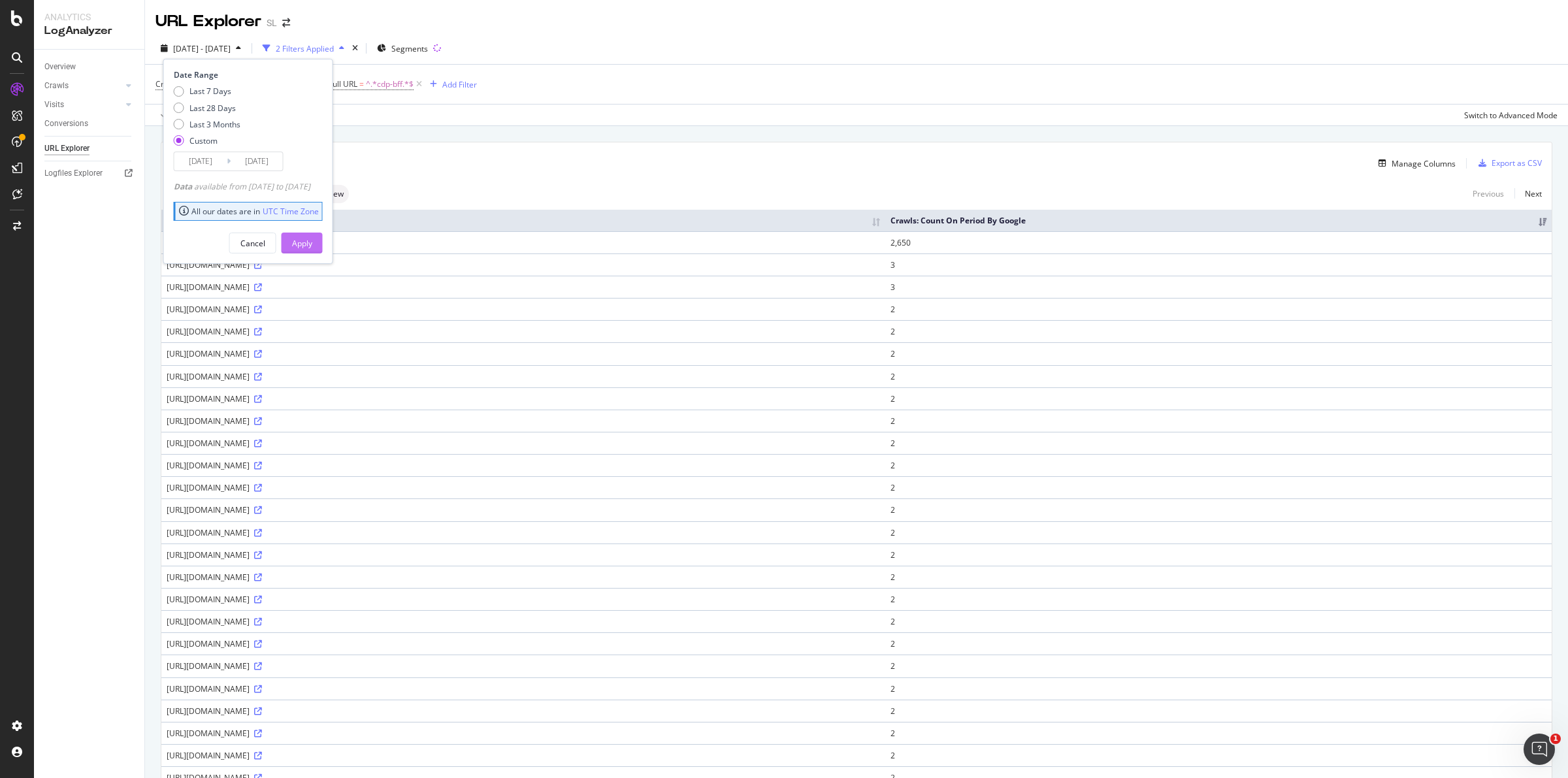
click at [312, 244] on div "Apply" at bounding box center [302, 244] width 21 height 11
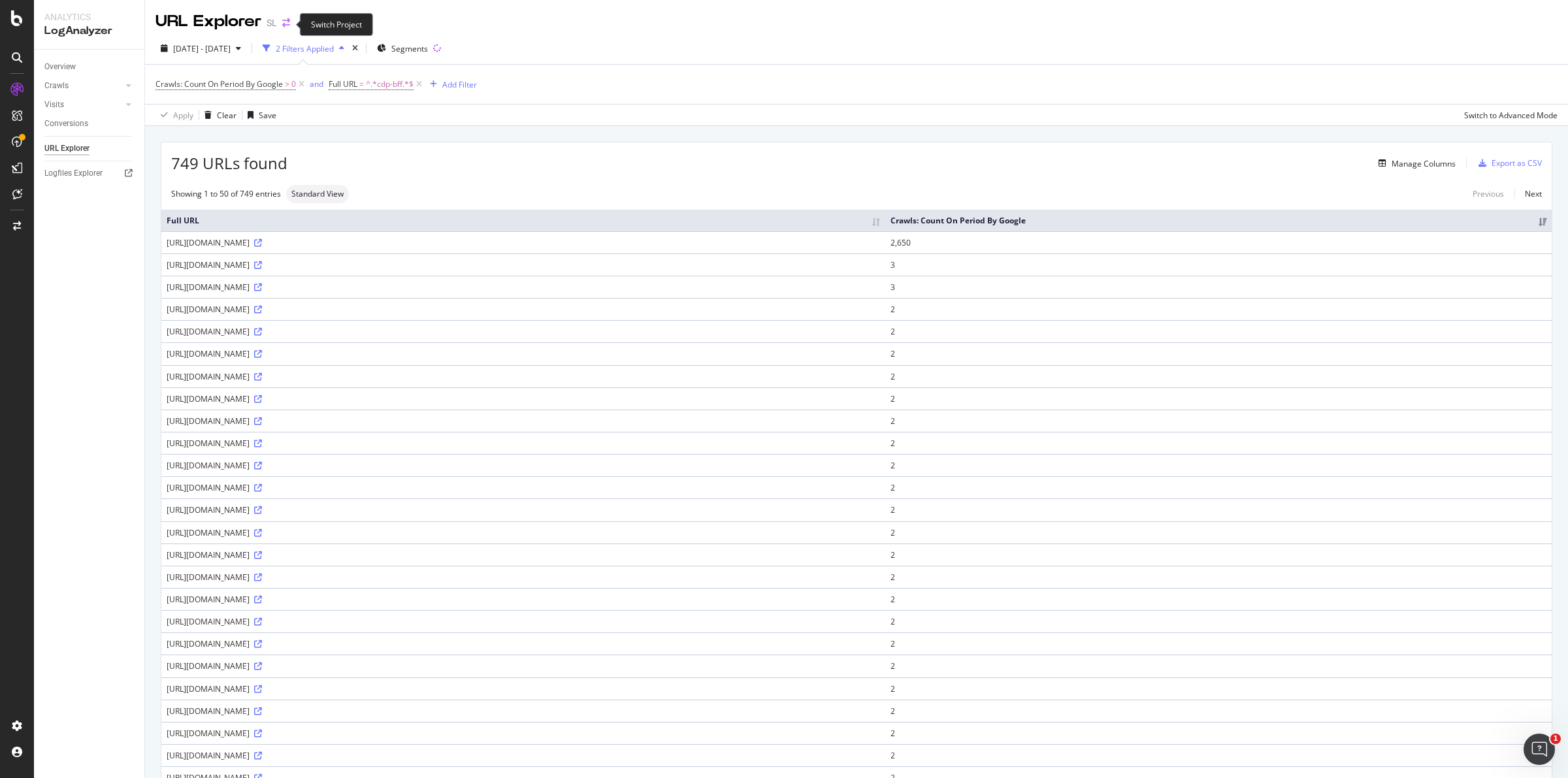
click at [282, 21] on icon "arrow-right-arrow-left" at bounding box center [286, 23] width 8 height 9
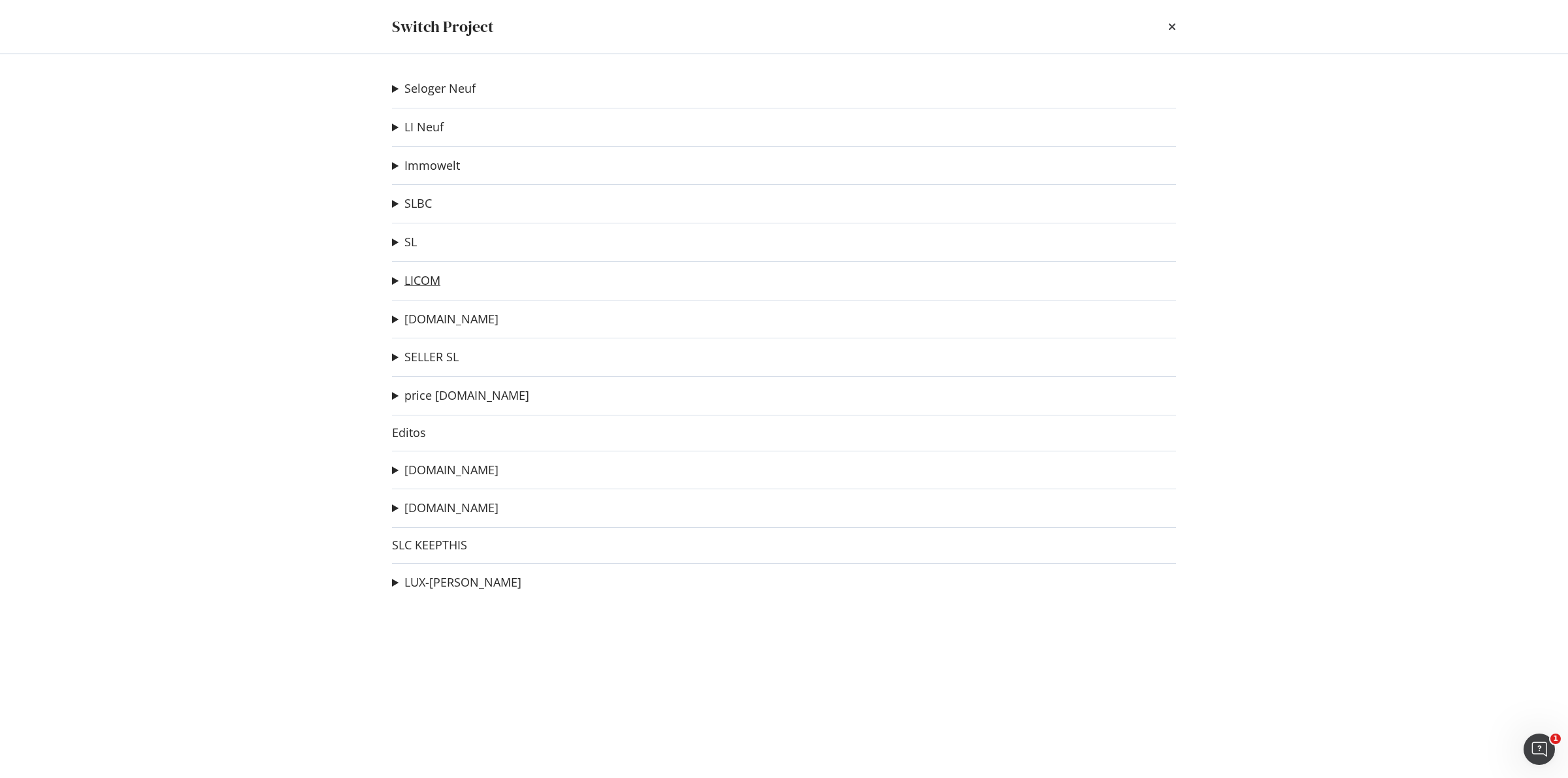
click at [438, 289] on summary "LICOM" at bounding box center [416, 281] width 48 height 17
click at [428, 281] on link "LICOM" at bounding box center [422, 280] width 36 height 13
